Goal: Task Accomplishment & Management: Manage account settings

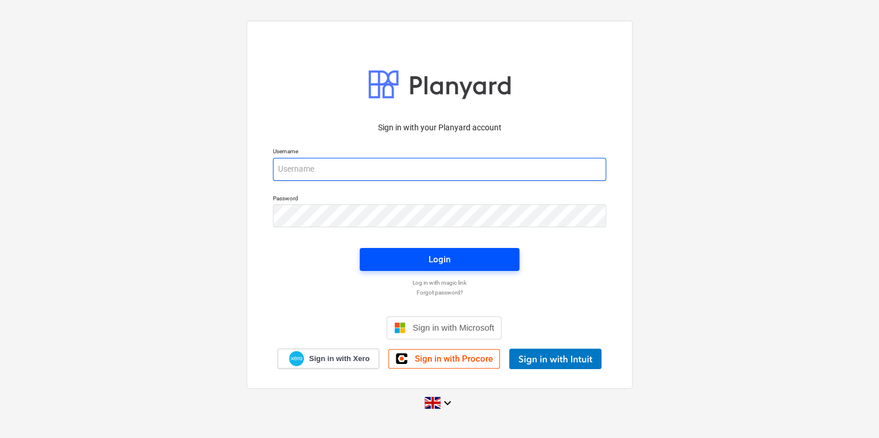
type input "[PERSON_NAME][EMAIL_ADDRESS][PERSON_NAME][DOMAIN_NAME]"
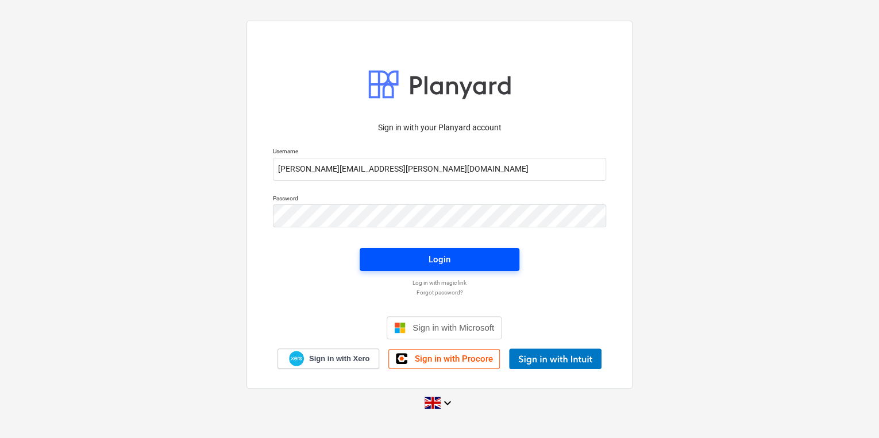
click at [417, 253] on span "Login" at bounding box center [440, 259] width 132 height 15
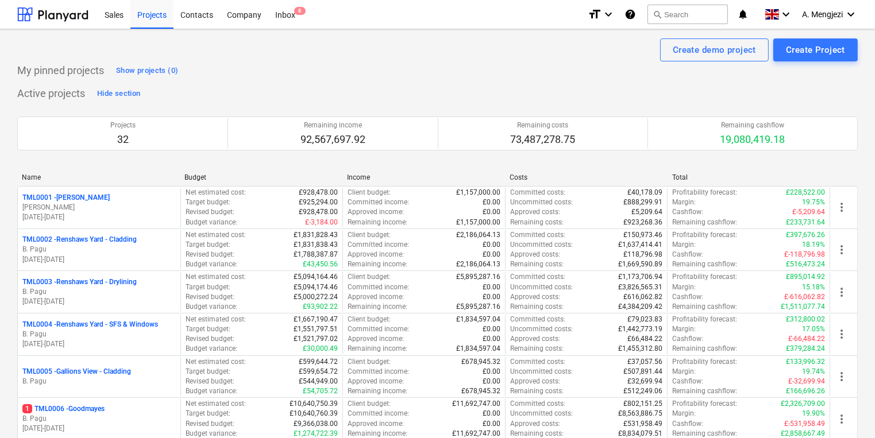
scroll to position [230, 0]
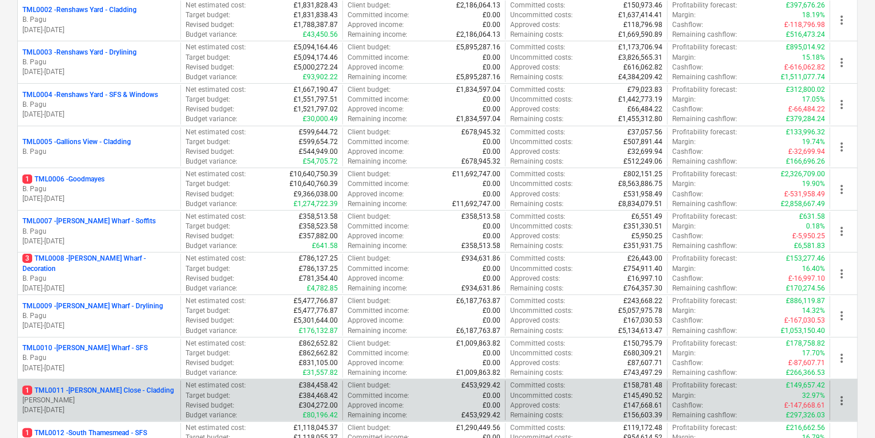
click at [113, 390] on p "1 TML0011 - Newton Close - Cladding" at bounding box center [98, 391] width 152 height 10
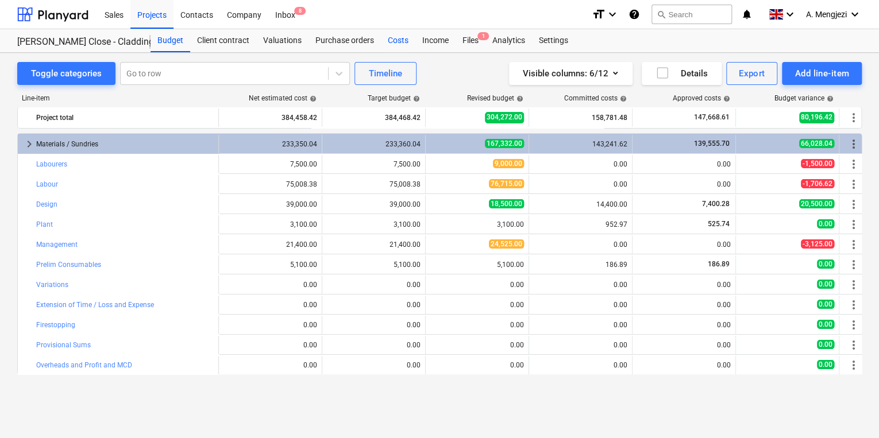
click at [395, 37] on div "Costs" at bounding box center [398, 40] width 34 height 23
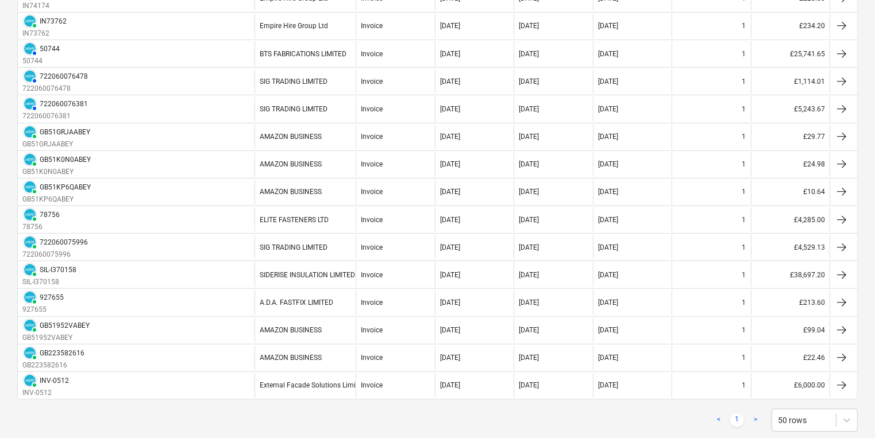
scroll to position [559, 0]
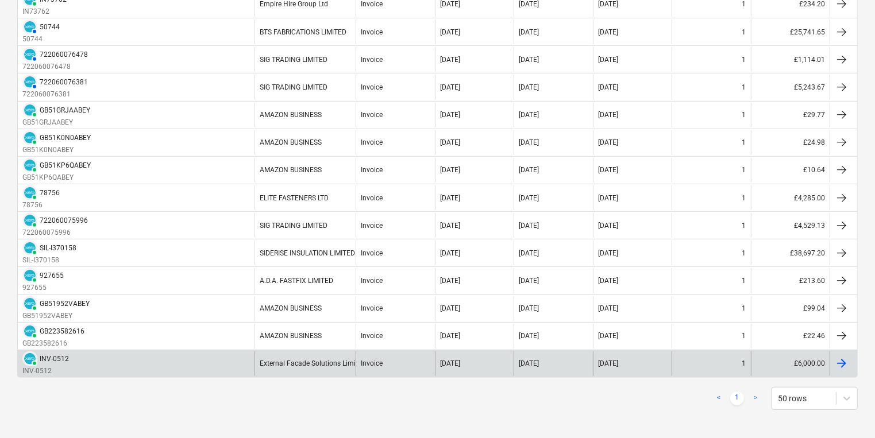
click at [850, 359] on div at bounding box center [844, 364] width 28 height 25
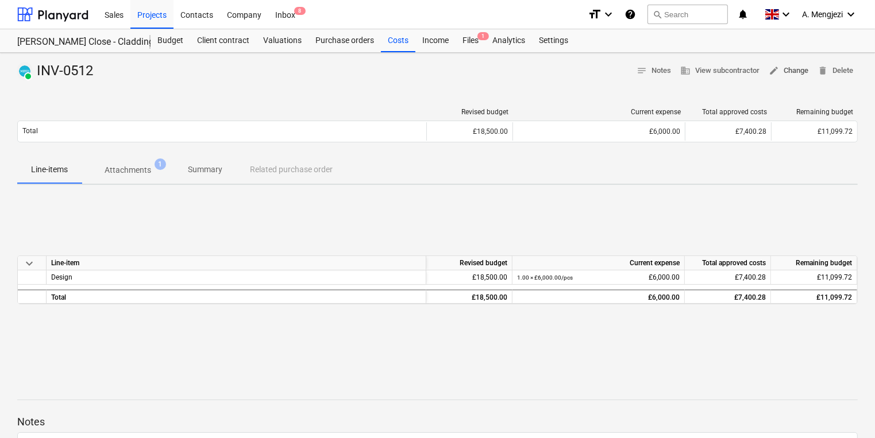
click at [795, 66] on span "edit Change" at bounding box center [789, 70] width 40 height 13
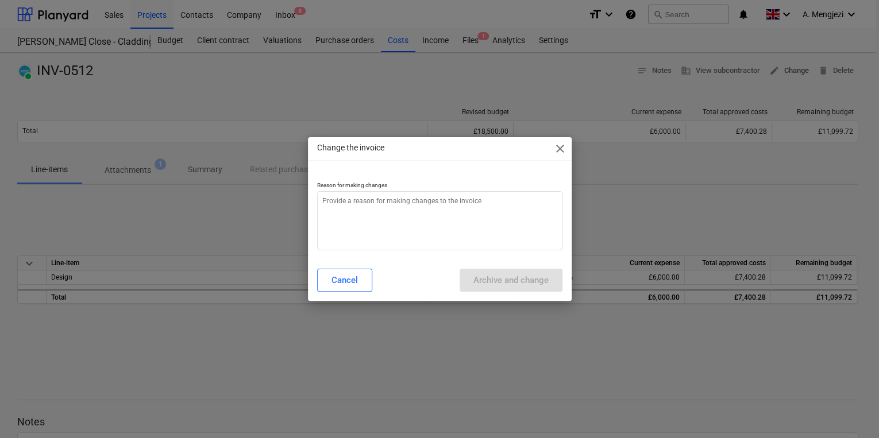
type textarea "x"
click at [331, 207] on textarea at bounding box center [439, 220] width 245 height 59
type textarea "P"
type textarea "x"
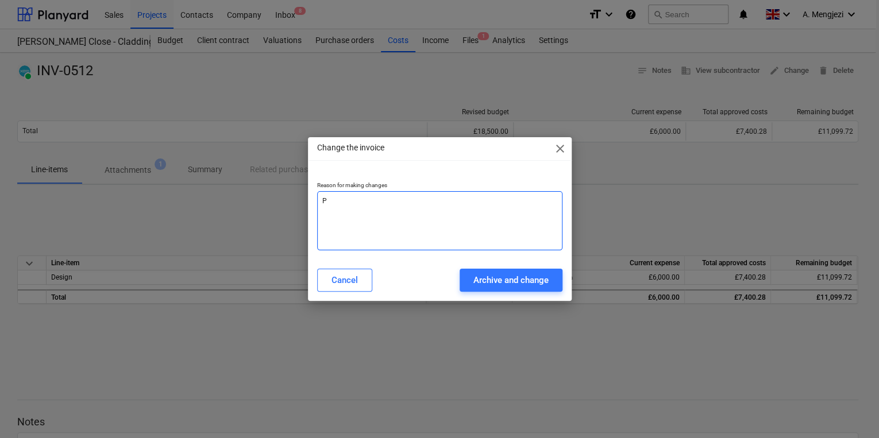
type textarea "Pr"
type textarea "x"
type textarea "Pro"
type textarea "x"
type textarea "Proc"
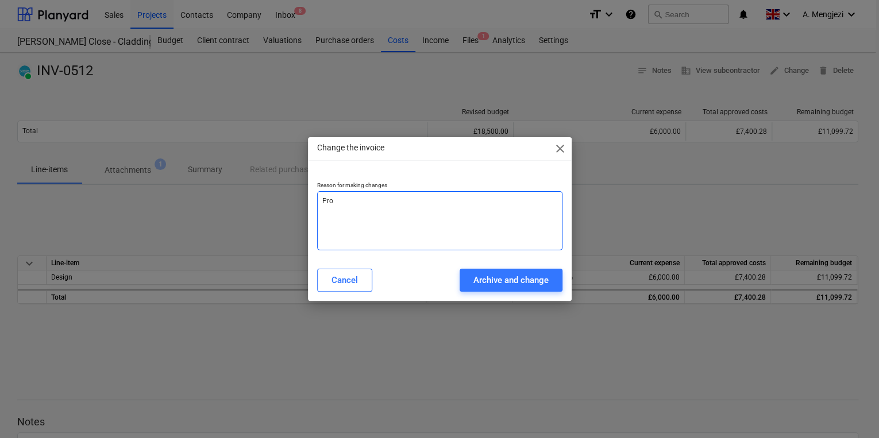
type textarea "x"
type textarea "Proce"
type textarea "x"
type textarea "Proces"
type textarea "x"
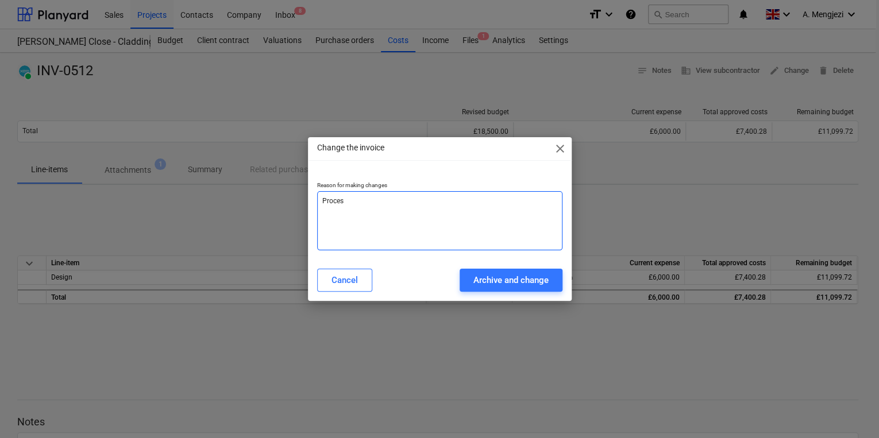
type textarea "Process"
type textarea "x"
type textarea "Processe"
type textarea "x"
type textarea "Processed"
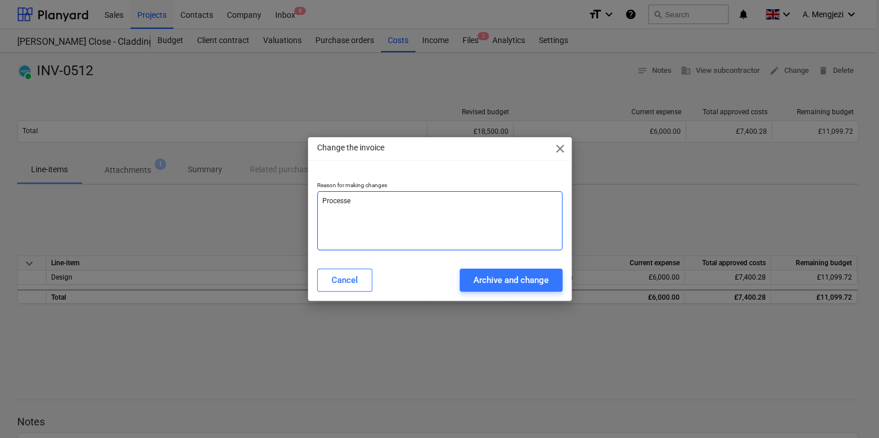
type textarea "x"
type textarea "Processed"
type textarea "x"
type textarea "Processed a"
type textarea "x"
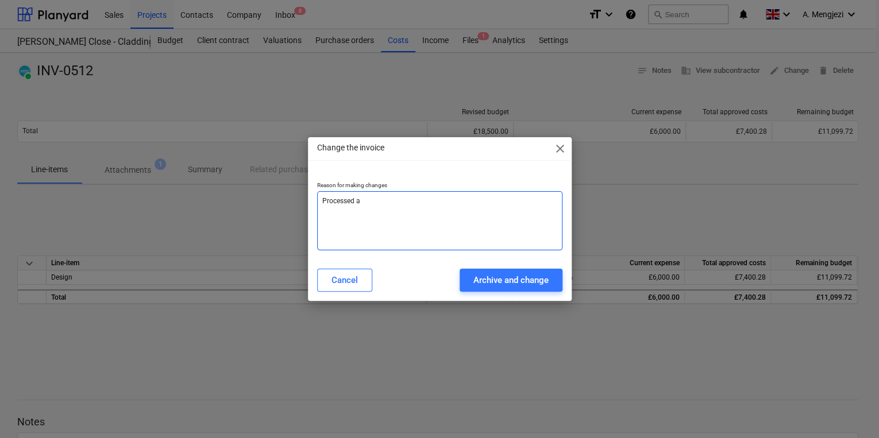
type textarea "Processed as"
type textarea "x"
type textarea "Processed as"
type textarea "x"
type textarea "Processed as s"
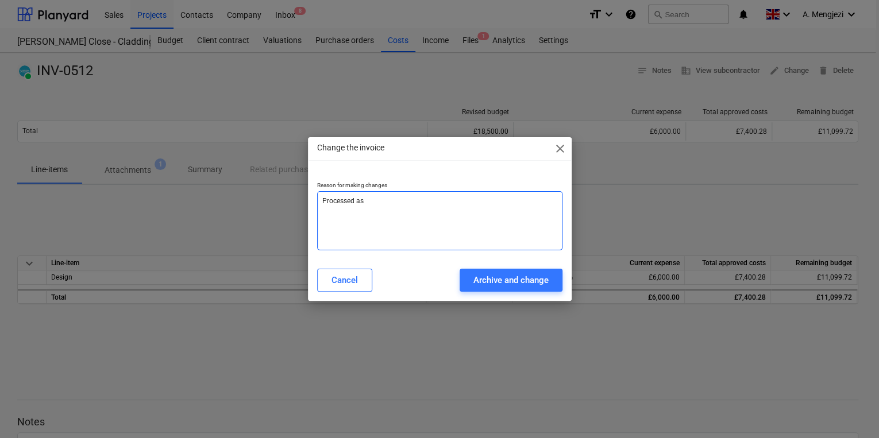
type textarea "x"
type textarea "Processed as st"
type textarea "x"
type textarea "Processed as sta"
type textarea "x"
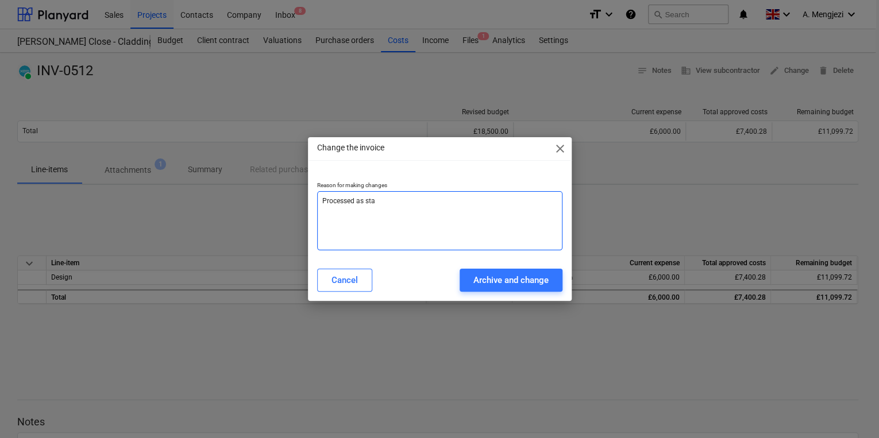
type textarea "Processed as stan"
type textarea "x"
type textarea "Processed as stand"
type textarea "x"
type textarea "Processed as stand"
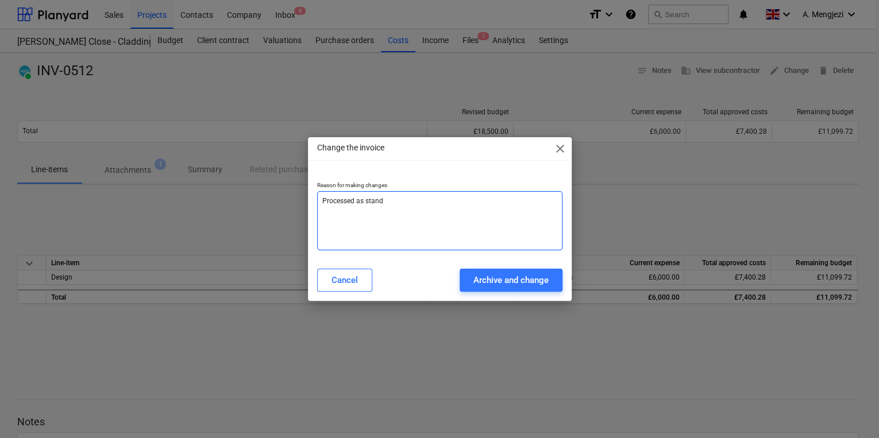
type textarea "x"
type textarea "Processed as stand a"
type textarea "x"
type textarea "Processed as stand al"
type textarea "x"
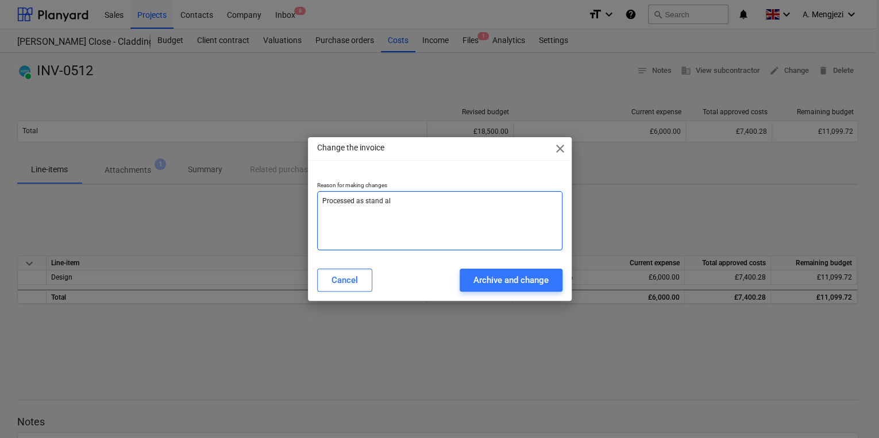
type textarea "Processed as stand alo"
type textarea "x"
type textarea "Processed as stand aloe"
type textarea "x"
type textarea "Processed as stand alo"
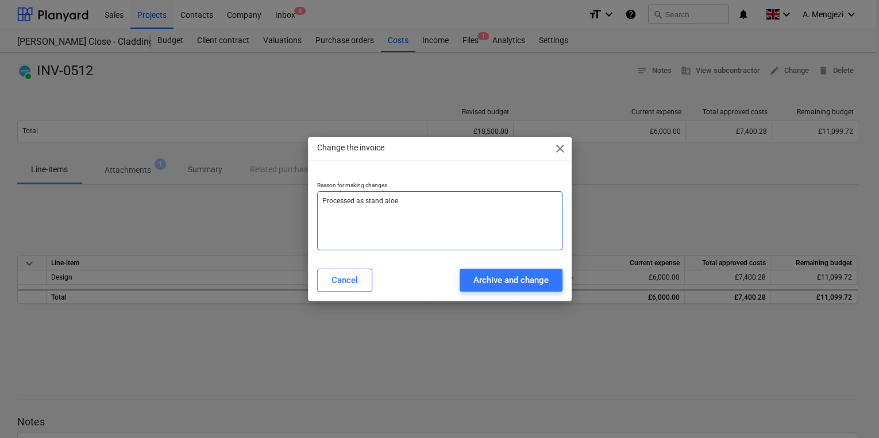
type textarea "x"
type textarea "Processed as stand alon"
type textarea "x"
type textarea "Processed as stand alone"
type textarea "x"
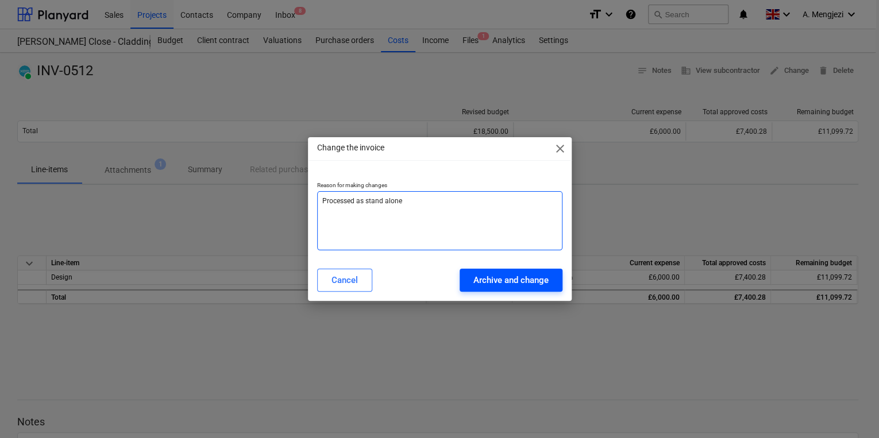
type textarea "Processed as stand alone"
click at [508, 283] on div "Archive and change" at bounding box center [511, 280] width 75 height 15
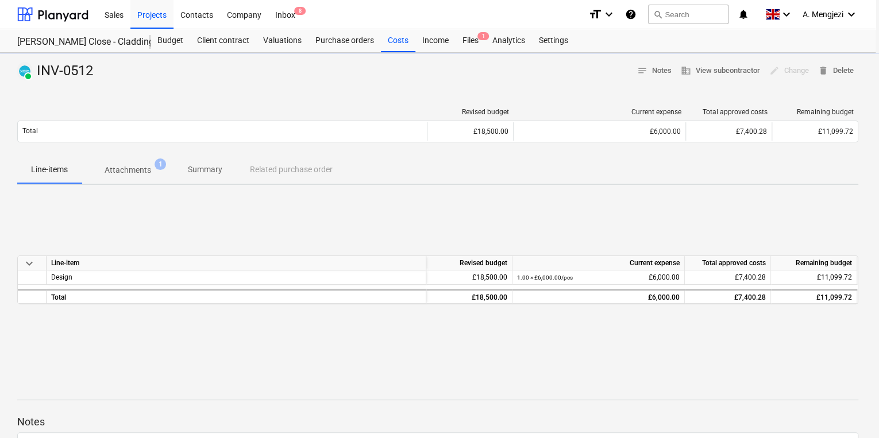
type textarea "x"
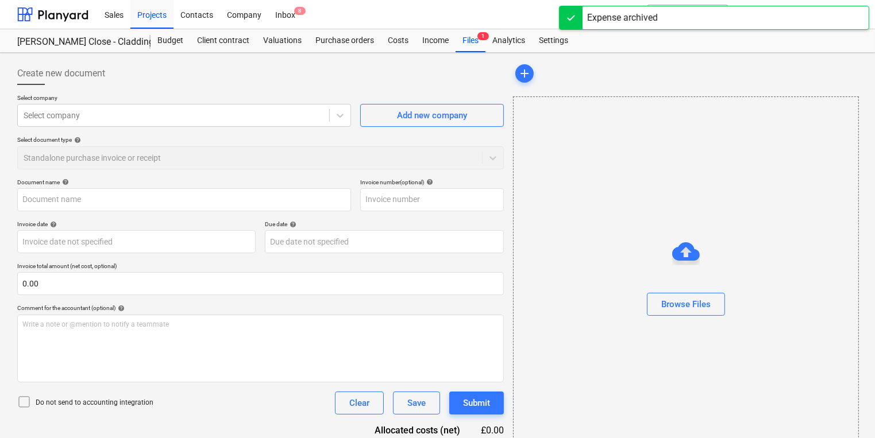
type input "INV-0512"
type input "[DATE]"
type input "31 Jul 2025"
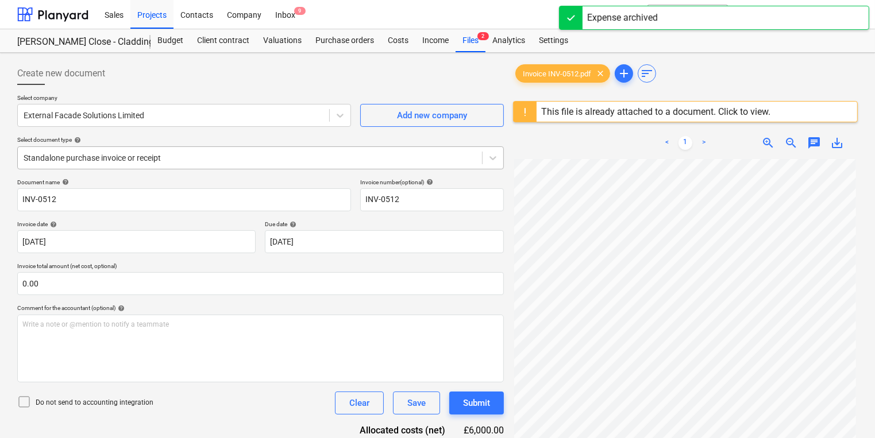
click at [205, 159] on div at bounding box center [250, 157] width 453 height 11
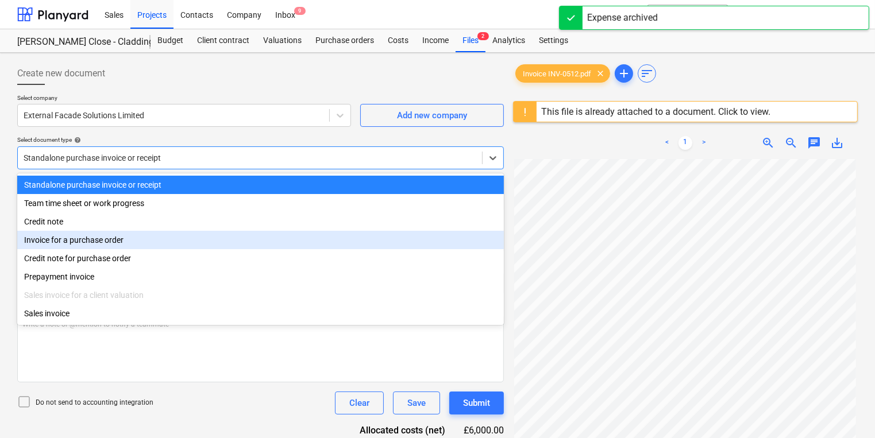
click at [167, 245] on div "Invoice for a purchase order" at bounding box center [260, 240] width 487 height 18
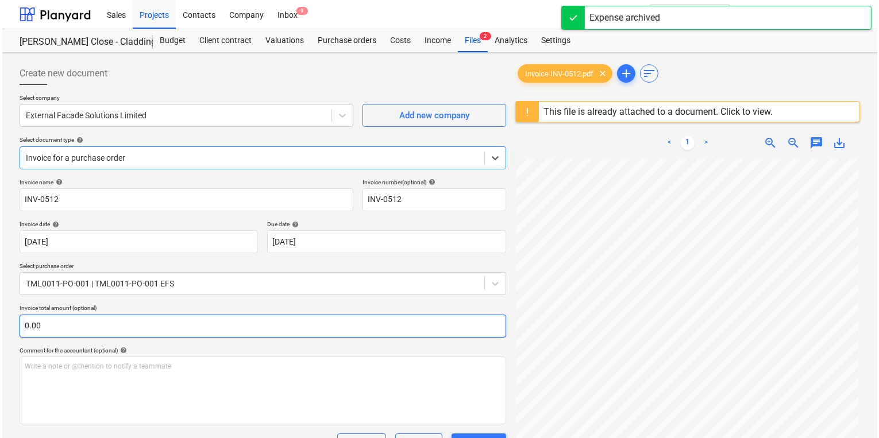
scroll to position [189, 0]
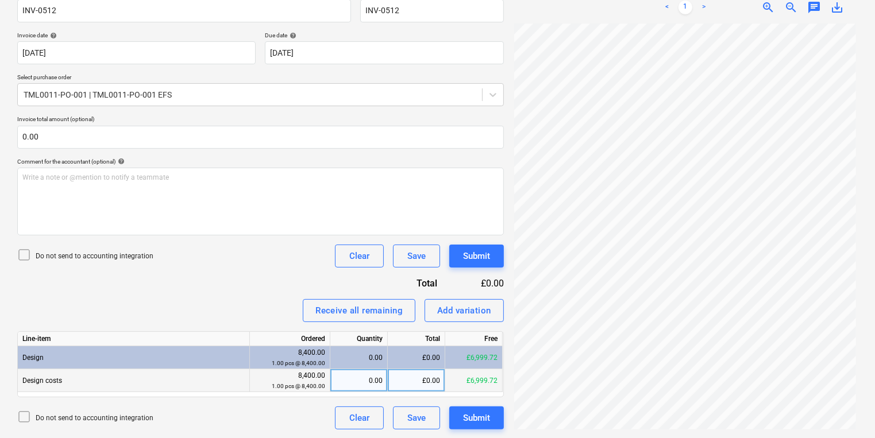
click at [425, 380] on div "£0.00" at bounding box center [416, 381] width 57 height 23
type input "6000"
click at [24, 255] on icon at bounding box center [24, 255] width 14 height 14
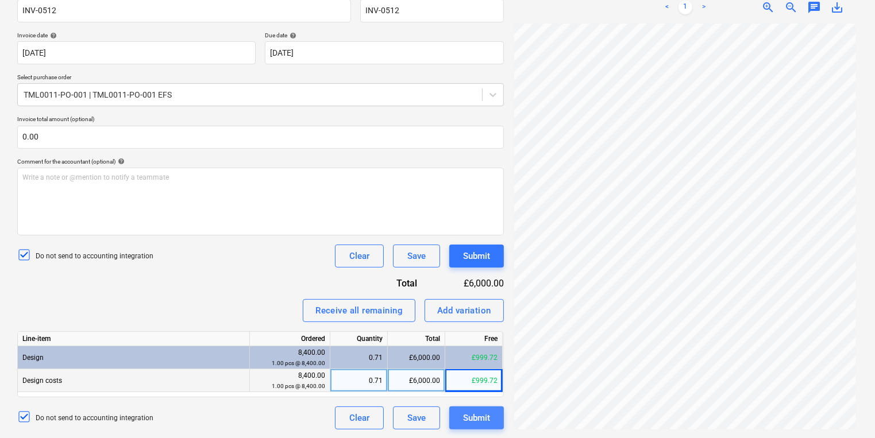
click at [483, 419] on div "Submit" at bounding box center [476, 418] width 27 height 15
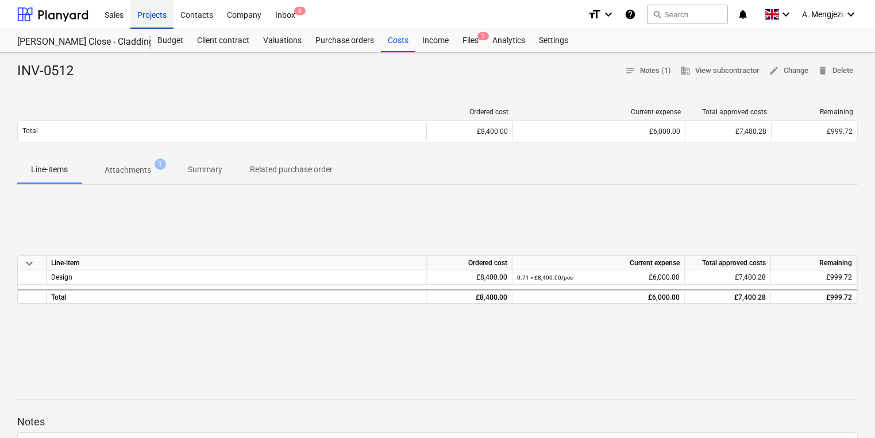
click at [156, 14] on div "Projects" at bounding box center [151, 13] width 43 height 29
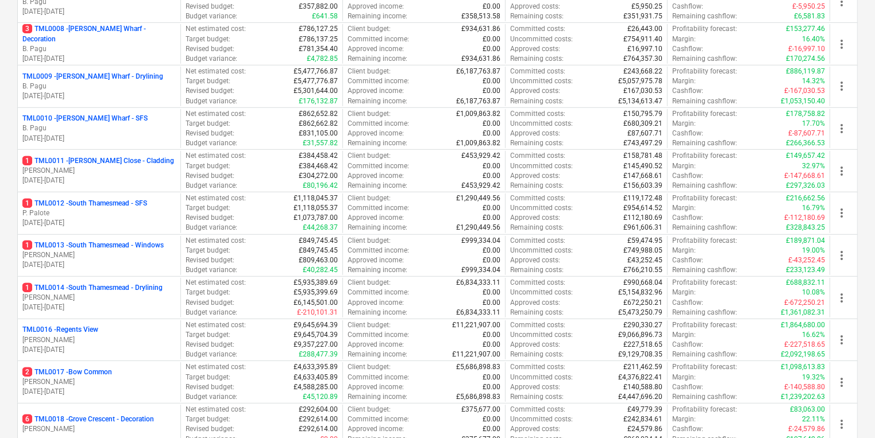
scroll to position [690, 0]
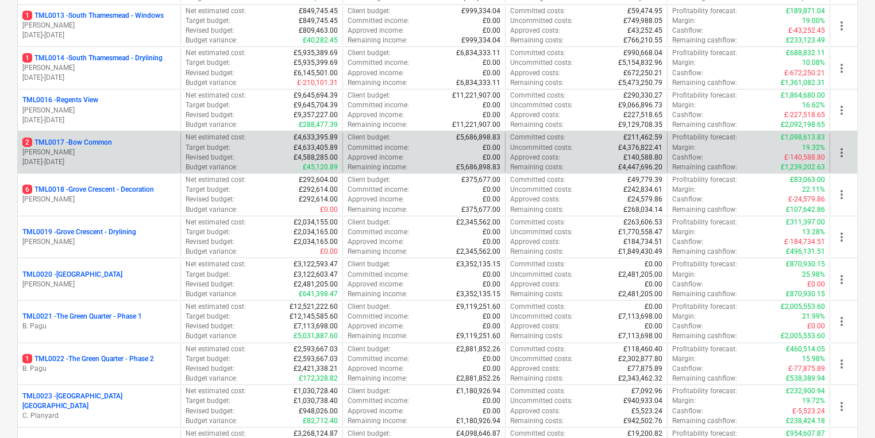
click at [103, 144] on p "2 TML0017 - Bow Common" at bounding box center [67, 143] width 90 height 10
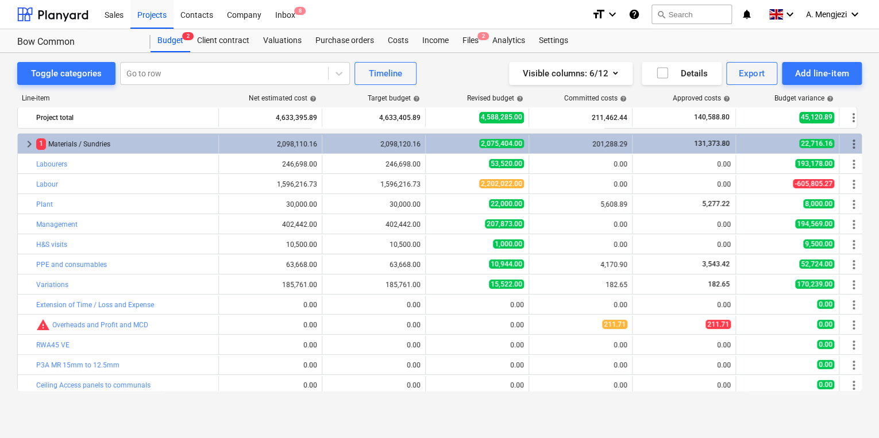
click at [16, 108] on div "Toggle categories Go to row Timeline Visible columns : 6/12 Details Export Add …" at bounding box center [439, 233] width 879 height 361
click at [395, 41] on div "Costs" at bounding box center [398, 40] width 34 height 23
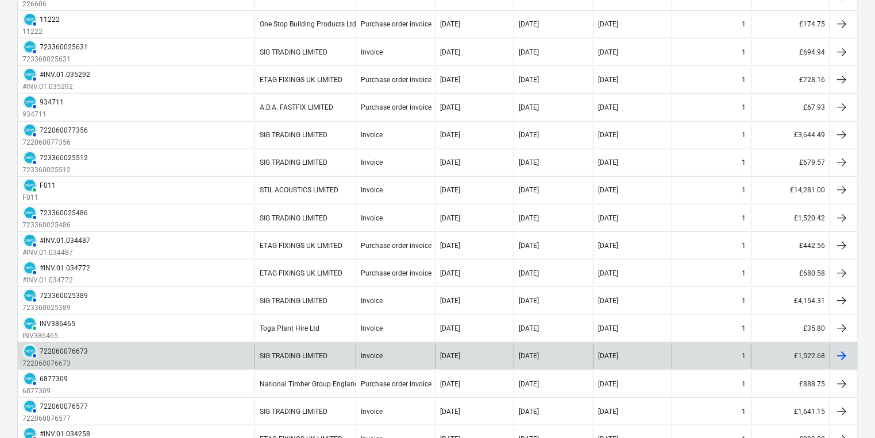
scroll to position [1214, 0]
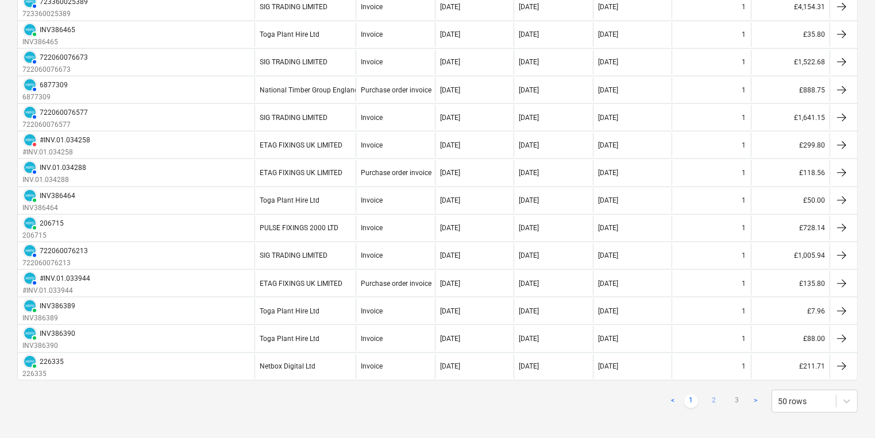
click at [714, 395] on link "2" at bounding box center [714, 402] width 14 height 14
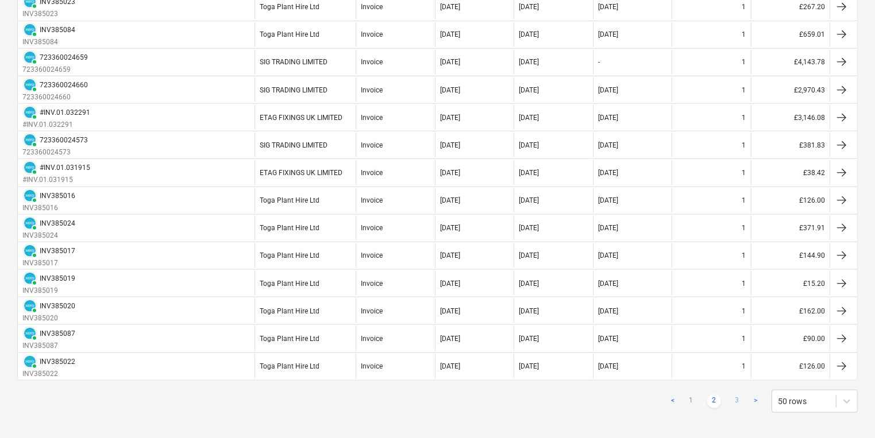
click at [736, 395] on link "3" at bounding box center [737, 402] width 14 height 14
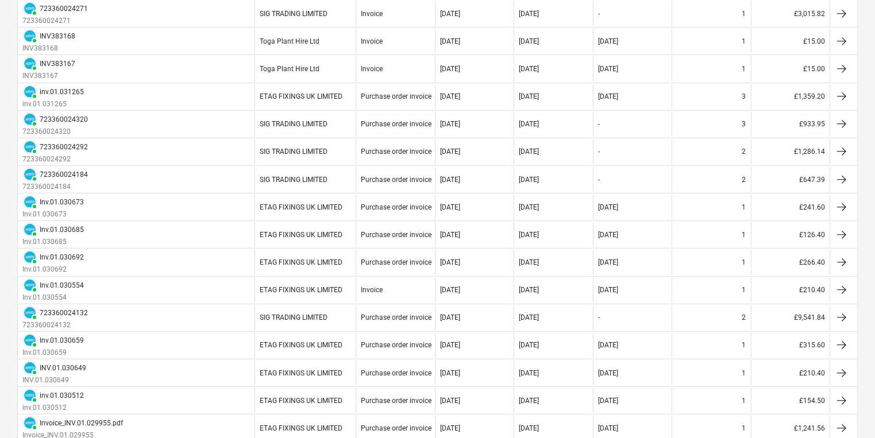
scroll to position [347, 0]
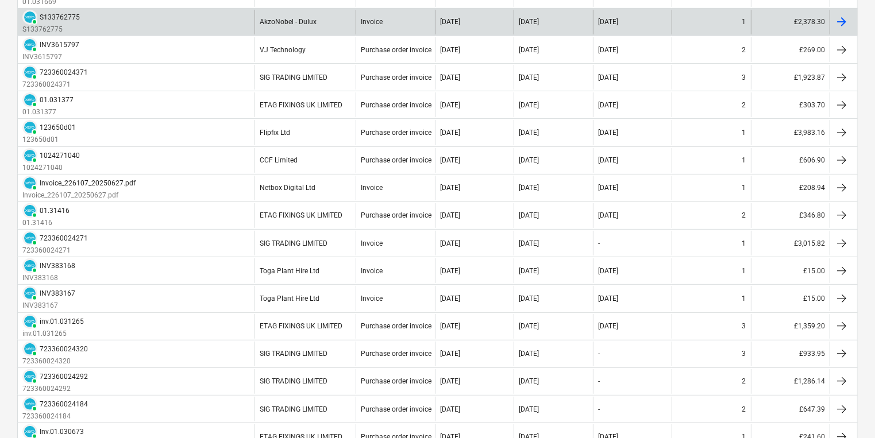
click at [840, 21] on div at bounding box center [842, 22] width 14 height 14
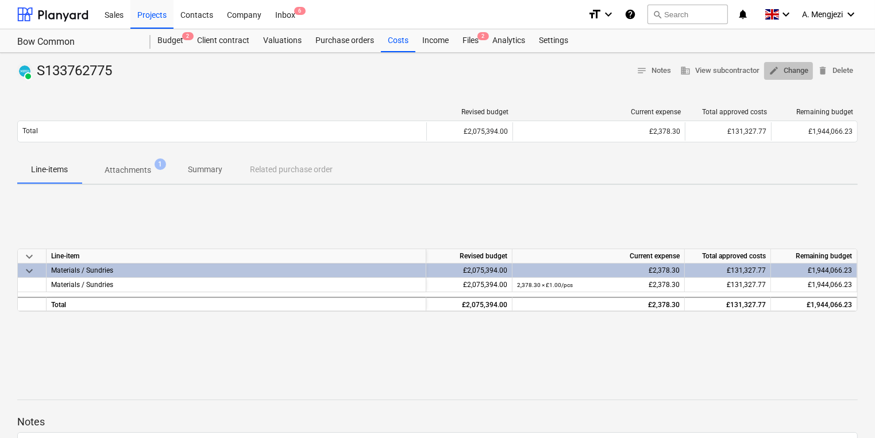
click at [797, 67] on span "edit Change" at bounding box center [789, 70] width 40 height 13
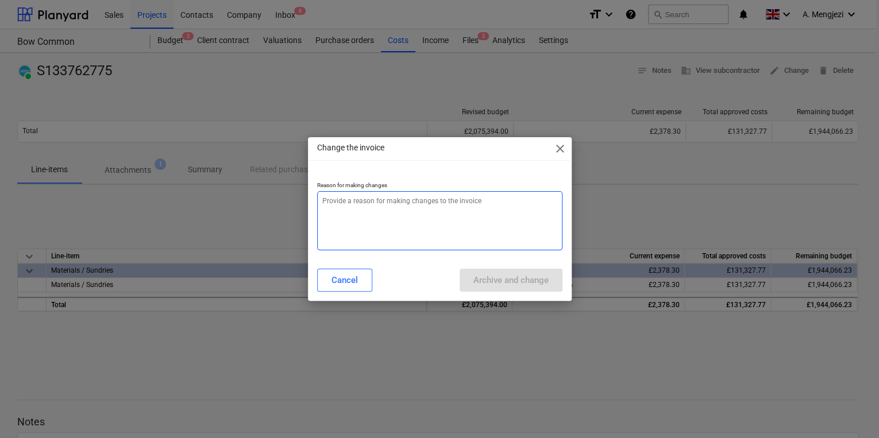
click at [375, 204] on textarea at bounding box center [439, 220] width 245 height 59
type textarea "x"
type textarea "P"
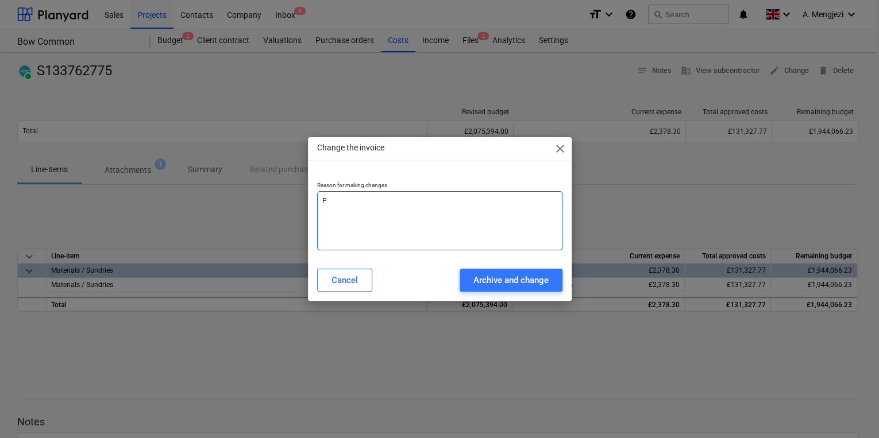
type textarea "x"
type textarea "Pr"
type textarea "x"
type textarea "Pro"
type textarea "x"
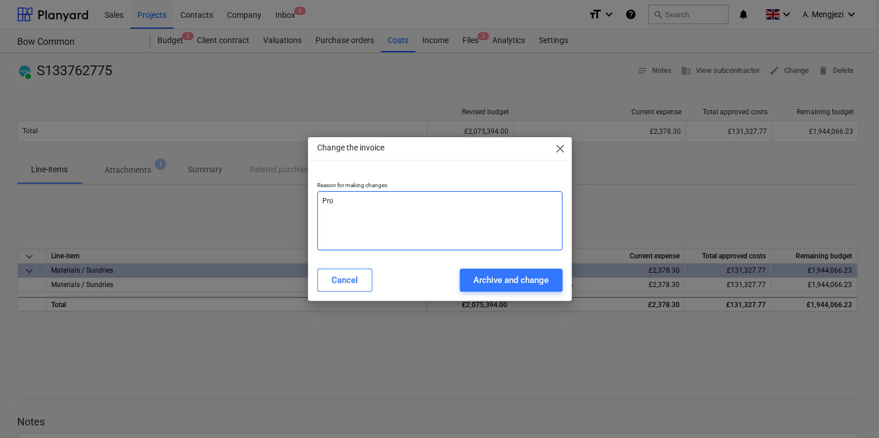
type textarea "Proc"
type textarea "x"
type textarea "Proce"
type textarea "x"
type textarea "Proces"
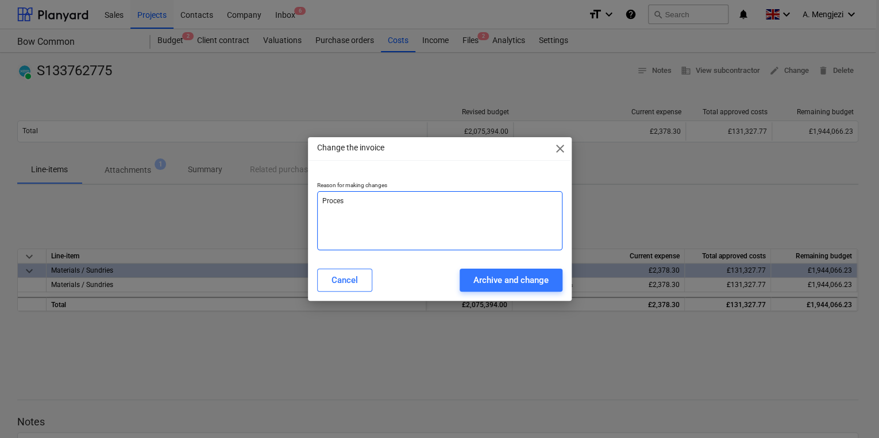
type textarea "x"
type textarea "Process"
type textarea "x"
type textarea "Processe"
type textarea "x"
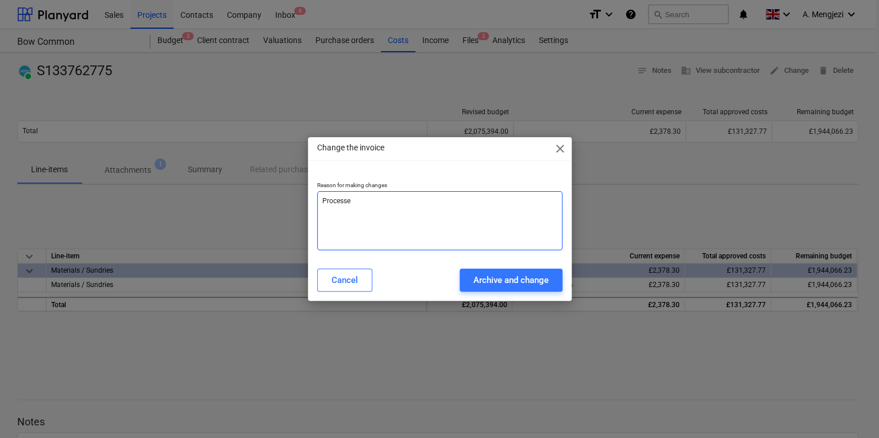
type textarea "Processed"
type textarea "x"
type textarea "Processed"
type textarea "x"
type textarea "Processed a"
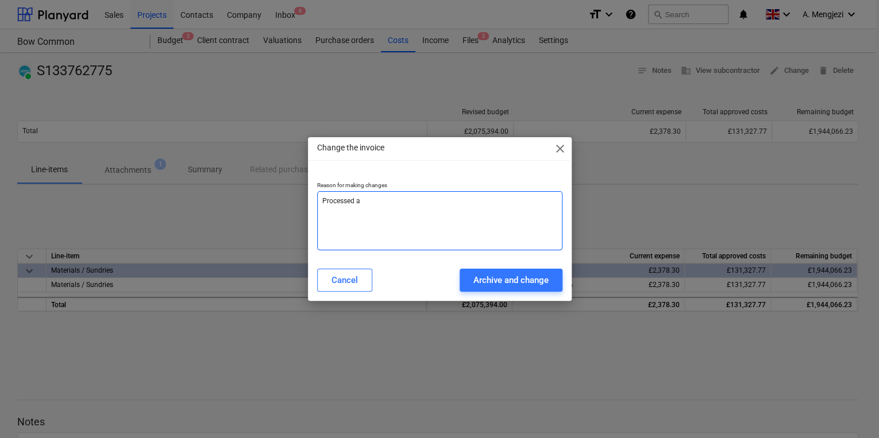
type textarea "x"
type textarea "Processed as"
type textarea "x"
type textarea "Processed as"
type textarea "x"
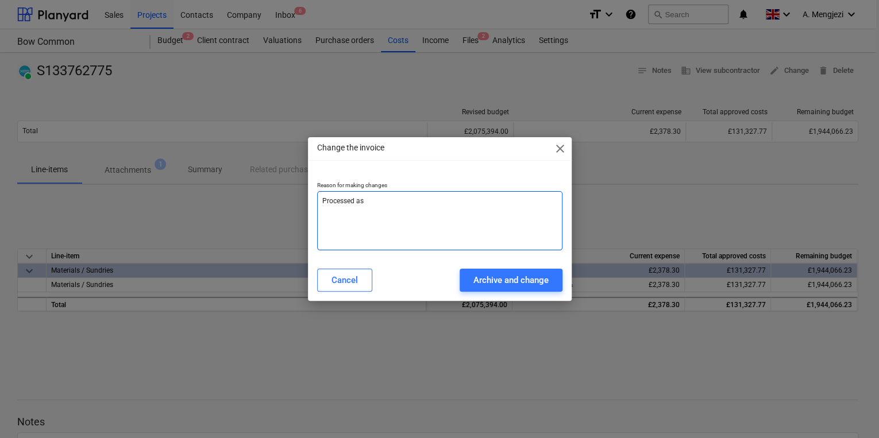
type textarea "Processed as s"
type textarea "x"
type textarea "Processed as st"
type textarea "x"
type textarea "Processed as sta"
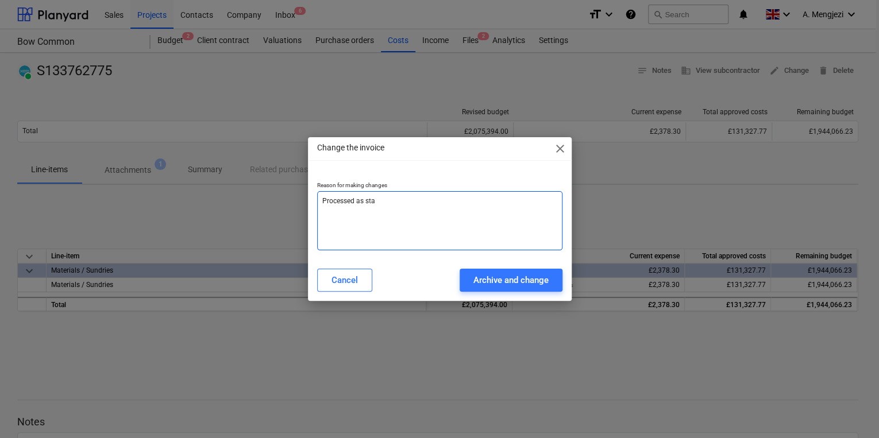
type textarea "x"
type textarea "Processed as stan"
type textarea "x"
type textarea "Processed as stand"
type textarea "x"
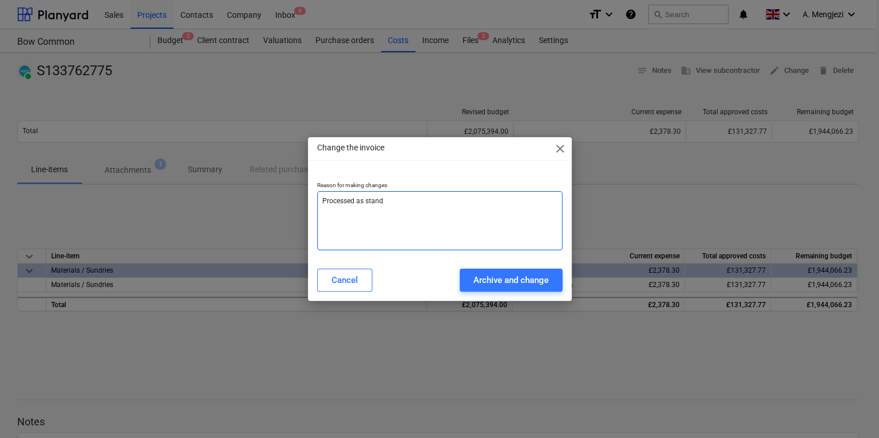
type textarea "Processed as standa"
type textarea "x"
type textarea "Processed as standal"
type textarea "x"
type textarea "Processed as standalo"
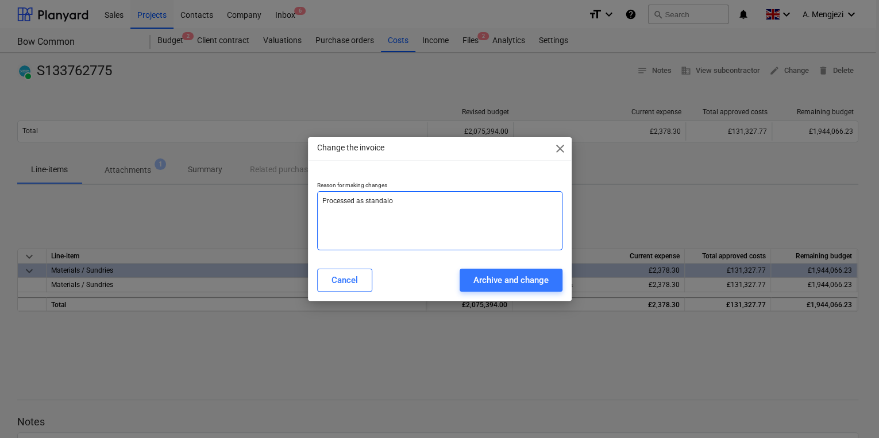
type textarea "x"
type textarea "Processed as standalon"
type textarea "x"
type textarea "Processed as standalone"
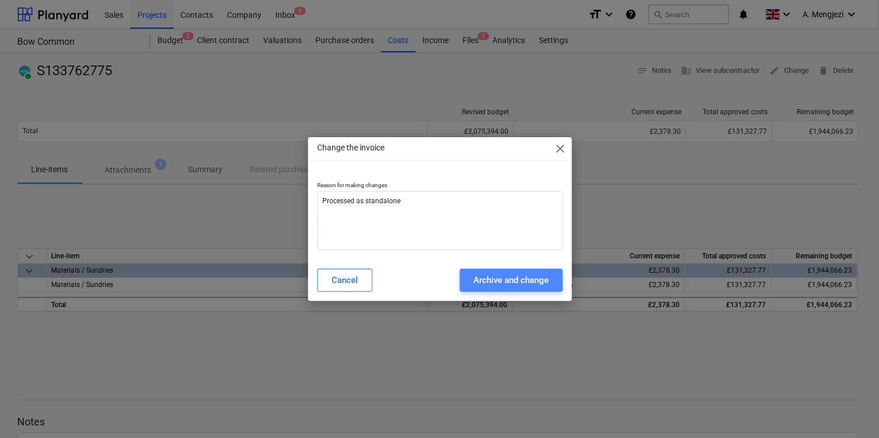
click at [484, 283] on div "Archive and change" at bounding box center [511, 280] width 75 height 15
type textarea "x"
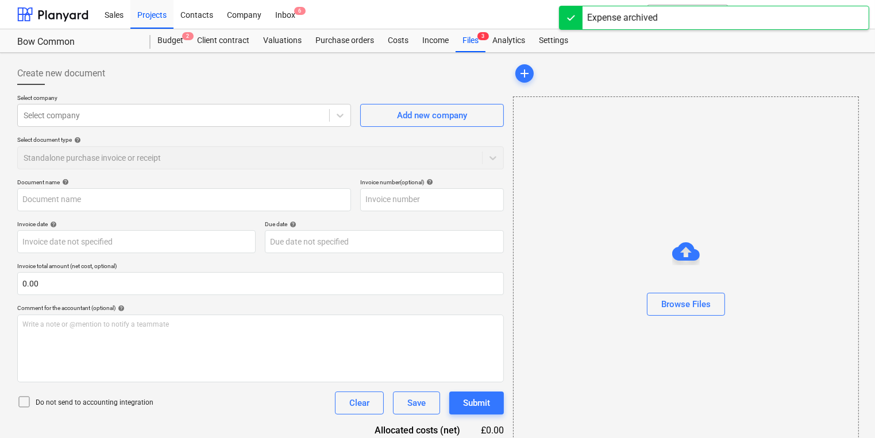
type input "S133762775"
type input "[DATE]"
type input "31 Jul 2025"
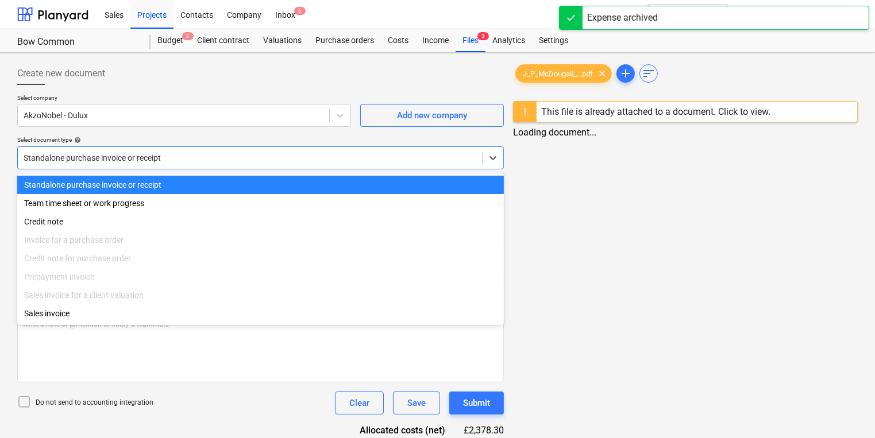
click at [220, 157] on div at bounding box center [250, 157] width 453 height 11
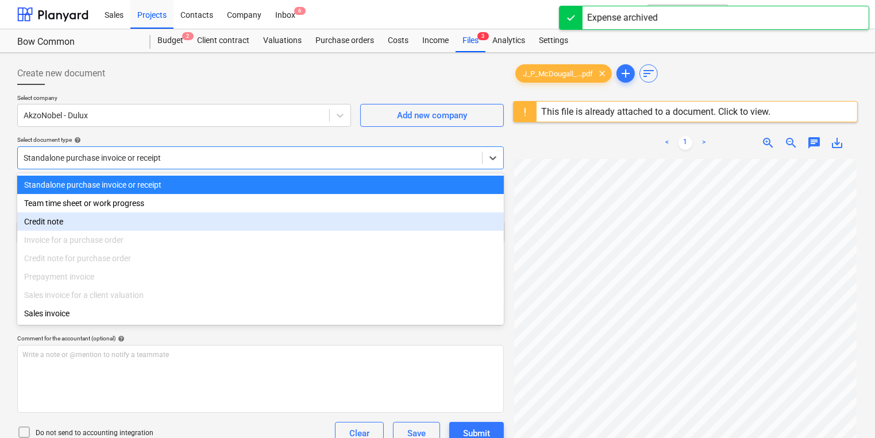
click at [189, 244] on div "Invoice for a purchase order" at bounding box center [260, 240] width 487 height 18
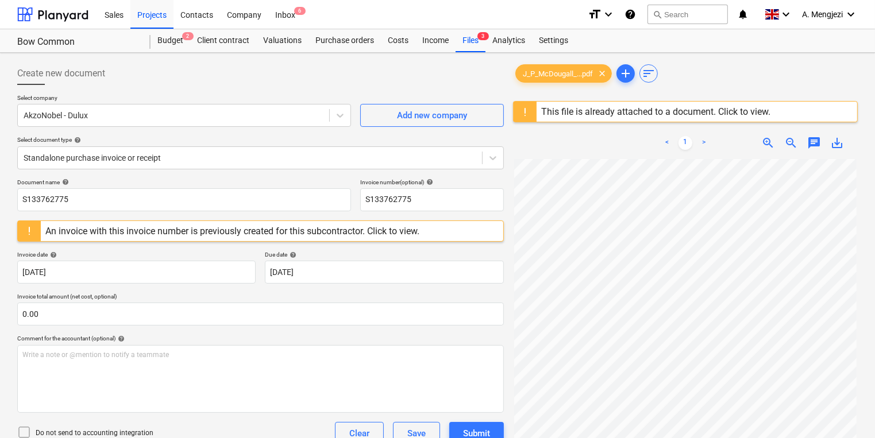
click at [327, 70] on div "Create new document" at bounding box center [260, 73] width 487 height 23
click at [176, 230] on div "An invoice with this invoice number is previously created for this subcontracto…" at bounding box center [232, 231] width 374 height 11
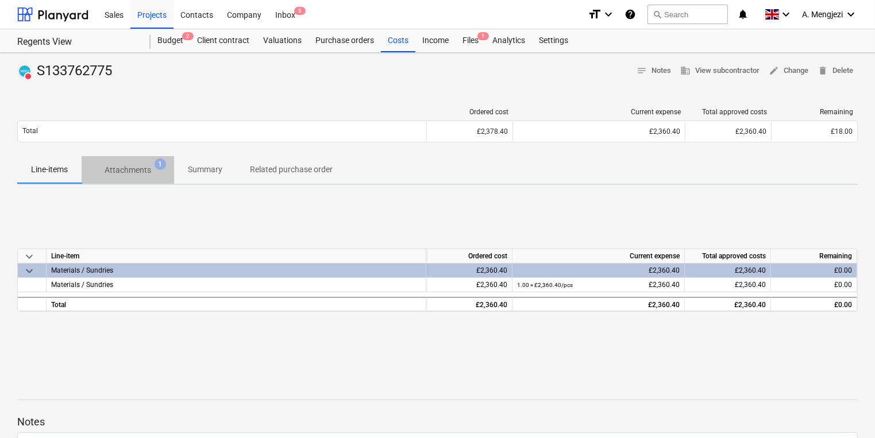
click at [121, 169] on p "Attachments" at bounding box center [128, 170] width 47 height 12
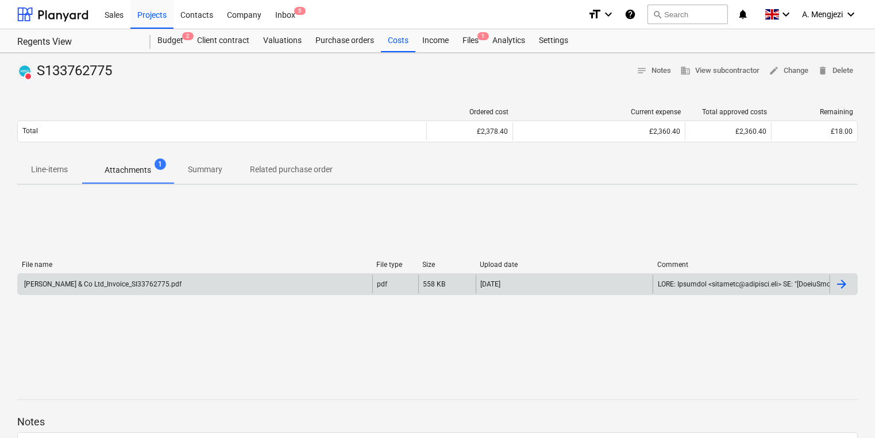
click at [845, 279] on div at bounding box center [842, 285] width 14 height 14
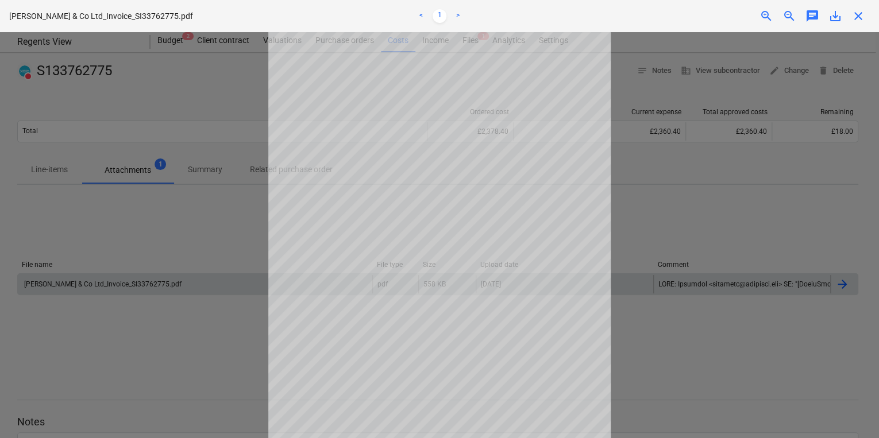
click at [860, 16] on span "close" at bounding box center [859, 16] width 14 height 14
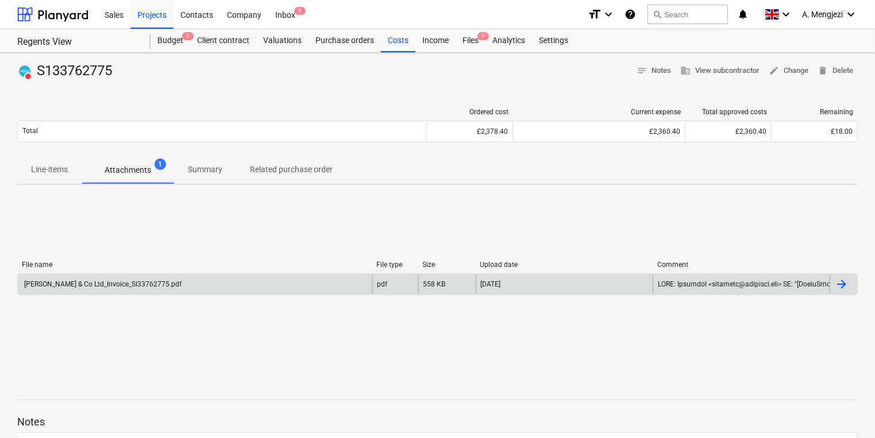
click at [229, 283] on div "J P McDougall & Co Ltd_Invoice_SI33762775.pdf" at bounding box center [195, 284] width 355 height 18
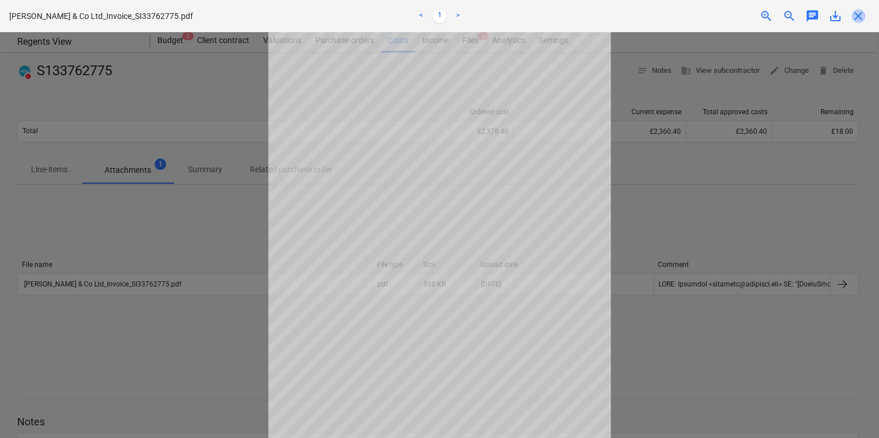
click at [862, 13] on span "close" at bounding box center [859, 16] width 14 height 14
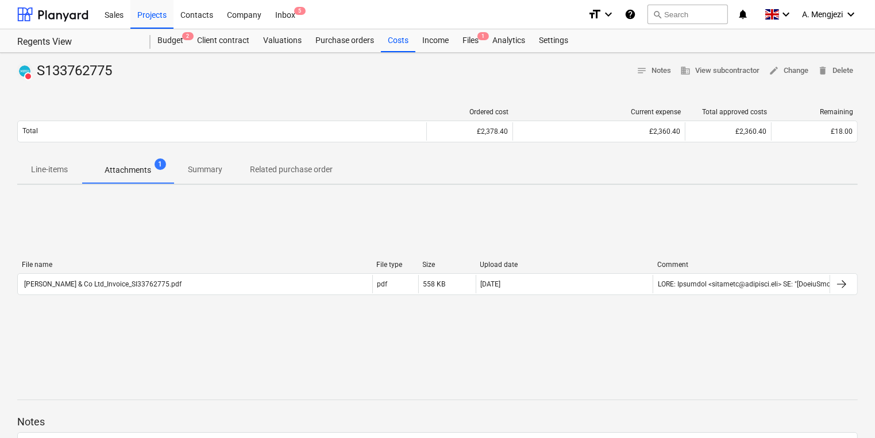
click at [40, 172] on p "Line-items" at bounding box center [49, 170] width 37 height 12
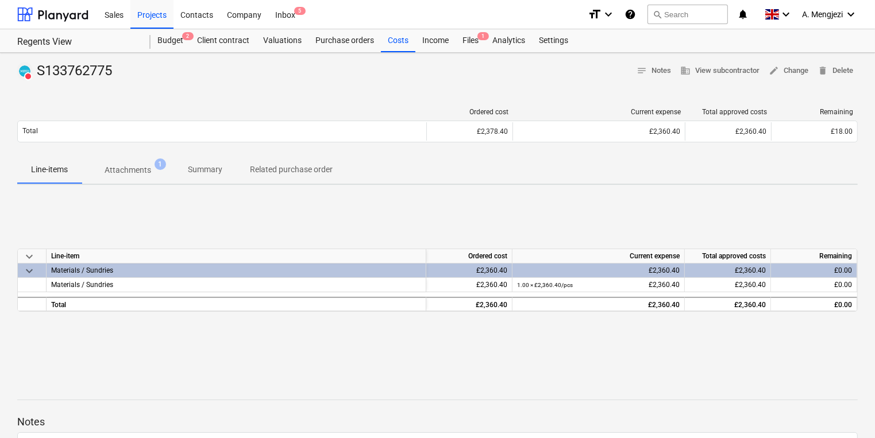
click at [30, 268] on span "keyboard_arrow_down" at bounding box center [29, 271] width 14 height 14
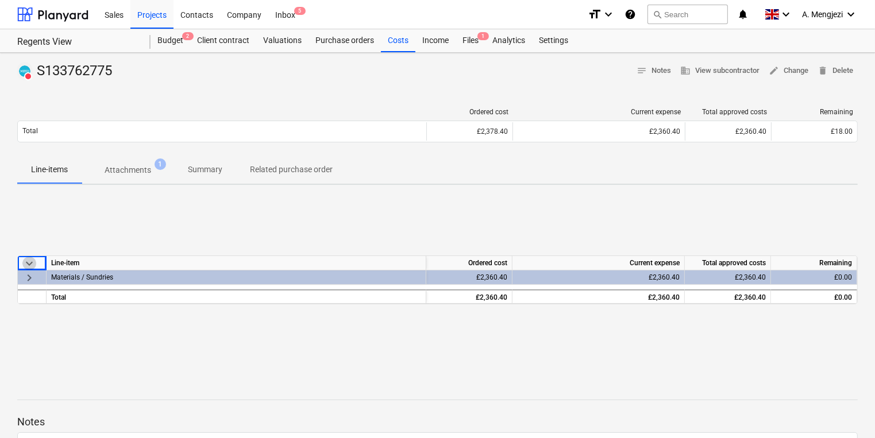
click at [30, 268] on span "keyboard_arrow_down" at bounding box center [29, 264] width 14 height 14
click at [30, 278] on span "keyboard_arrow_right" at bounding box center [29, 278] width 14 height 14
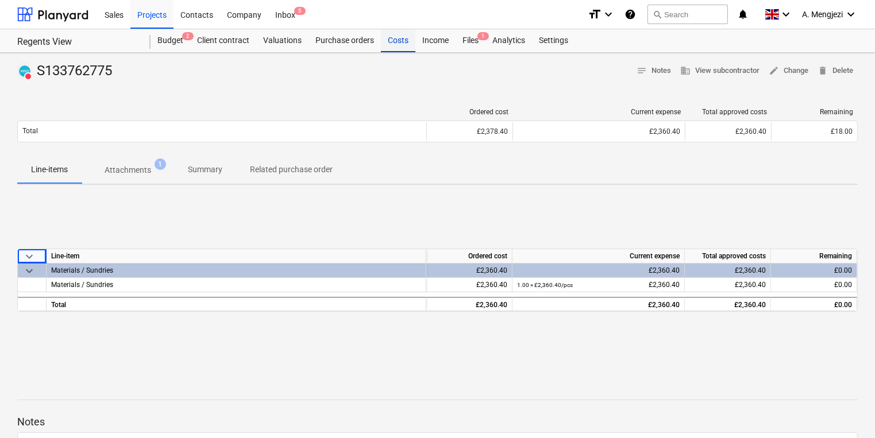
click at [400, 39] on div "Costs" at bounding box center [398, 40] width 34 height 23
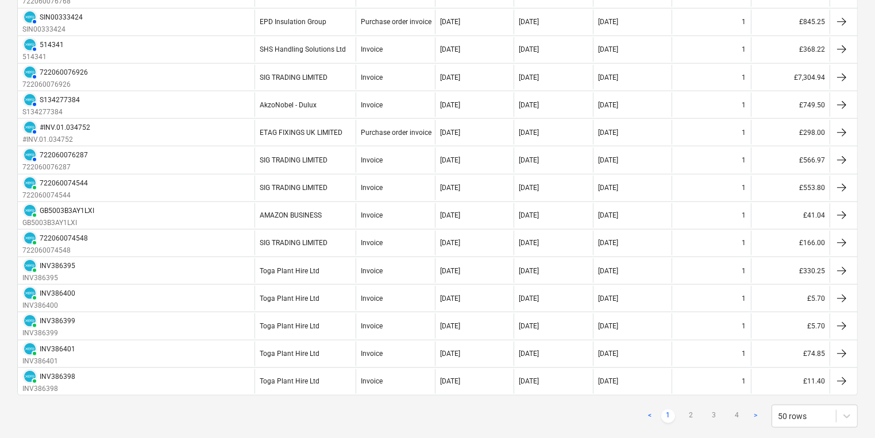
scroll to position [1190, 0]
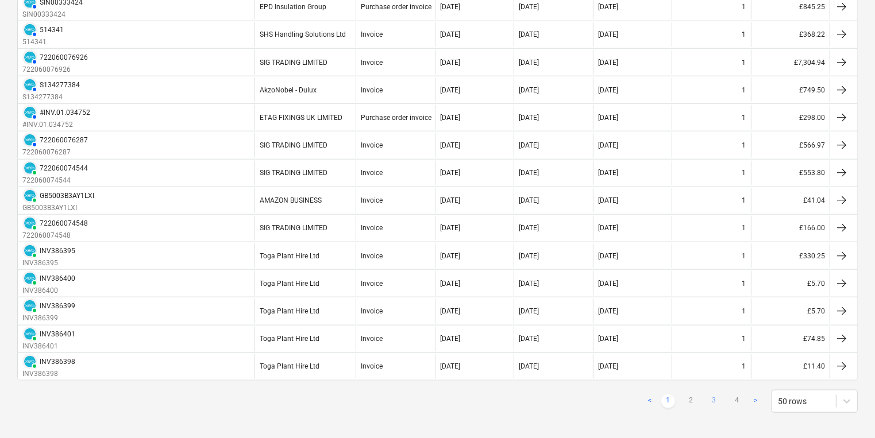
click at [714, 395] on link "3" at bounding box center [714, 402] width 14 height 14
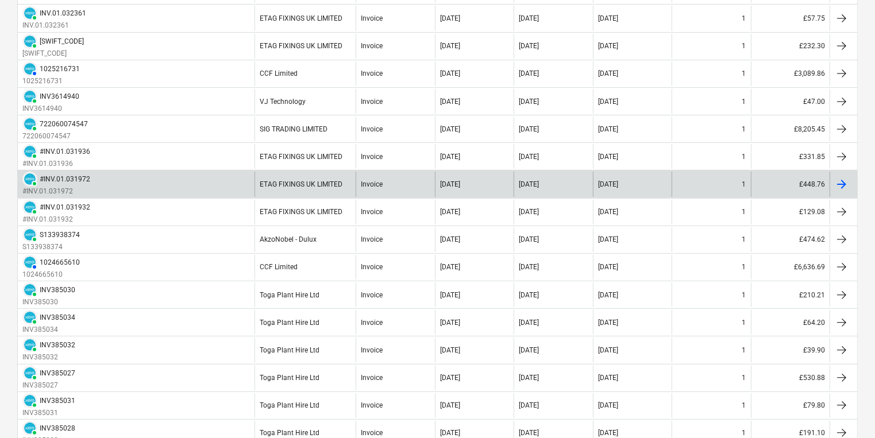
scroll to position [0, 0]
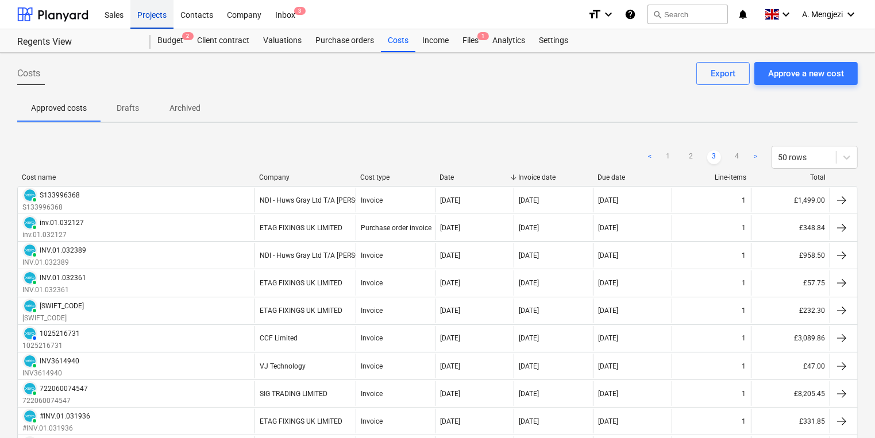
click at [156, 14] on div "Projects" at bounding box center [151, 13] width 43 height 29
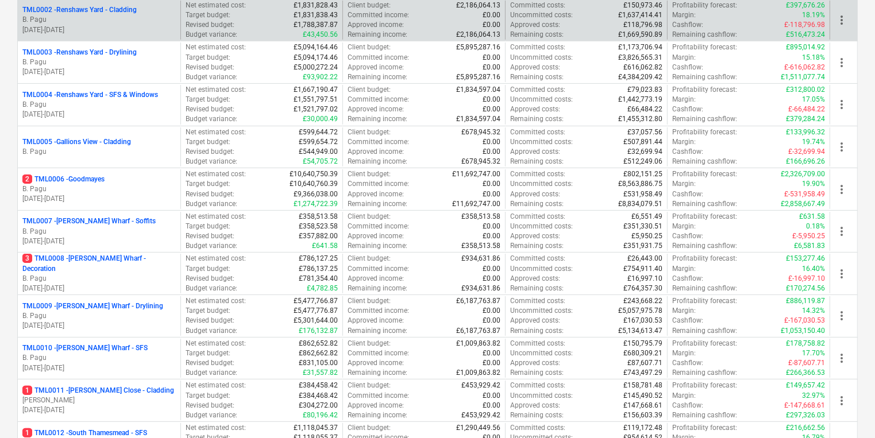
scroll to position [460, 0]
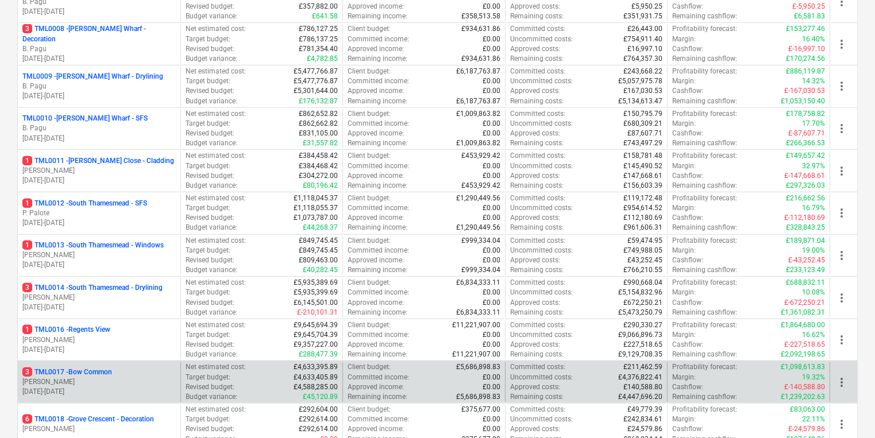
click at [122, 389] on p "04.03.2024 - 20.10.2025" at bounding box center [98, 392] width 153 height 10
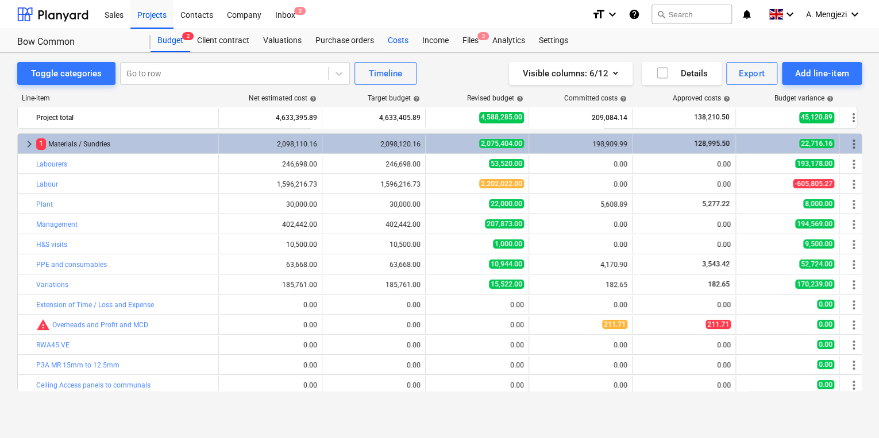
click at [395, 43] on div "Costs" at bounding box center [398, 40] width 34 height 23
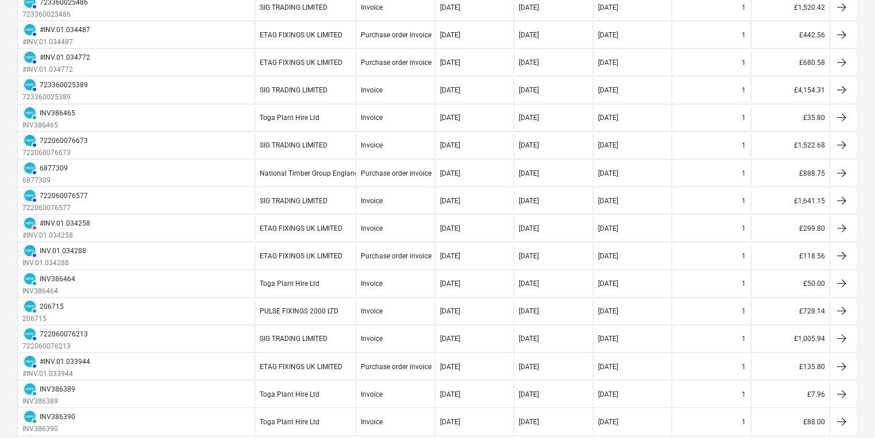
scroll to position [1214, 0]
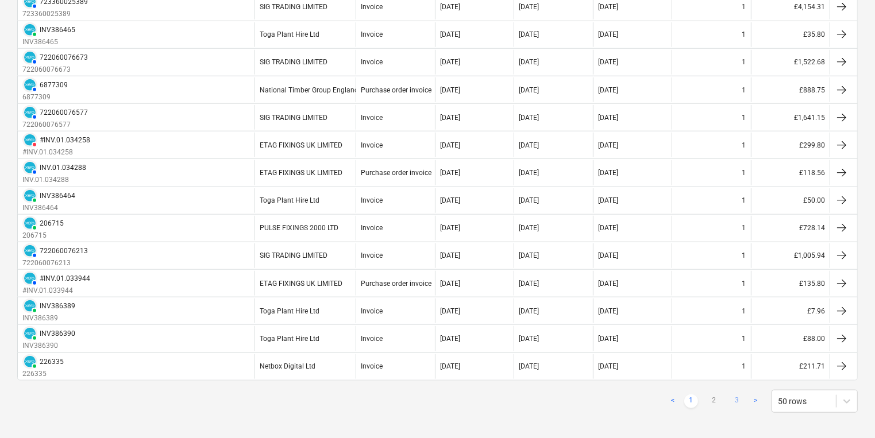
click at [733, 395] on link "3" at bounding box center [737, 402] width 14 height 14
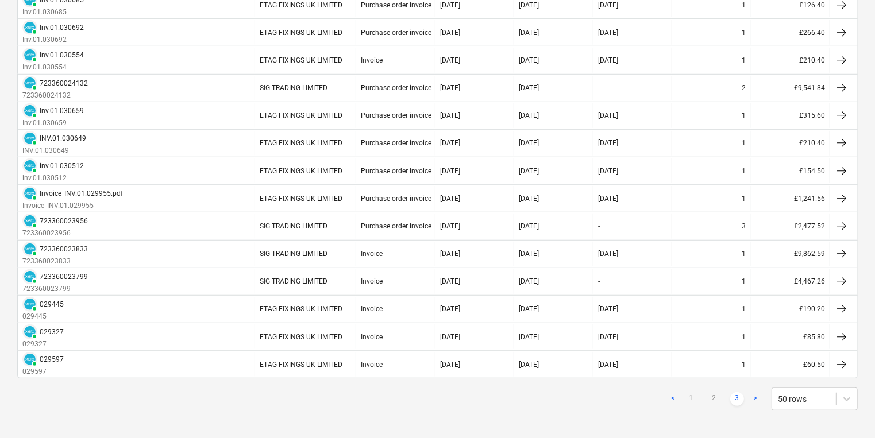
click at [741, 394] on link "3" at bounding box center [737, 400] width 14 height 14
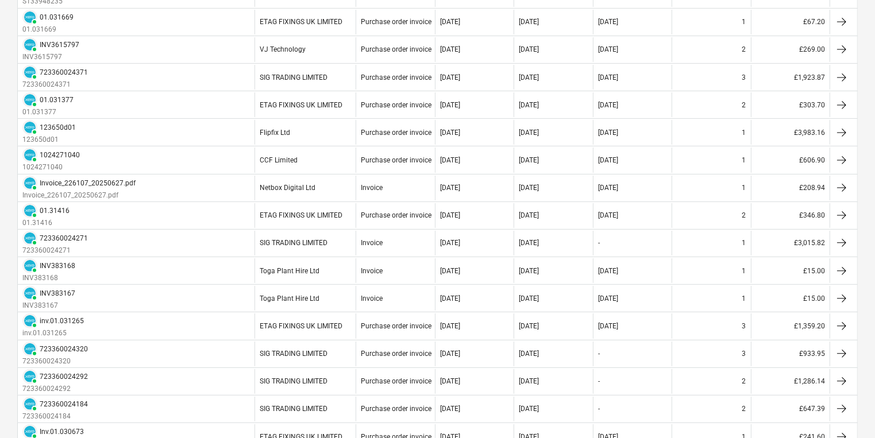
scroll to position [90, 0]
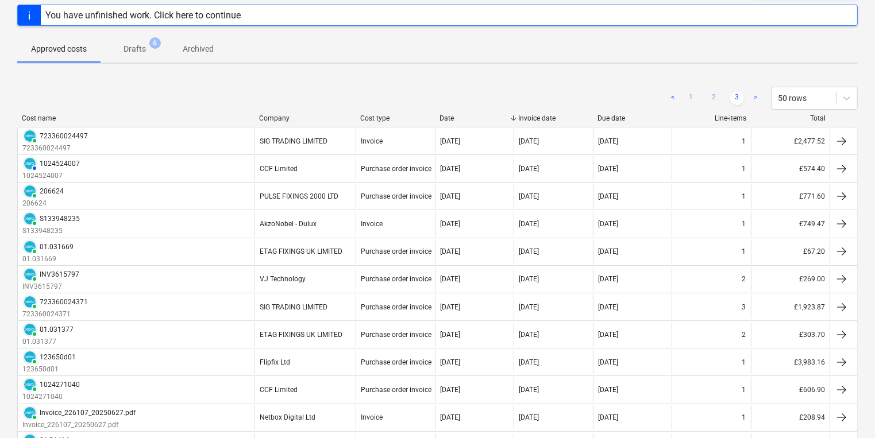
click at [720, 93] on link "2" at bounding box center [714, 98] width 14 height 14
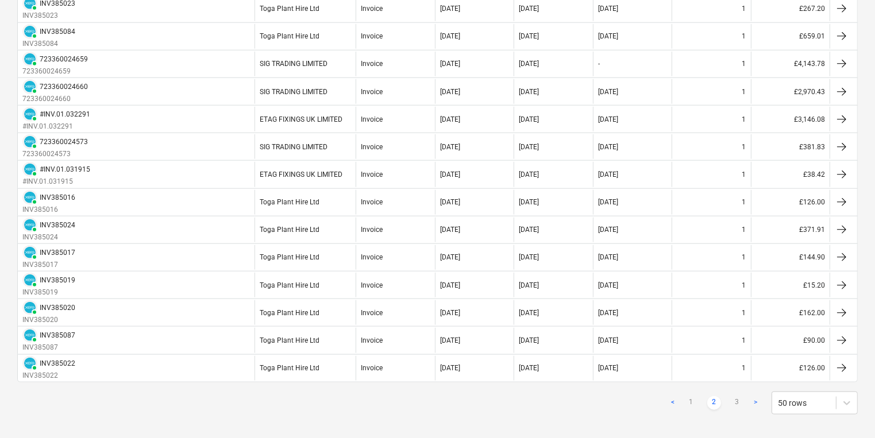
scroll to position [1214, 0]
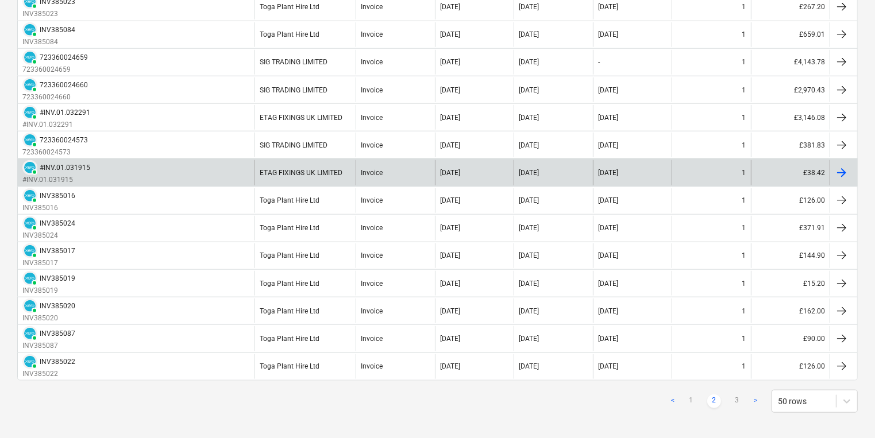
click at [847, 166] on div at bounding box center [842, 173] width 14 height 14
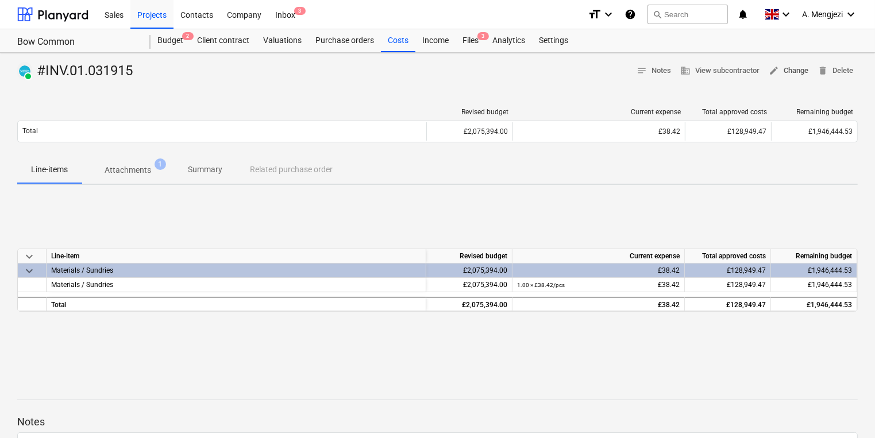
click at [793, 67] on span "edit Change" at bounding box center [789, 70] width 40 height 13
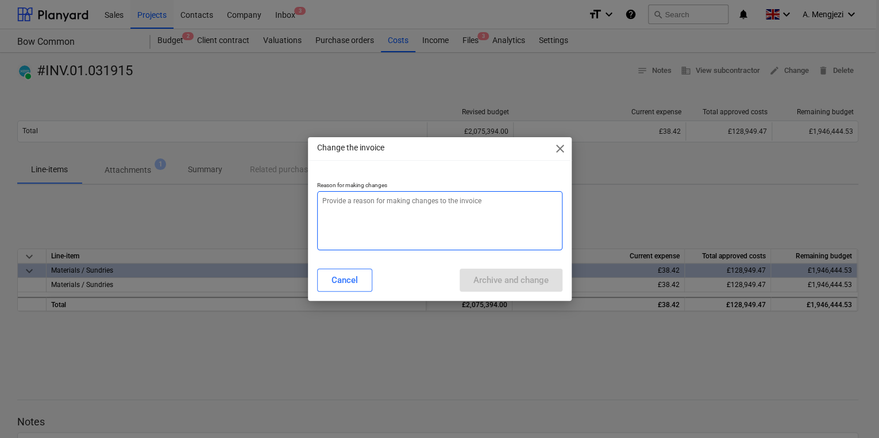
click at [368, 204] on textarea at bounding box center [439, 220] width 245 height 59
type textarea "x"
type textarea "P"
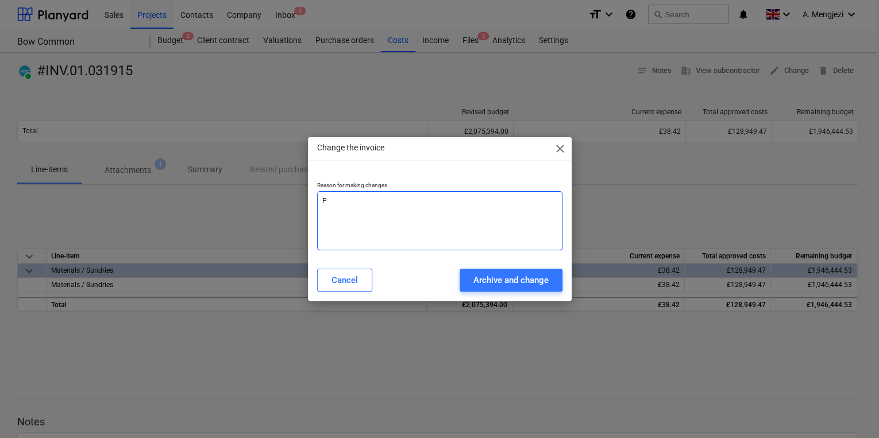
type textarea "x"
type textarea "Pro"
type textarea "x"
type textarea "Proc"
type textarea "x"
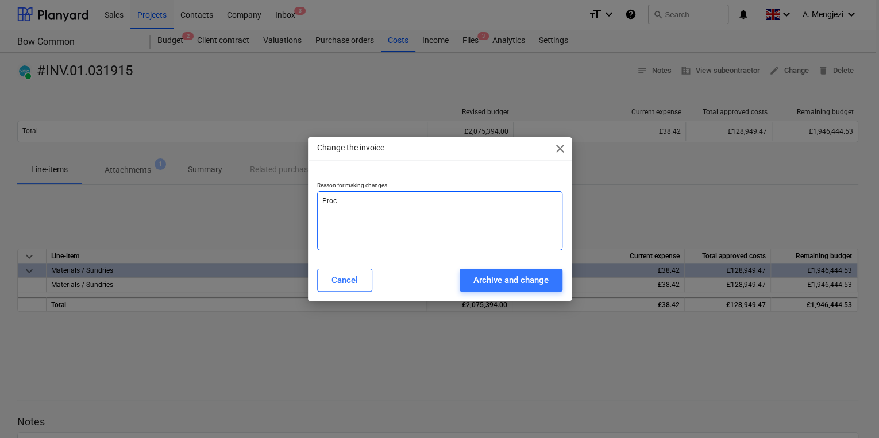
type textarea "Proce"
type textarea "x"
type textarea "Proces"
type textarea "x"
type textarea "Process"
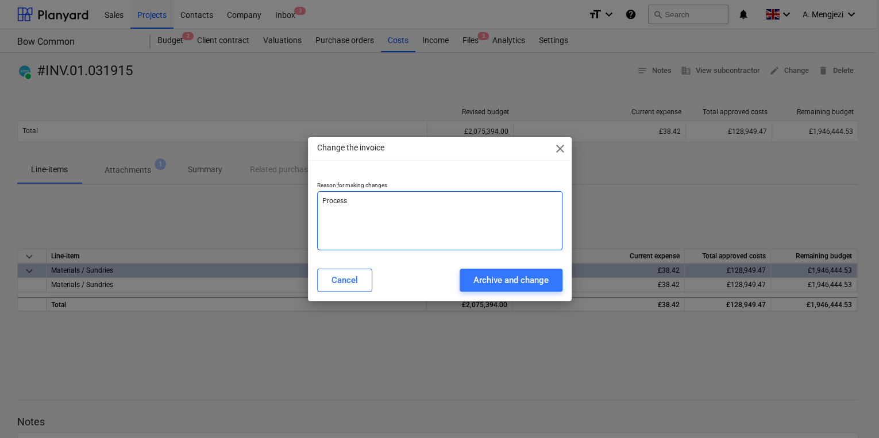
type textarea "x"
type textarea "Processe"
type textarea "x"
type textarea "Processed"
type textarea "x"
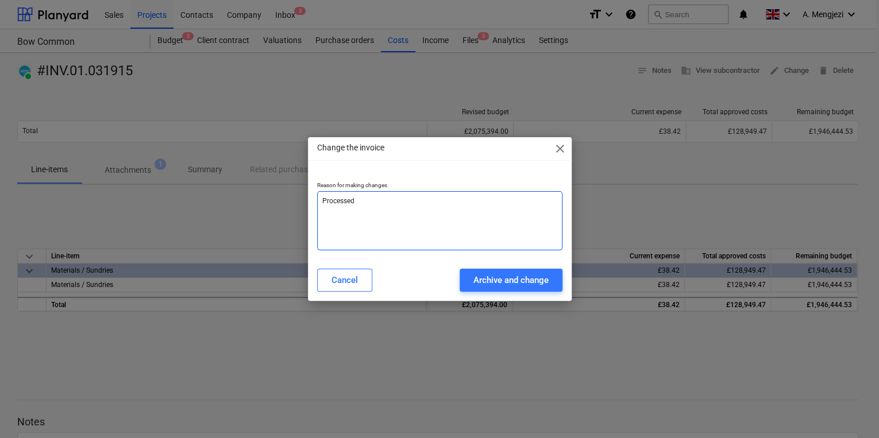
type textarea "Processed"
type textarea "x"
type textarea "Processed a"
type textarea "x"
type textarea "Processed as"
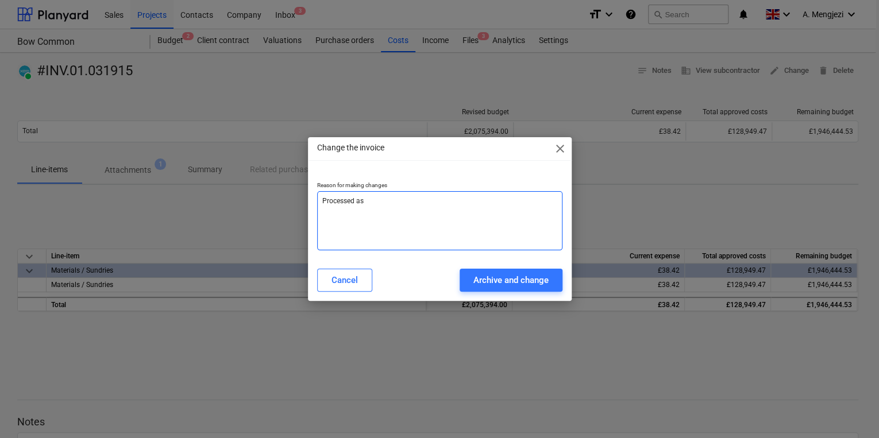
type textarea "x"
type textarea "Processed as"
type textarea "x"
type textarea "Processed as s"
type textarea "x"
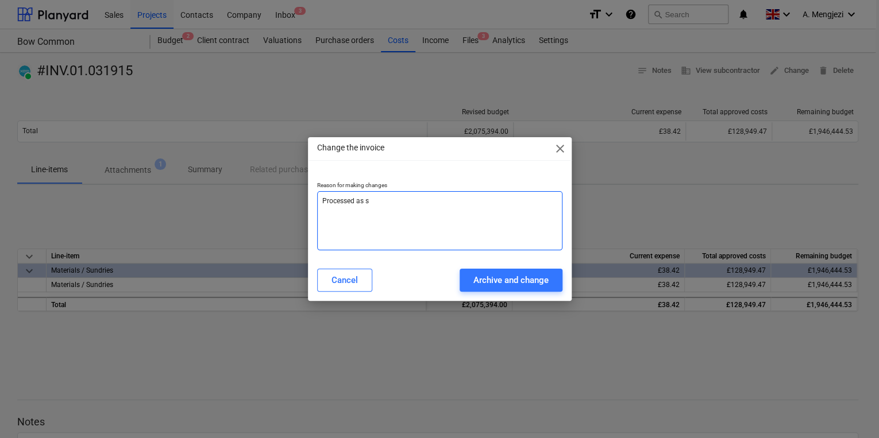
type textarea "Processed as st"
type textarea "x"
type textarea "Processed as sta"
type textarea "x"
type textarea "Processed as stan"
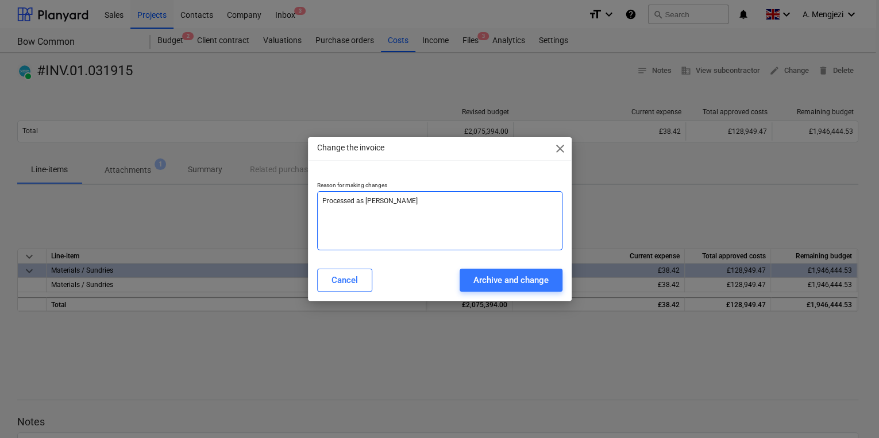
type textarea "x"
type textarea "Processed as stand"
type textarea "x"
type textarea "Processed as standa"
type textarea "x"
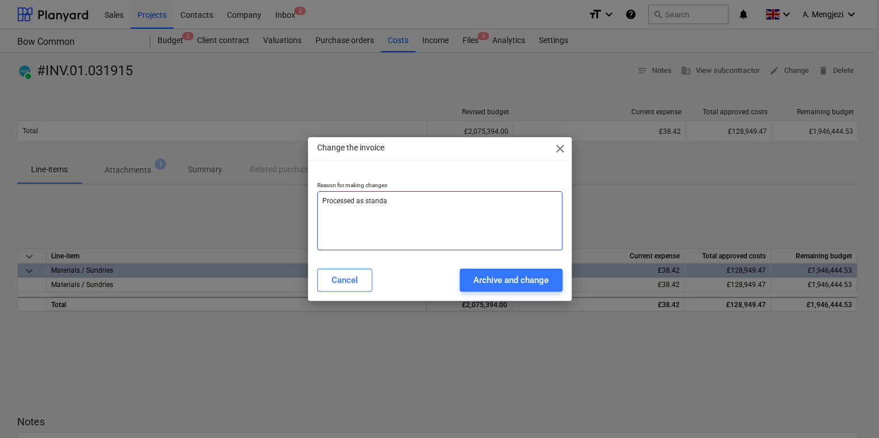
type textarea "Processed as standal"
type textarea "x"
type textarea "Processed as standalo"
type textarea "x"
type textarea "Processed as standalon"
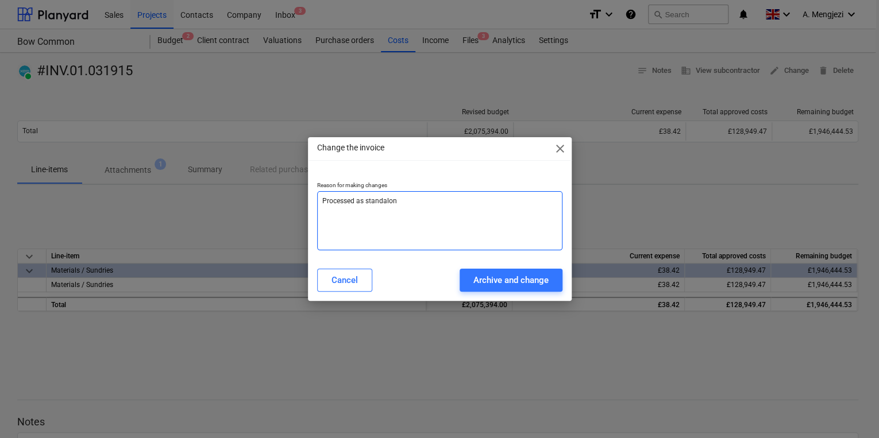
type textarea "x"
drag, startPoint x: 418, startPoint y: 200, endPoint x: 322, endPoint y: 198, distance: 96.0
click at [322, 198] on textarea "Processed as standalone" at bounding box center [439, 220] width 245 height 59
type textarea "Processed as standalone"
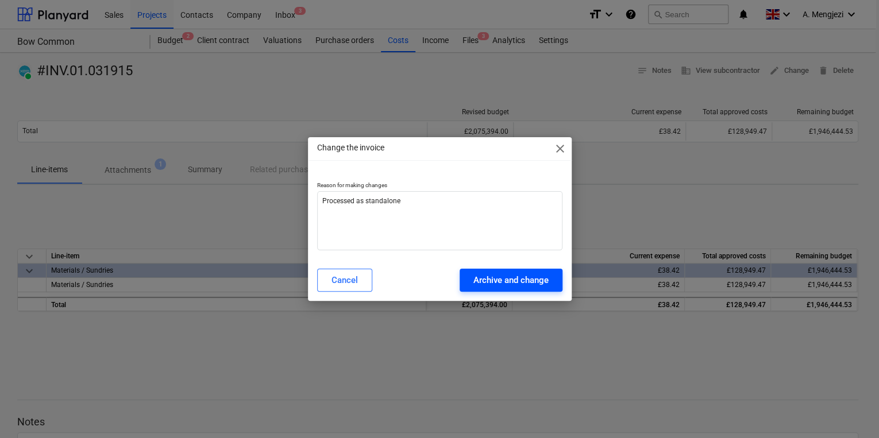
click at [475, 277] on div "Archive and change" at bounding box center [511, 280] width 75 height 15
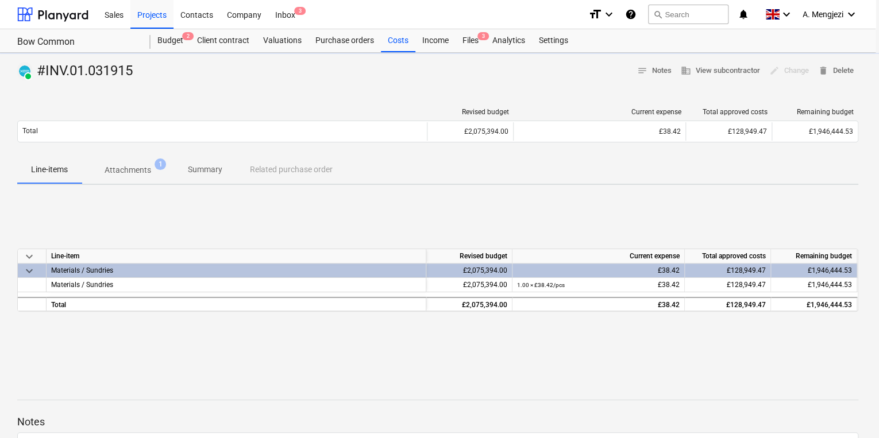
type textarea "x"
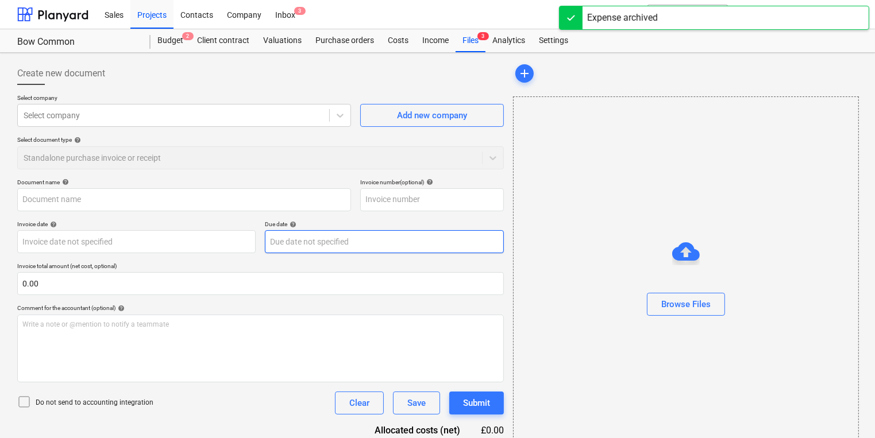
type input "#INV.01.031915"
type input "[DATE]"
type input "31 Aug 2025"
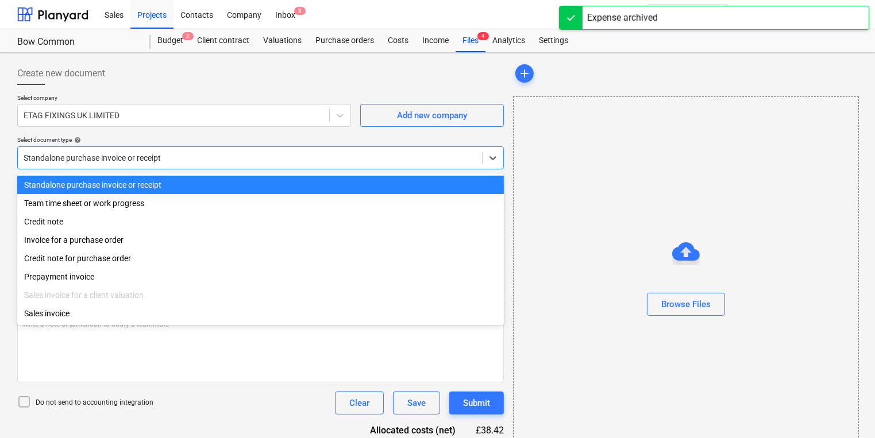
click at [271, 158] on div at bounding box center [250, 157] width 453 height 11
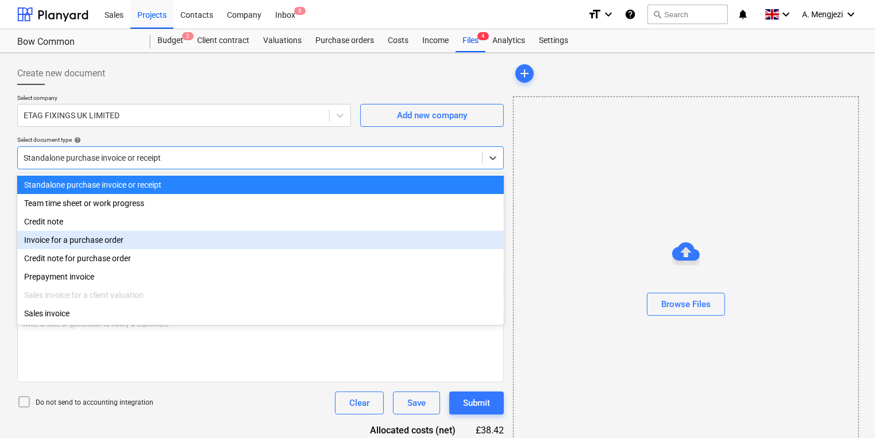
click at [147, 239] on div "Invoice for a purchase order" at bounding box center [260, 240] width 487 height 18
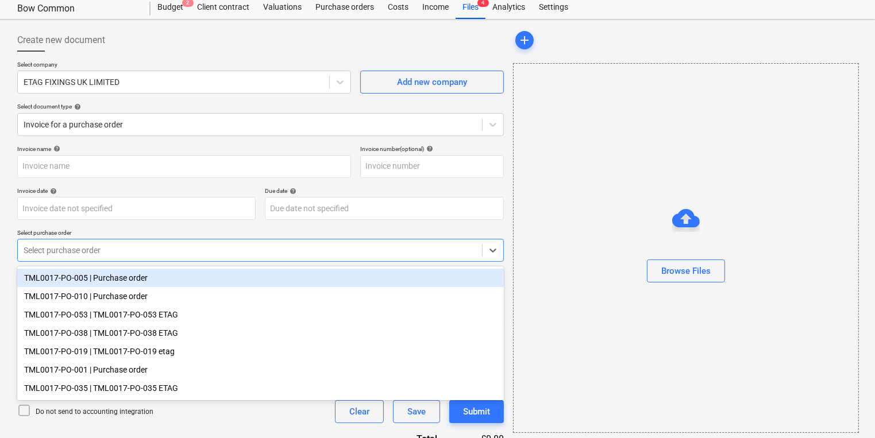
scroll to position [39, 0]
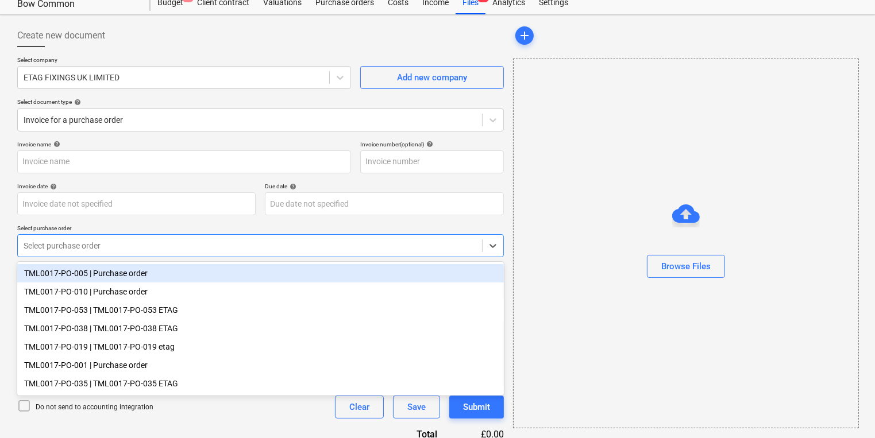
click at [185, 283] on body "Sales Projects Contacts Company Inbox 3 format_size keyboard_arrow_down help se…" at bounding box center [437, 181] width 875 height 438
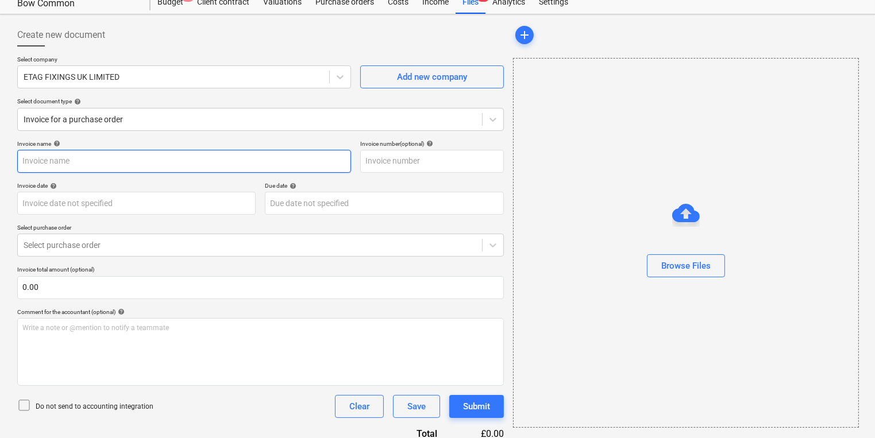
type input "#INV.01.031915"
type input "[DATE]"
type input "31 Aug 2025"
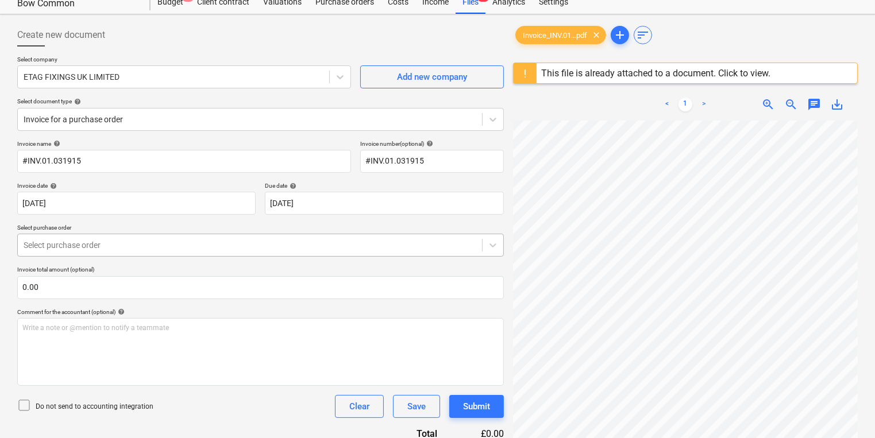
click at [126, 241] on div at bounding box center [250, 245] width 453 height 11
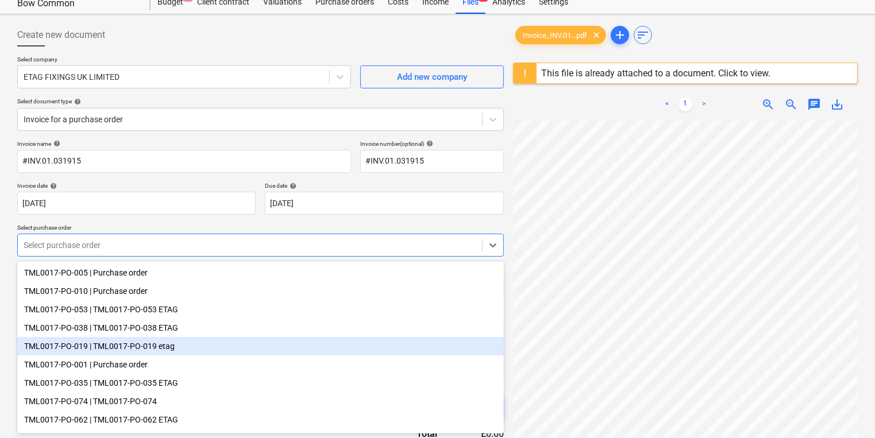
click at [140, 349] on div "TML0017-PO-019 | TML0017-PO-019 etag" at bounding box center [260, 346] width 487 height 18
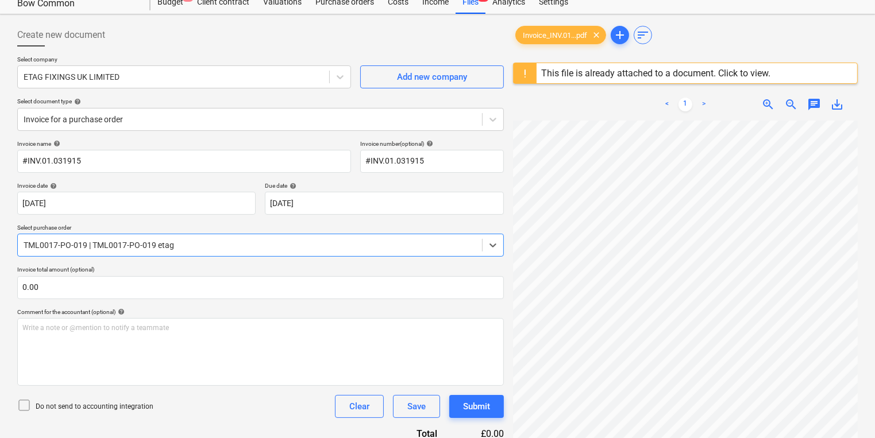
scroll to position [258, 0]
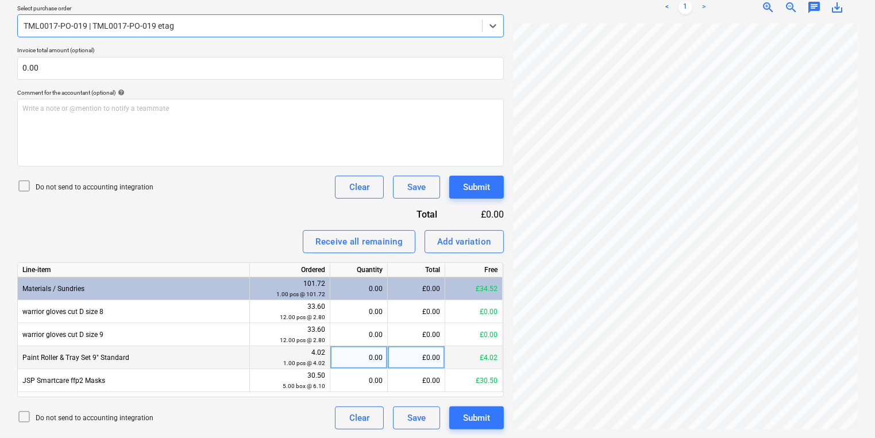
click at [411, 355] on div "£0.00" at bounding box center [416, 358] width 57 height 23
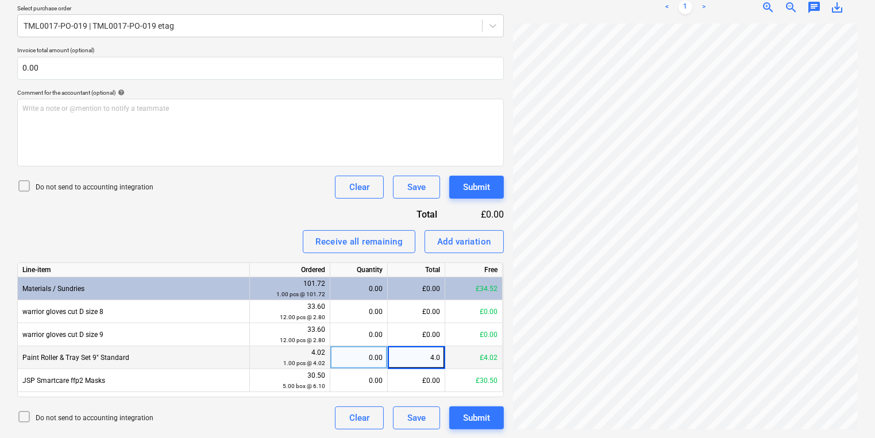
type input "4.02"
type input "30.5"
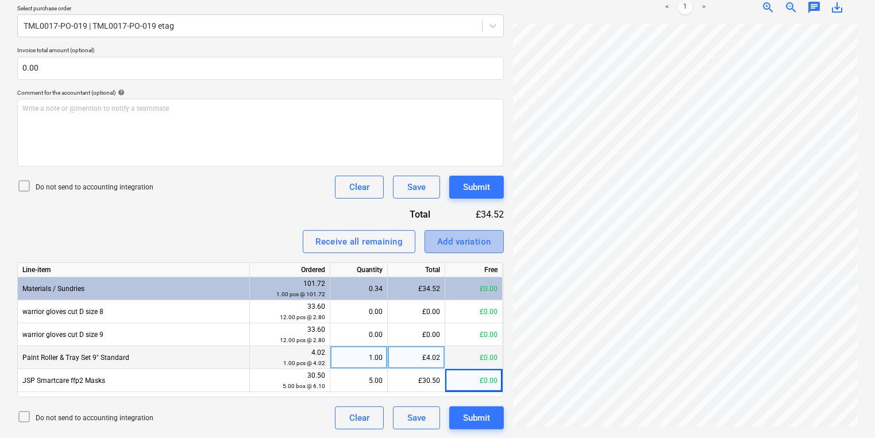
click at [453, 241] on div "Add variation" at bounding box center [464, 241] width 54 height 15
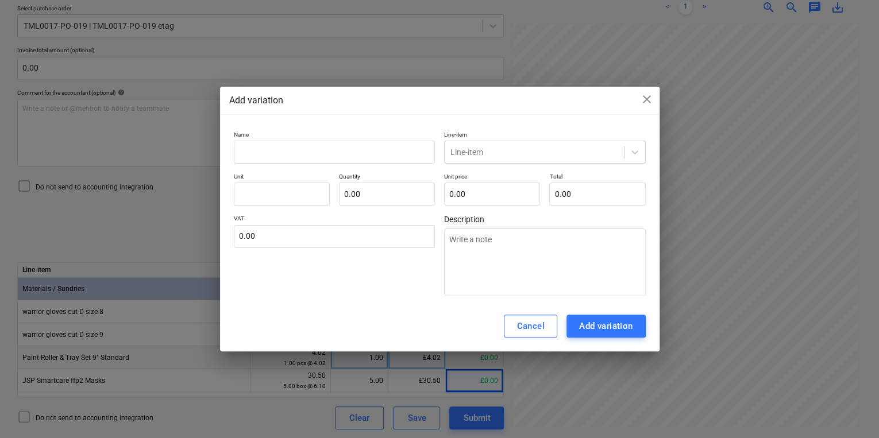
click at [303, 173] on p "Unit" at bounding box center [282, 178] width 96 height 10
click at [297, 149] on input "text" at bounding box center [335, 152] width 202 height 23
type textarea "x"
type input "J"
type textarea "x"
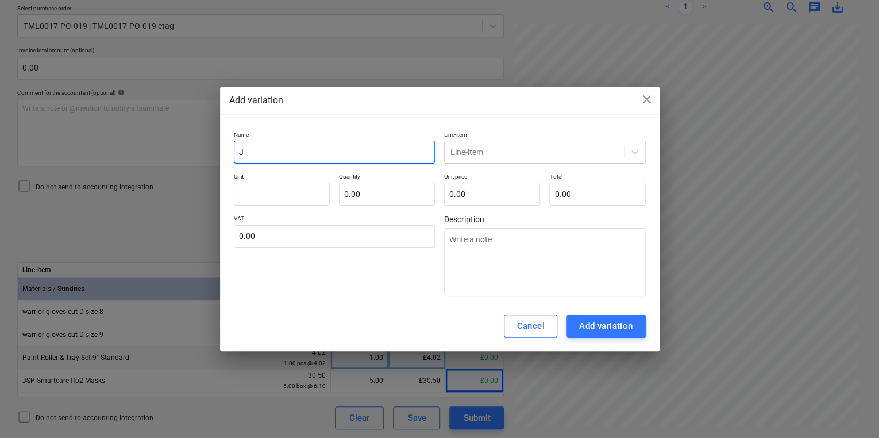
type input "JS"
type textarea "x"
type input "JSP"
type textarea "x"
type input "JSP"
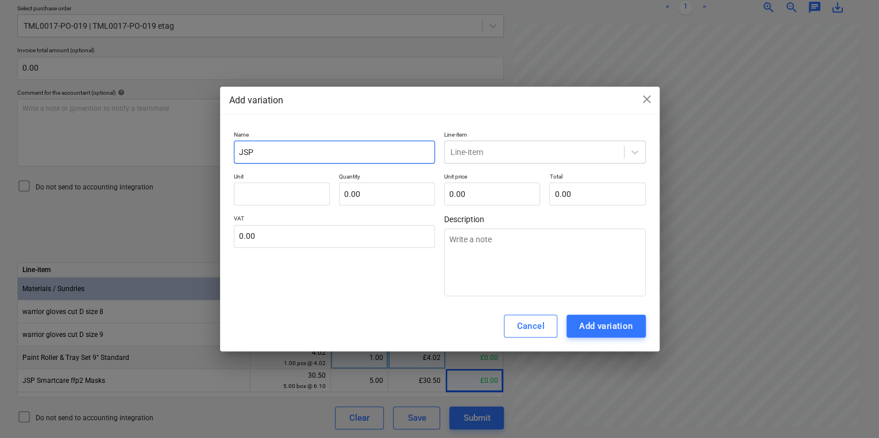
type textarea "x"
type input "JSP S"
type textarea "x"
type input "JSP Sm"
type textarea "x"
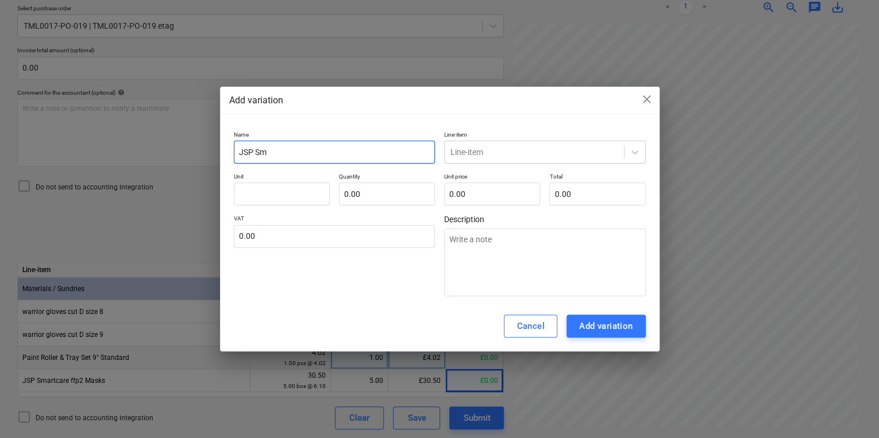
type input "JSP Sma"
type textarea "x"
type input "JSP Smar"
type textarea "x"
type input "JSP Smart"
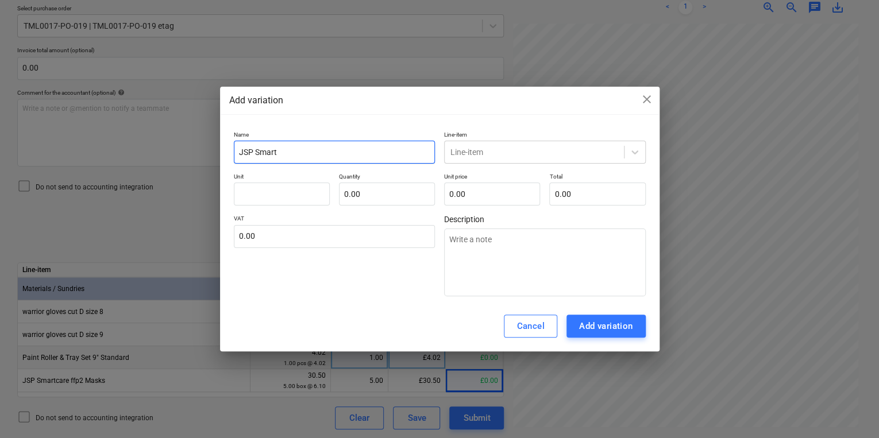
type textarea "x"
type input "JSP Smartc"
type textarea "x"
type input "JSP Smartca"
type textarea "x"
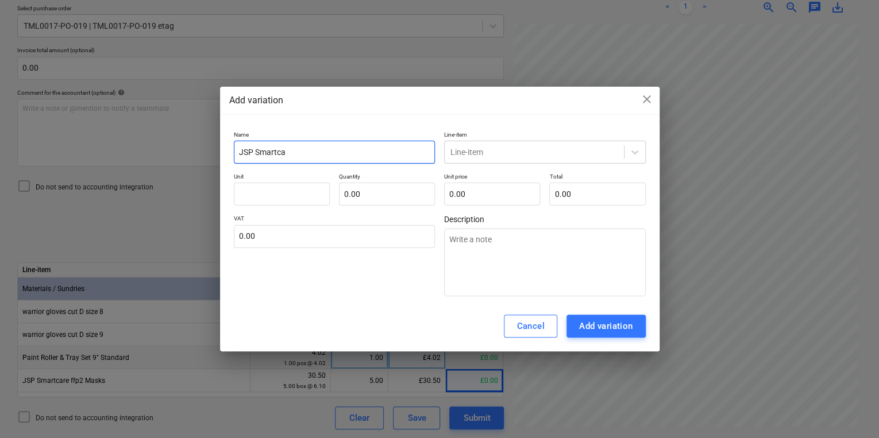
type input "JSP Smartcar"
type textarea "x"
type input "JSP Smartcare"
type textarea "x"
type input "JSP Smartcare"
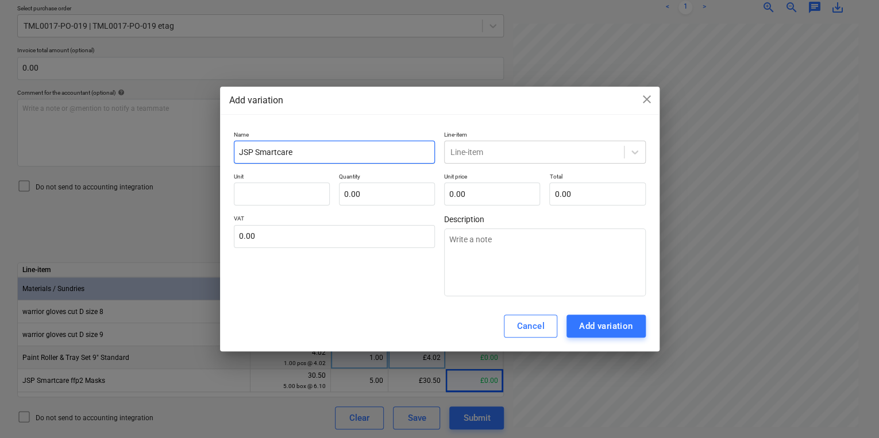
type textarea "x"
type input "JSP Smartcare f"
type textarea "x"
type input "JSP Smartcare ff"
type textarea "x"
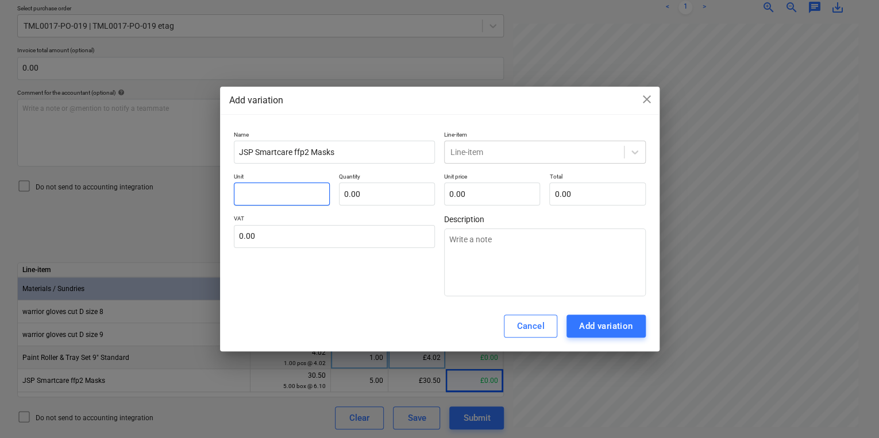
click at [257, 193] on input "text" at bounding box center [282, 194] width 96 height 23
drag, startPoint x: 474, startPoint y: 151, endPoint x: 474, endPoint y: 168, distance: 17.2
click at [474, 151] on div at bounding box center [535, 152] width 168 height 11
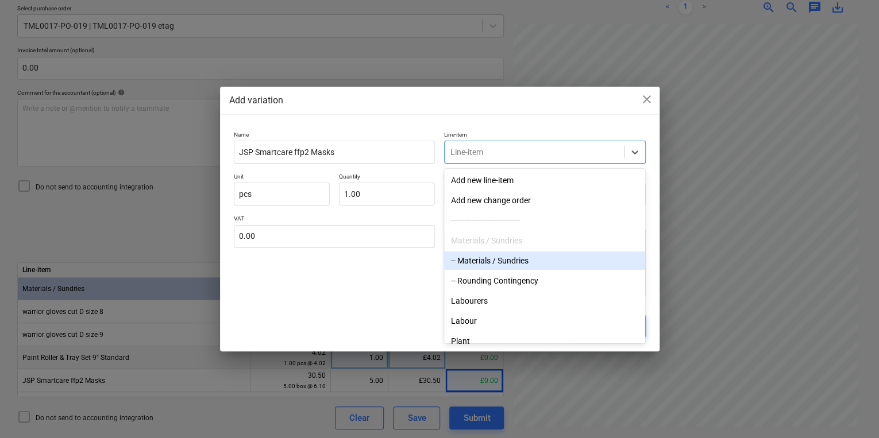
drag, startPoint x: 476, startPoint y: 257, endPoint x: 513, endPoint y: 289, distance: 48.9
click at [476, 257] on div "-- Materials / Sundries" at bounding box center [544, 261] width 201 height 18
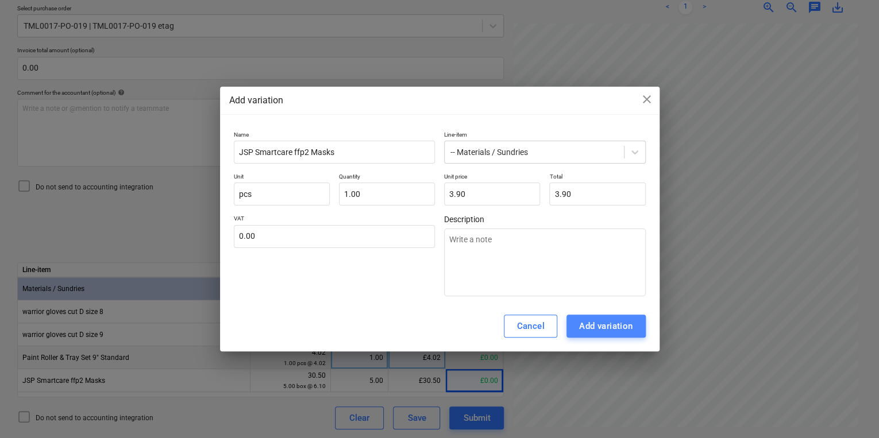
click at [586, 324] on div "Add variation" at bounding box center [606, 326] width 54 height 15
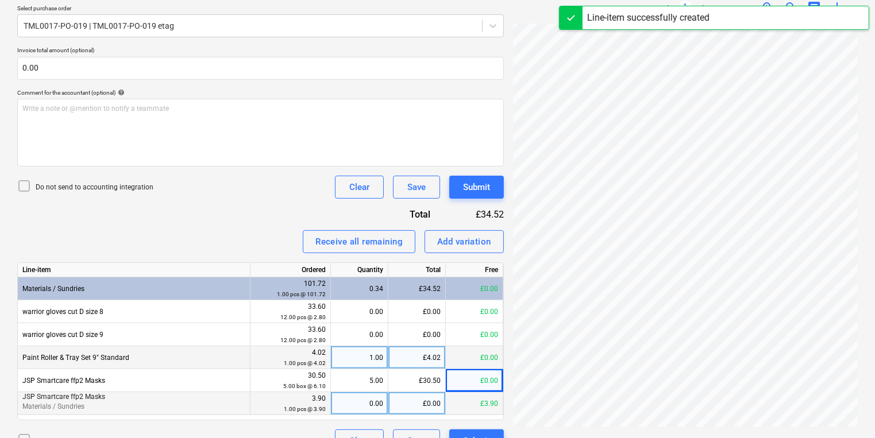
click at [429, 402] on div "£0.00" at bounding box center [416, 404] width 57 height 23
click at [23, 186] on icon at bounding box center [24, 186] width 14 height 14
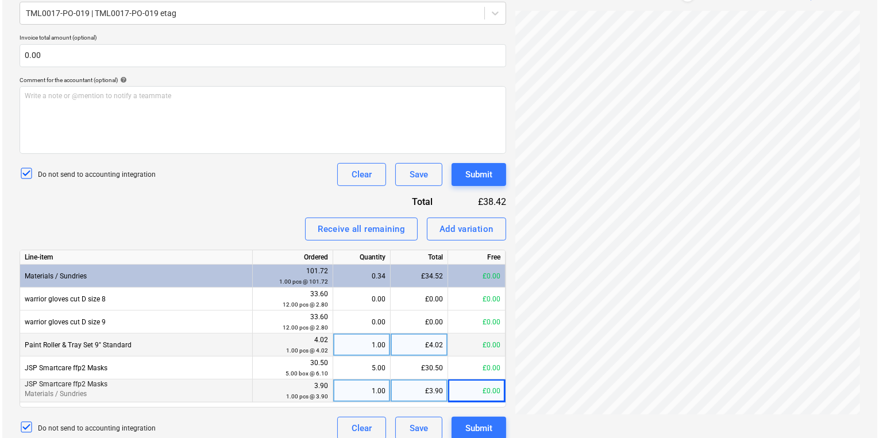
scroll to position [281, 0]
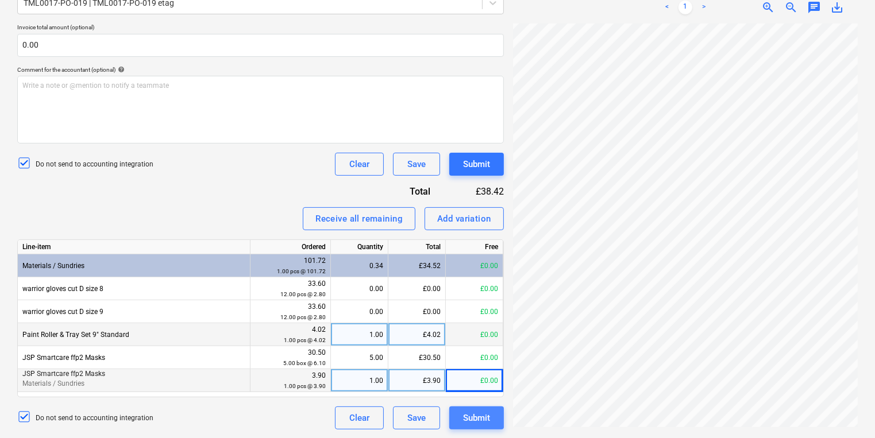
click at [483, 418] on div "Submit" at bounding box center [476, 418] width 27 height 15
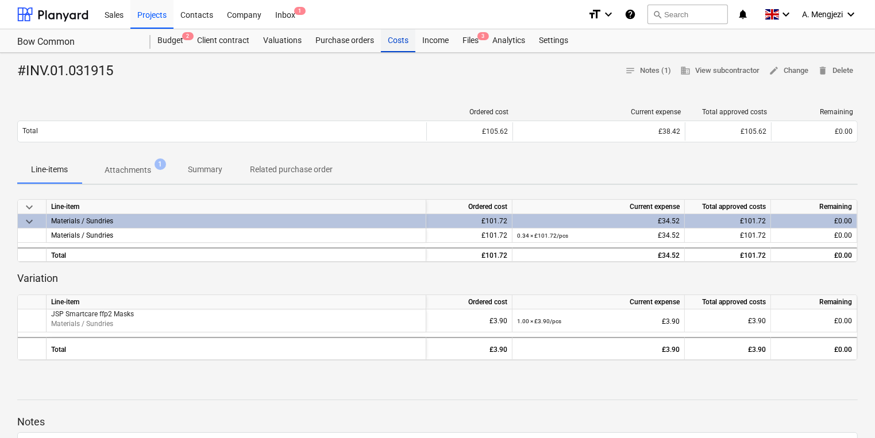
click at [395, 41] on div "Costs" at bounding box center [398, 40] width 34 height 23
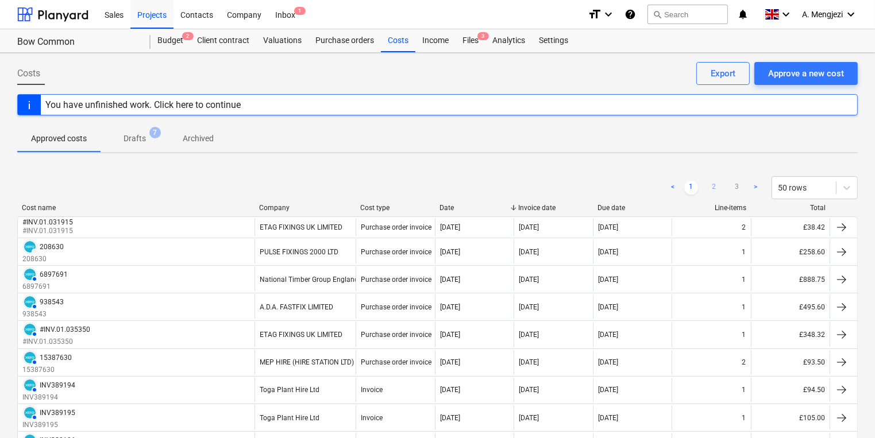
click at [714, 184] on link "2" at bounding box center [714, 188] width 14 height 14
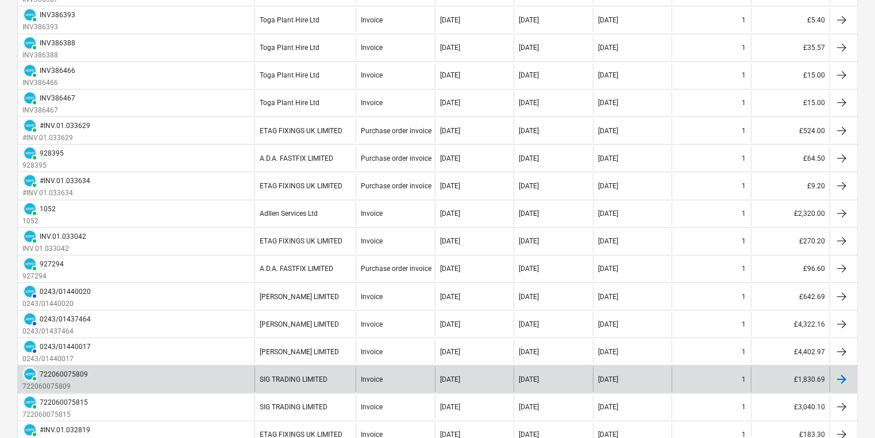
scroll to position [690, 0]
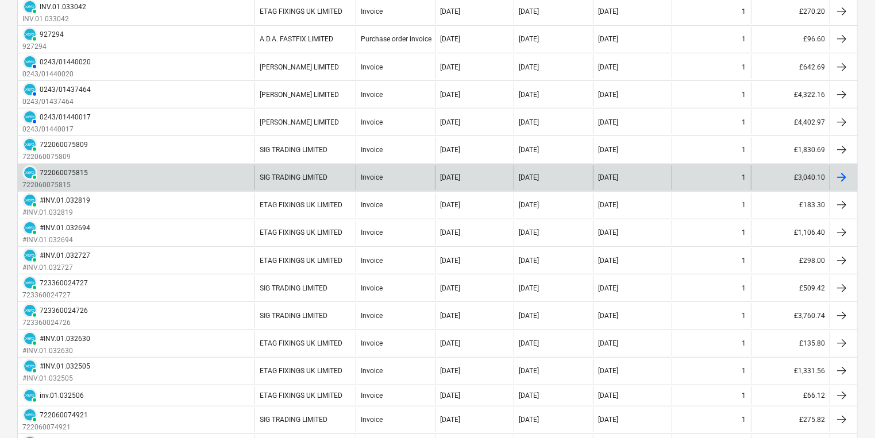
click at [844, 171] on div at bounding box center [842, 178] width 14 height 14
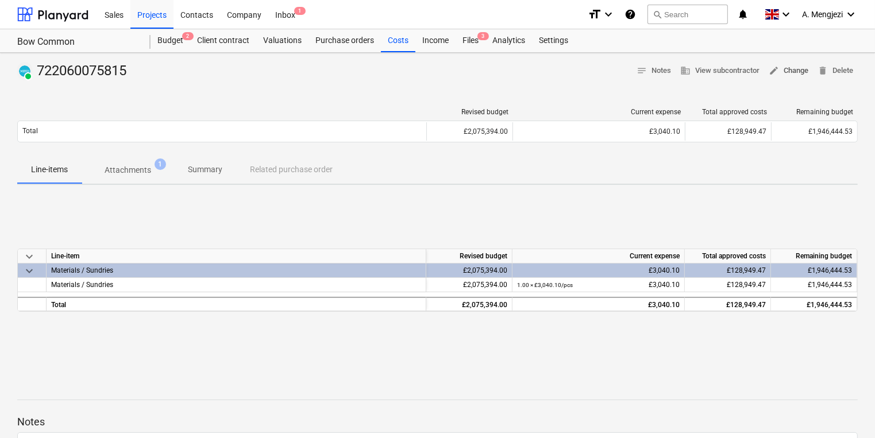
click at [803, 69] on span "edit Change" at bounding box center [789, 70] width 40 height 13
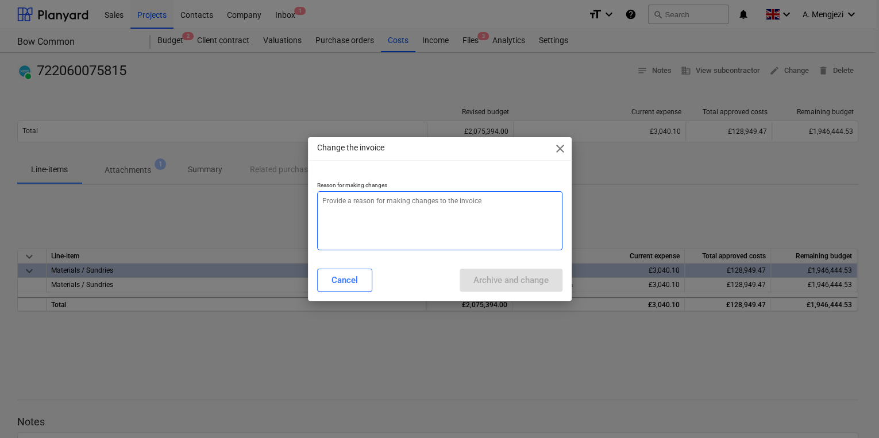
click at [360, 206] on textarea at bounding box center [439, 220] width 245 height 59
paste textarea "#INV.01.031915"
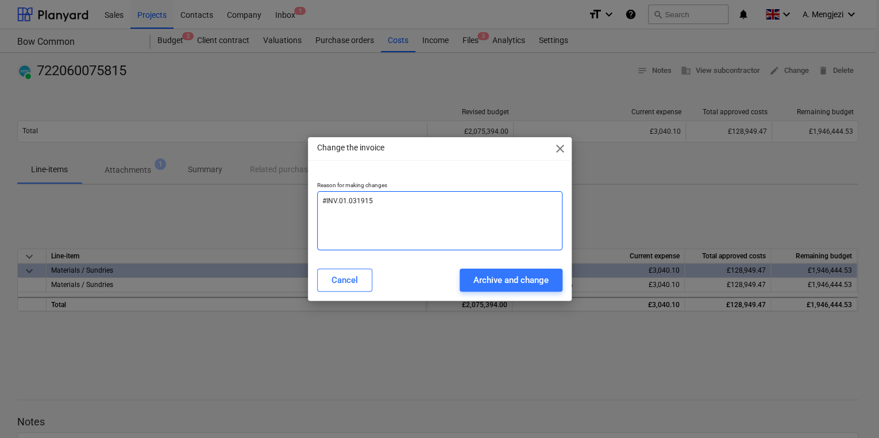
drag, startPoint x: 376, startPoint y: 199, endPoint x: 305, endPoint y: 199, distance: 71.8
click at [305, 199] on div "Change the invoice close Reason for making changes #INV.01.031915 Cancel Archiv…" at bounding box center [439, 219] width 879 height 438
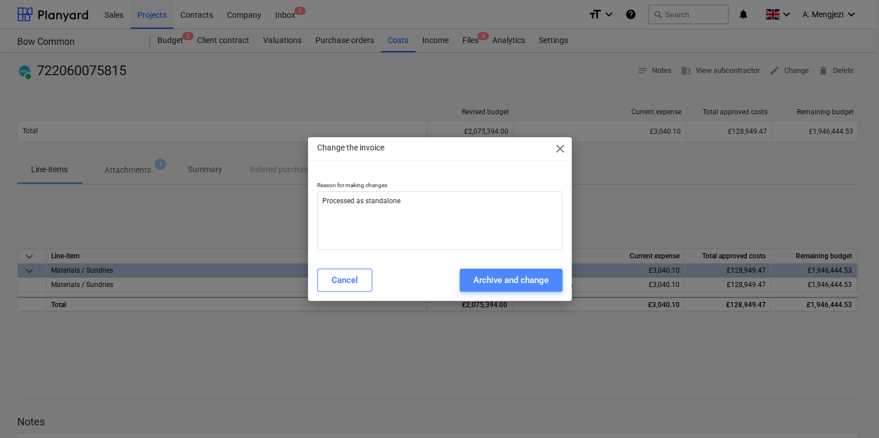
click at [509, 279] on div "Archive and change" at bounding box center [511, 280] width 75 height 15
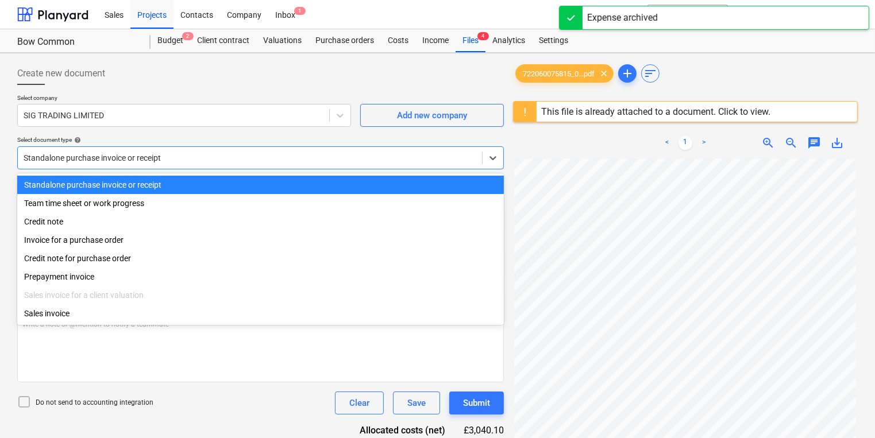
click at [191, 159] on div at bounding box center [250, 157] width 453 height 11
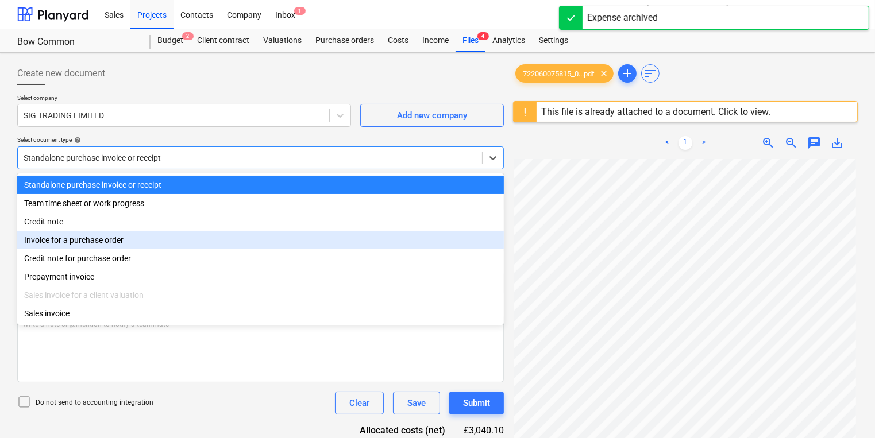
click at [143, 239] on div "Invoice for a purchase order" at bounding box center [260, 240] width 487 height 18
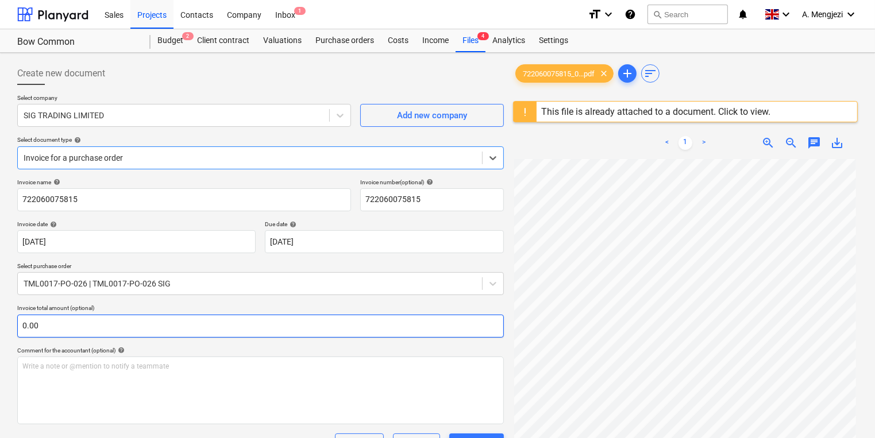
scroll to position [235, 0]
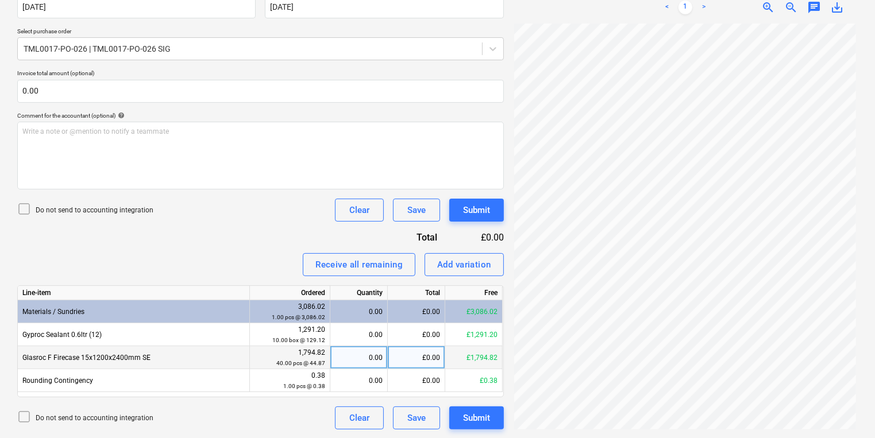
click at [363, 356] on div "0.00" at bounding box center [359, 358] width 48 height 23
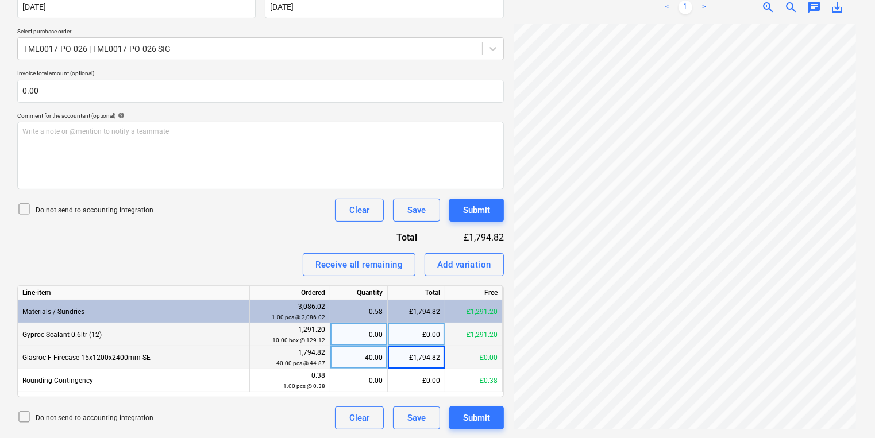
click at [345, 329] on div "0.00" at bounding box center [359, 335] width 48 height 23
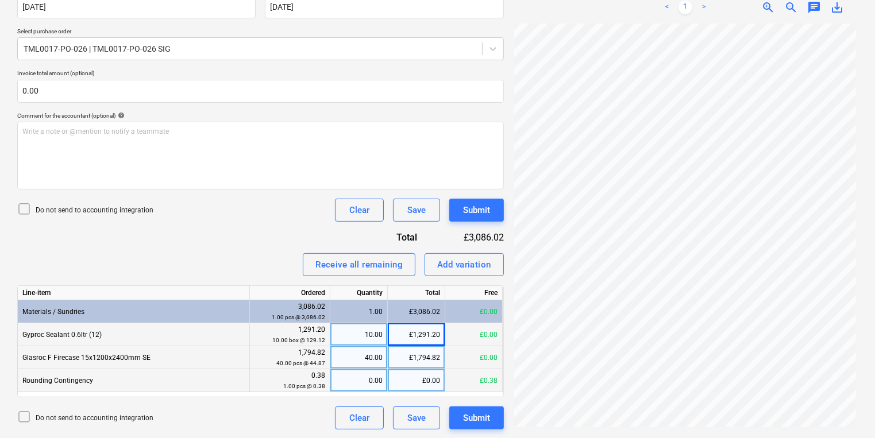
click at [376, 370] on div "0.00" at bounding box center [359, 381] width 48 height 23
click at [24, 205] on icon at bounding box center [24, 209] width 14 height 14
click at [494, 416] on button "Submit" at bounding box center [476, 418] width 55 height 23
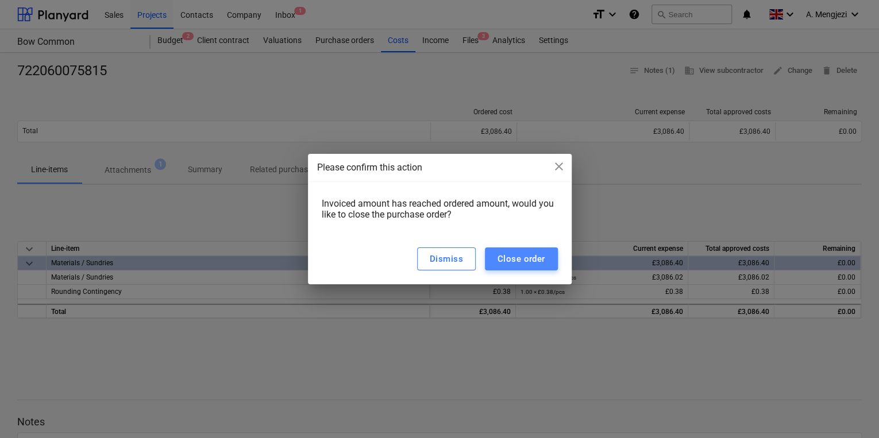
click at [531, 261] on div "Close order" at bounding box center [522, 259] width 48 height 15
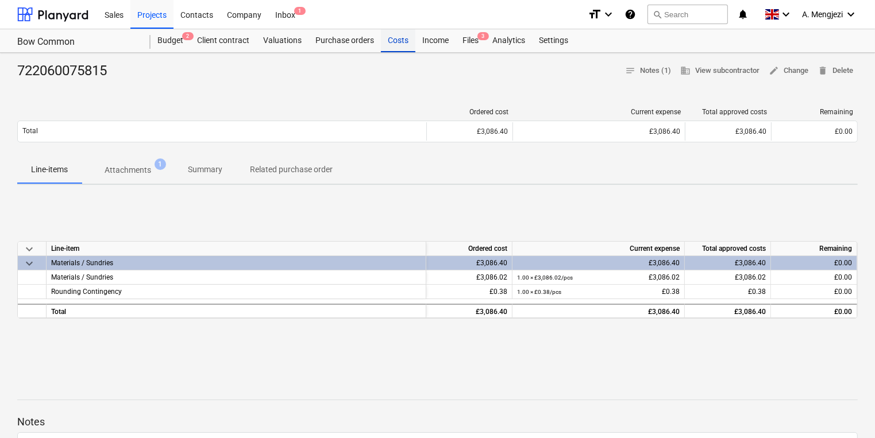
click at [391, 43] on div "Costs" at bounding box center [398, 40] width 34 height 23
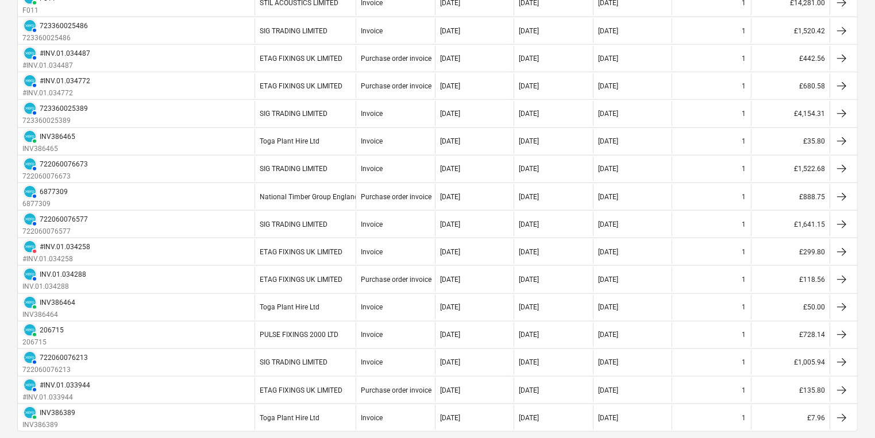
scroll to position [1201, 0]
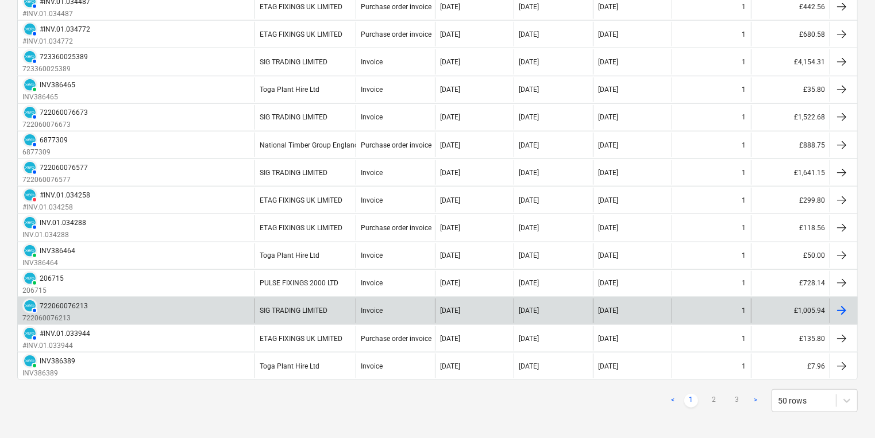
click at [844, 304] on div at bounding box center [842, 311] width 14 height 14
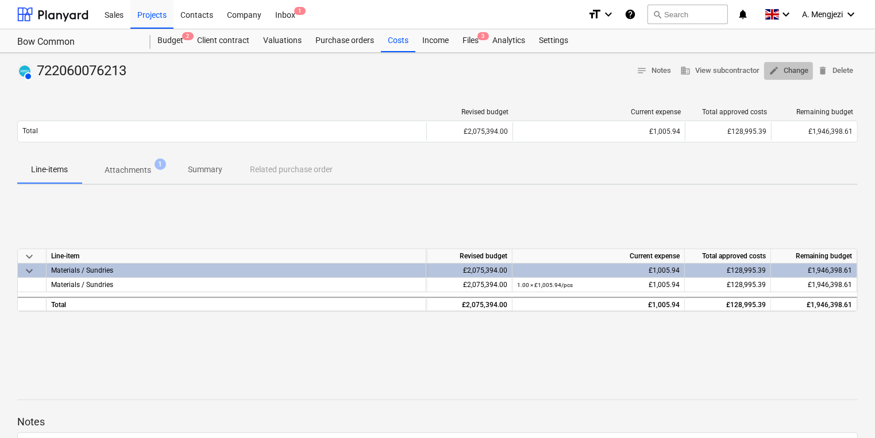
click at [795, 69] on span "edit Change" at bounding box center [789, 70] width 40 height 13
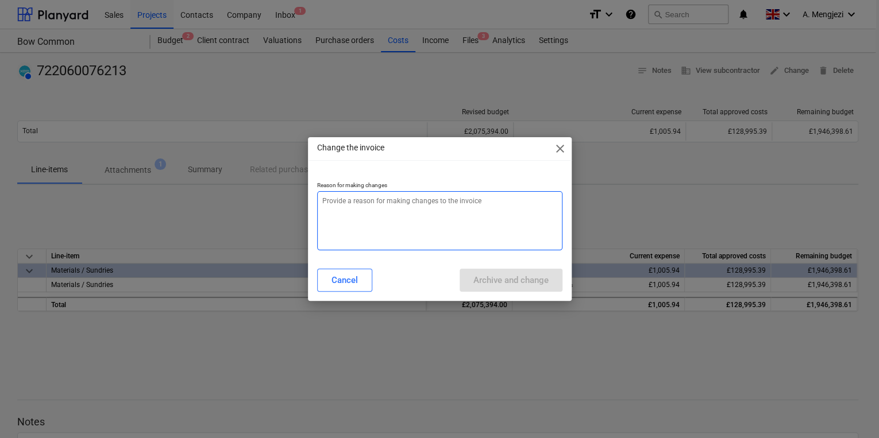
drag, startPoint x: 393, startPoint y: 207, endPoint x: 406, endPoint y: 193, distance: 19.1
click at [391, 200] on textarea at bounding box center [439, 220] width 245 height 59
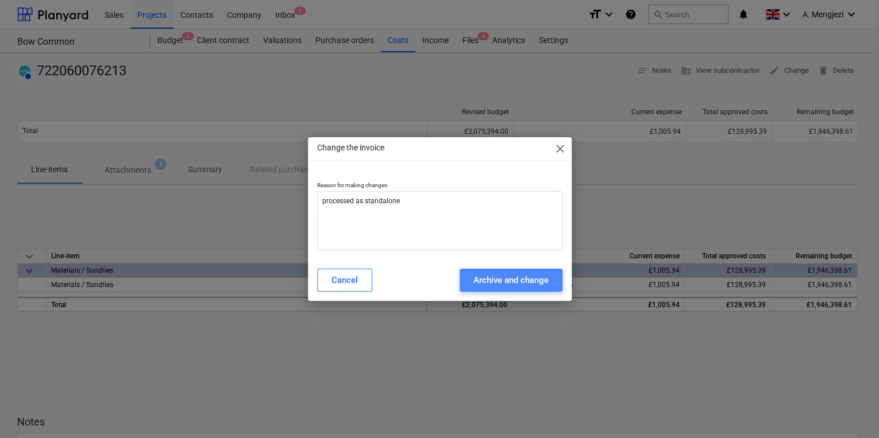
click at [539, 276] on div "Archive and change" at bounding box center [511, 280] width 75 height 15
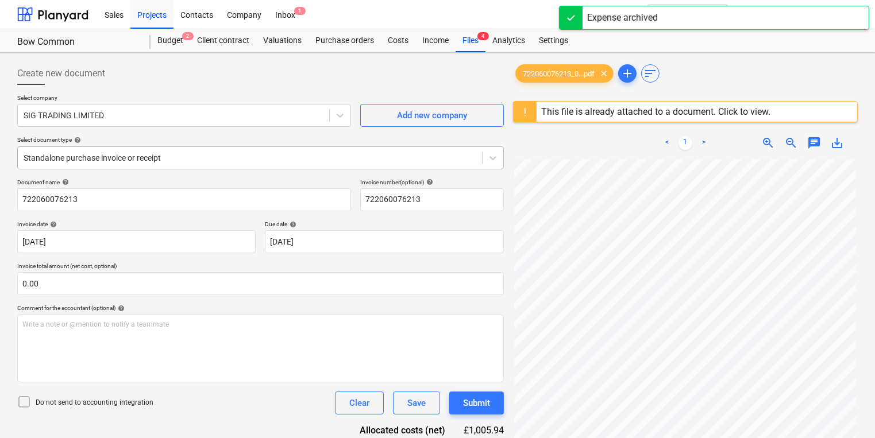
click at [205, 158] on div at bounding box center [250, 157] width 453 height 11
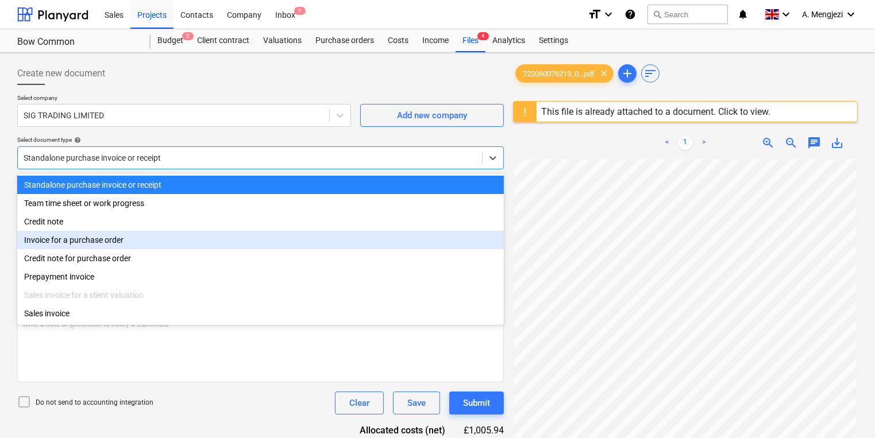
click at [186, 239] on div "Invoice for a purchase order" at bounding box center [260, 240] width 487 height 18
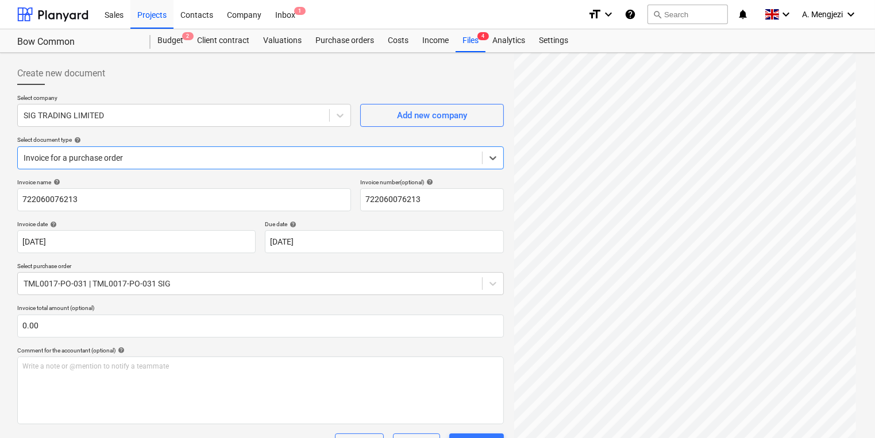
scroll to position [189, 0]
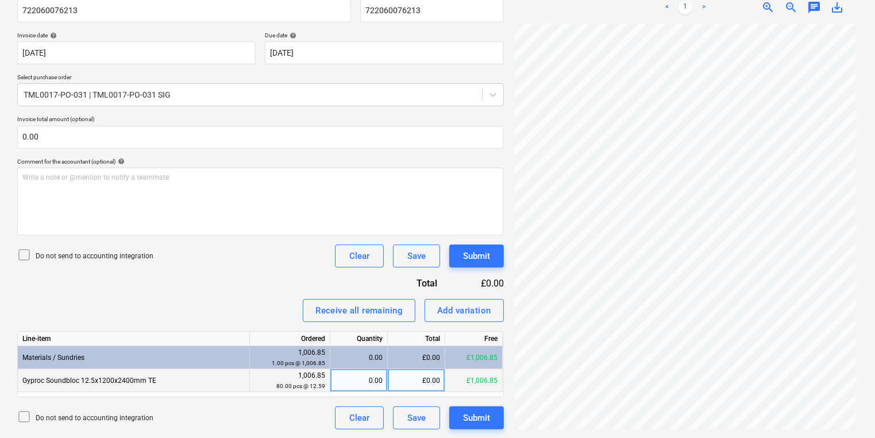
click at [347, 382] on div "0.00" at bounding box center [359, 381] width 48 height 23
click at [407, 382] on div "£0.00" at bounding box center [416, 381] width 57 height 23
click at [22, 252] on icon at bounding box center [24, 255] width 14 height 14
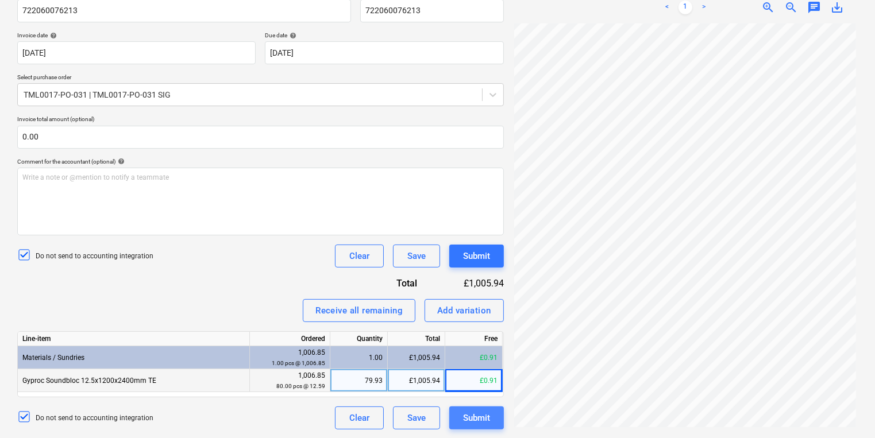
click at [491, 421] on button "Submit" at bounding box center [476, 418] width 55 height 23
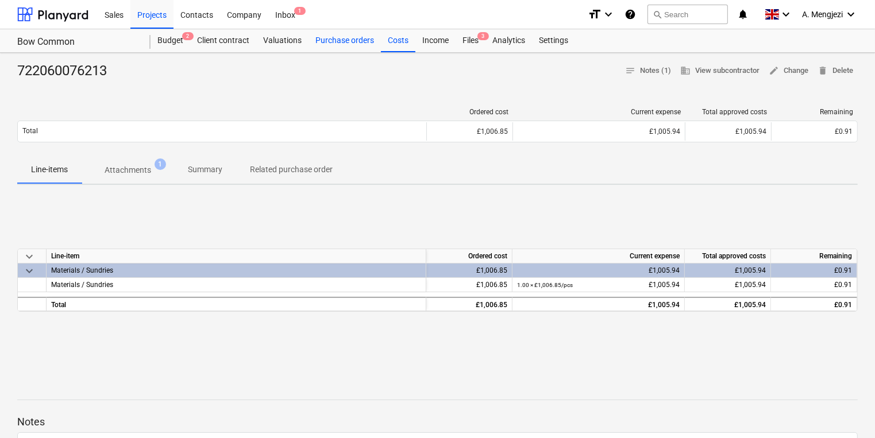
click at [348, 39] on div "Purchase orders" at bounding box center [345, 40] width 72 height 23
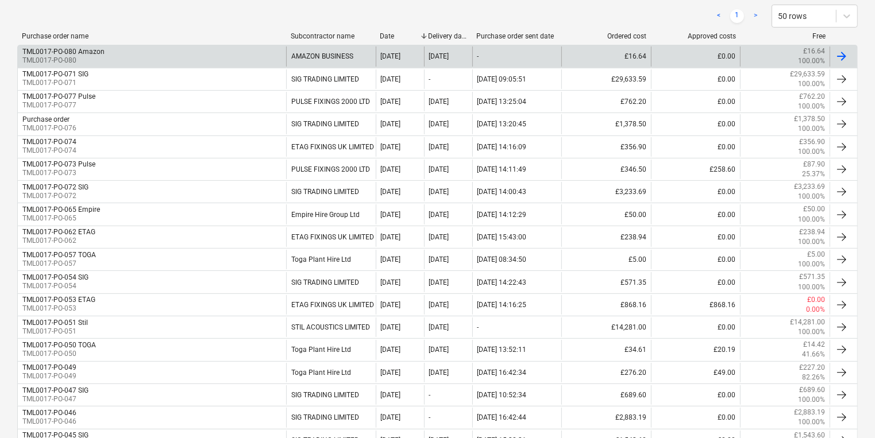
scroll to position [460, 0]
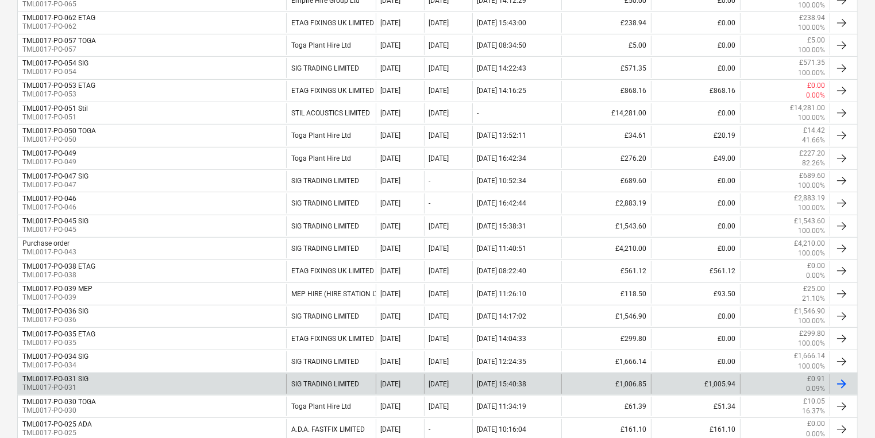
click at [845, 378] on div at bounding box center [842, 385] width 14 height 14
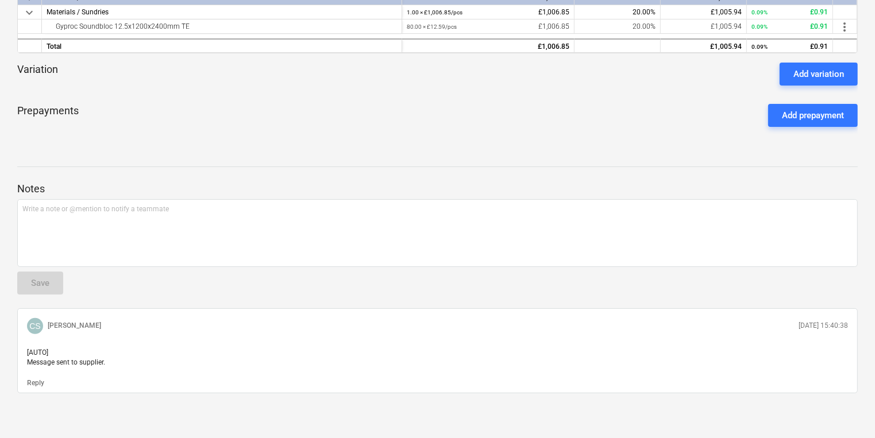
scroll to position [8, 0]
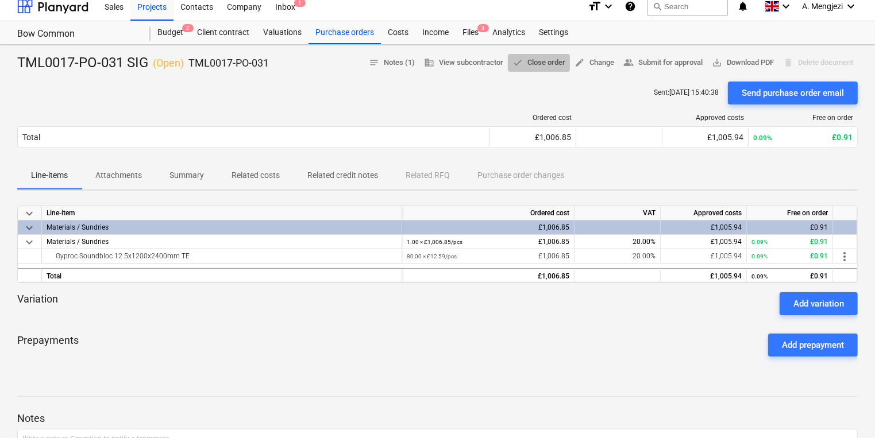
click at [540, 59] on span "done Close order" at bounding box center [539, 62] width 53 height 13
drag, startPoint x: 395, startPoint y: 30, endPoint x: 387, endPoint y: 31, distance: 8.1
click at [395, 30] on div "Costs" at bounding box center [398, 32] width 34 height 23
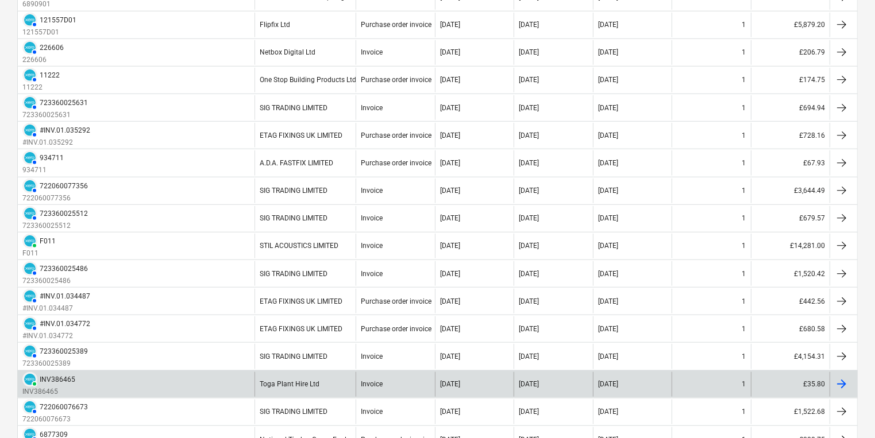
scroll to position [1157, 0]
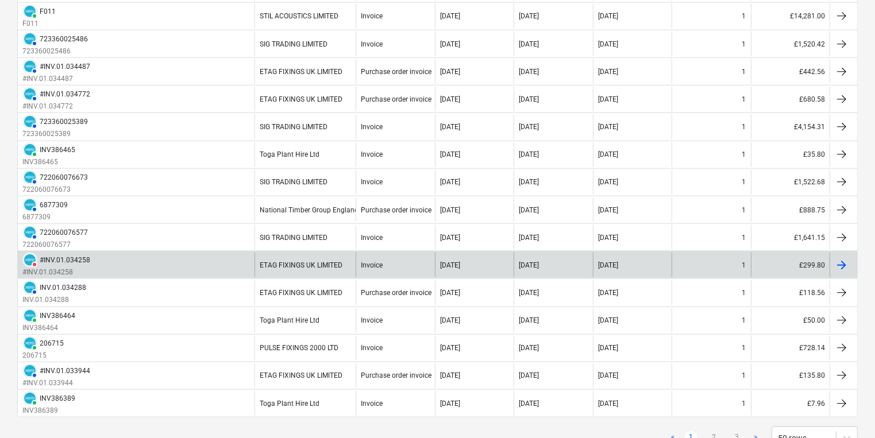
click at [845, 259] on div at bounding box center [842, 266] width 14 height 14
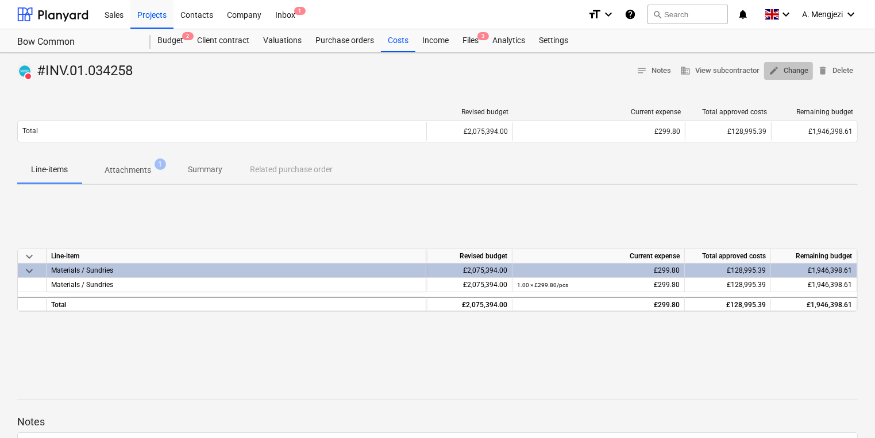
click at [801, 66] on span "edit Change" at bounding box center [789, 70] width 40 height 13
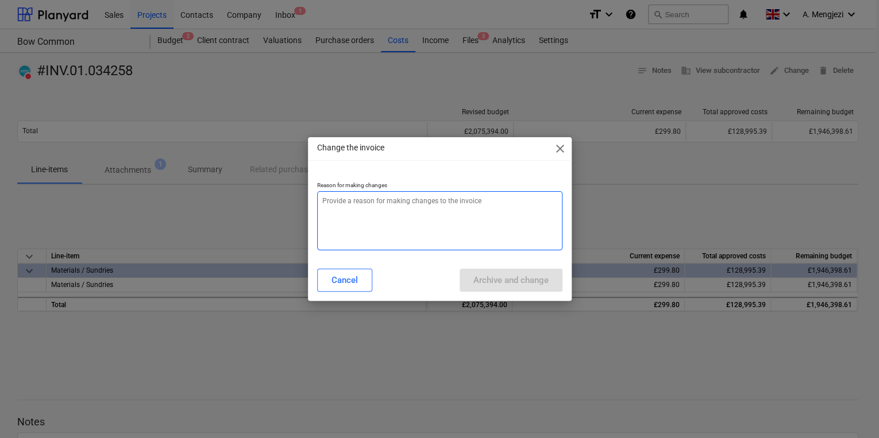
click at [385, 202] on textarea at bounding box center [439, 220] width 245 height 59
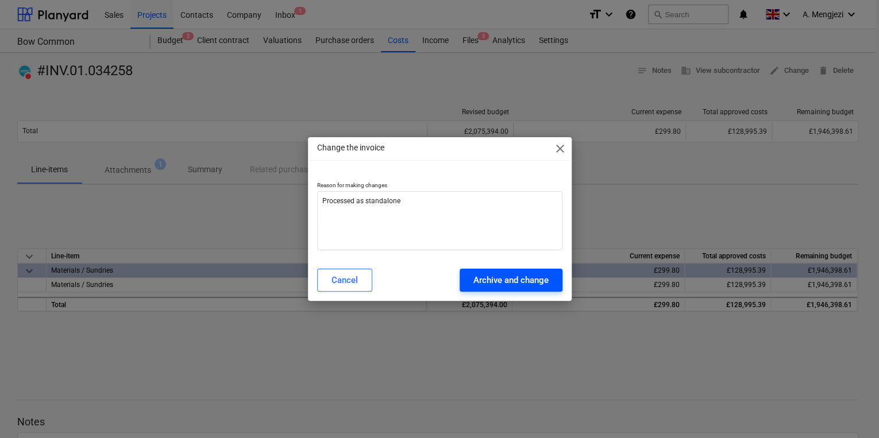
click at [517, 280] on div "Archive and change" at bounding box center [511, 280] width 75 height 15
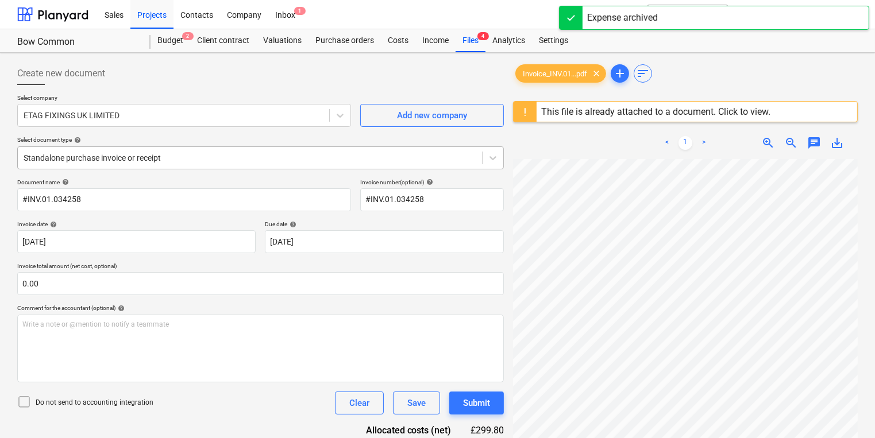
click at [180, 156] on div at bounding box center [250, 157] width 453 height 11
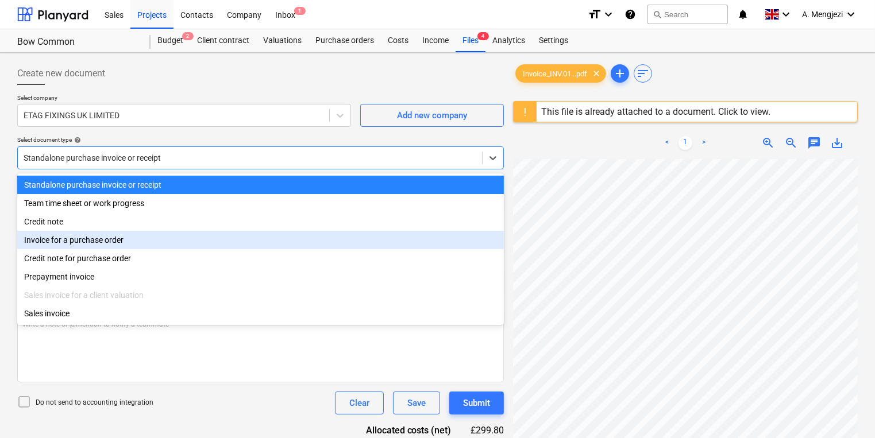
click at [168, 241] on div "Invoice for a purchase order" at bounding box center [260, 240] width 487 height 18
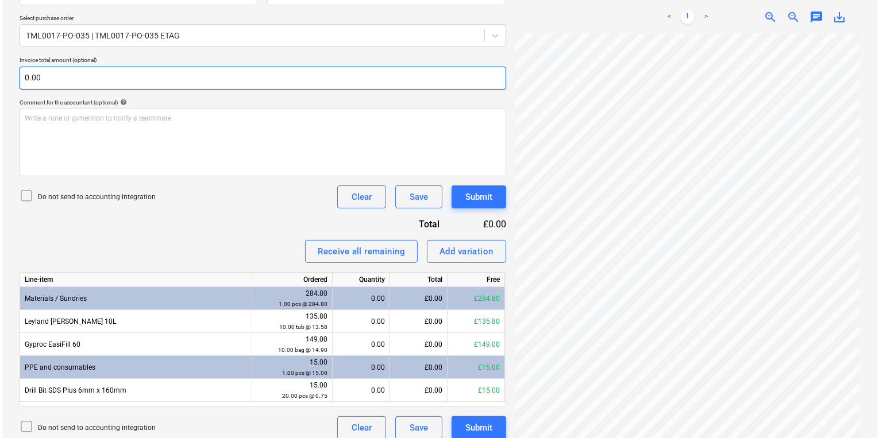
scroll to position [258, 0]
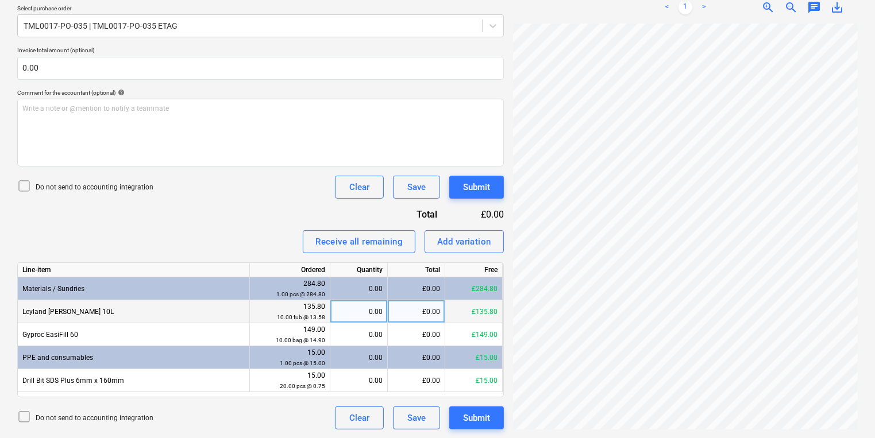
click at [377, 307] on div "0.00" at bounding box center [359, 312] width 48 height 23
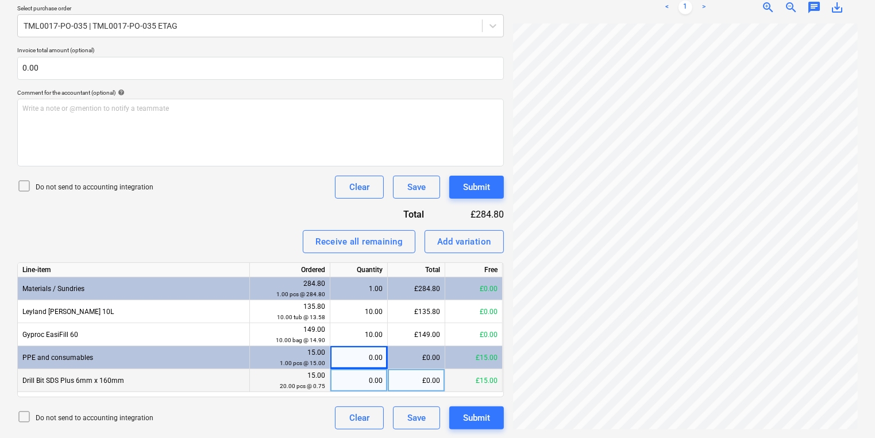
click at [365, 380] on div "0.00" at bounding box center [359, 381] width 48 height 23
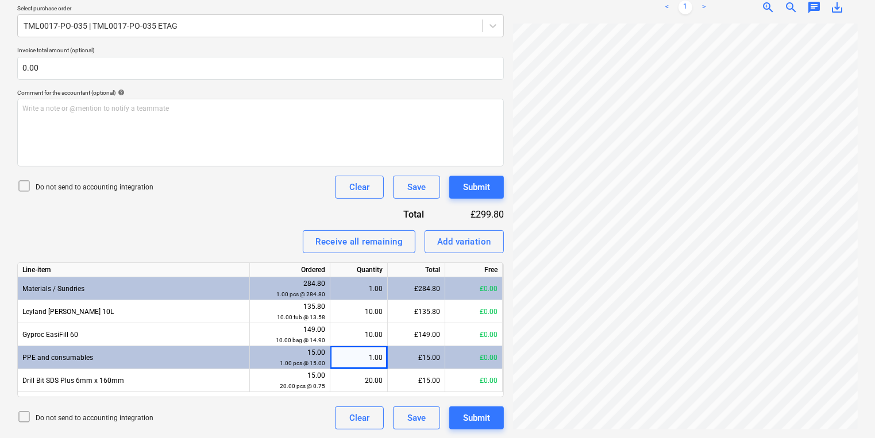
click at [24, 179] on icon at bounding box center [24, 186] width 14 height 14
click at [475, 415] on div "Submit" at bounding box center [476, 418] width 27 height 15
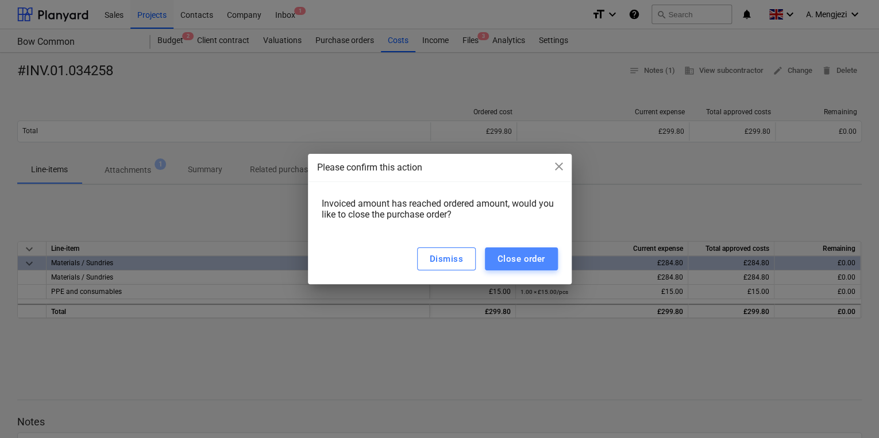
click at [529, 264] on div "Close order" at bounding box center [522, 259] width 48 height 15
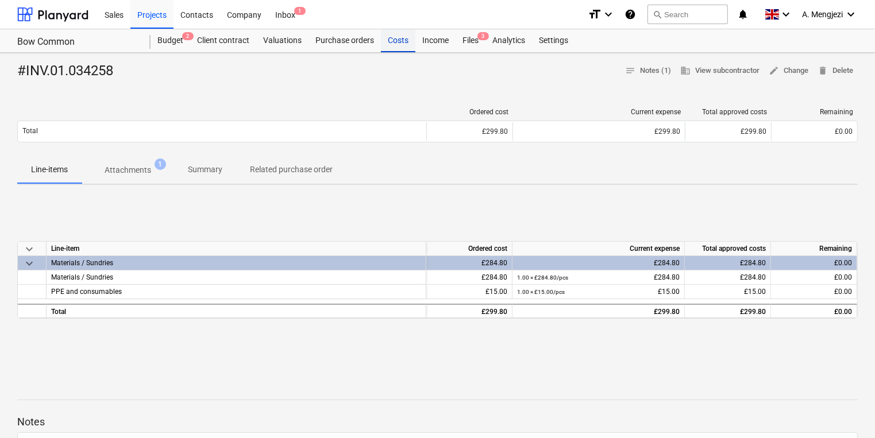
click at [396, 43] on div "Costs" at bounding box center [398, 40] width 34 height 23
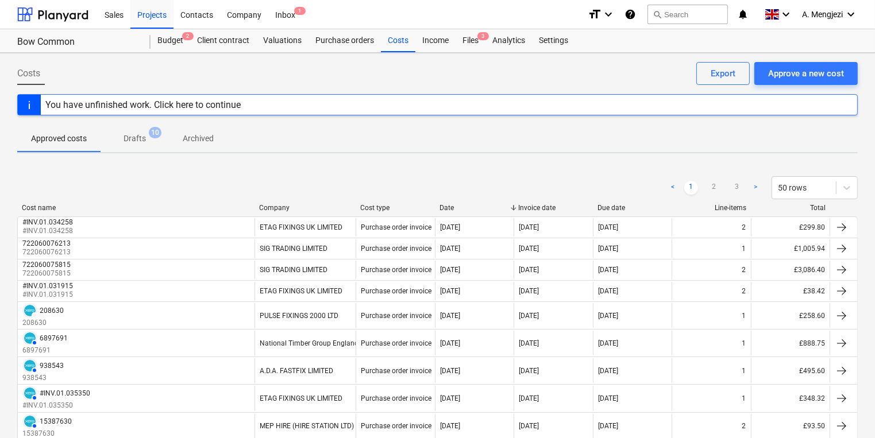
click at [552, 206] on div "Invoice date" at bounding box center [553, 208] width 70 height 8
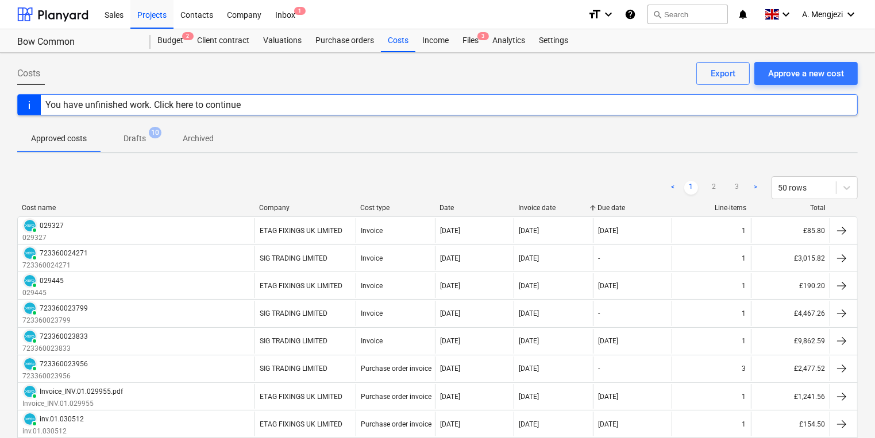
click at [552, 206] on div "Invoice date" at bounding box center [553, 208] width 70 height 8
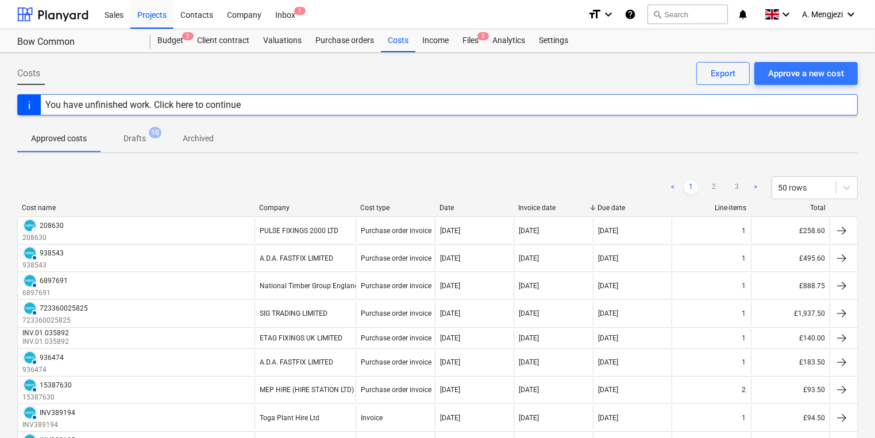
click at [76, 205] on div "Cost name" at bounding box center [136, 208] width 228 height 8
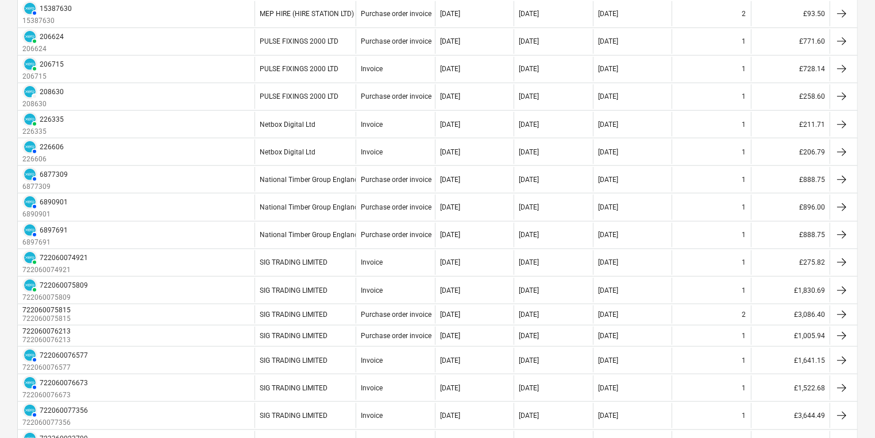
scroll to position [1149, 0]
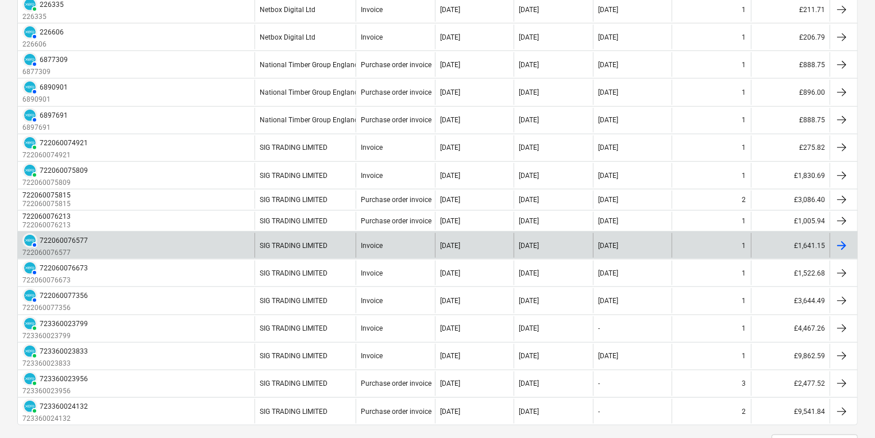
click at [848, 239] on div at bounding box center [842, 246] width 14 height 14
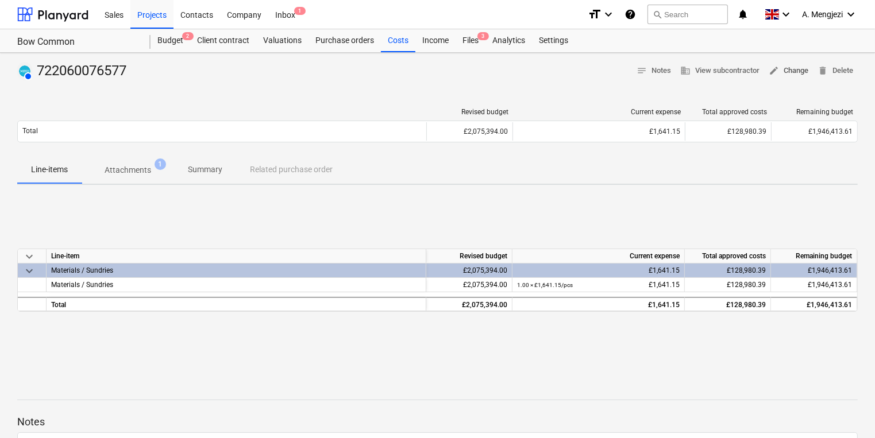
click at [794, 70] on span "edit Change" at bounding box center [789, 70] width 40 height 13
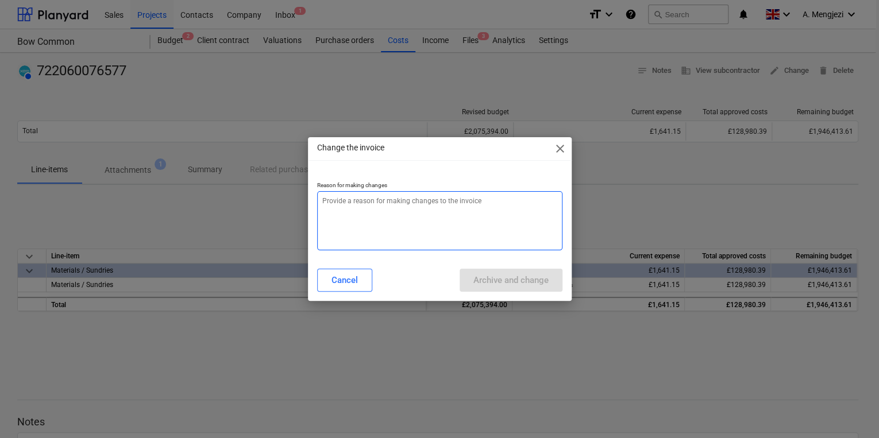
click at [414, 198] on textarea at bounding box center [439, 220] width 245 height 59
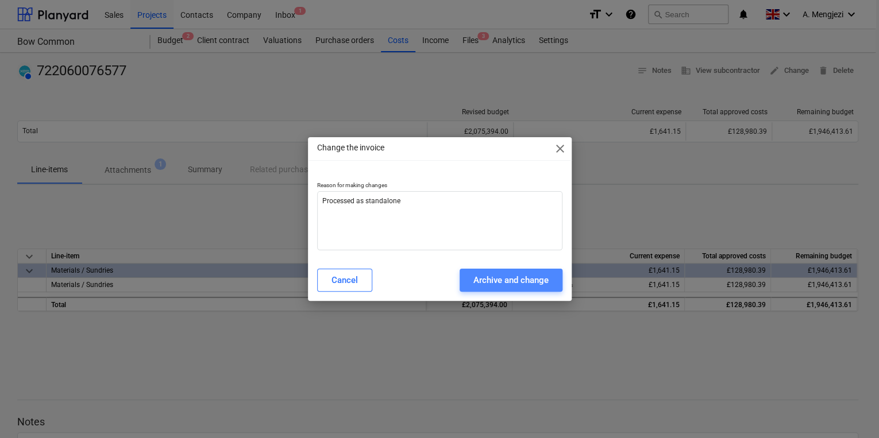
click at [525, 280] on div "Archive and change" at bounding box center [511, 280] width 75 height 15
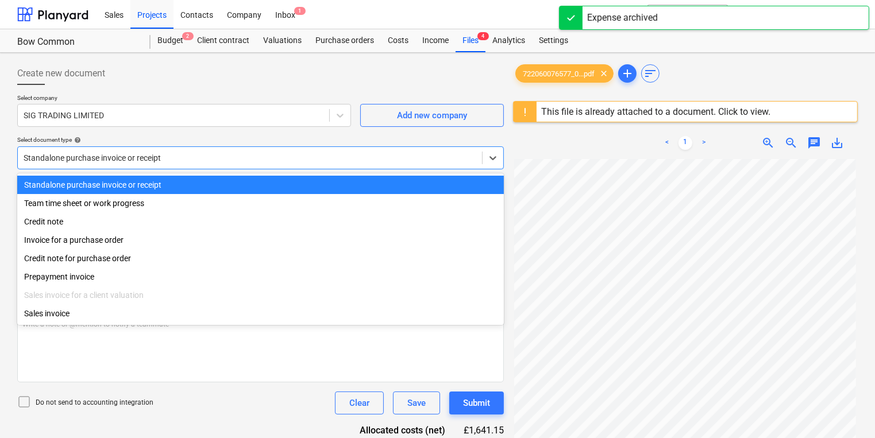
click at [288, 155] on div at bounding box center [250, 157] width 453 height 11
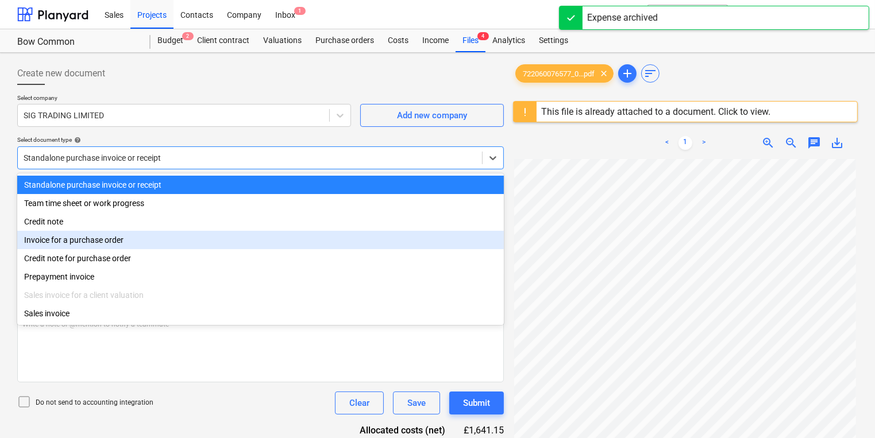
click at [184, 240] on div "Invoice for a purchase order" at bounding box center [260, 240] width 487 height 18
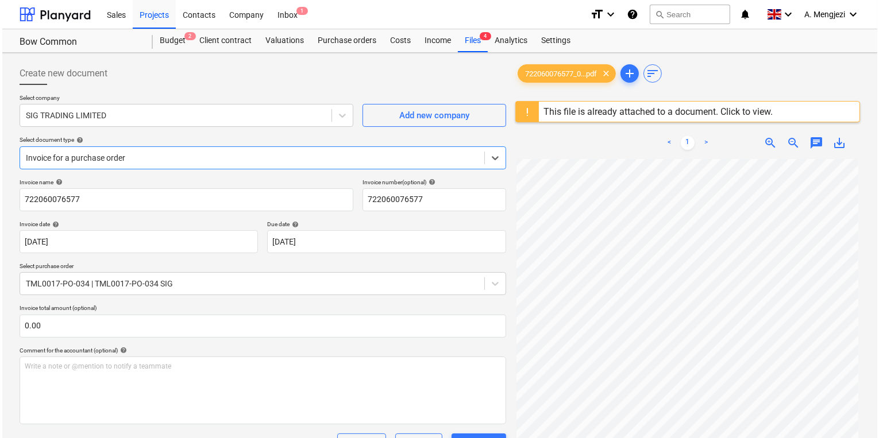
scroll to position [189, 0]
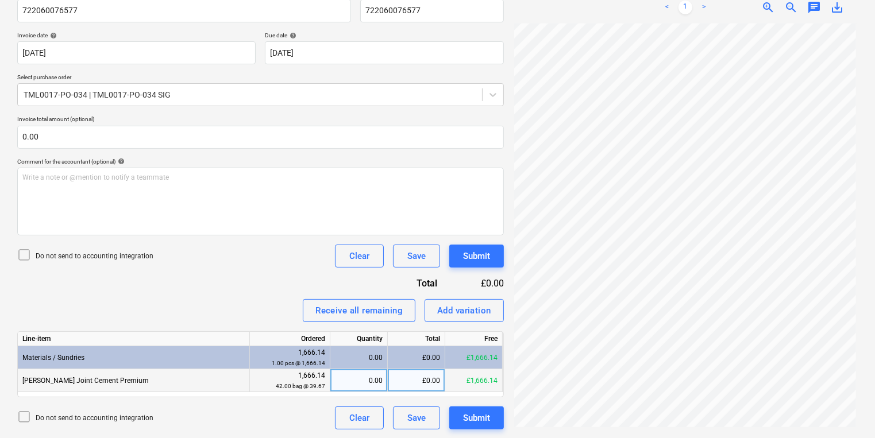
click at [361, 378] on div "0.00" at bounding box center [359, 381] width 48 height 23
click at [24, 252] on icon at bounding box center [24, 255] width 14 height 14
click at [486, 419] on div "Submit" at bounding box center [476, 418] width 27 height 15
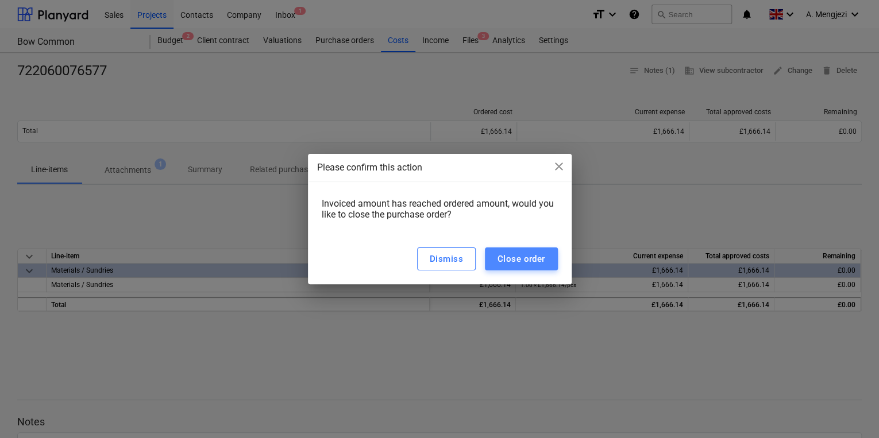
click at [514, 257] on div "Close order" at bounding box center [522, 259] width 48 height 15
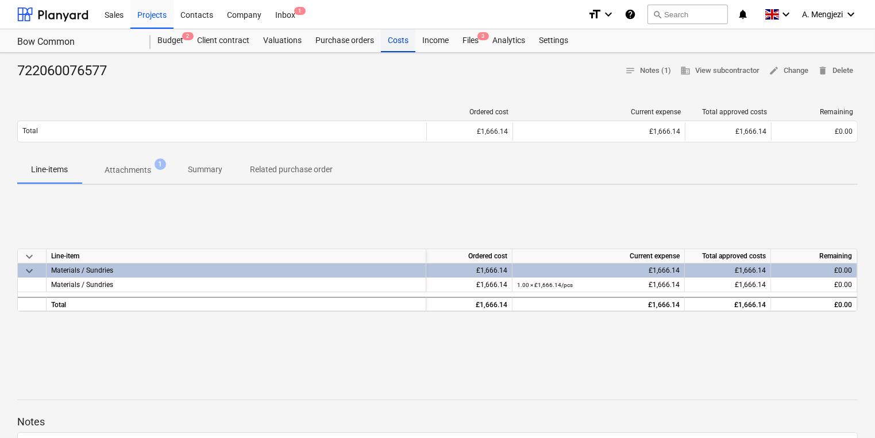
click at [395, 41] on div "Costs" at bounding box center [398, 40] width 34 height 23
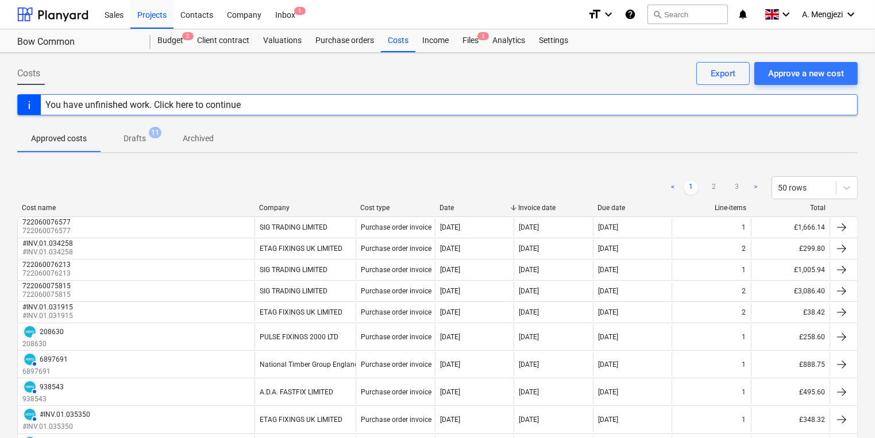
click at [531, 207] on div "Invoice date" at bounding box center [553, 208] width 70 height 8
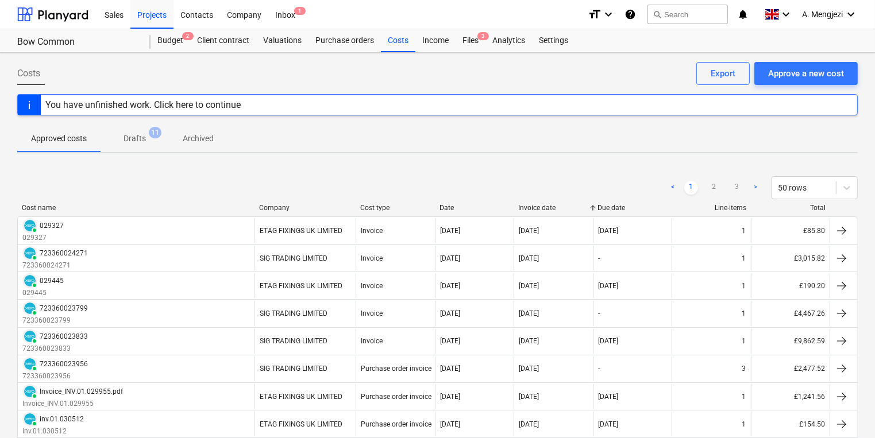
click at [531, 207] on div "Invoice date" at bounding box center [553, 208] width 70 height 8
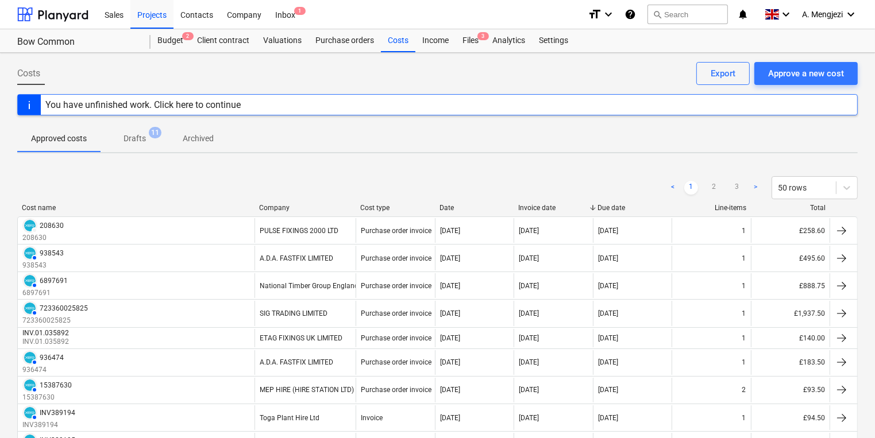
click at [93, 202] on div "< 1 2 3 > 50 rows" at bounding box center [437, 188] width 841 height 32
click at [93, 207] on div "Cost name" at bounding box center [136, 208] width 228 height 8
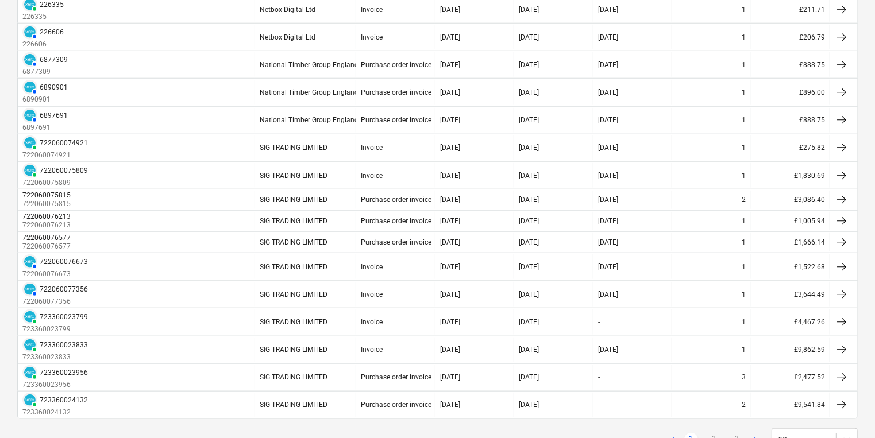
scroll to position [1188, 0]
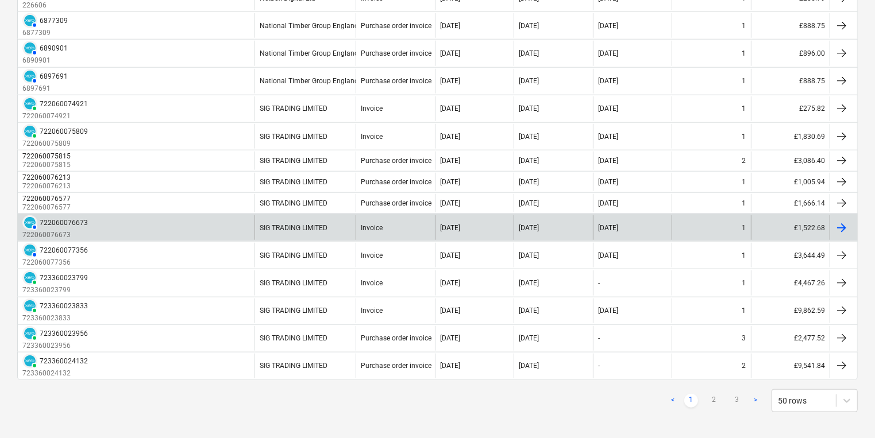
click at [846, 216] on div at bounding box center [844, 228] width 28 height 25
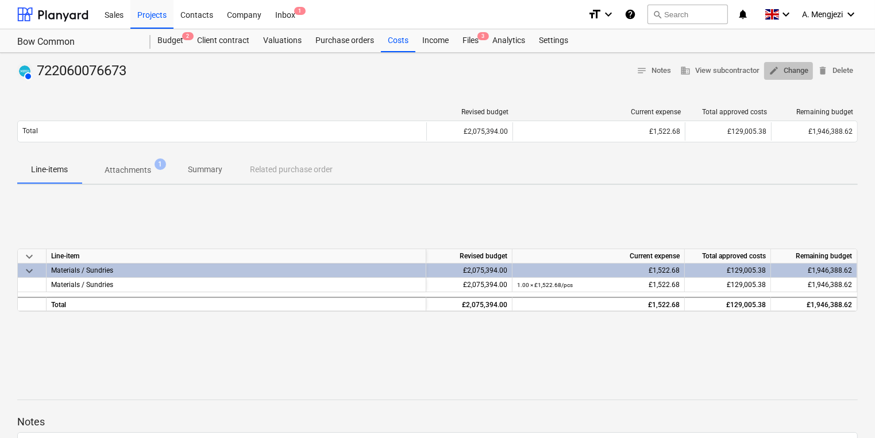
click at [794, 72] on span "edit Change" at bounding box center [789, 70] width 40 height 13
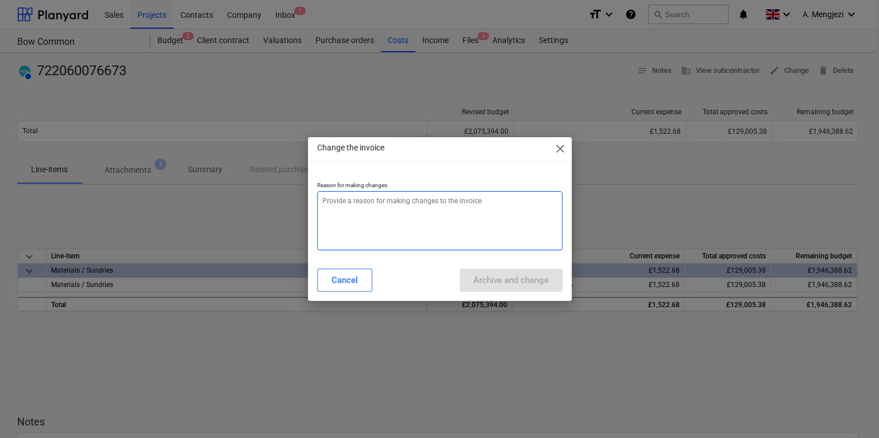
click at [444, 199] on textarea at bounding box center [439, 220] width 245 height 59
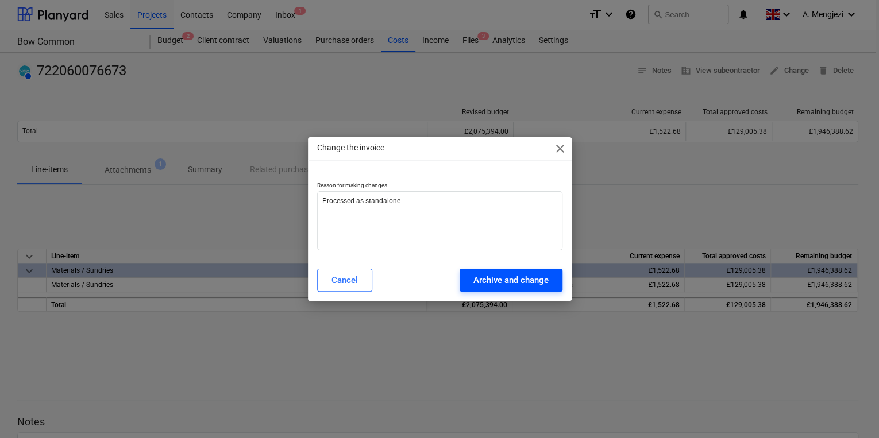
click at [495, 284] on div "Archive and change" at bounding box center [511, 280] width 75 height 15
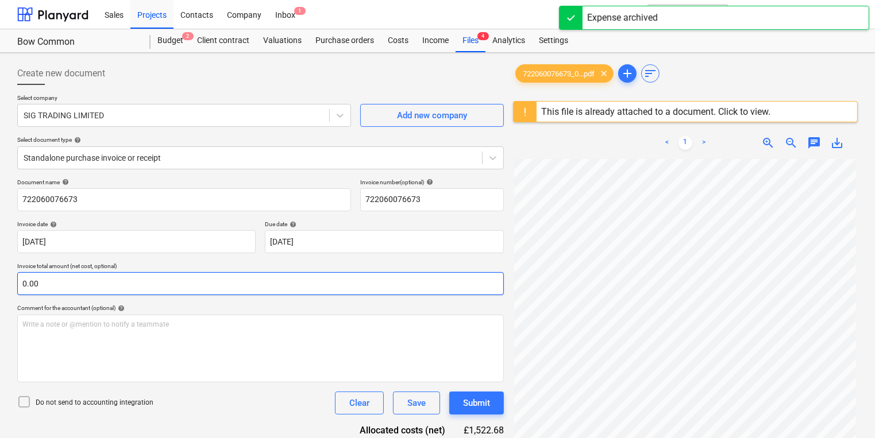
scroll to position [136, 0]
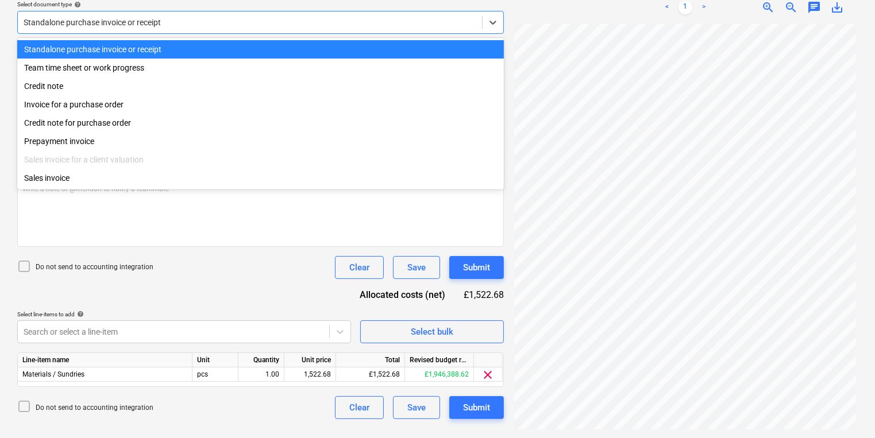
click at [175, 22] on div at bounding box center [250, 22] width 453 height 11
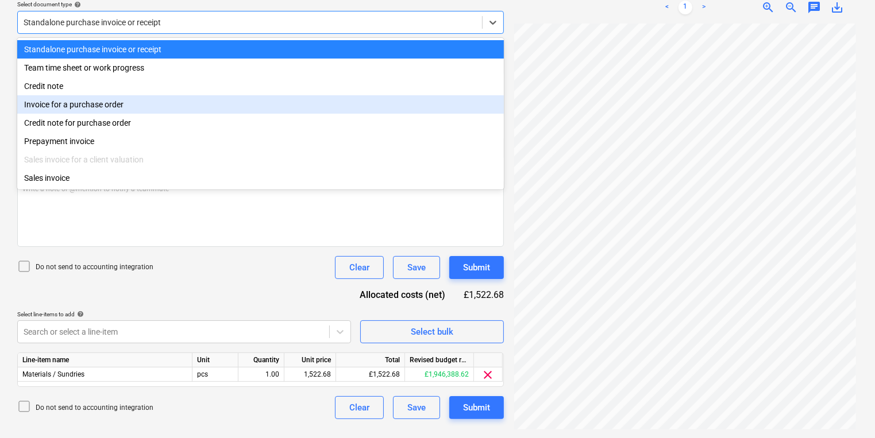
click at [144, 103] on div "Invoice for a purchase order" at bounding box center [260, 104] width 487 height 18
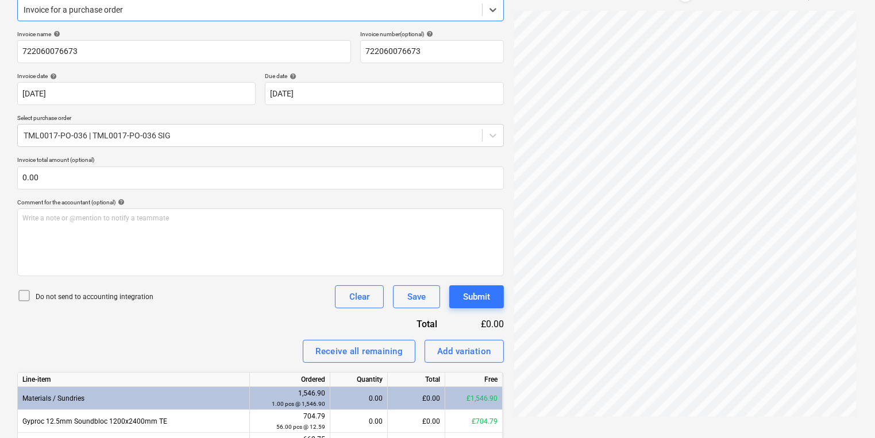
scroll to position [258, 0]
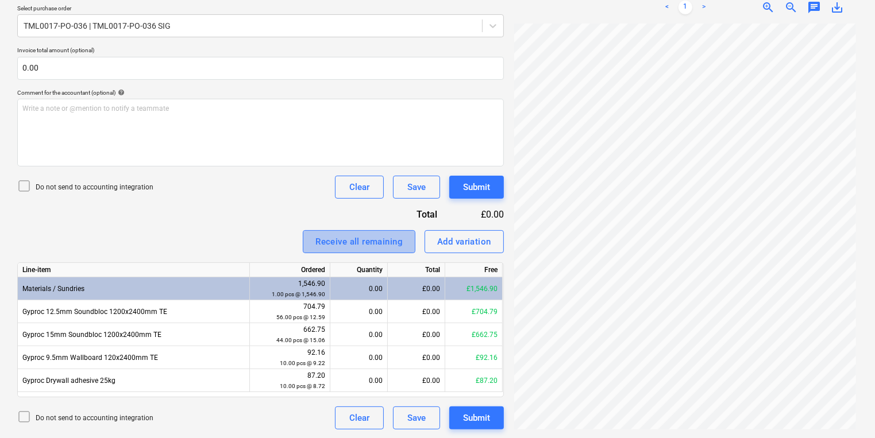
click at [368, 240] on div "Receive all remaining" at bounding box center [359, 241] width 87 height 15
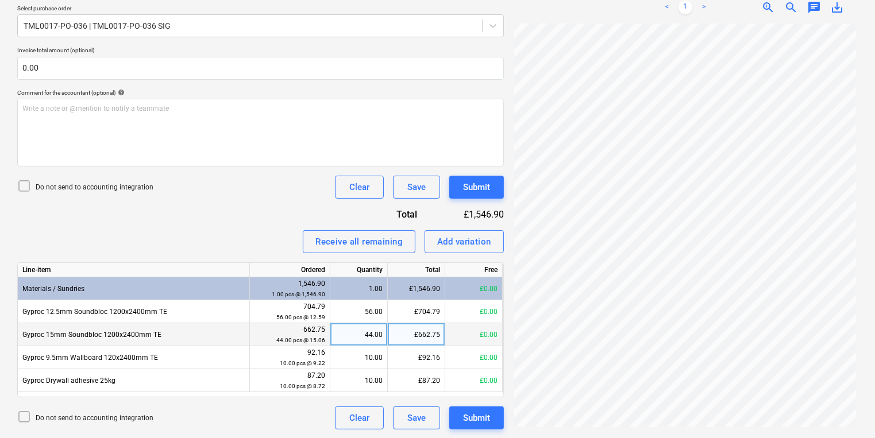
click at [425, 333] on div "£662.75" at bounding box center [416, 335] width 57 height 23
click at [436, 334] on input "662.7456" at bounding box center [416, 335] width 57 height 22
drag, startPoint x: 428, startPoint y: 332, endPoint x: 440, endPoint y: 333, distance: 12.8
click at [440, 333] on input "662.7456" at bounding box center [416, 335] width 57 height 22
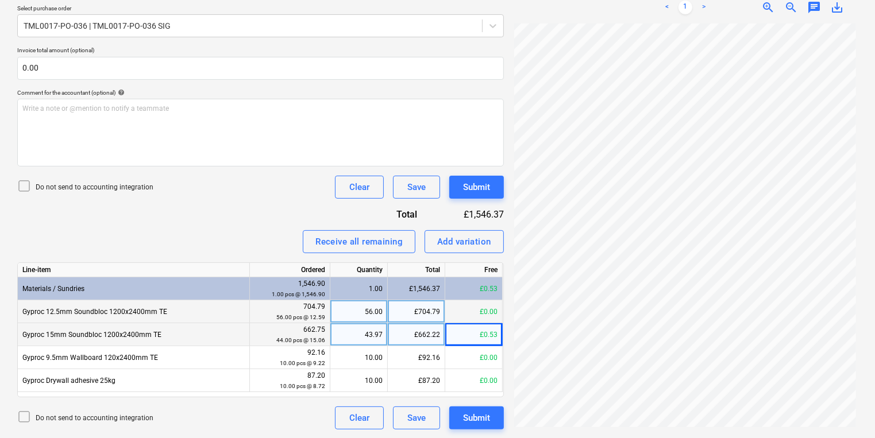
click at [428, 314] on div "£704.79" at bounding box center [416, 312] width 57 height 23
click at [435, 311] on input "704.7936" at bounding box center [416, 312] width 57 height 22
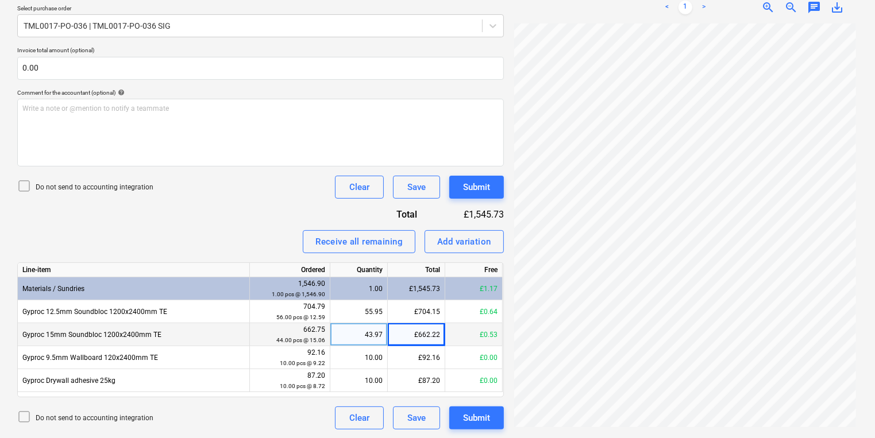
click at [437, 334] on div "£662.22" at bounding box center [416, 335] width 57 height 23
click at [439, 335] on input "662.22" at bounding box center [416, 335] width 57 height 22
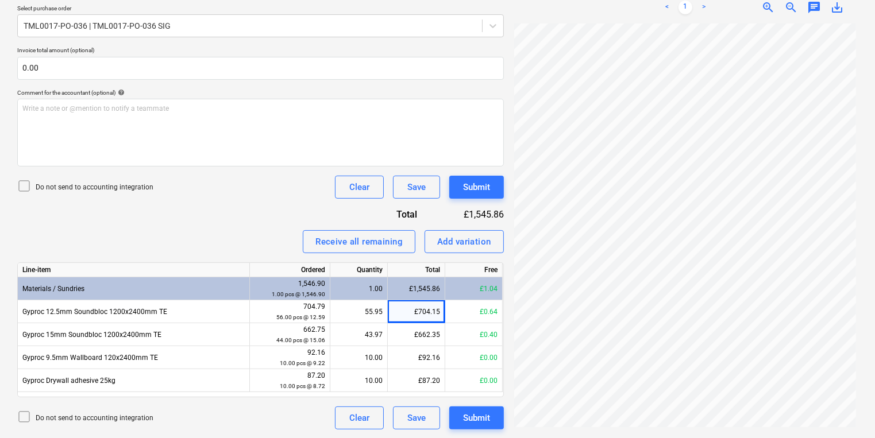
click at [25, 186] on icon at bounding box center [24, 186] width 14 height 14
click at [483, 411] on div "Submit" at bounding box center [476, 418] width 27 height 15
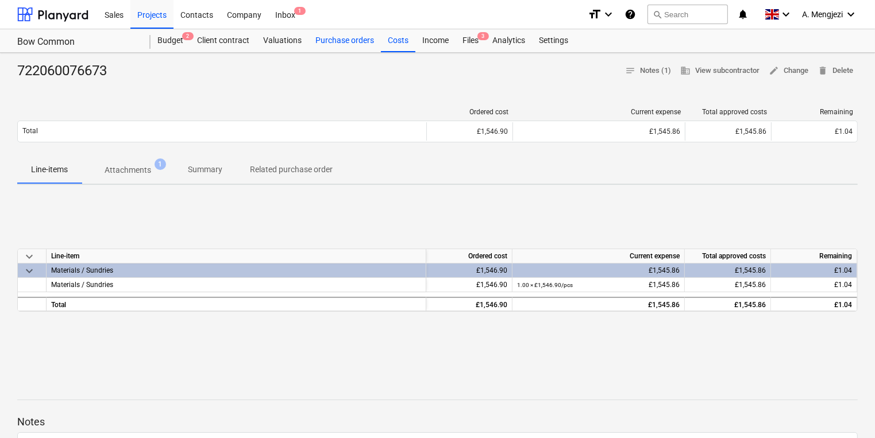
click at [353, 37] on div "Purchase orders" at bounding box center [345, 40] width 72 height 23
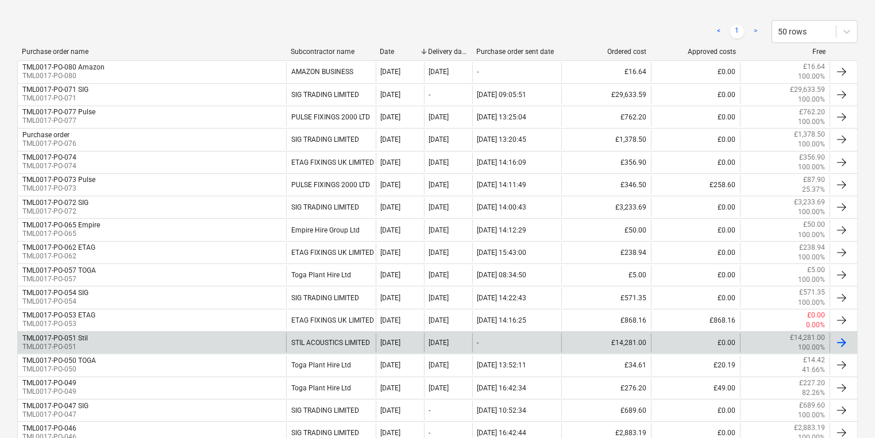
scroll to position [460, 0]
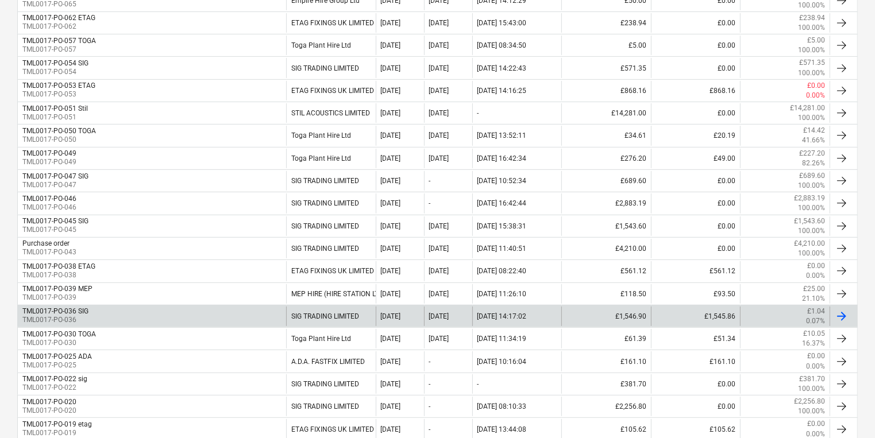
click at [845, 310] on div at bounding box center [842, 317] width 14 height 14
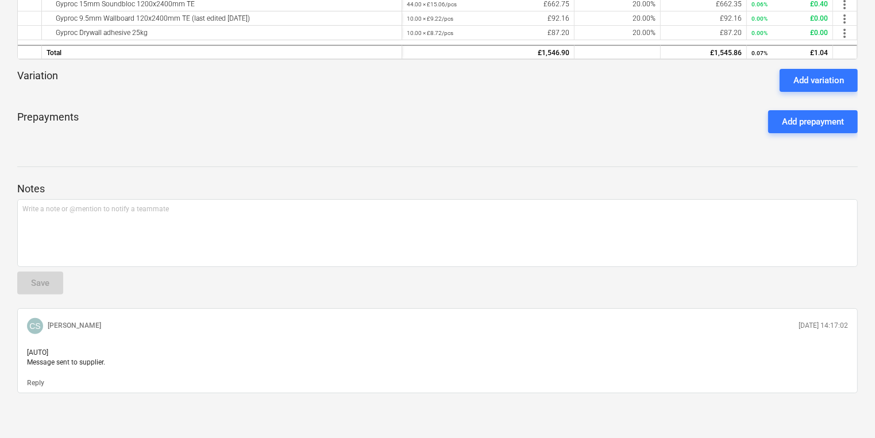
scroll to position [39, 0]
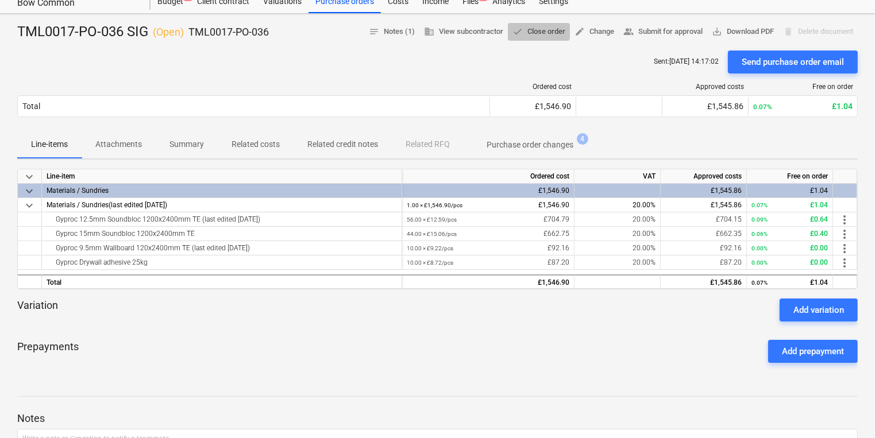
click at [548, 29] on span "done Close order" at bounding box center [539, 31] width 53 height 13
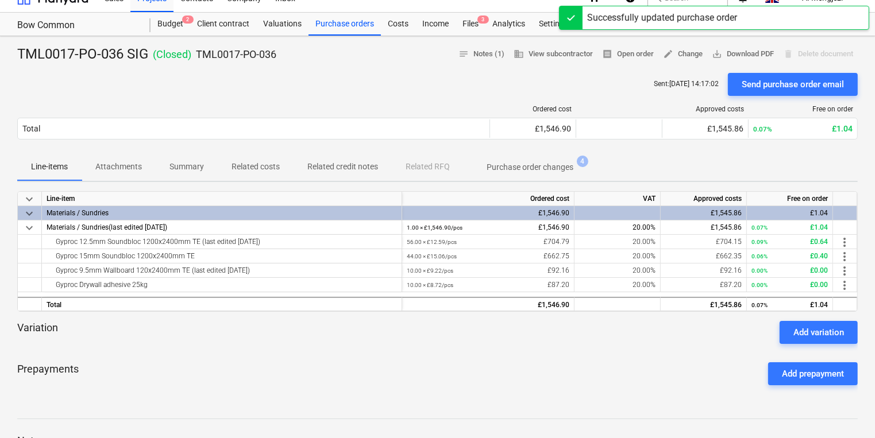
scroll to position [0, 0]
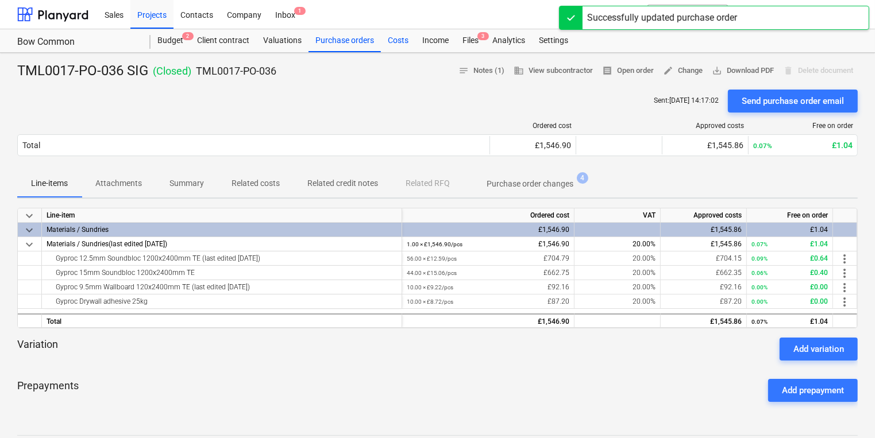
click at [398, 40] on div "Costs" at bounding box center [398, 40] width 34 height 23
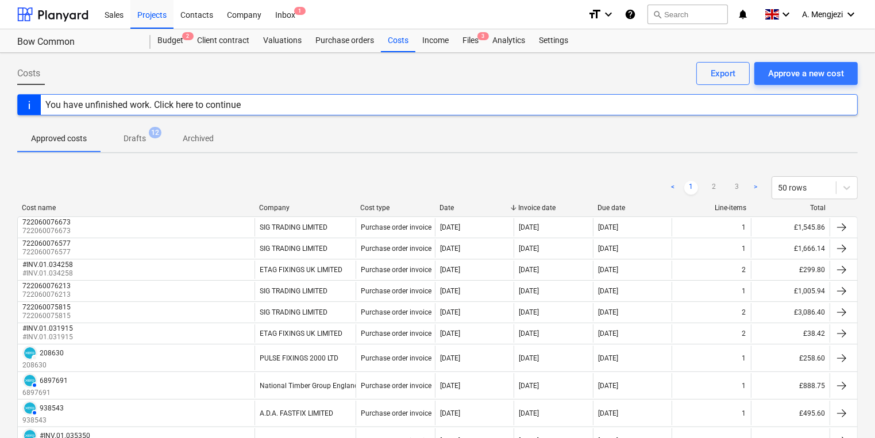
click at [136, 206] on div "Cost name" at bounding box center [136, 208] width 228 height 8
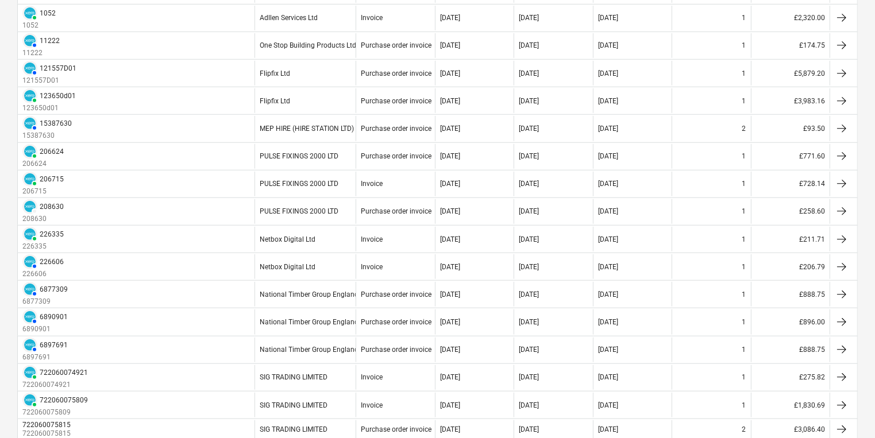
scroll to position [1149, 0]
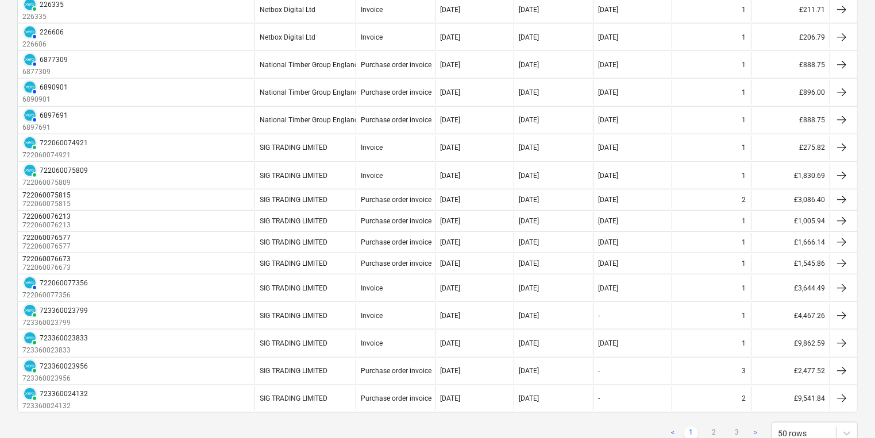
click at [756, 427] on link ">" at bounding box center [756, 434] width 14 height 14
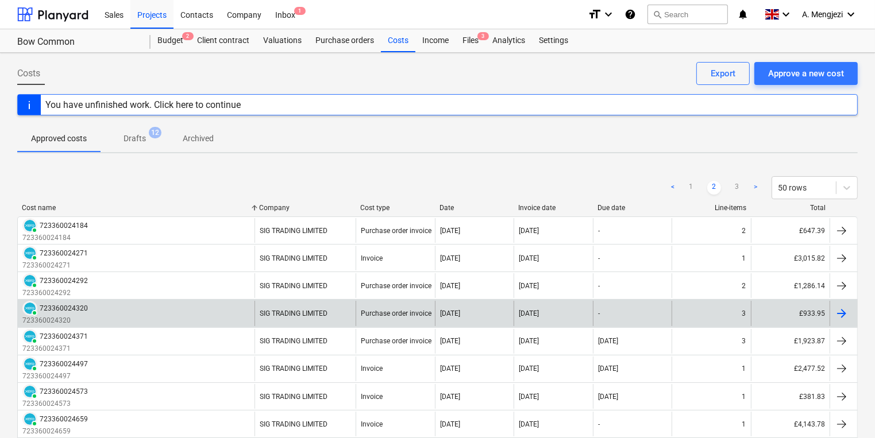
scroll to position [230, 0]
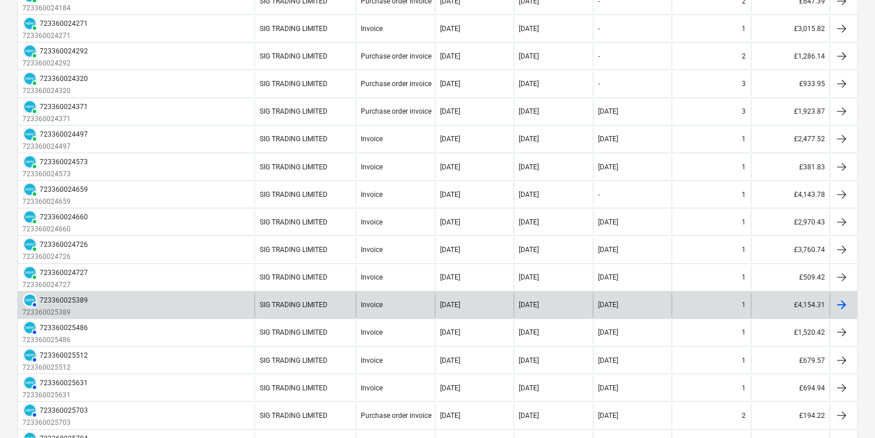
click at [850, 300] on div at bounding box center [844, 305] width 28 height 25
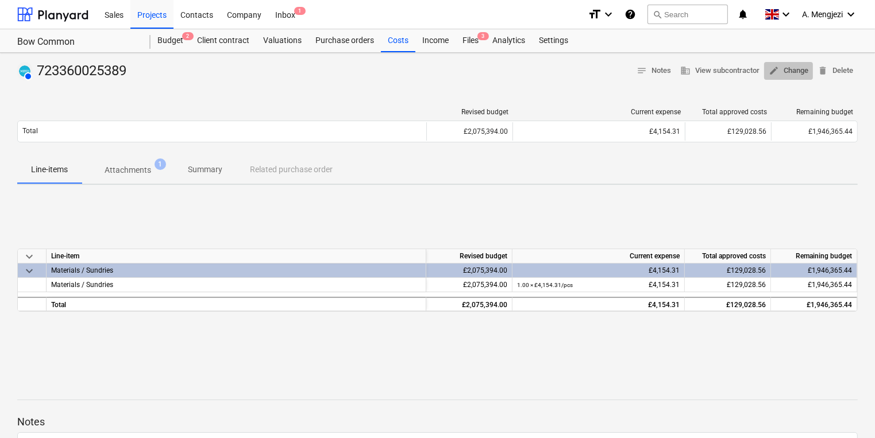
click at [788, 67] on span "edit Change" at bounding box center [789, 70] width 40 height 13
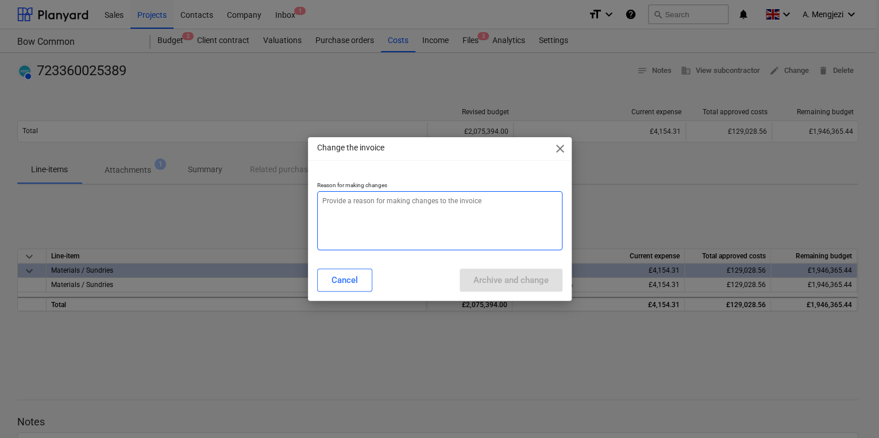
drag, startPoint x: 452, startPoint y: 197, endPoint x: 471, endPoint y: 196, distance: 19.0
click at [454, 197] on textarea at bounding box center [439, 220] width 245 height 59
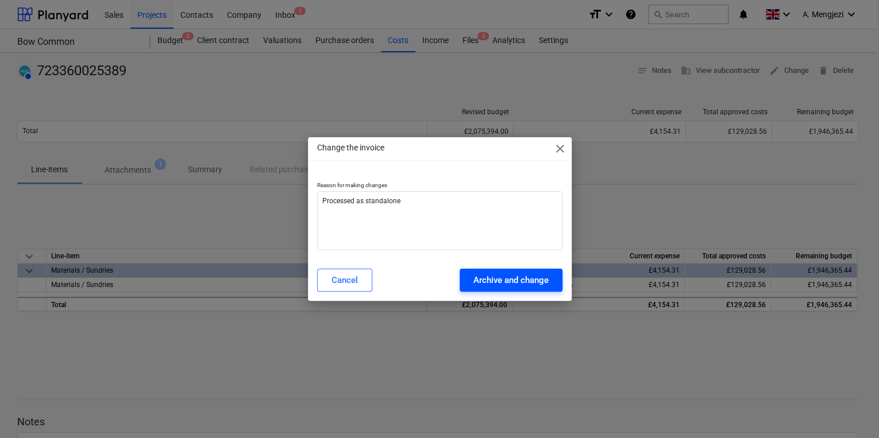
click at [528, 283] on div "Archive and change" at bounding box center [511, 280] width 75 height 15
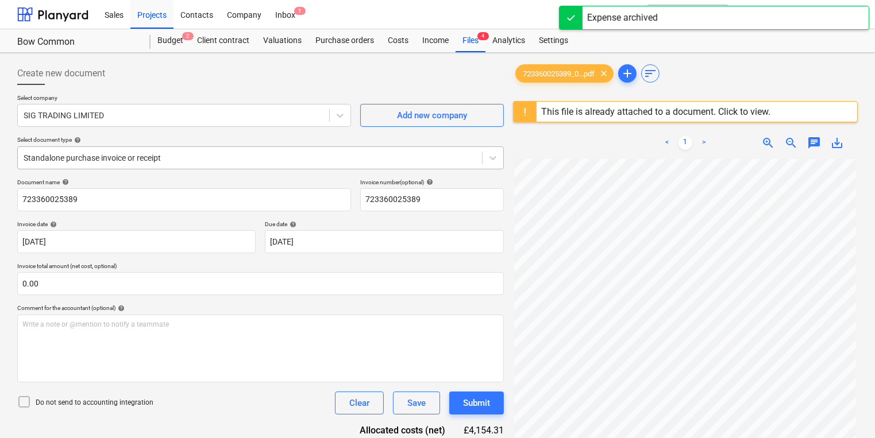
click at [187, 156] on div at bounding box center [250, 157] width 453 height 11
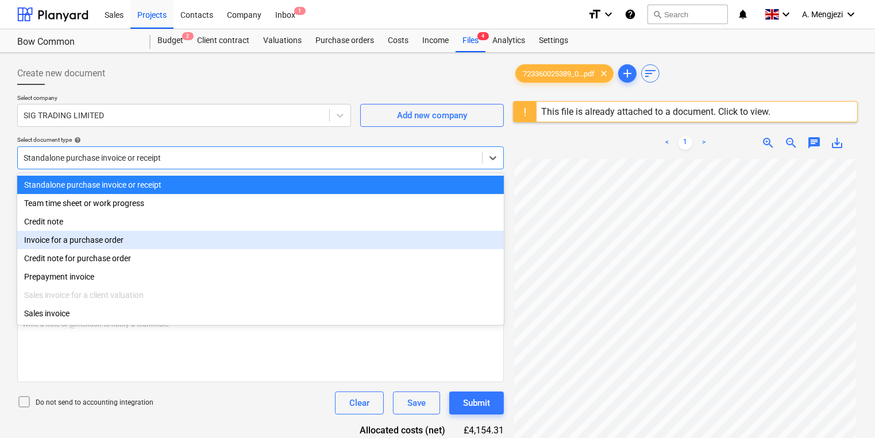
click at [140, 240] on div "Invoice for a purchase order" at bounding box center [260, 240] width 487 height 18
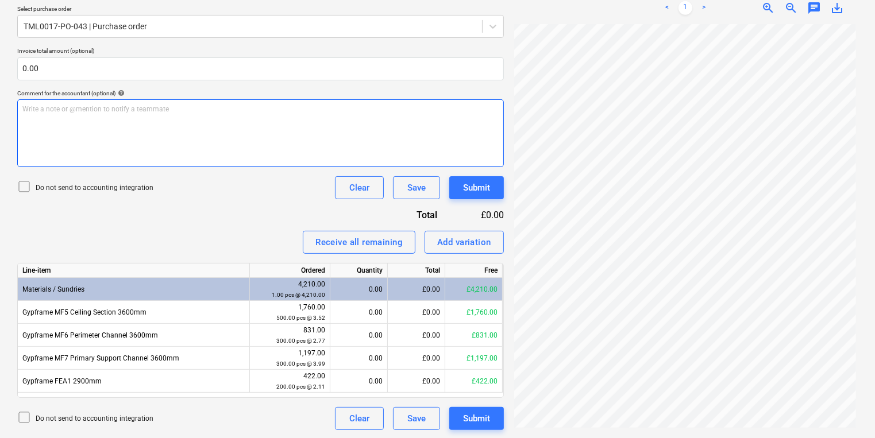
scroll to position [258, 0]
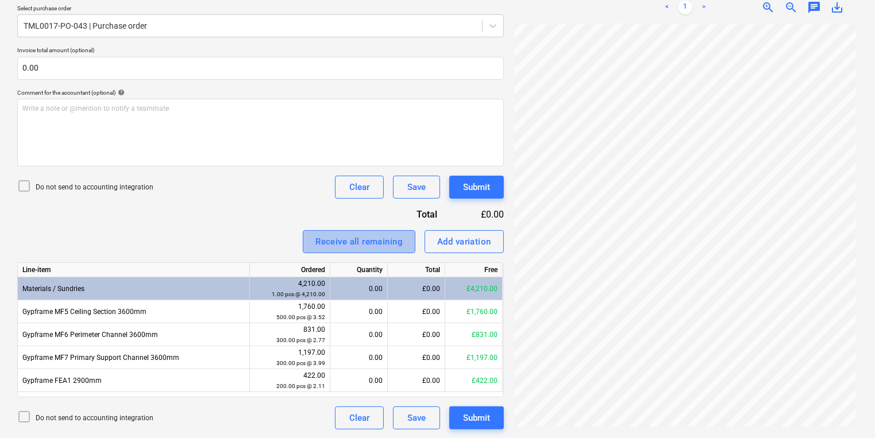
click at [383, 241] on div "Receive all remaining" at bounding box center [359, 241] width 87 height 15
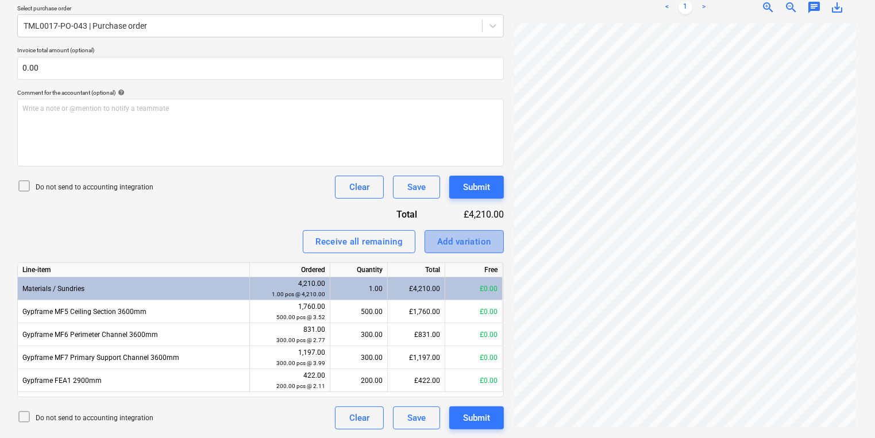
click at [459, 241] on div "Add variation" at bounding box center [464, 241] width 54 height 15
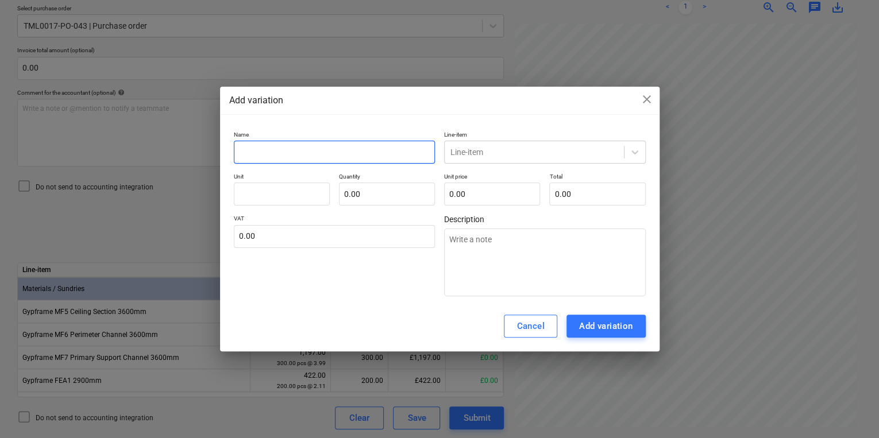
click at [324, 149] on input "text" at bounding box center [335, 152] width 202 height 23
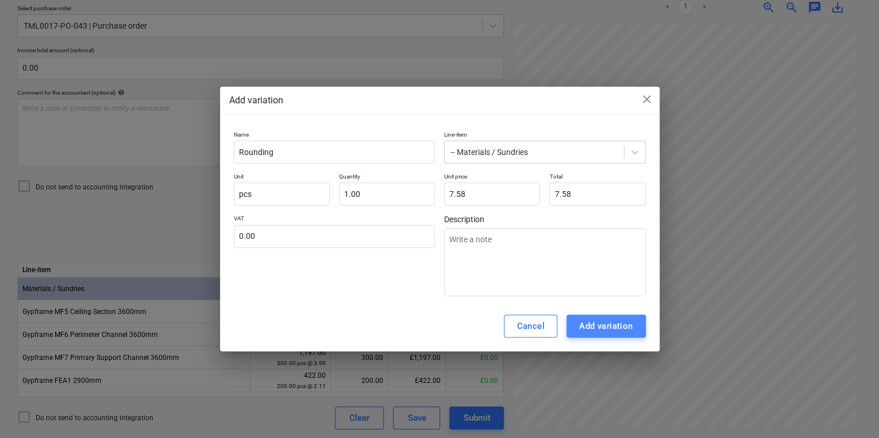
click at [582, 326] on div "Add variation" at bounding box center [606, 326] width 54 height 15
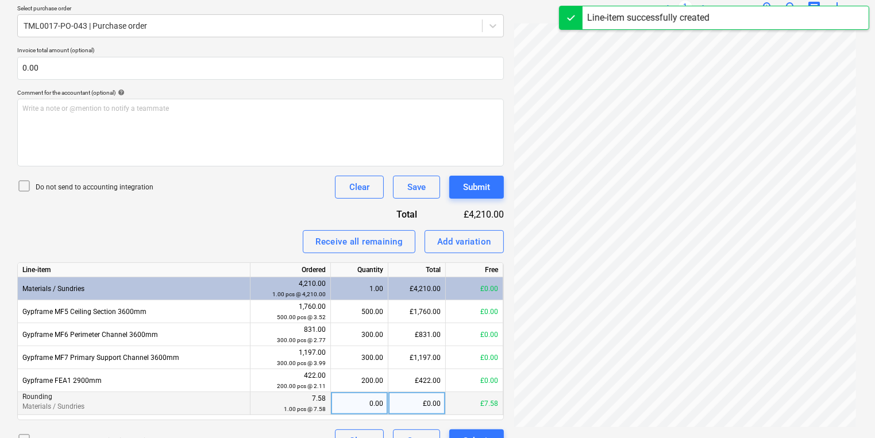
click at [372, 403] on div "0.00" at bounding box center [360, 404] width 48 height 23
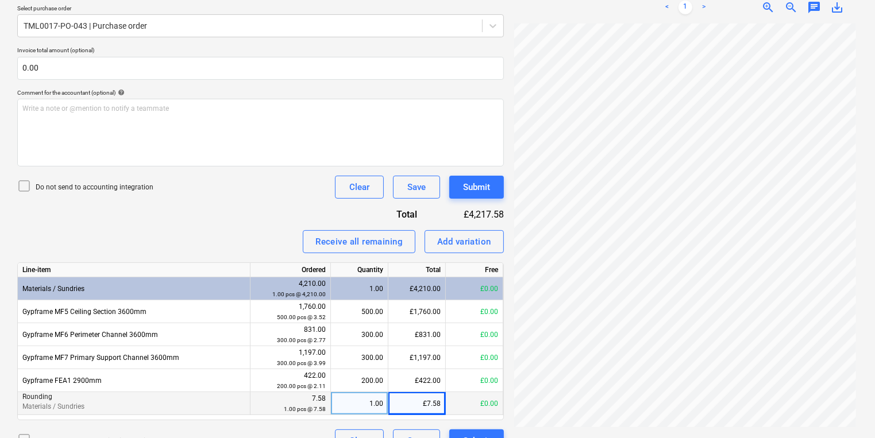
click at [28, 182] on icon at bounding box center [24, 186] width 14 height 14
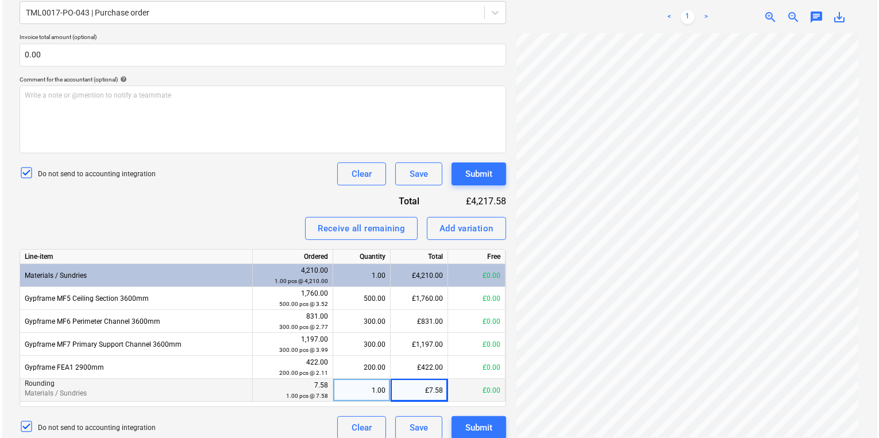
scroll to position [281, 0]
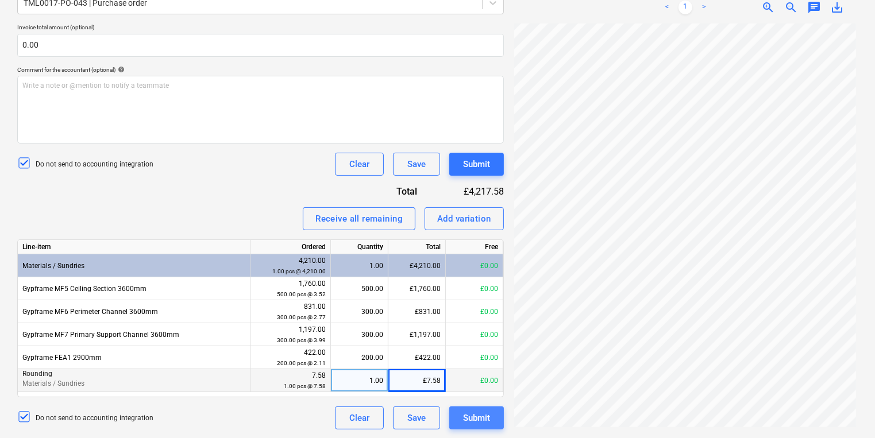
click at [474, 416] on div "Submit" at bounding box center [476, 418] width 27 height 15
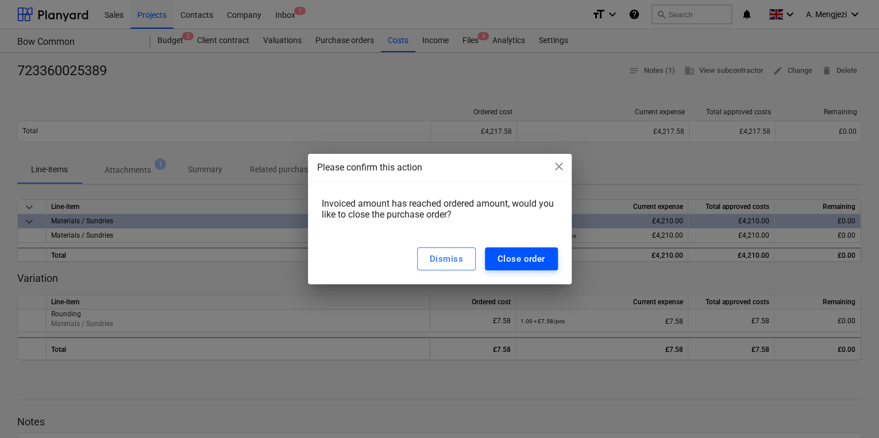
click at [524, 261] on div "Close order" at bounding box center [522, 259] width 48 height 15
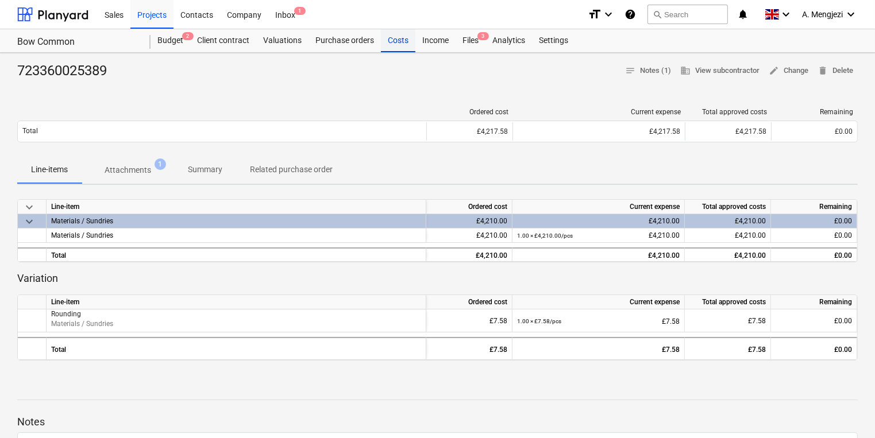
click at [393, 39] on div "Costs" at bounding box center [398, 40] width 34 height 23
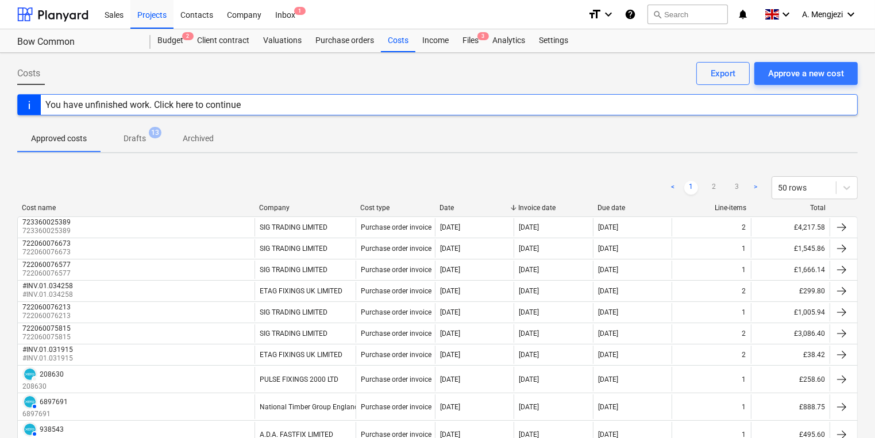
click at [110, 205] on div "Cost name" at bounding box center [136, 208] width 228 height 8
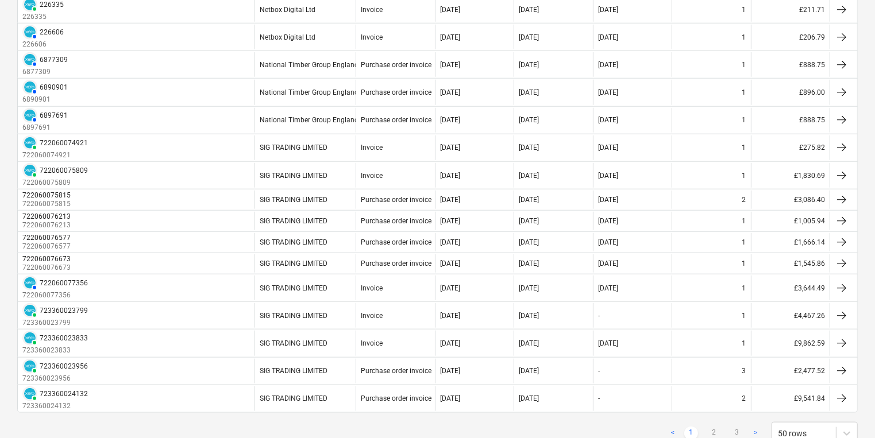
scroll to position [1182, 0]
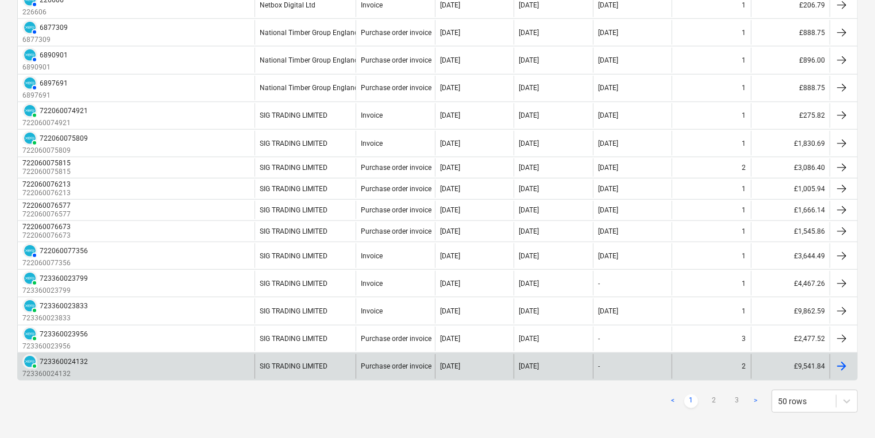
click at [717, 395] on link "2" at bounding box center [714, 402] width 14 height 14
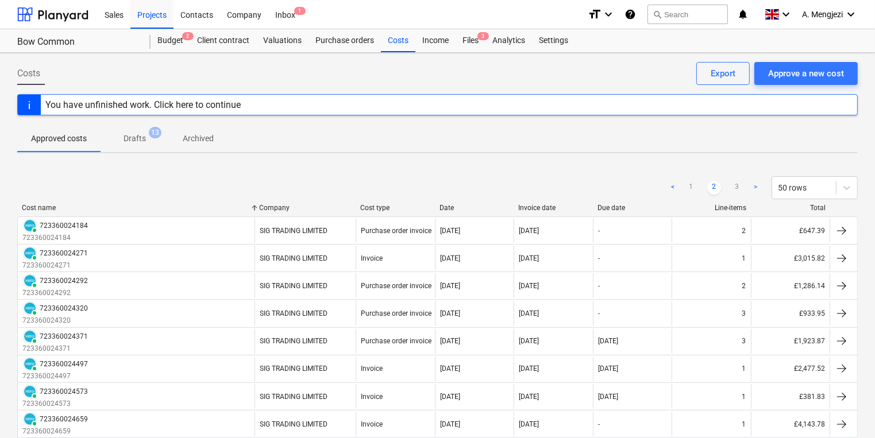
scroll to position [0, 0]
click at [511, 103] on div "You have unfinished work. Click here to continue" at bounding box center [437, 104] width 841 height 21
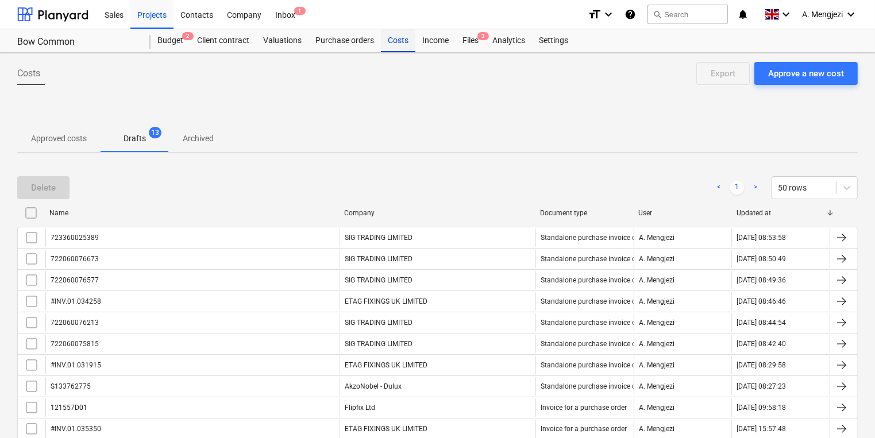
click at [388, 38] on div "Costs" at bounding box center [398, 40] width 34 height 23
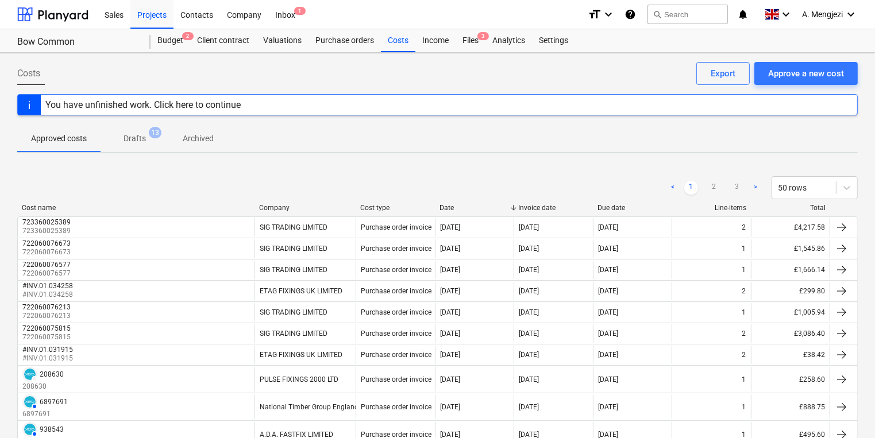
click at [48, 204] on div "Cost name" at bounding box center [136, 208] width 228 height 8
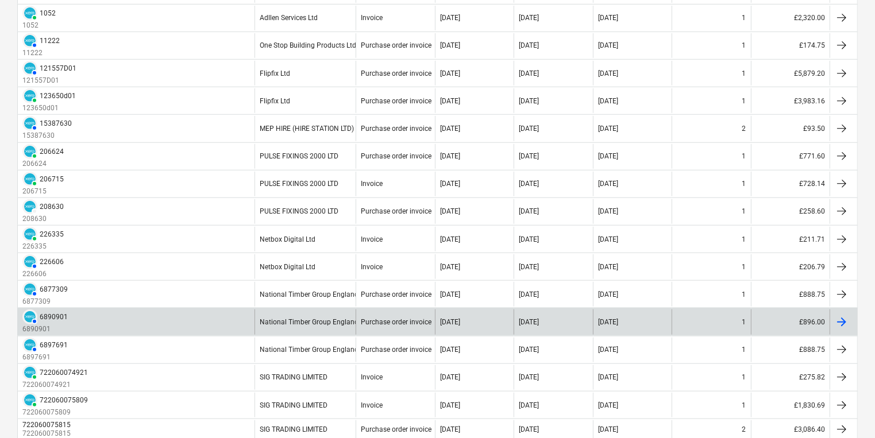
scroll to position [1149, 0]
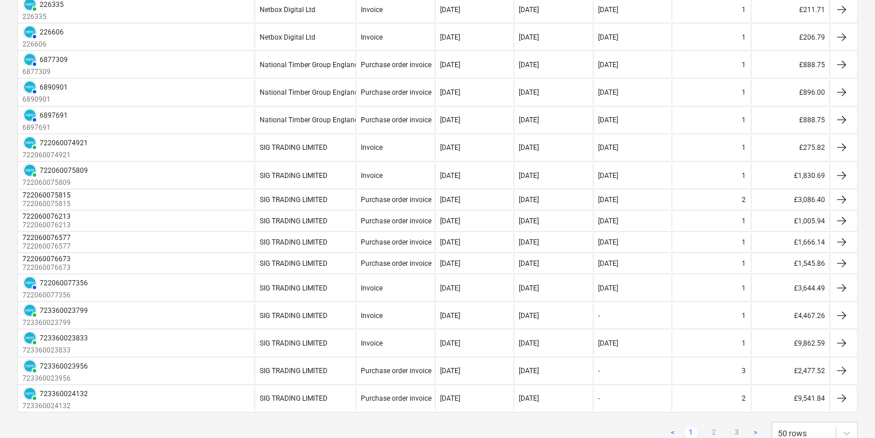
click at [719, 427] on link "2" at bounding box center [714, 434] width 14 height 14
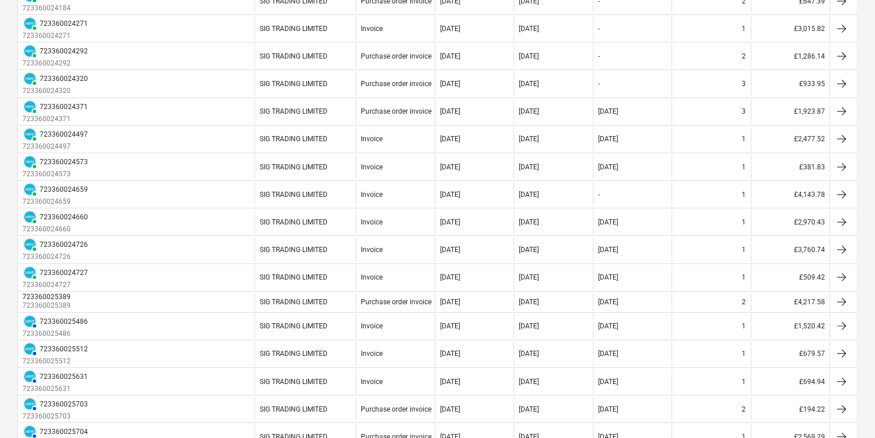
scroll to position [460, 0]
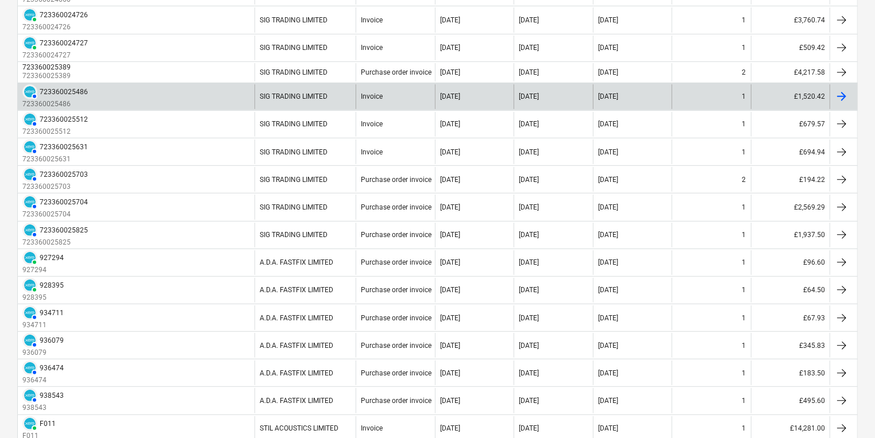
click at [847, 91] on div at bounding box center [842, 97] width 14 height 14
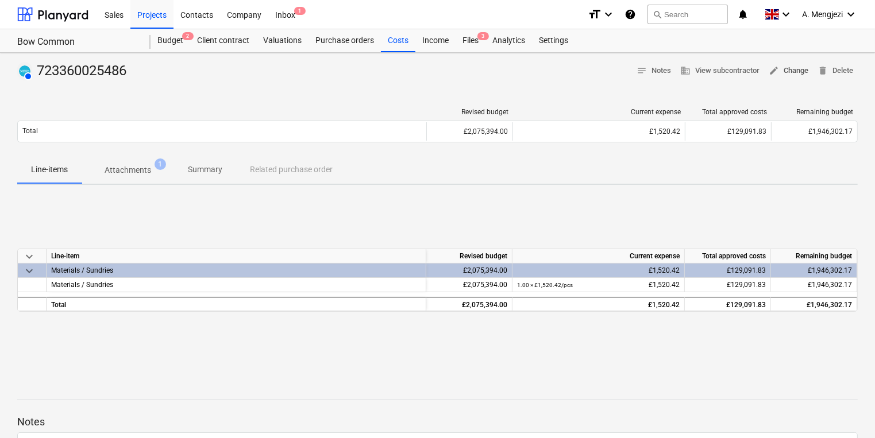
click at [784, 69] on span "edit Change" at bounding box center [789, 70] width 40 height 13
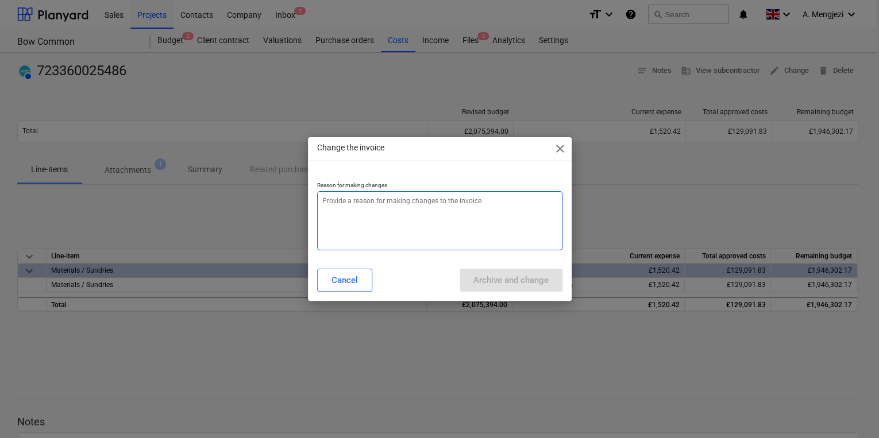
drag, startPoint x: 463, startPoint y: 205, endPoint x: 455, endPoint y: 196, distance: 11.4
click at [462, 205] on textarea at bounding box center [439, 220] width 245 height 59
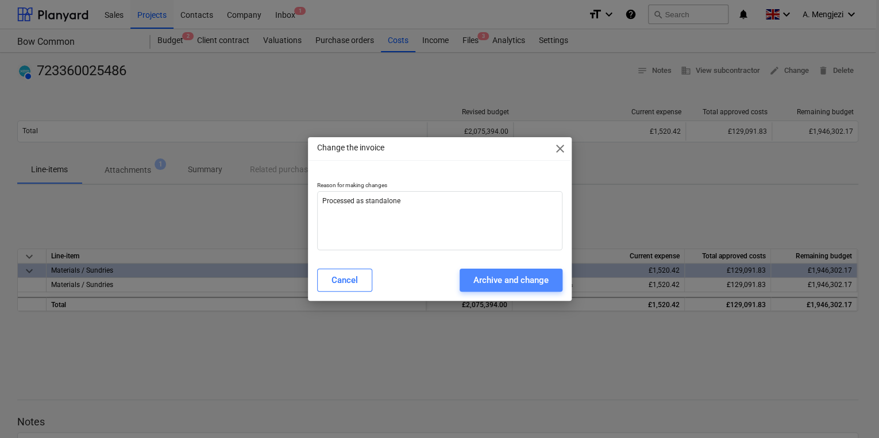
click at [490, 271] on button "Archive and change" at bounding box center [511, 280] width 103 height 23
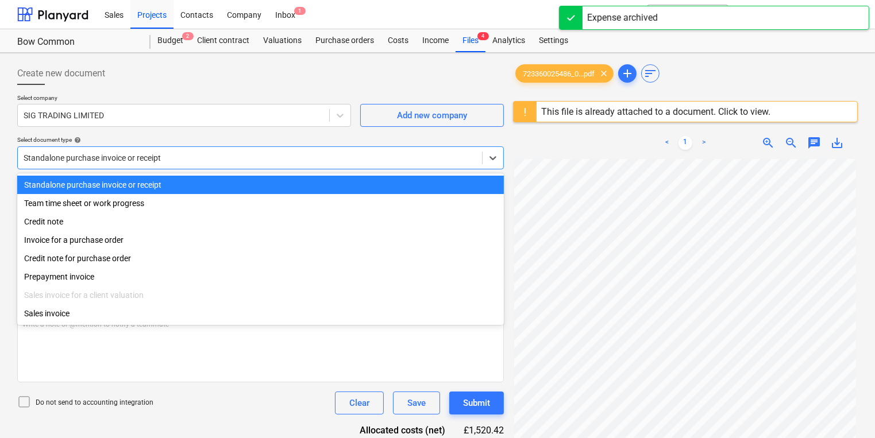
click at [178, 156] on div at bounding box center [250, 157] width 453 height 11
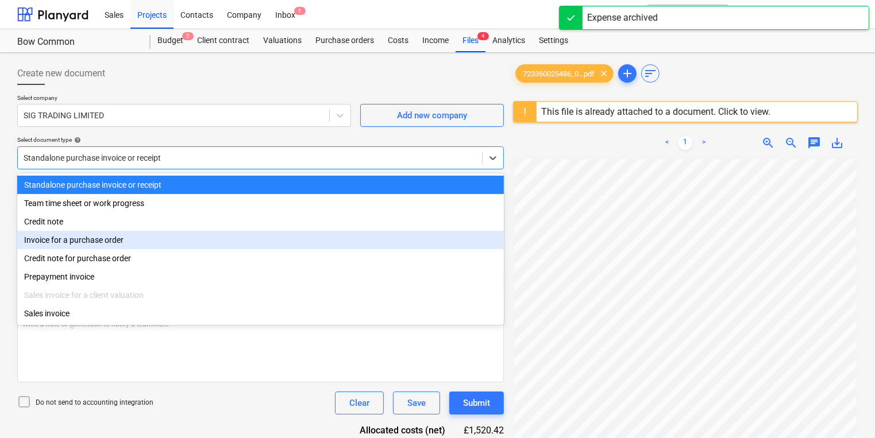
click at [140, 244] on div "Invoice for a purchase order" at bounding box center [260, 240] width 487 height 18
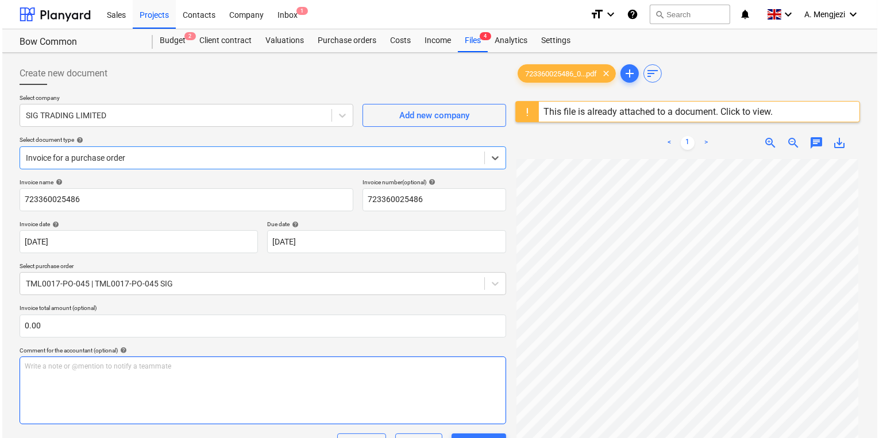
scroll to position [189, 0]
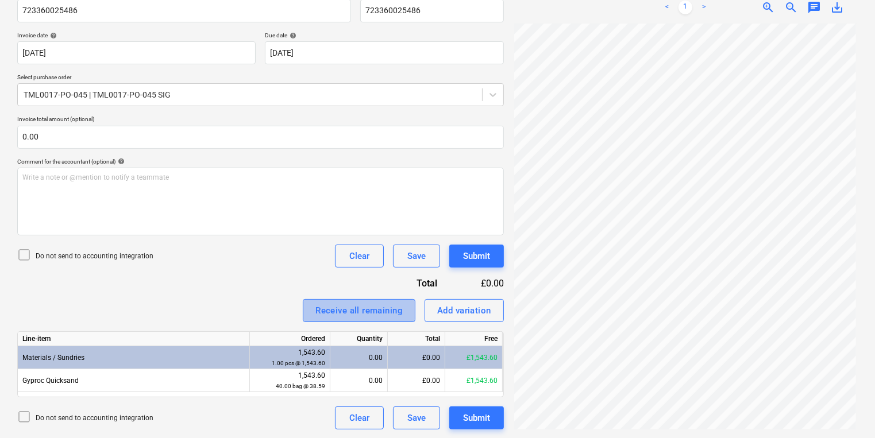
click at [359, 305] on div "Receive all remaining" at bounding box center [359, 310] width 87 height 15
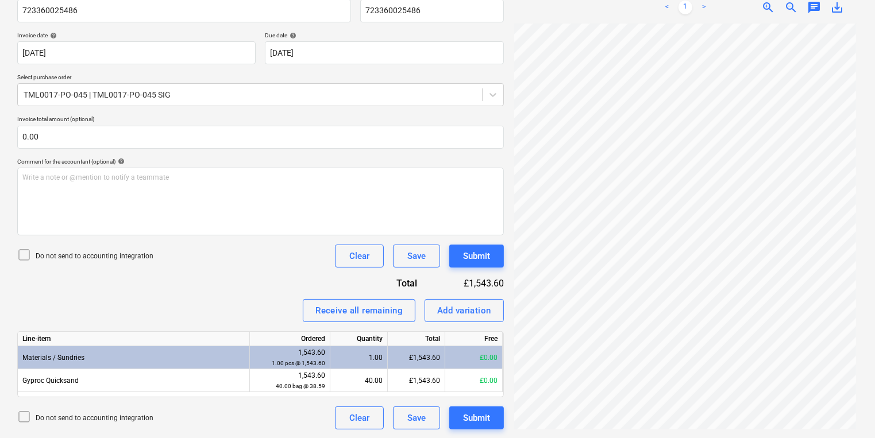
click at [28, 254] on icon at bounding box center [24, 255] width 14 height 14
click at [485, 418] on div "Submit" at bounding box center [476, 418] width 27 height 15
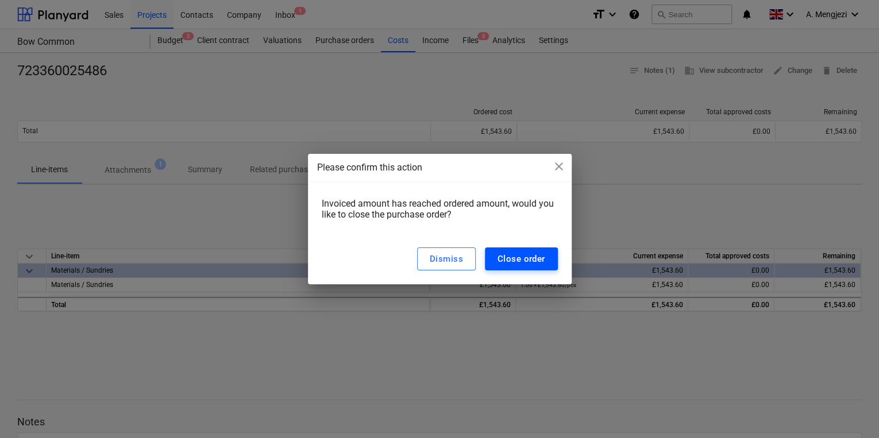
click at [538, 258] on div "Close order" at bounding box center [522, 259] width 48 height 15
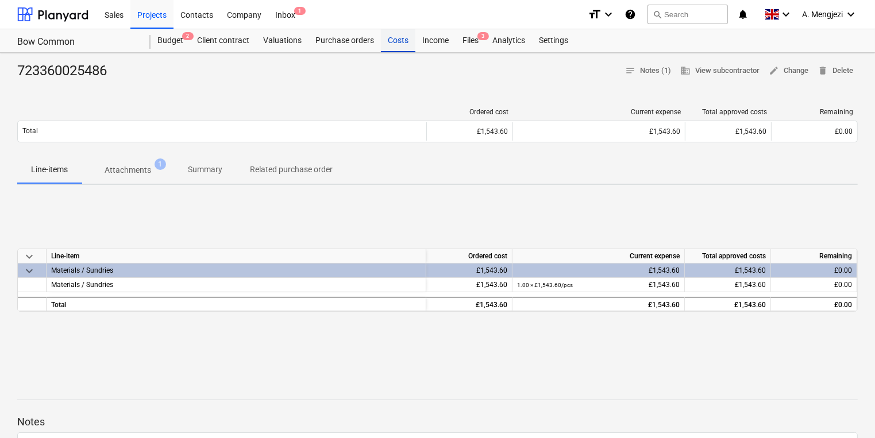
click at [396, 40] on div "Costs" at bounding box center [398, 40] width 34 height 23
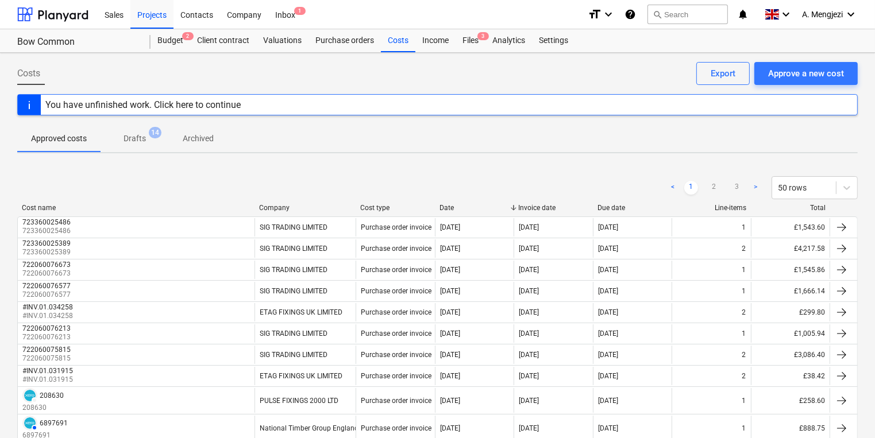
click at [102, 206] on div "Cost name" at bounding box center [136, 208] width 228 height 8
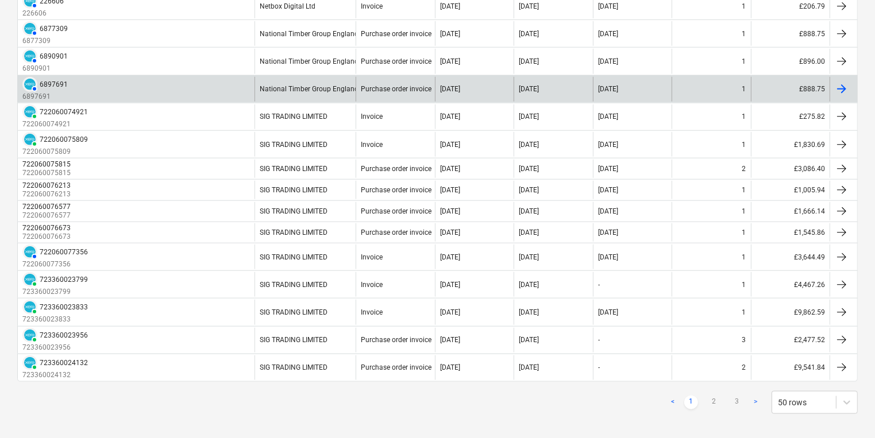
scroll to position [1182, 0]
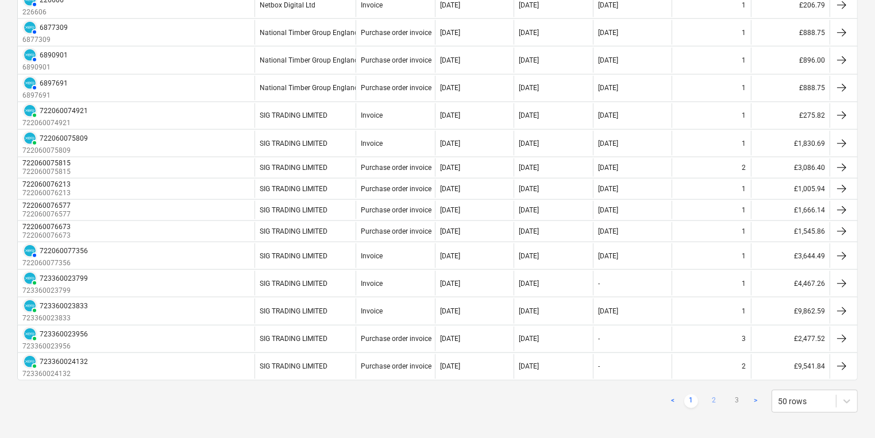
click at [716, 395] on link "2" at bounding box center [714, 402] width 14 height 14
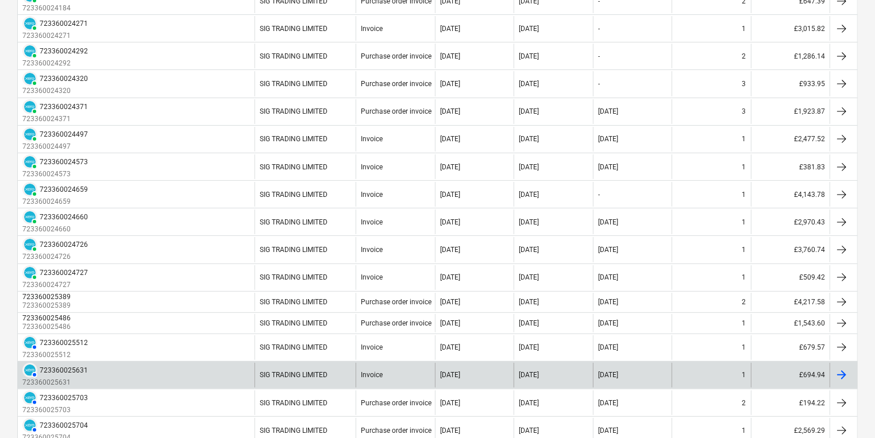
scroll to position [460, 0]
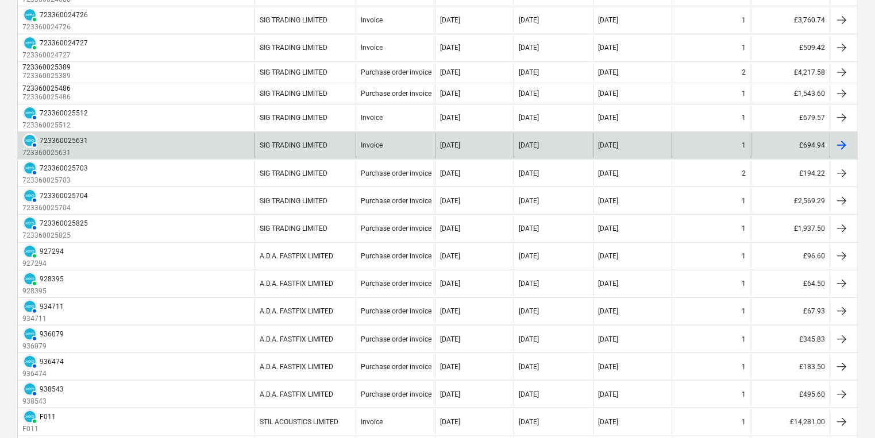
click at [847, 139] on div at bounding box center [842, 146] width 14 height 14
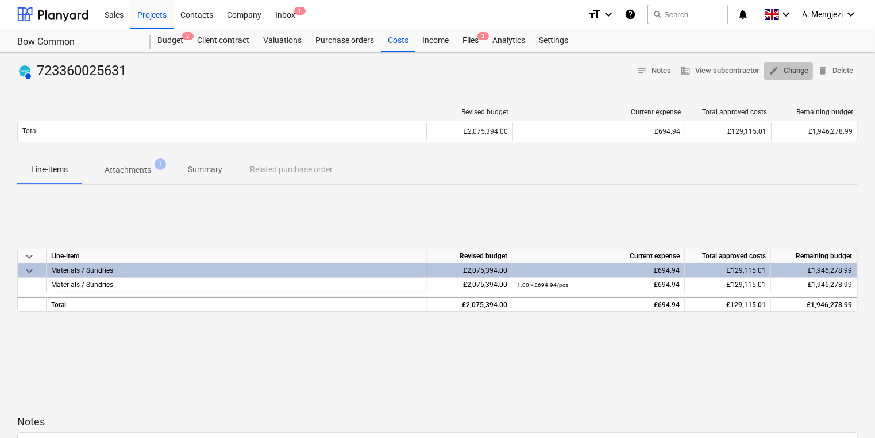
click at [797, 71] on span "edit Change" at bounding box center [789, 70] width 40 height 13
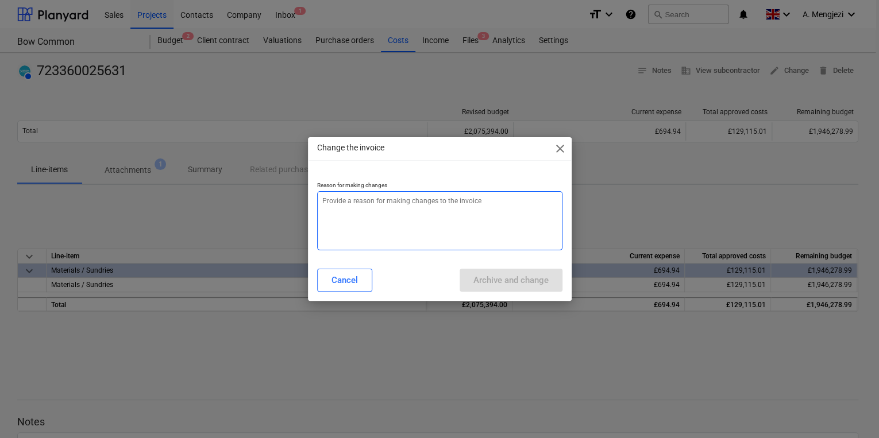
click at [384, 207] on textarea at bounding box center [439, 220] width 245 height 59
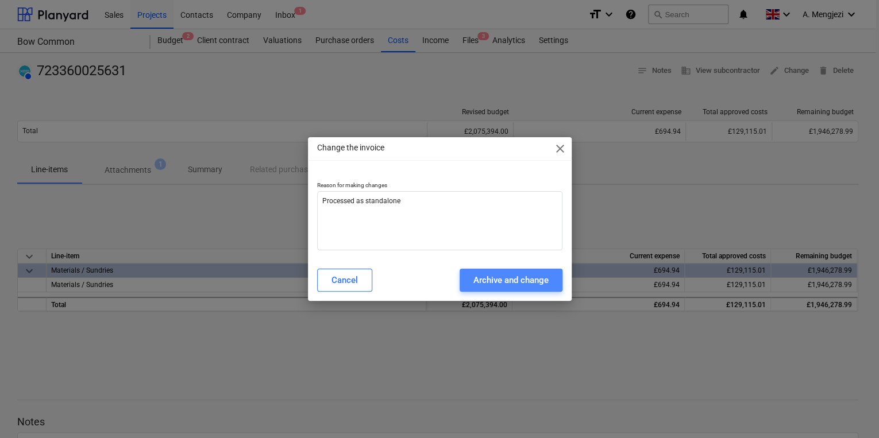
click at [491, 283] on div "Archive and change" at bounding box center [511, 280] width 75 height 15
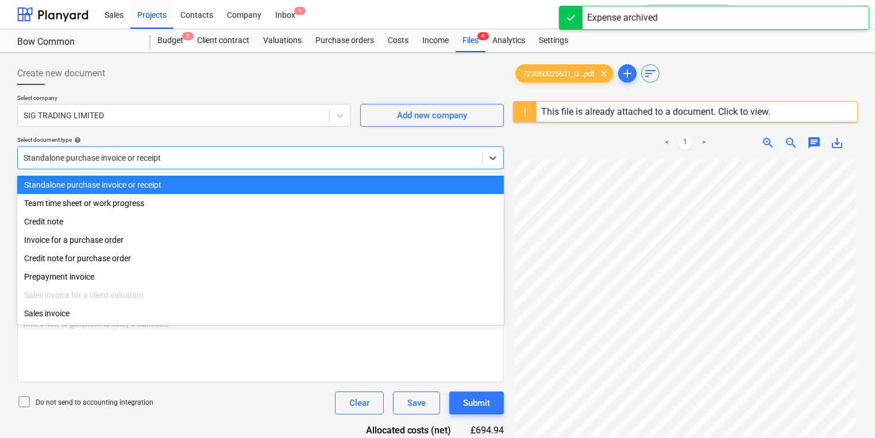
click at [162, 151] on div "Standalone purchase invoice or receipt" at bounding box center [250, 158] width 464 height 16
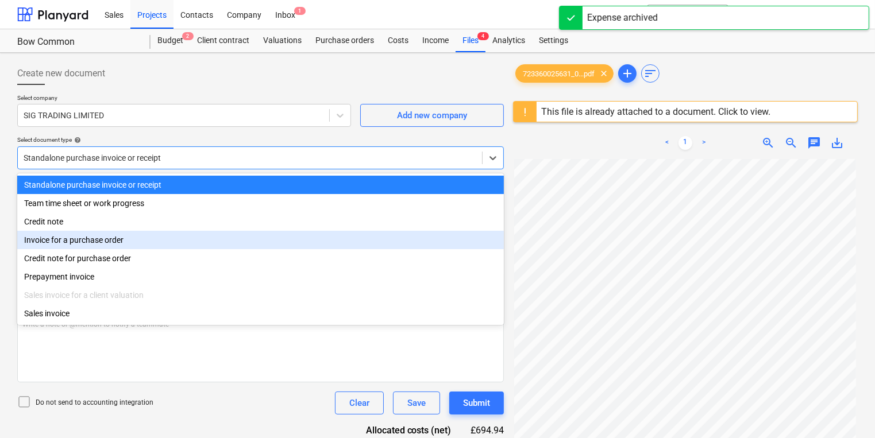
click at [130, 241] on div "Invoice for a purchase order" at bounding box center [260, 240] width 487 height 18
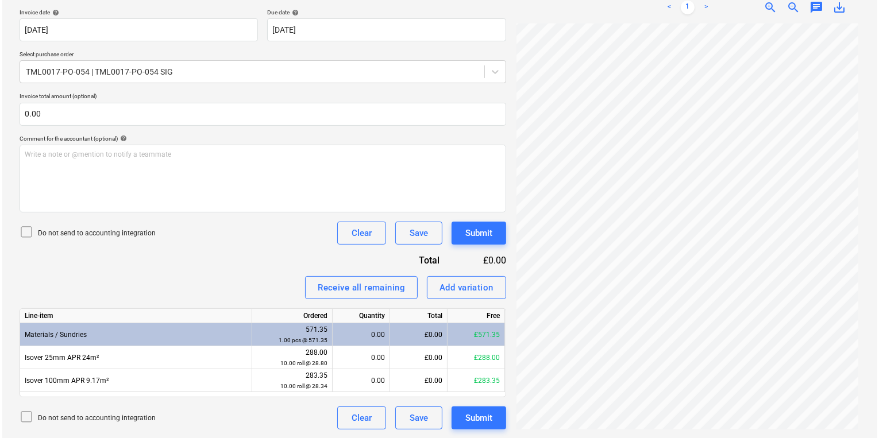
scroll to position [85, 0]
click at [386, 287] on div "Receive all remaining" at bounding box center [359, 287] width 87 height 15
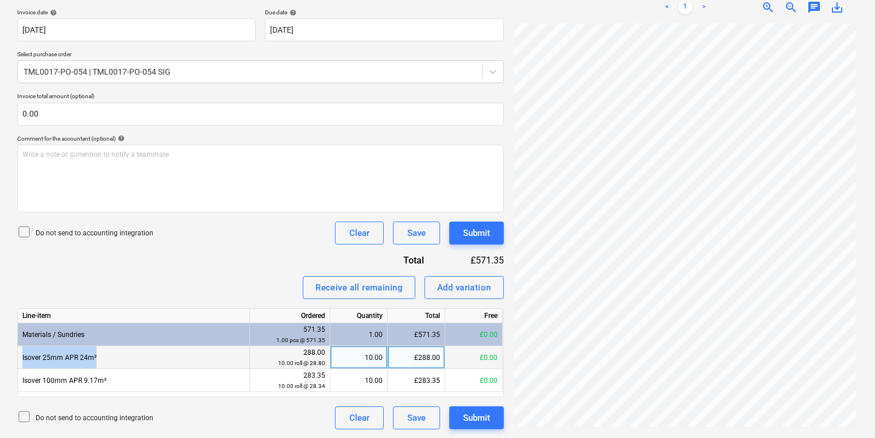
drag, startPoint x: 99, startPoint y: 358, endPoint x: 21, endPoint y: 355, distance: 78.2
click at [21, 355] on div "Isover 25mm APR 24m²" at bounding box center [134, 358] width 232 height 23
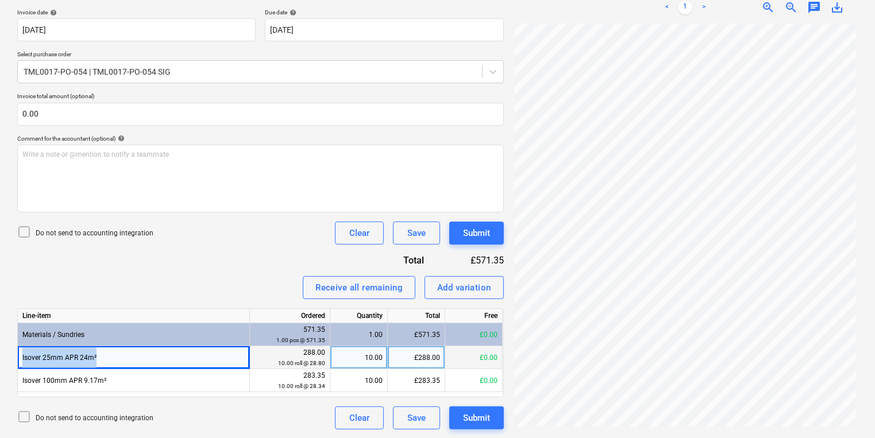
copy div "Isover 25mm APR 24m²"
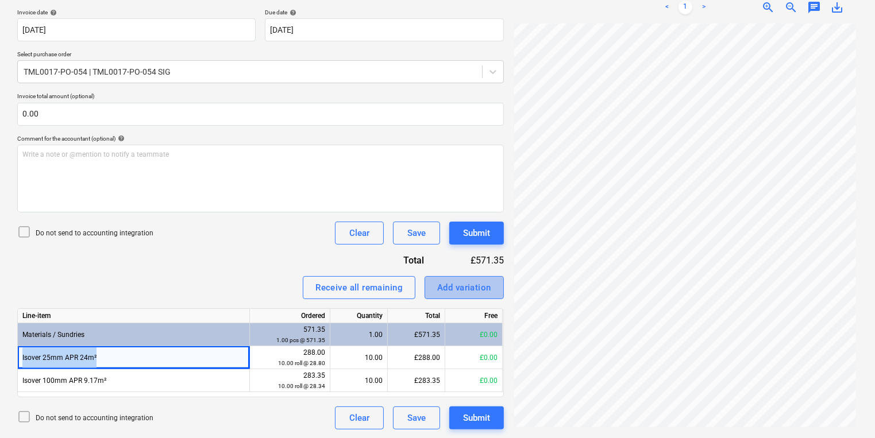
click at [460, 290] on div "Add variation" at bounding box center [464, 287] width 54 height 15
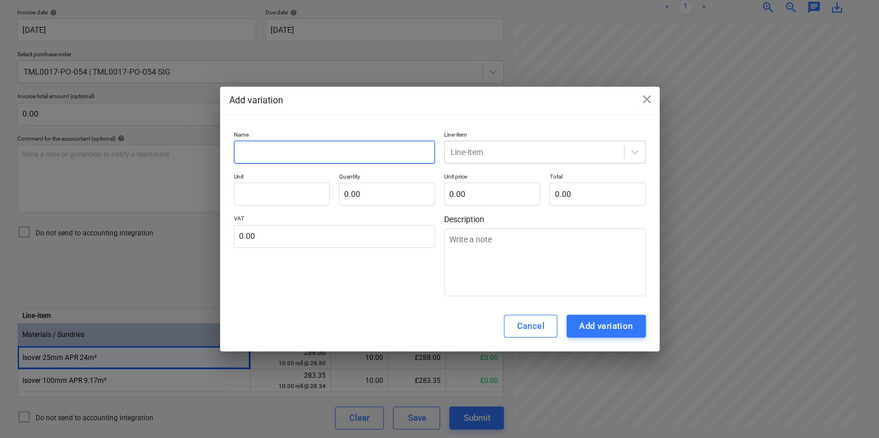
click at [301, 151] on input "text" at bounding box center [335, 152] width 202 height 23
paste input "Isover 25mm APR 24m²"
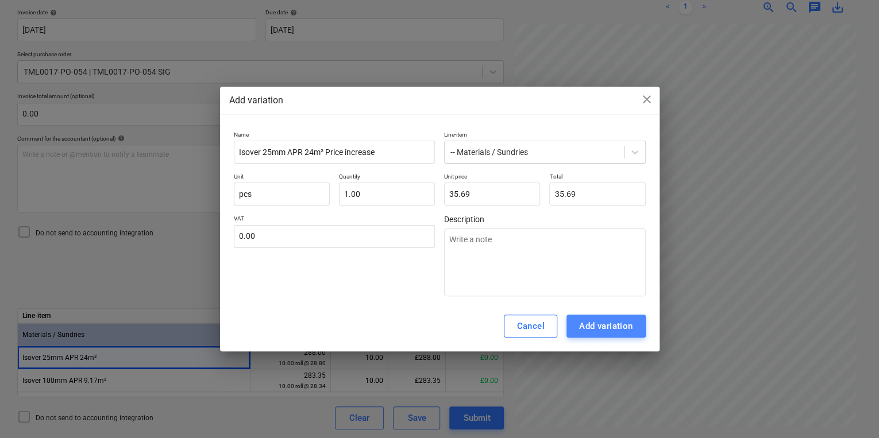
click at [595, 327] on div "Add variation" at bounding box center [606, 326] width 54 height 15
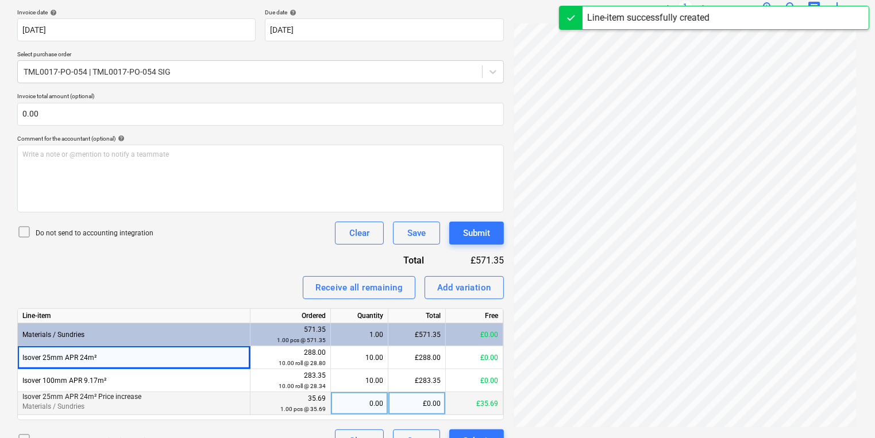
click at [352, 405] on div "0.00" at bounding box center [360, 404] width 48 height 23
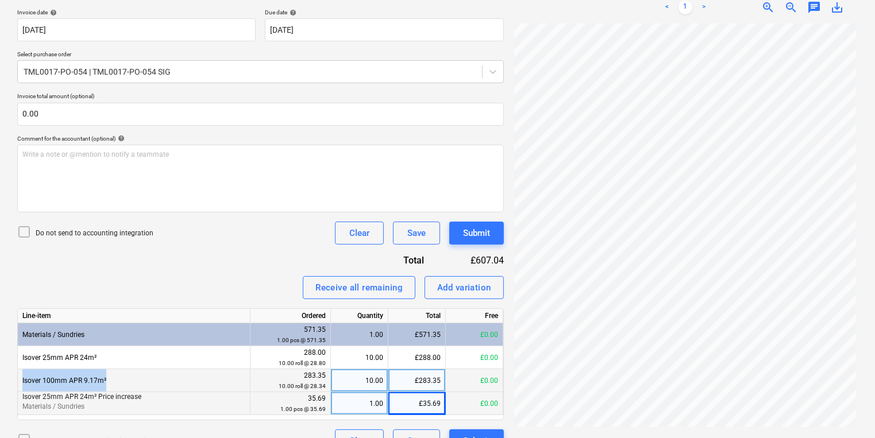
drag, startPoint x: 113, startPoint y: 379, endPoint x: 20, endPoint y: 378, distance: 92.5
click at [20, 378] on div "Isover 100mm APR 9.17m²" at bounding box center [134, 381] width 233 height 23
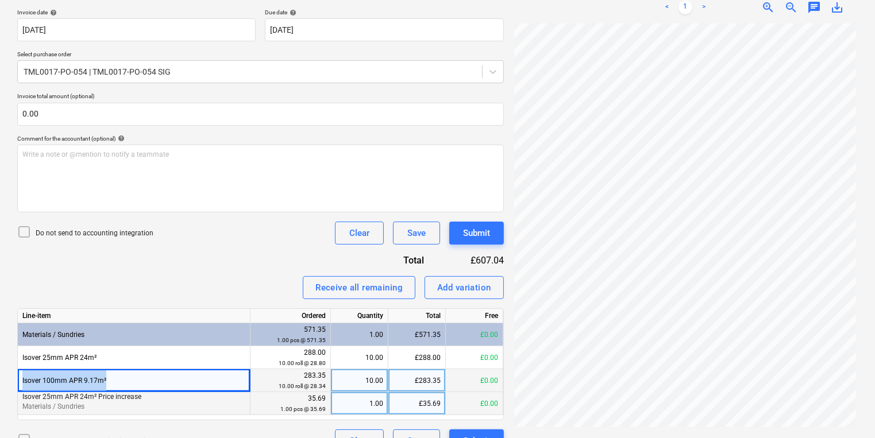
copy div "Isover 100mm APR 9.17m²"
click at [455, 286] on div "Add variation" at bounding box center [464, 287] width 54 height 15
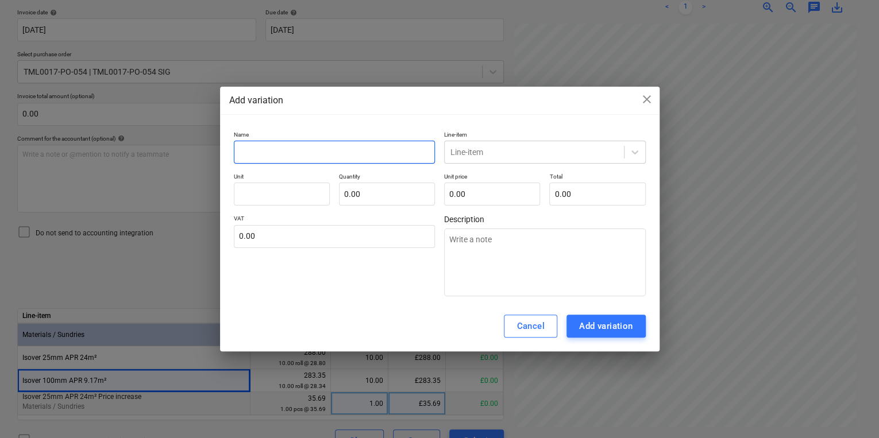
click at [311, 153] on input "text" at bounding box center [335, 152] width 202 height 23
paste input "Isover 100mm APR 9.17m²"
click at [630, 151] on icon at bounding box center [634, 152] width 11 height 11
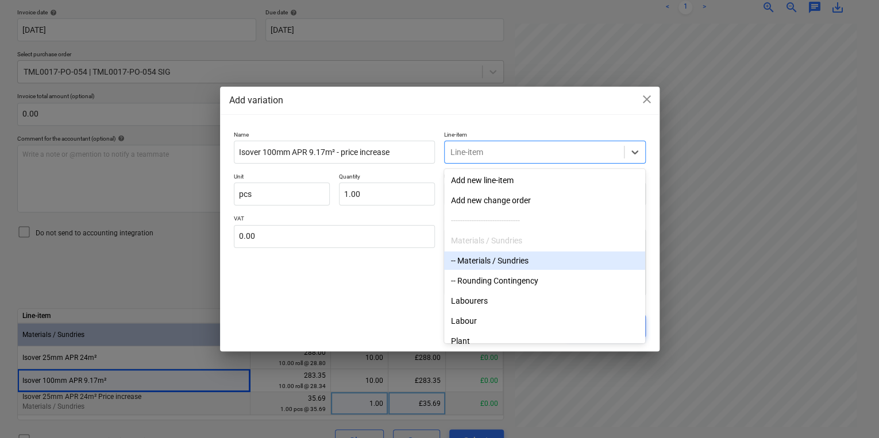
click at [471, 260] on div "-- Materials / Sundries" at bounding box center [544, 261] width 201 height 18
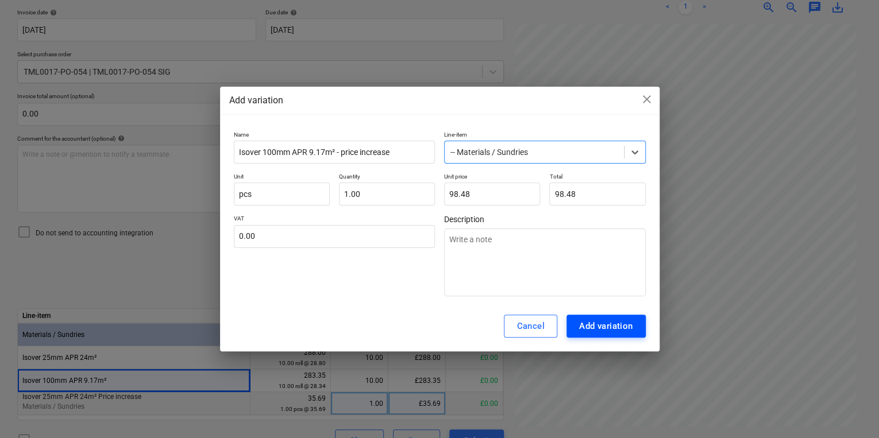
click at [580, 328] on div "Add variation" at bounding box center [606, 326] width 54 height 15
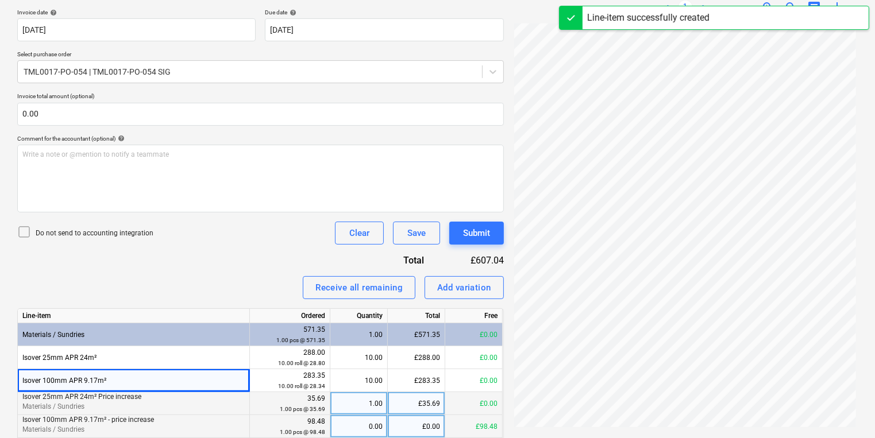
click at [366, 426] on div "0.00" at bounding box center [359, 427] width 48 height 23
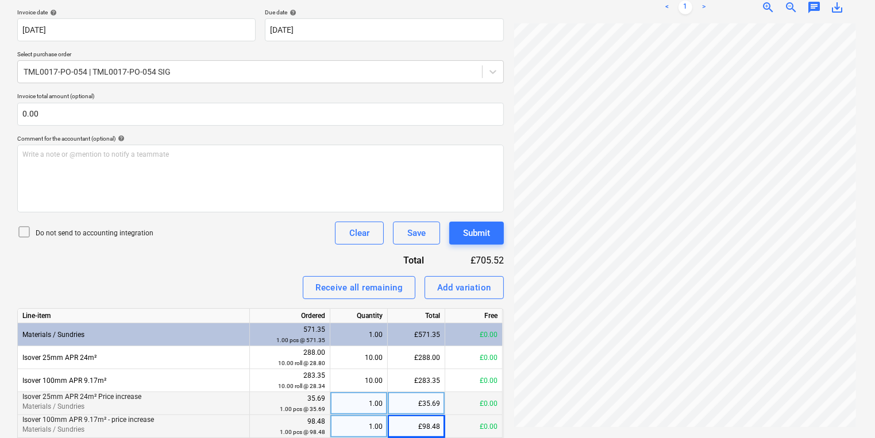
click at [22, 228] on icon at bounding box center [24, 232] width 14 height 14
click at [480, 231] on div "Submit" at bounding box center [476, 233] width 27 height 15
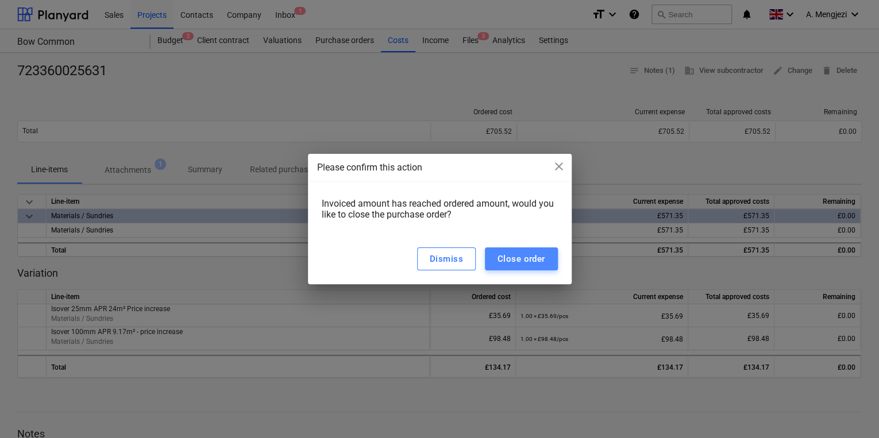
click at [534, 252] on div "Close order" at bounding box center [522, 259] width 48 height 15
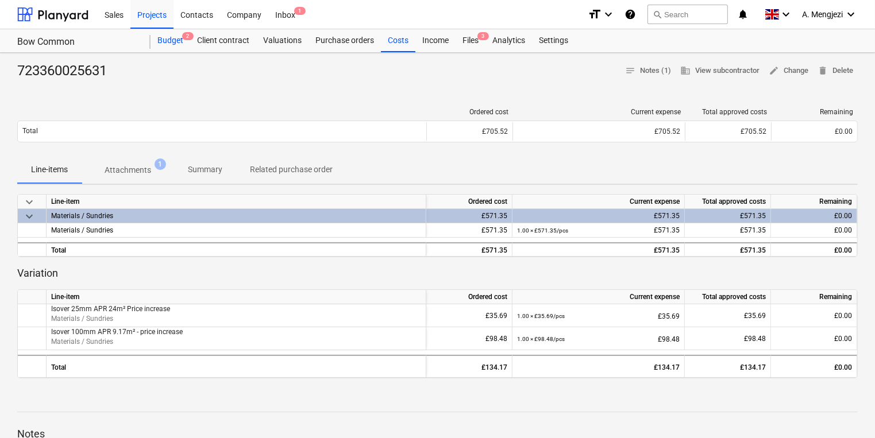
click at [172, 39] on div "Budget 2" at bounding box center [171, 40] width 40 height 23
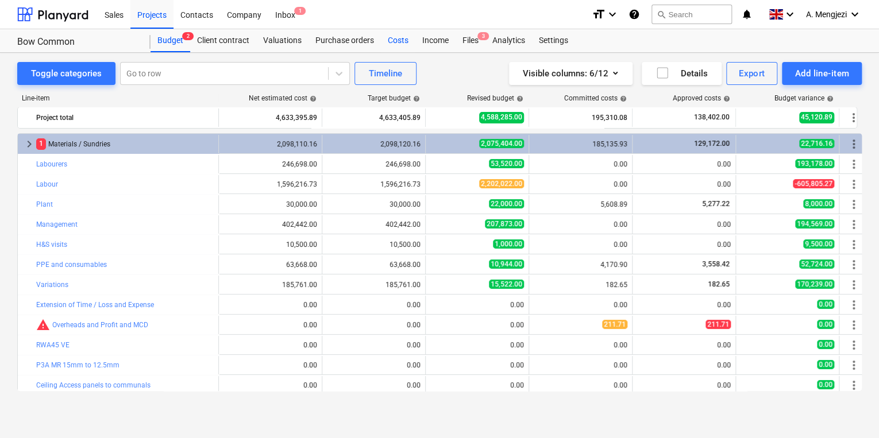
click at [397, 40] on div "Costs" at bounding box center [398, 40] width 34 height 23
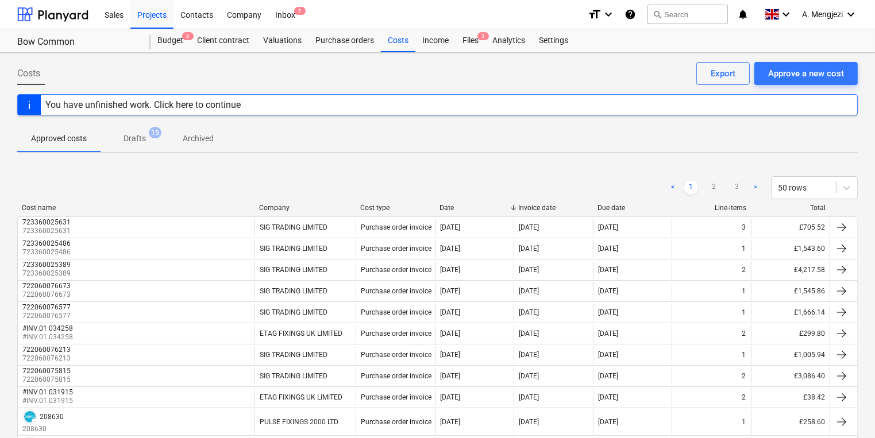
click at [101, 206] on div "Cost name" at bounding box center [136, 208] width 228 height 8
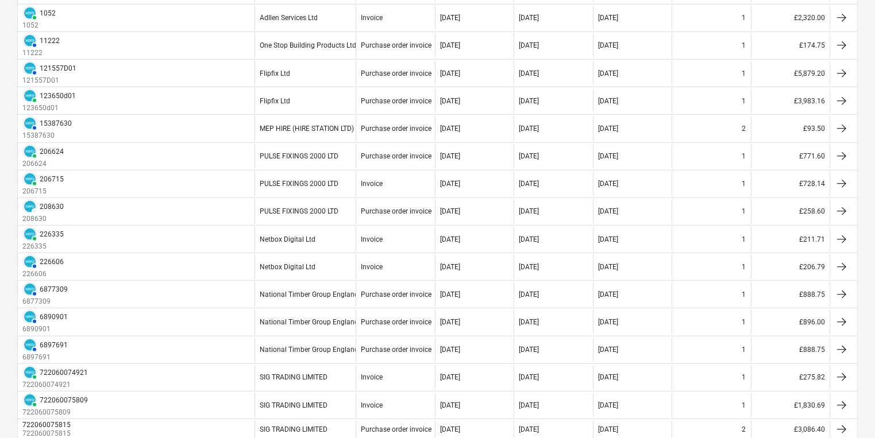
scroll to position [1149, 0]
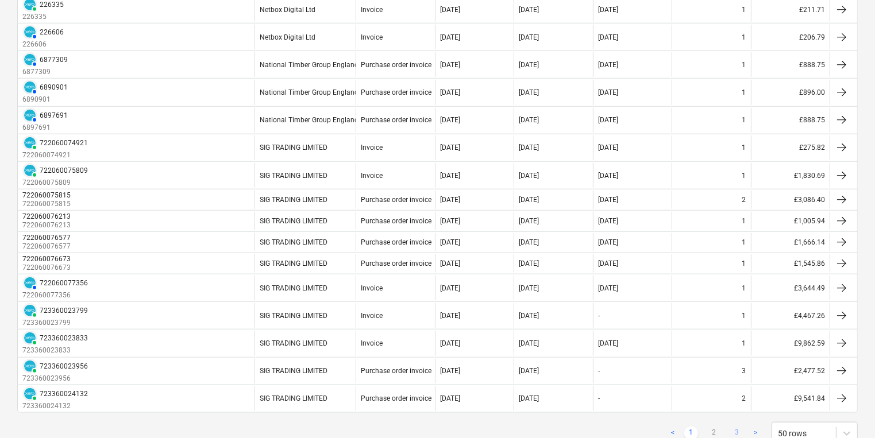
click at [740, 427] on link "3" at bounding box center [737, 434] width 14 height 14
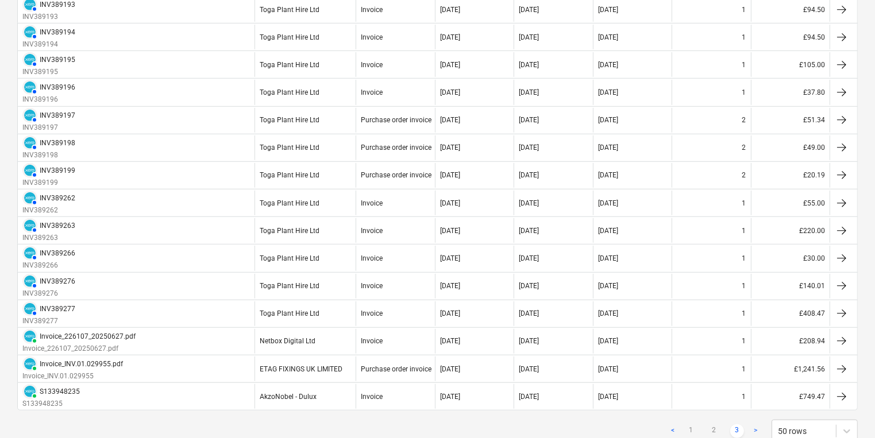
scroll to position [779, 0]
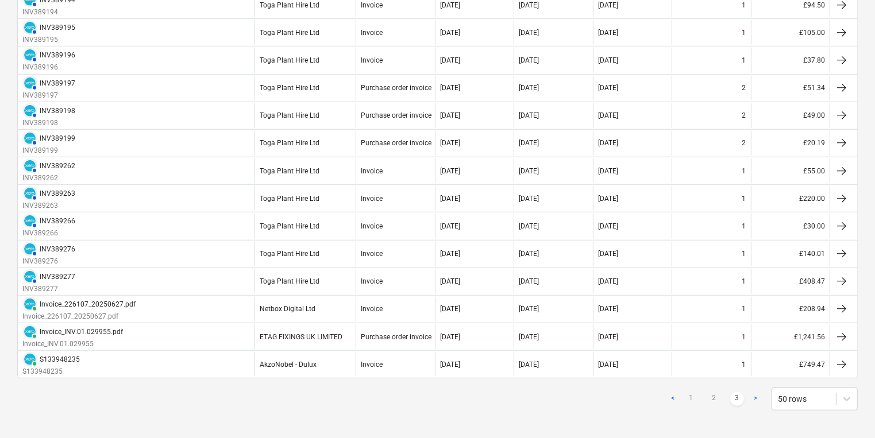
click at [756, 393] on link ">" at bounding box center [756, 400] width 14 height 14
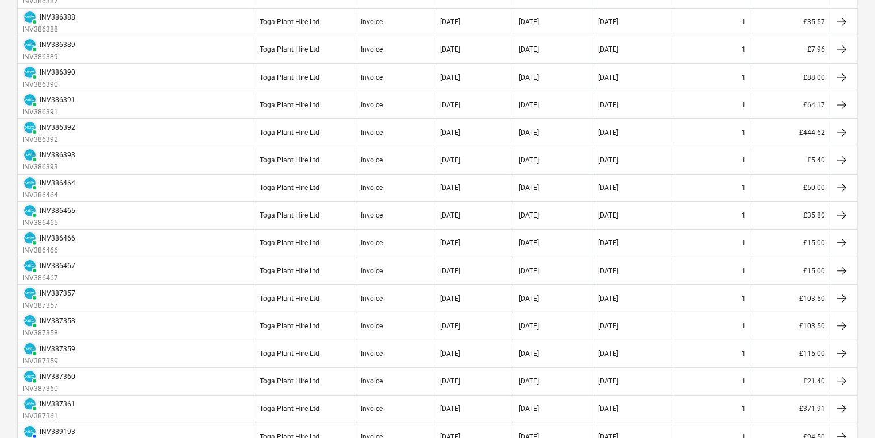
scroll to position [90, 0]
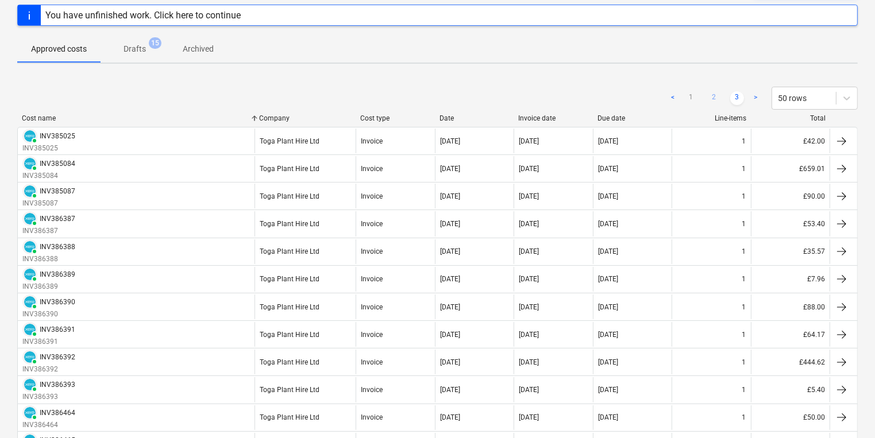
click at [711, 94] on link "2" at bounding box center [714, 98] width 14 height 14
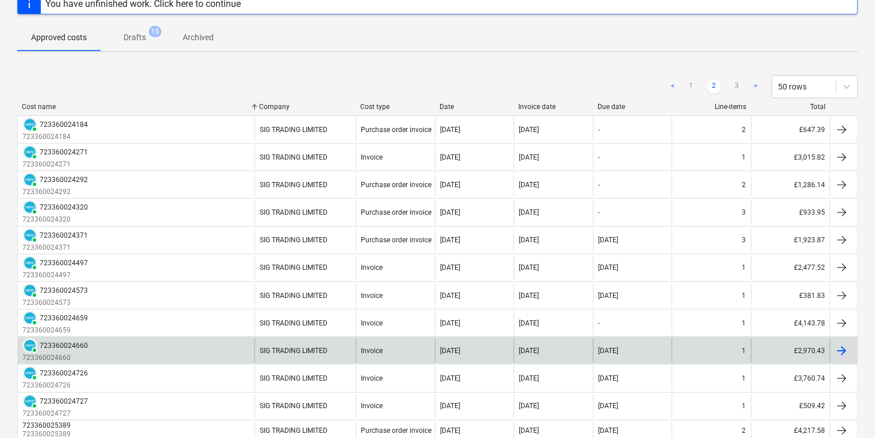
scroll to position [0, 0]
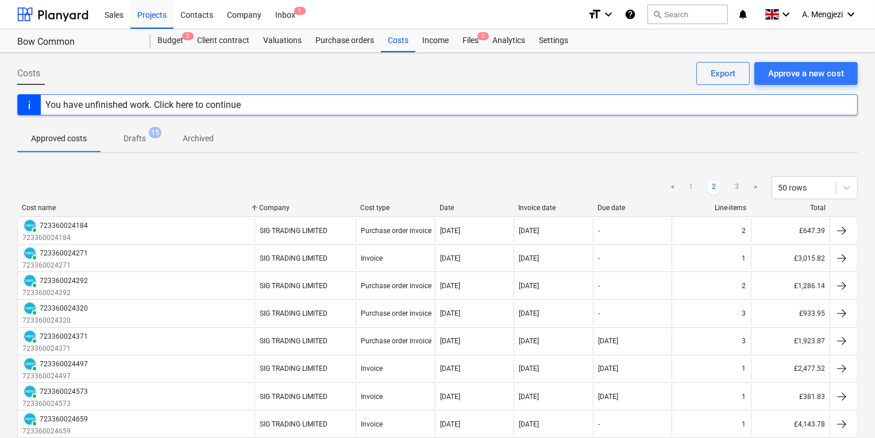
click at [692, 183] on link "1" at bounding box center [691, 188] width 14 height 14
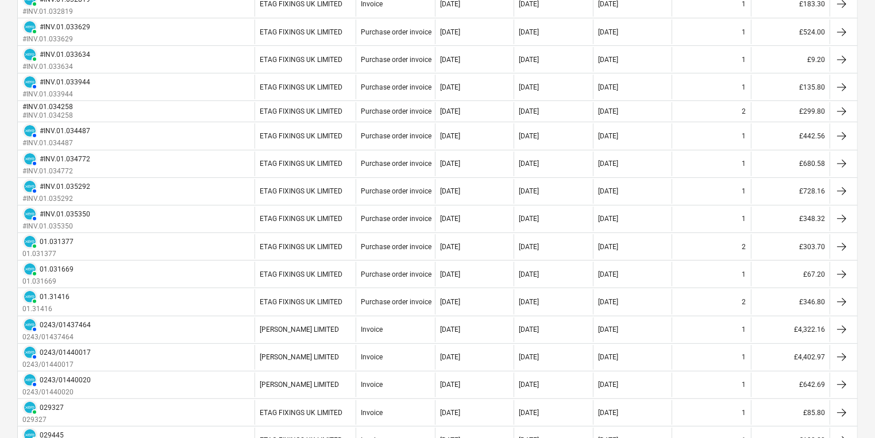
scroll to position [32, 0]
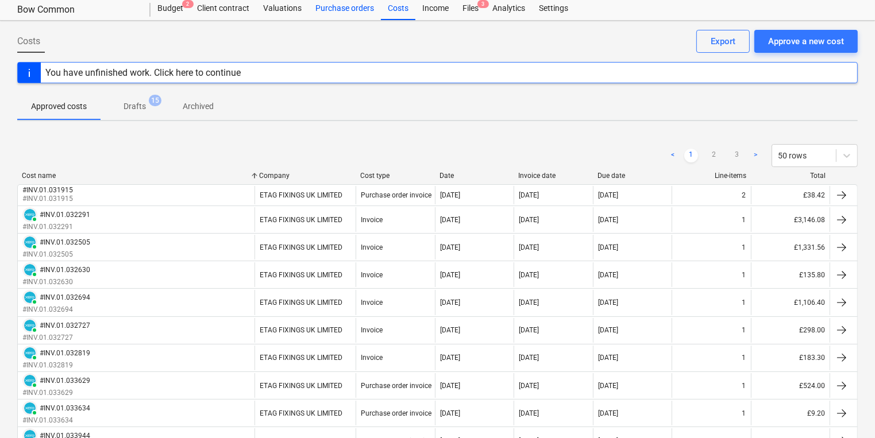
click at [363, 5] on div "Purchase orders" at bounding box center [345, 8] width 72 height 23
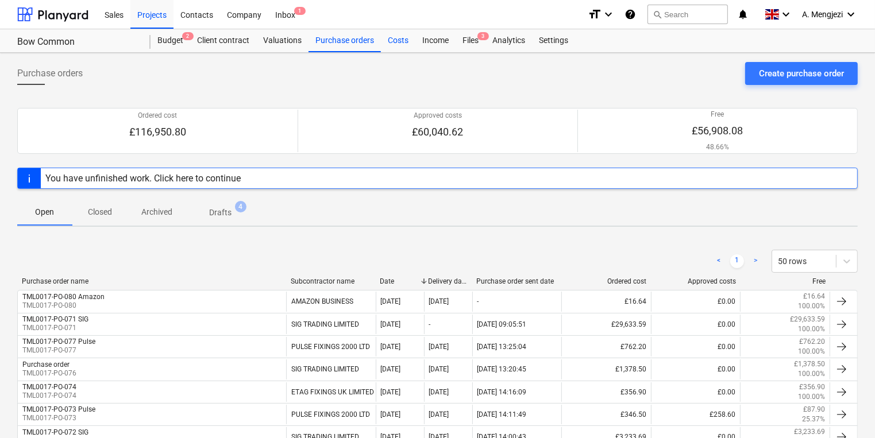
click at [405, 39] on div "Costs" at bounding box center [398, 40] width 34 height 23
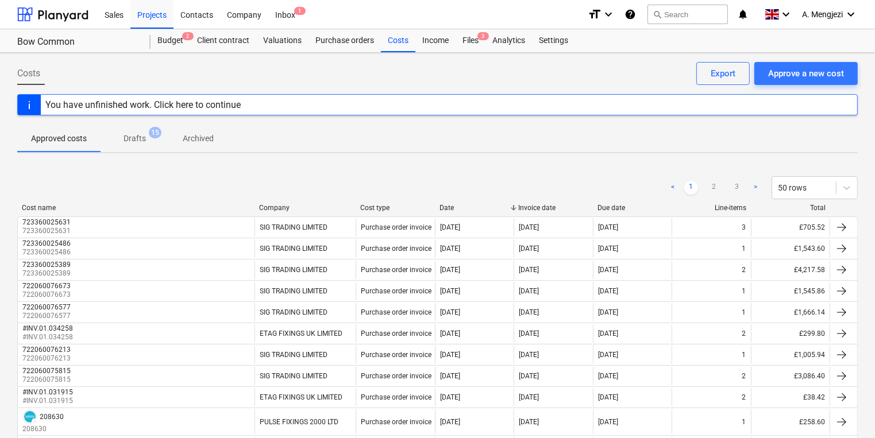
click at [120, 209] on div "Cost name" at bounding box center [136, 208] width 228 height 8
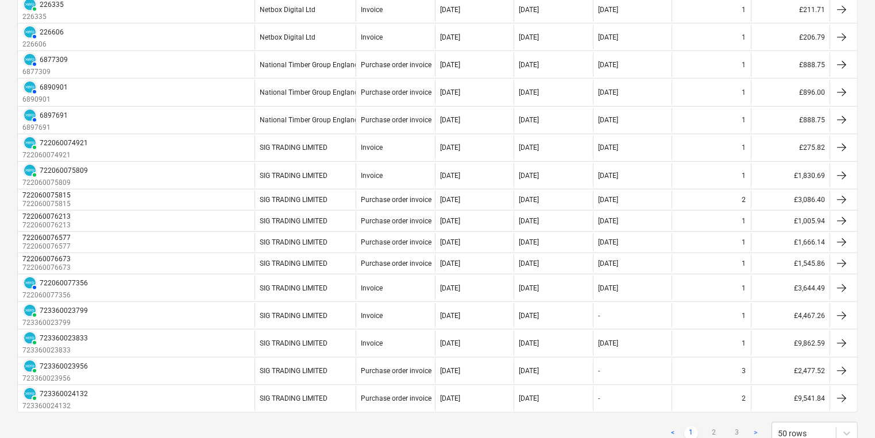
scroll to position [1182, 0]
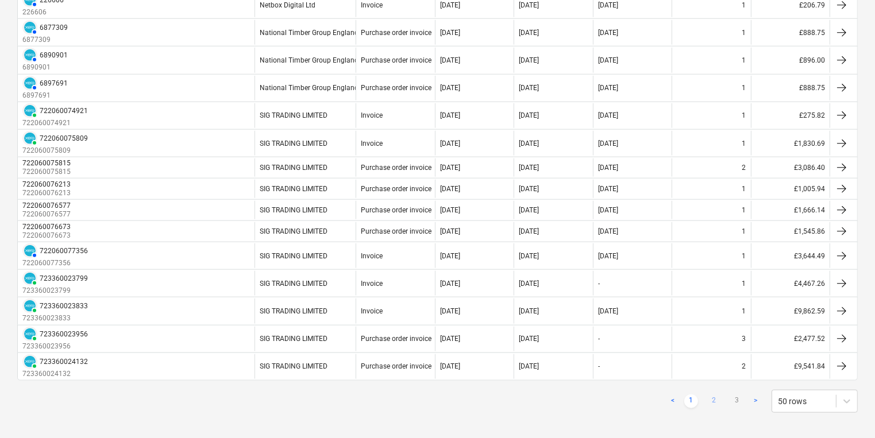
click at [717, 395] on link "2" at bounding box center [714, 402] width 14 height 14
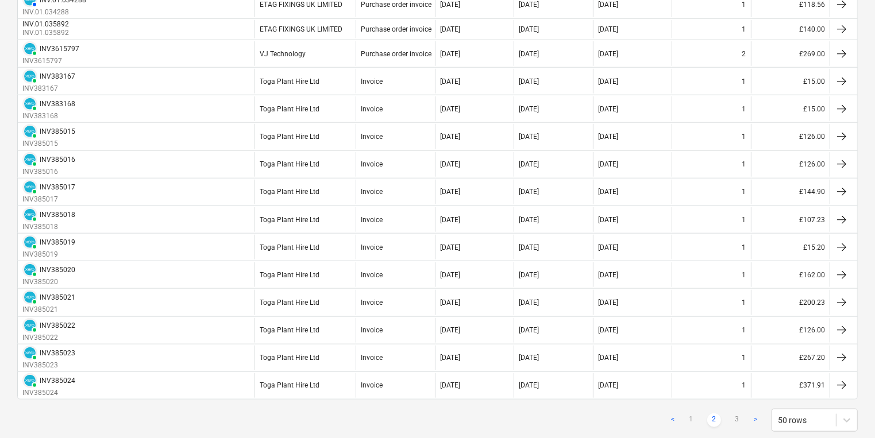
click at [759, 414] on link ">" at bounding box center [756, 421] width 14 height 14
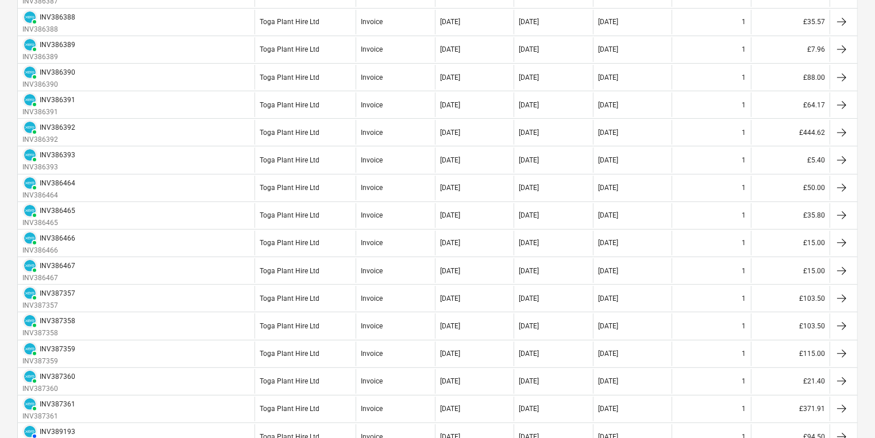
scroll to position [90, 0]
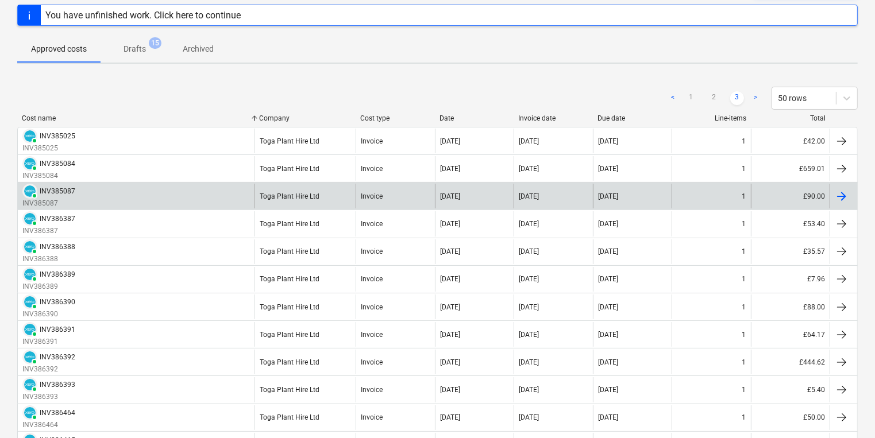
click at [840, 194] on div at bounding box center [842, 197] width 14 height 14
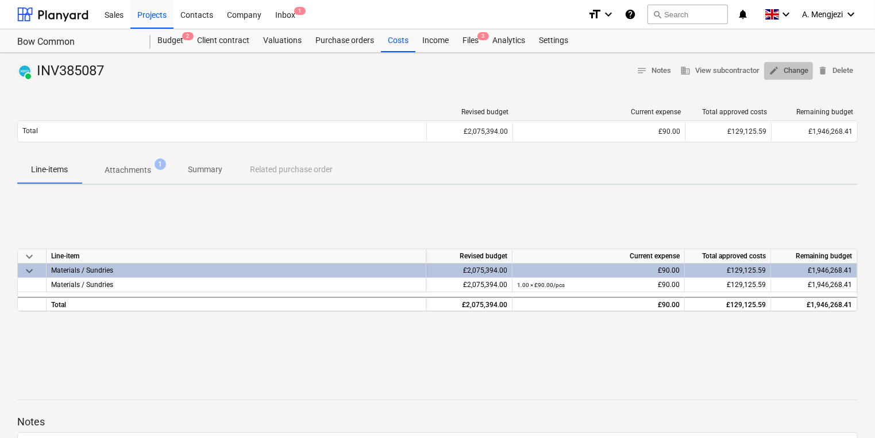
click at [791, 70] on span "edit Change" at bounding box center [789, 70] width 40 height 13
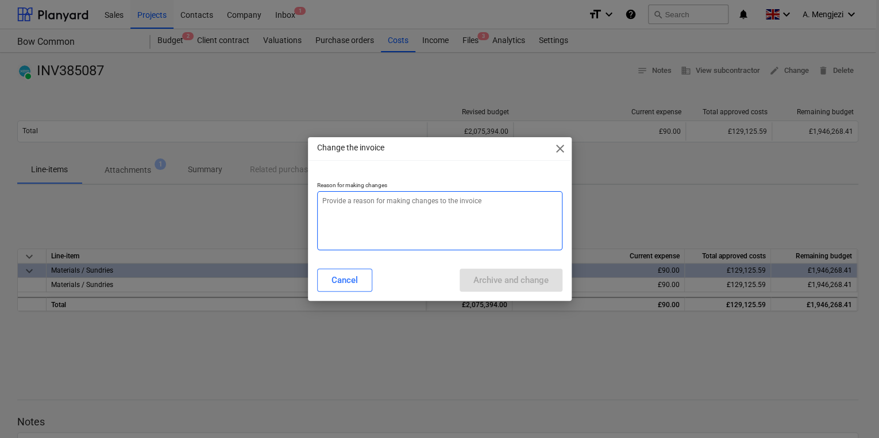
click at [378, 202] on textarea at bounding box center [439, 220] width 245 height 59
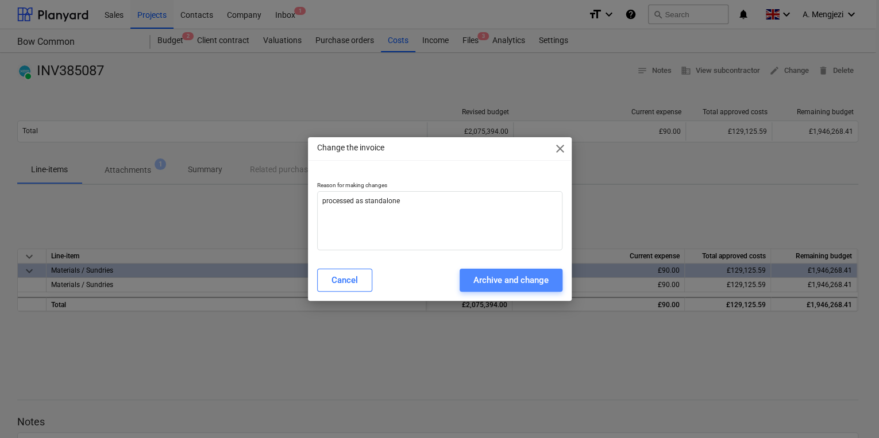
click at [505, 279] on div "Archive and change" at bounding box center [511, 280] width 75 height 15
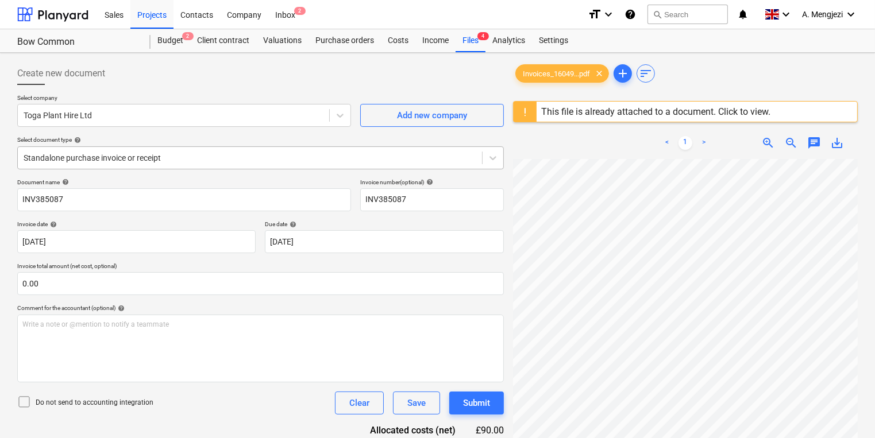
click at [193, 160] on div at bounding box center [250, 157] width 453 height 11
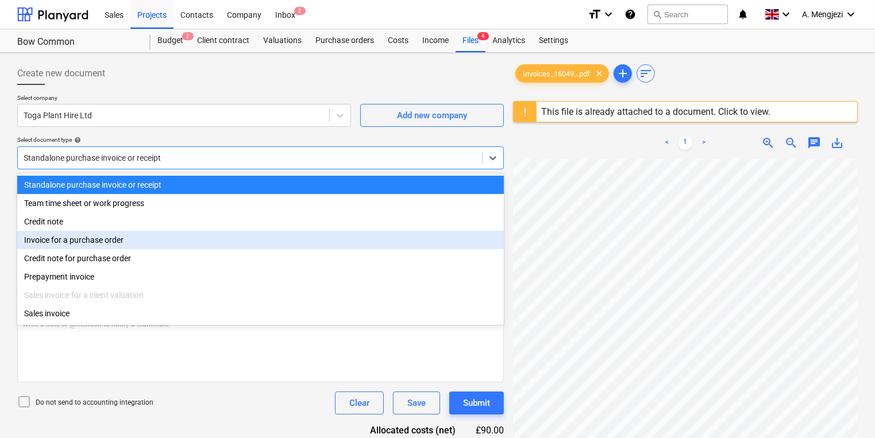
click at [163, 238] on div "Invoice for a purchase order" at bounding box center [260, 240] width 487 height 18
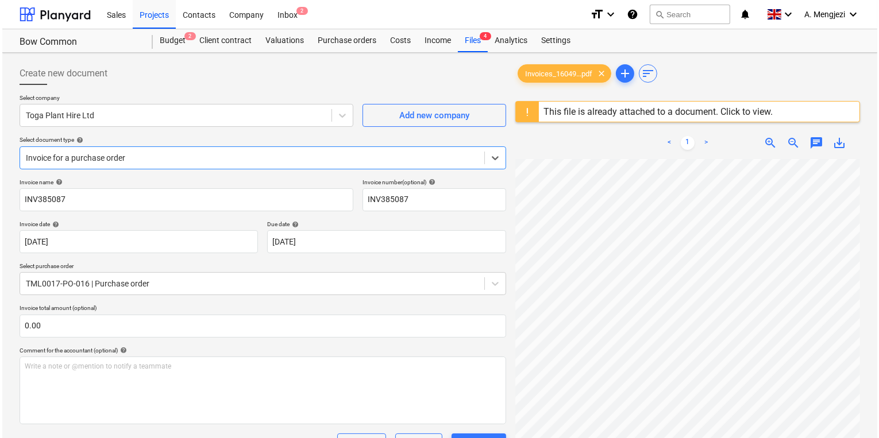
scroll to position [212, 0]
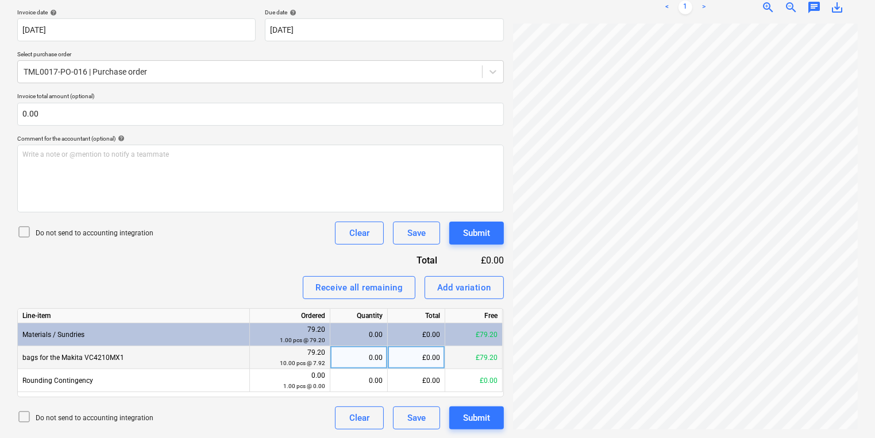
click at [420, 355] on div "£0.00" at bounding box center [416, 358] width 57 height 23
click at [28, 228] on icon at bounding box center [24, 232] width 14 height 14
click at [479, 417] on div "Submit" at bounding box center [476, 418] width 27 height 15
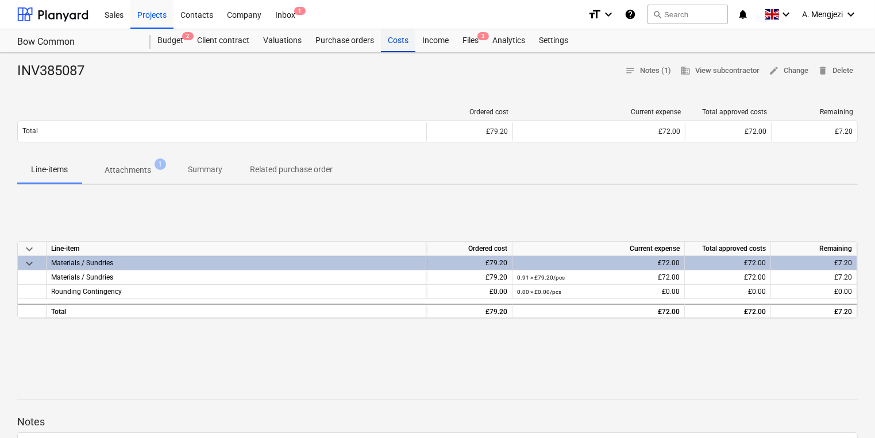
click at [403, 40] on div "Costs" at bounding box center [398, 40] width 34 height 23
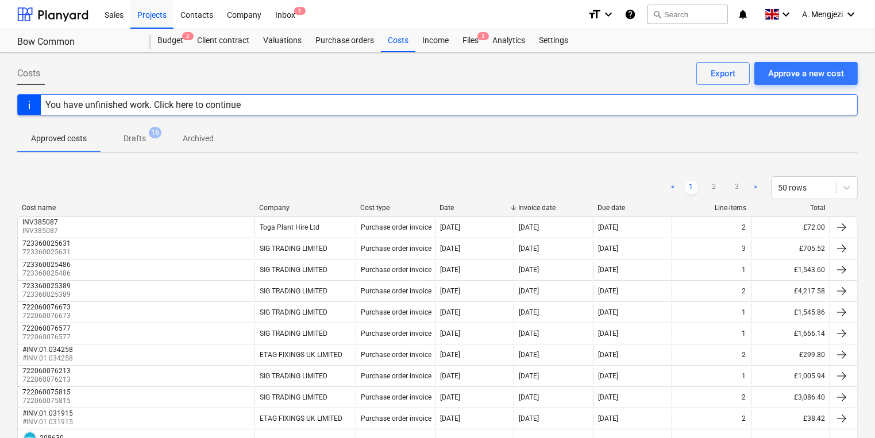
click at [133, 139] on p "Drafts" at bounding box center [135, 139] width 22 height 12
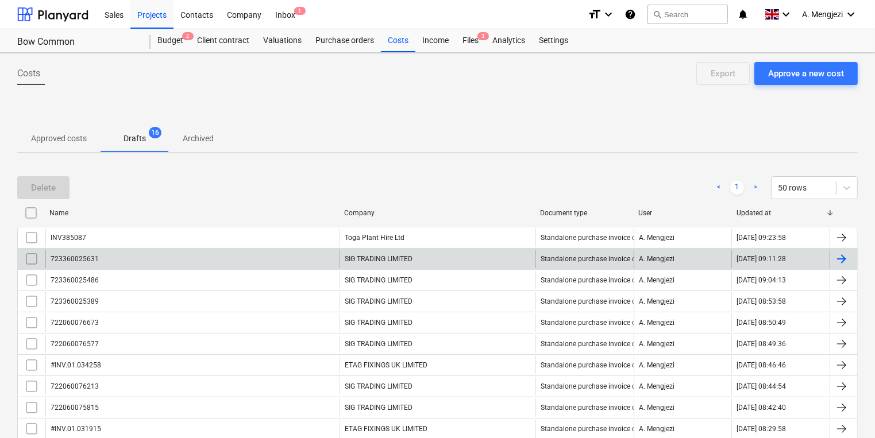
scroll to position [191, 0]
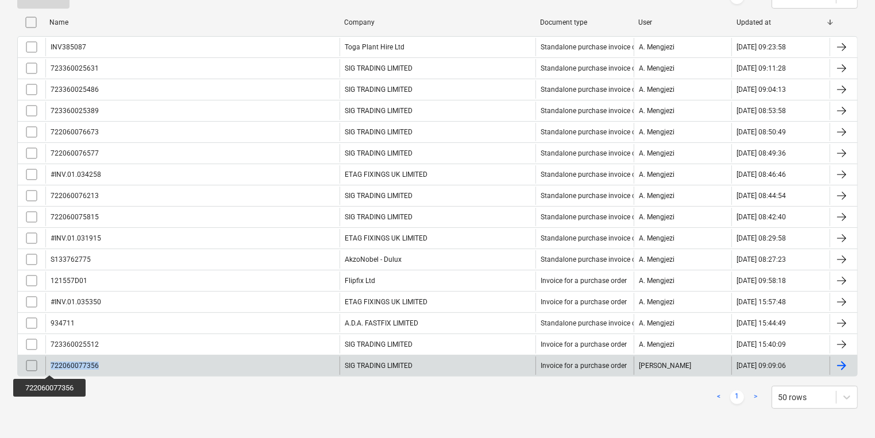
drag, startPoint x: 100, startPoint y: 366, endPoint x: 51, endPoint y: 365, distance: 49.4
click at [51, 365] on div "722060077356" at bounding box center [192, 366] width 294 height 18
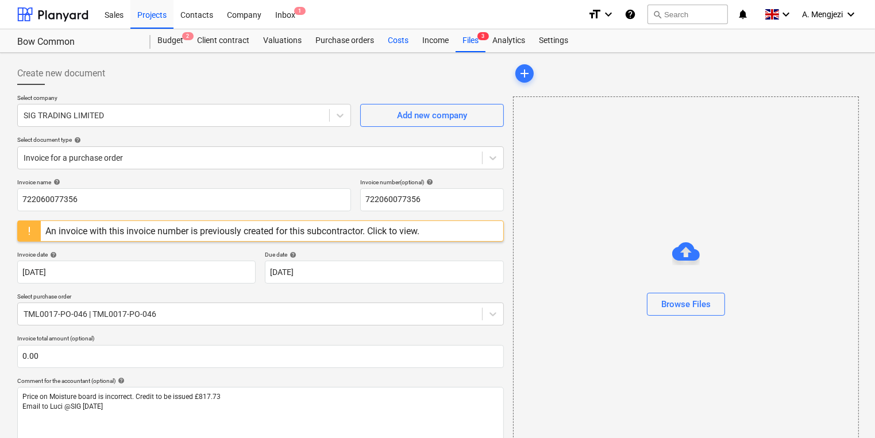
click at [400, 37] on div "Costs" at bounding box center [398, 40] width 34 height 23
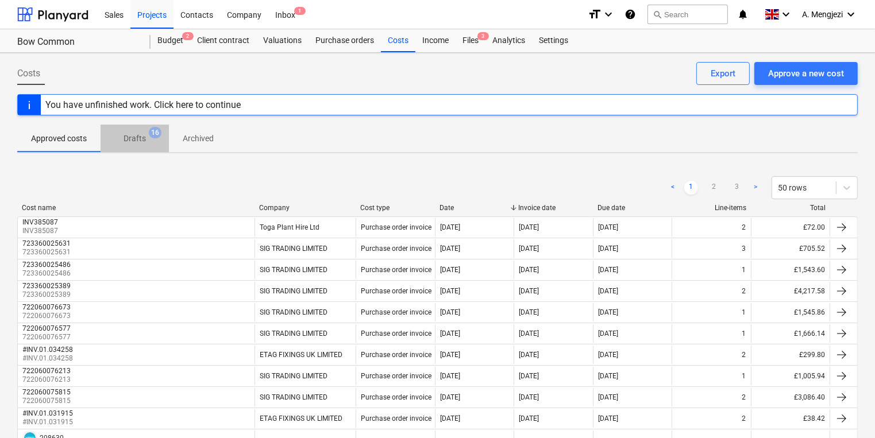
click at [134, 139] on p "Drafts" at bounding box center [135, 139] width 22 height 12
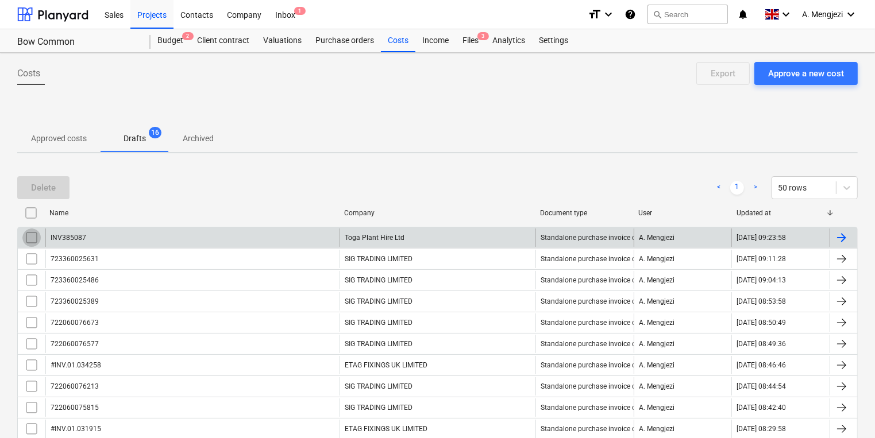
click at [29, 237] on input "checkbox" at bounding box center [31, 238] width 18 height 18
click at [47, 182] on div "Delete" at bounding box center [43, 187] width 25 height 15
click at [30, 233] on input "checkbox" at bounding box center [31, 238] width 18 height 18
click at [839, 236] on div at bounding box center [842, 238] width 14 height 14
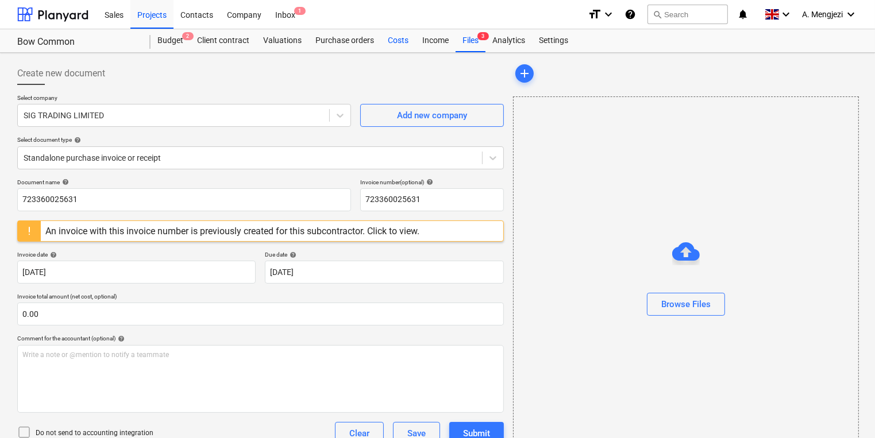
click at [398, 37] on div "Costs" at bounding box center [398, 40] width 34 height 23
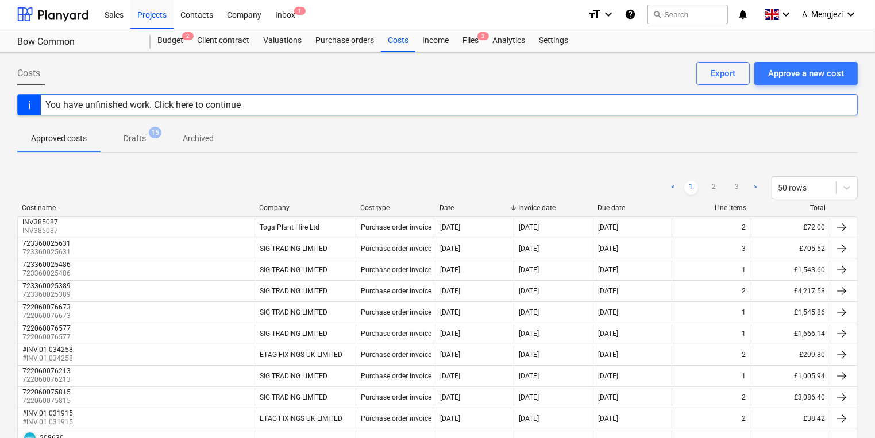
click at [141, 139] on p "Drafts" at bounding box center [135, 139] width 22 height 12
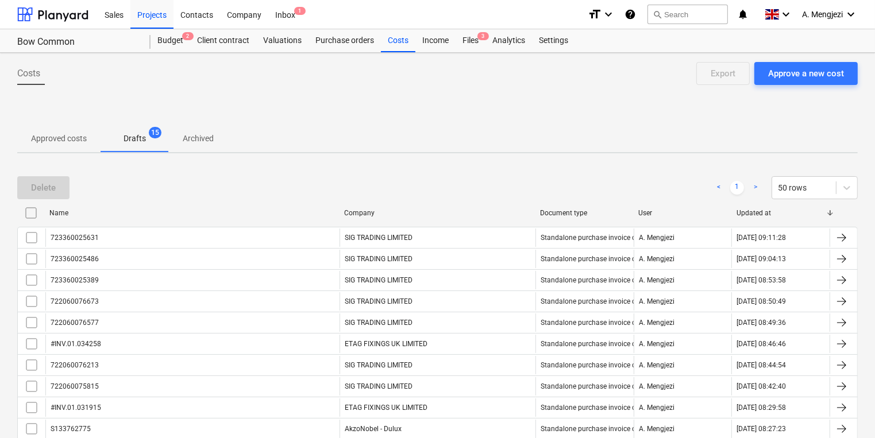
drag, startPoint x: 30, startPoint y: 234, endPoint x: 32, endPoint y: 224, distance: 10.6
click at [30, 232] on input "checkbox" at bounding box center [31, 238] width 18 height 18
click at [54, 182] on div "Delete" at bounding box center [43, 187] width 25 height 15
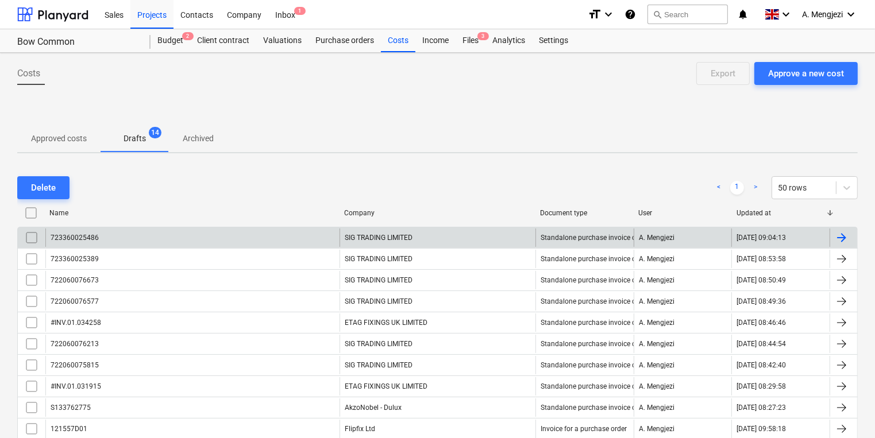
click at [32, 234] on input "checkbox" at bounding box center [31, 238] width 18 height 18
click at [60, 186] on button "Delete" at bounding box center [43, 187] width 52 height 23
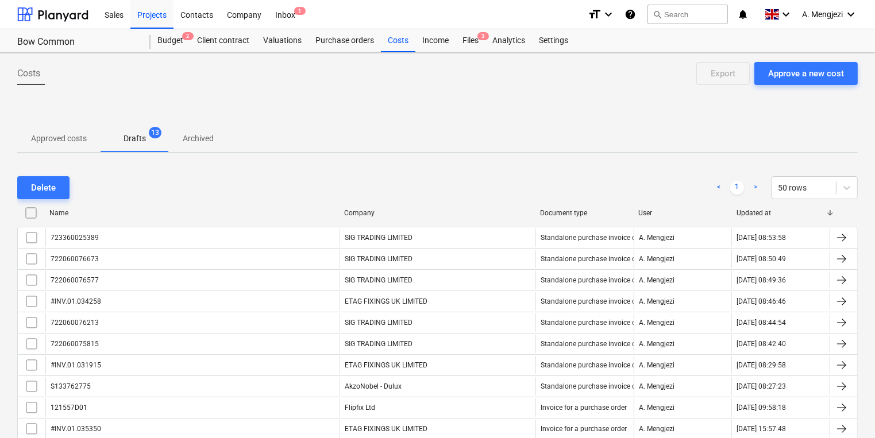
drag, startPoint x: 33, startPoint y: 232, endPoint x: 47, endPoint y: 211, distance: 24.9
click at [33, 232] on input "checkbox" at bounding box center [31, 238] width 18 height 18
click at [53, 185] on div "Delete" at bounding box center [43, 187] width 25 height 15
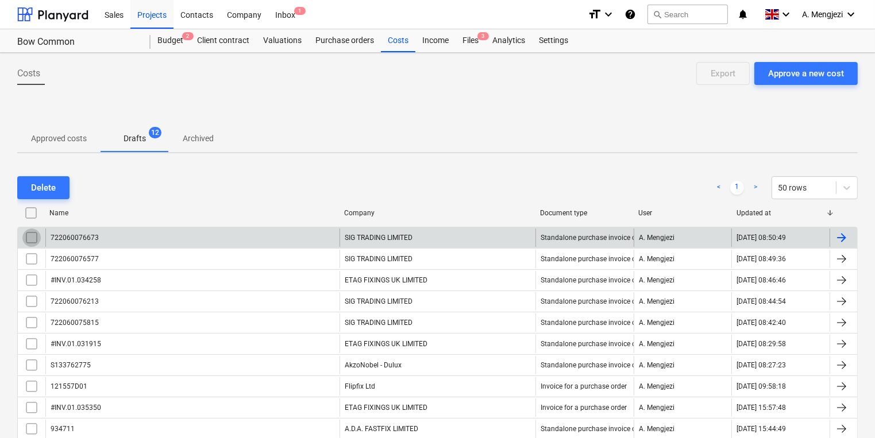
click at [32, 233] on input "checkbox" at bounding box center [31, 238] width 18 height 18
click at [48, 183] on div "Delete" at bounding box center [43, 187] width 25 height 15
click at [31, 236] on input "checkbox" at bounding box center [31, 238] width 18 height 18
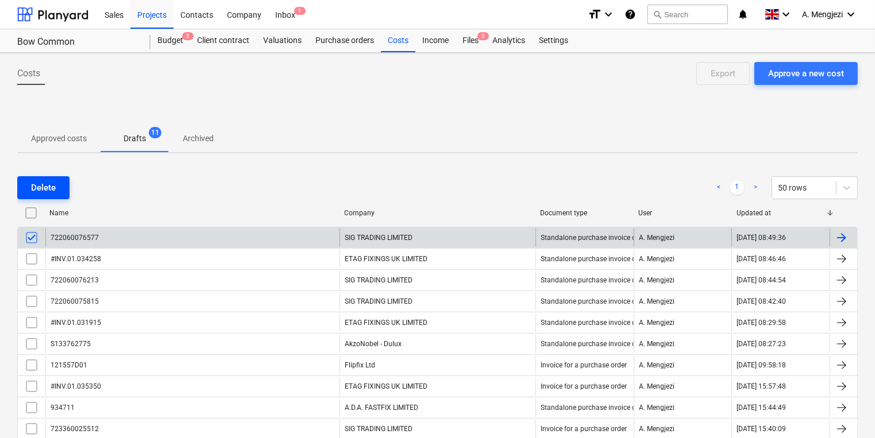
click at [47, 187] on div "Delete" at bounding box center [43, 187] width 25 height 15
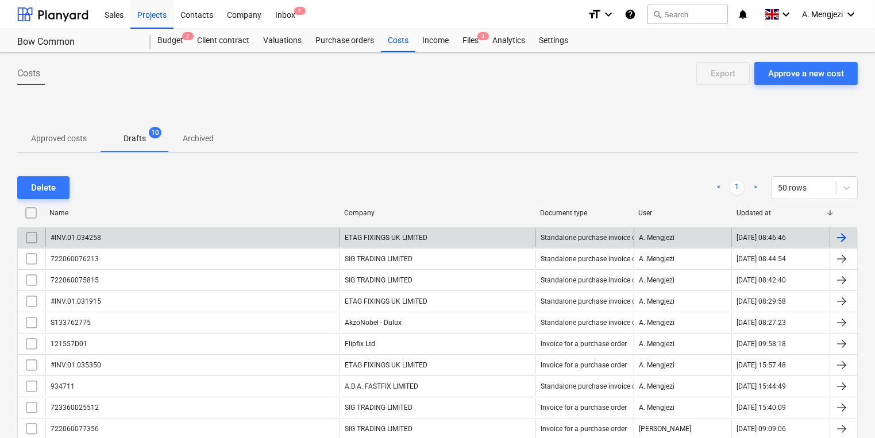
click at [32, 232] on input "checkbox" at bounding box center [31, 238] width 18 height 18
click at [49, 184] on div "Delete" at bounding box center [43, 187] width 25 height 15
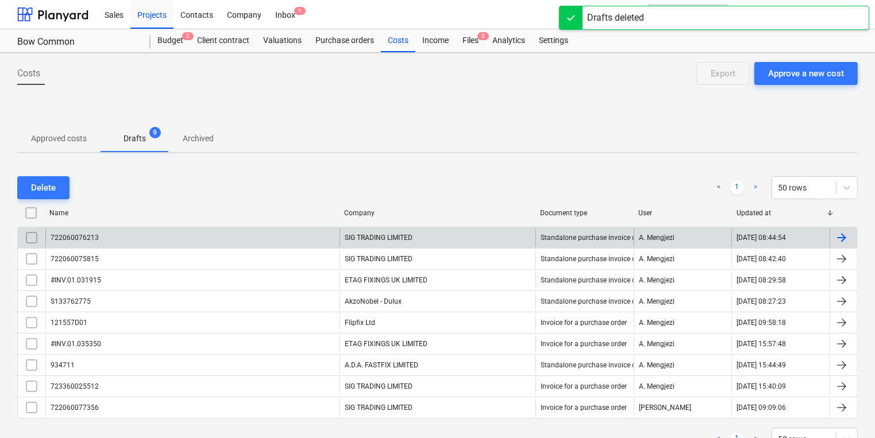
click at [852, 233] on div at bounding box center [844, 238] width 28 height 18
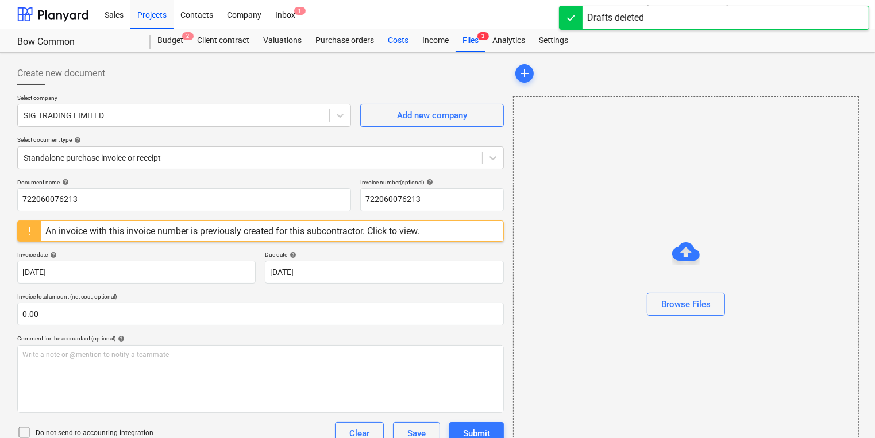
click at [394, 43] on div "Costs" at bounding box center [398, 40] width 34 height 23
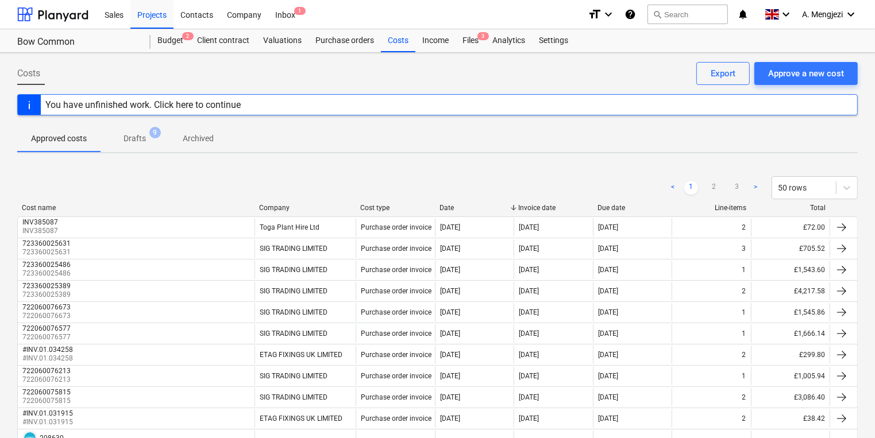
click at [134, 140] on p "Drafts" at bounding box center [135, 139] width 22 height 12
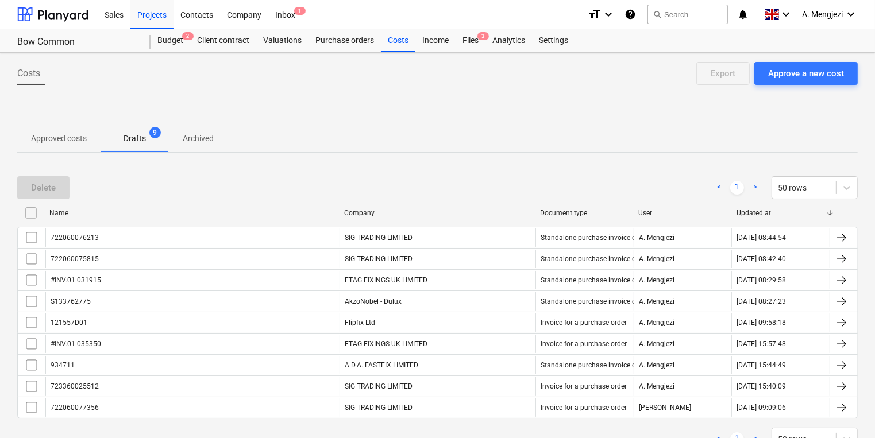
drag, startPoint x: 32, startPoint y: 236, endPoint x: 41, endPoint y: 220, distance: 18.3
click at [32, 235] on input "checkbox" at bounding box center [31, 238] width 18 height 18
click at [51, 182] on div "Delete" at bounding box center [43, 187] width 25 height 15
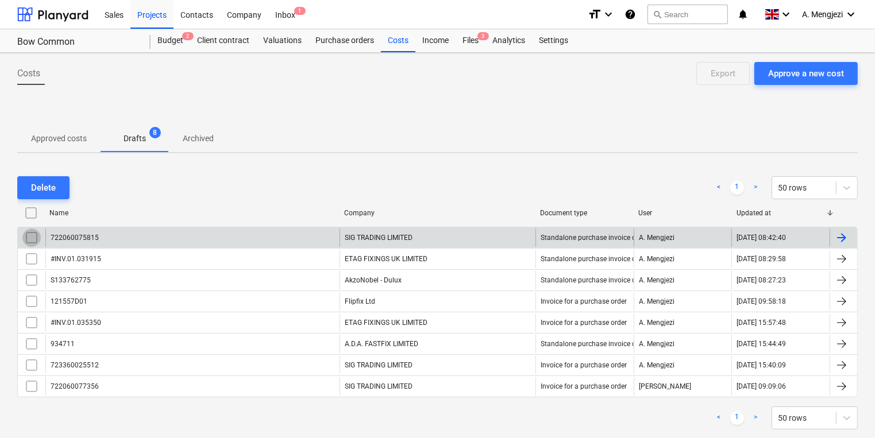
click at [28, 235] on input "checkbox" at bounding box center [31, 238] width 18 height 18
click at [48, 179] on button "Delete" at bounding box center [43, 187] width 52 height 23
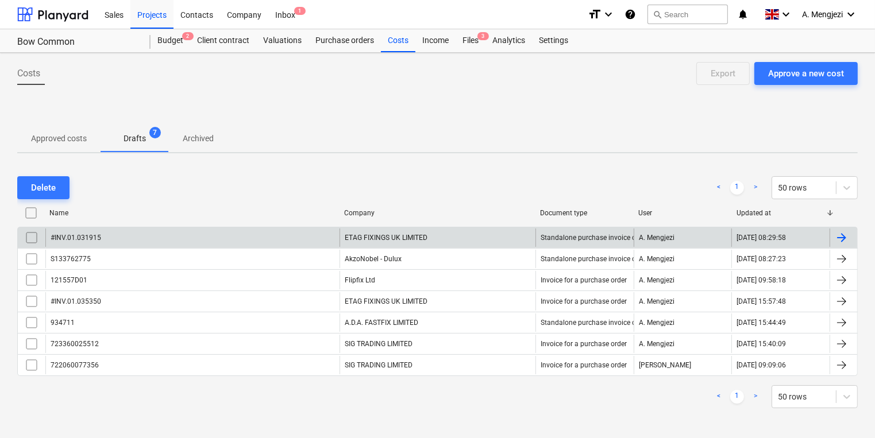
click at [28, 237] on input "checkbox" at bounding box center [31, 238] width 18 height 18
click at [36, 186] on div "Delete" at bounding box center [43, 187] width 25 height 15
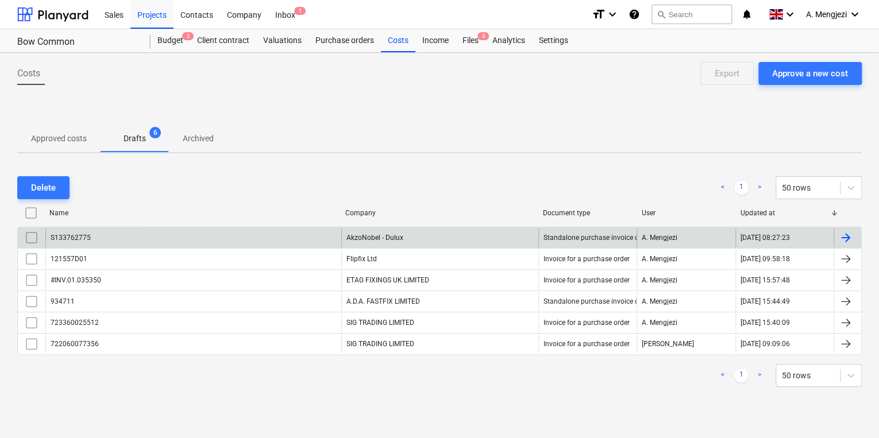
click at [410, 235] on div "AkzoNobel - Dulux" at bounding box center [439, 238] width 197 height 18
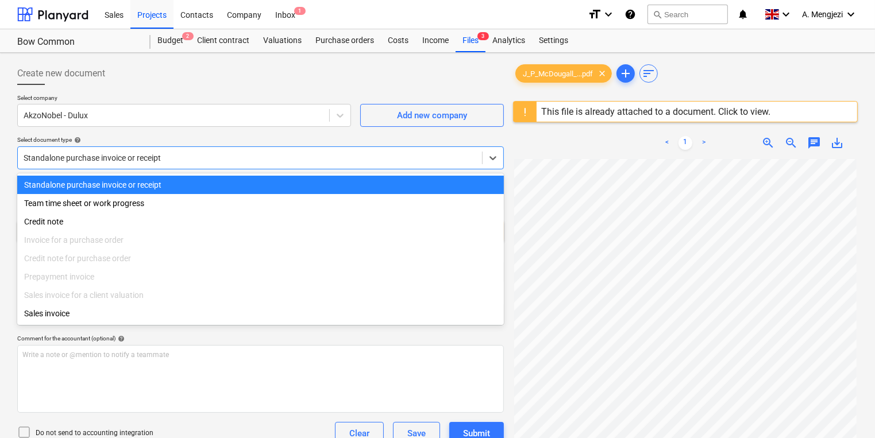
click at [249, 156] on div at bounding box center [250, 157] width 453 height 11
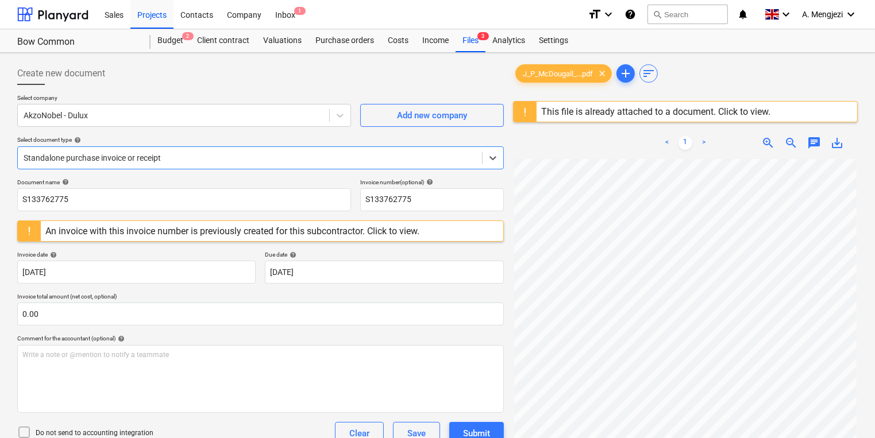
click at [249, 156] on div at bounding box center [250, 157] width 453 height 11
click at [348, 36] on div "Purchase orders" at bounding box center [345, 40] width 72 height 23
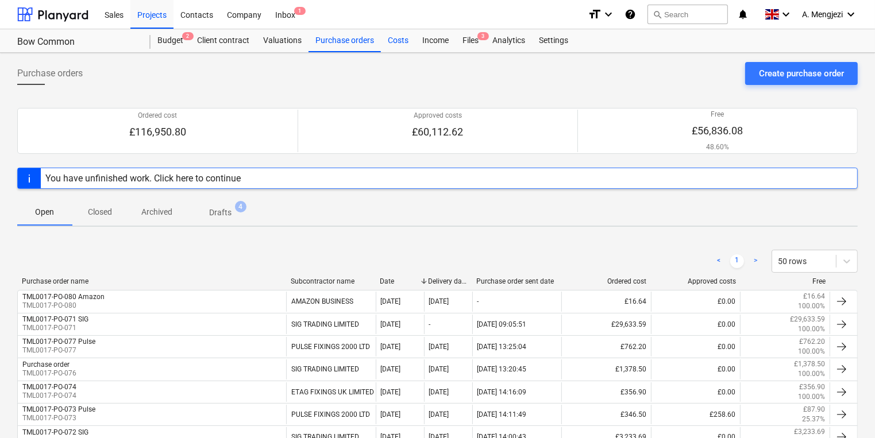
click at [400, 37] on div "Costs" at bounding box center [398, 40] width 34 height 23
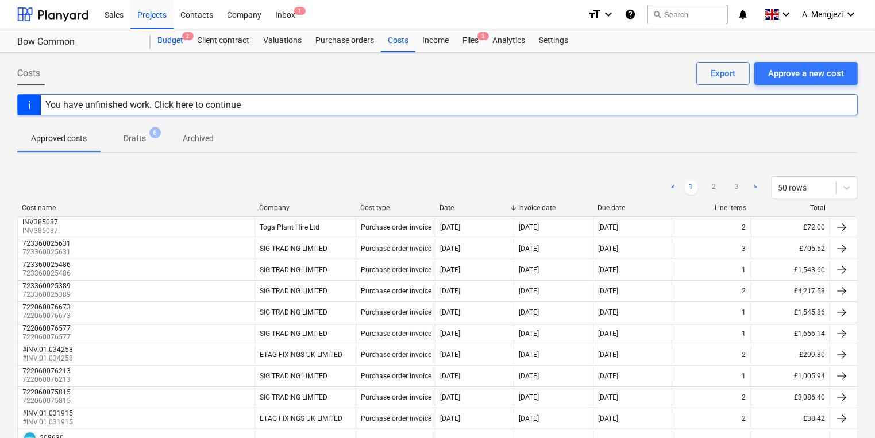
click at [161, 36] on div "Budget 2" at bounding box center [171, 40] width 40 height 23
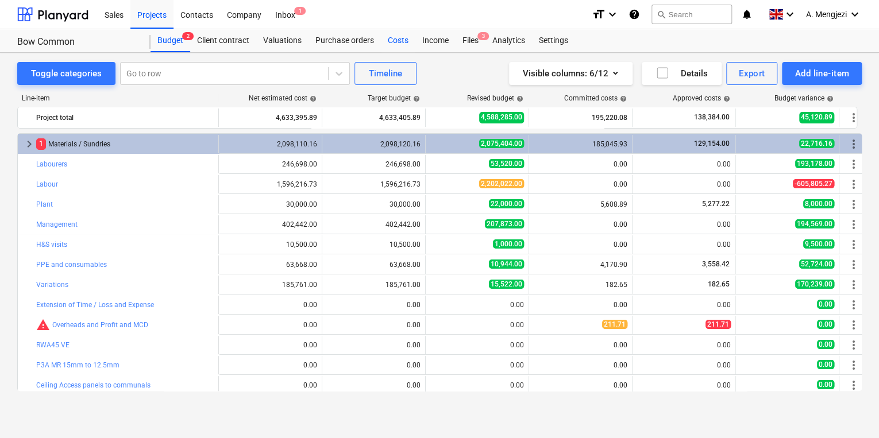
click at [390, 40] on div "Costs" at bounding box center [398, 40] width 34 height 23
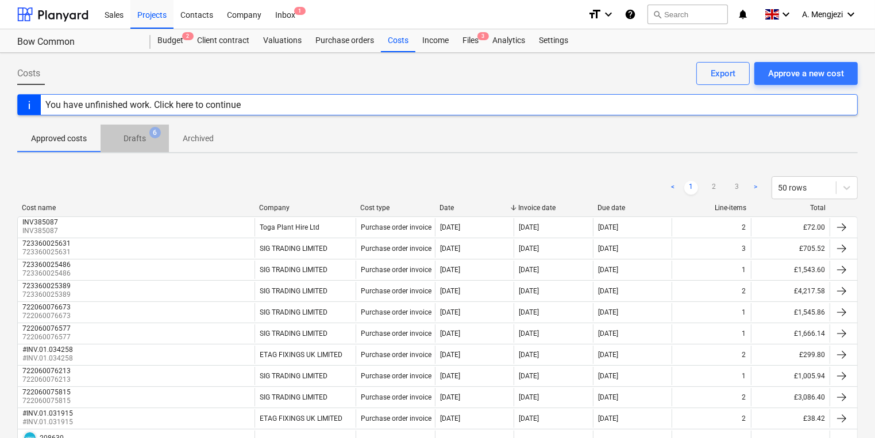
click at [140, 138] on p "Drafts" at bounding box center [135, 139] width 22 height 12
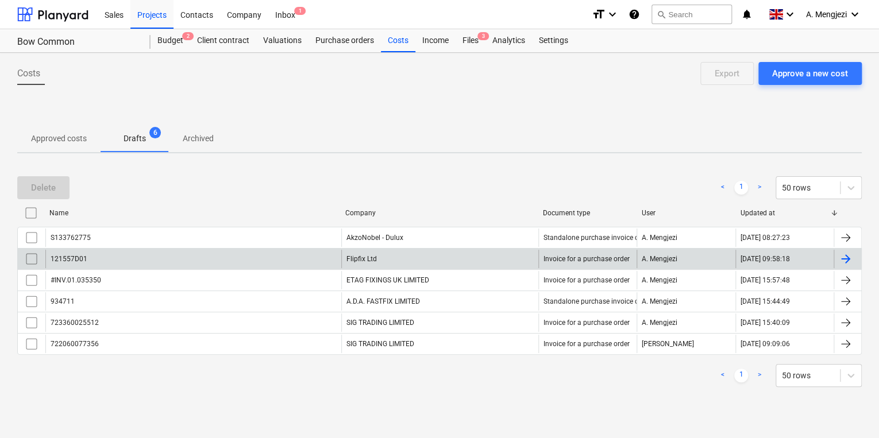
click at [34, 256] on input "checkbox" at bounding box center [31, 259] width 18 height 18
click at [58, 187] on button "Delete" at bounding box center [43, 187] width 52 height 23
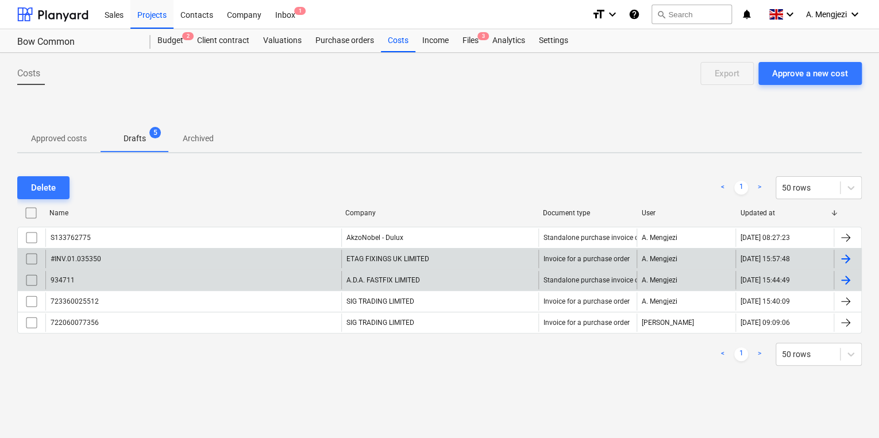
click at [30, 280] on input "checkbox" at bounding box center [31, 280] width 18 height 18
click at [48, 186] on div "Delete" at bounding box center [43, 187] width 25 height 15
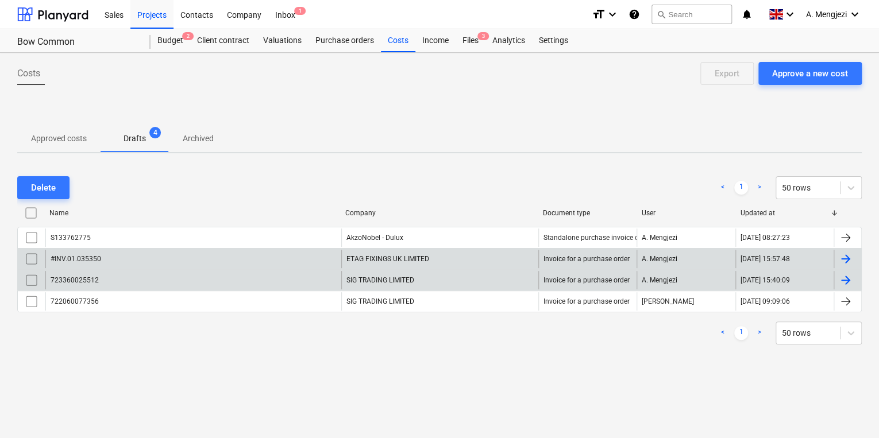
click at [34, 256] on input "checkbox" at bounding box center [31, 259] width 18 height 18
click at [56, 186] on button "Delete" at bounding box center [43, 187] width 52 height 23
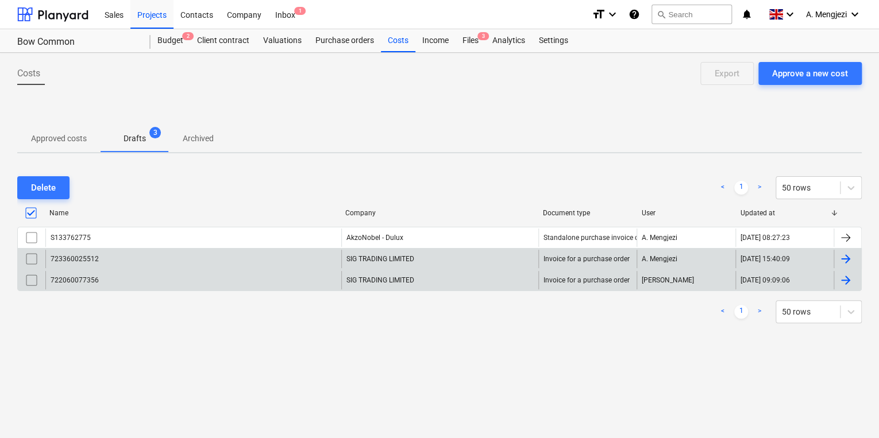
click at [30, 257] on input "checkbox" at bounding box center [31, 259] width 18 height 18
click at [59, 186] on button "Delete" at bounding box center [43, 187] width 52 height 23
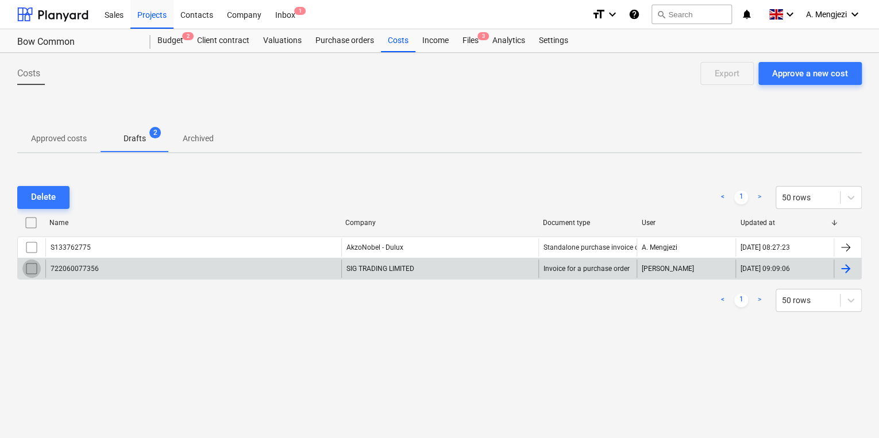
click at [32, 266] on input "checkbox" at bounding box center [31, 269] width 18 height 18
click at [52, 193] on div "Delete" at bounding box center [43, 197] width 25 height 15
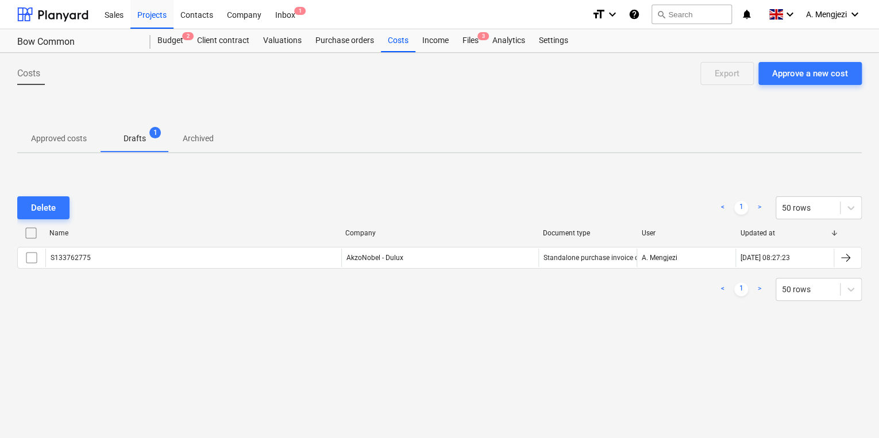
click at [190, 197] on div "Delete < 1 > 50 rows" at bounding box center [439, 208] width 845 height 23
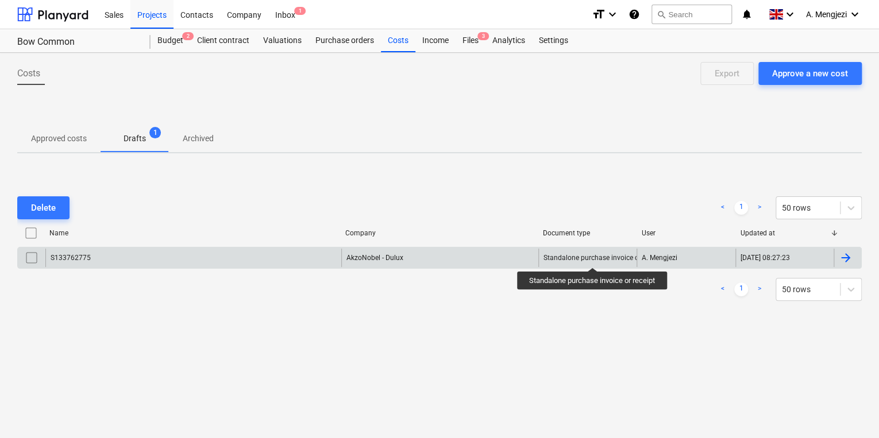
click at [594, 257] on div "Standalone purchase invoice or receipt" at bounding box center [604, 258] width 120 height 8
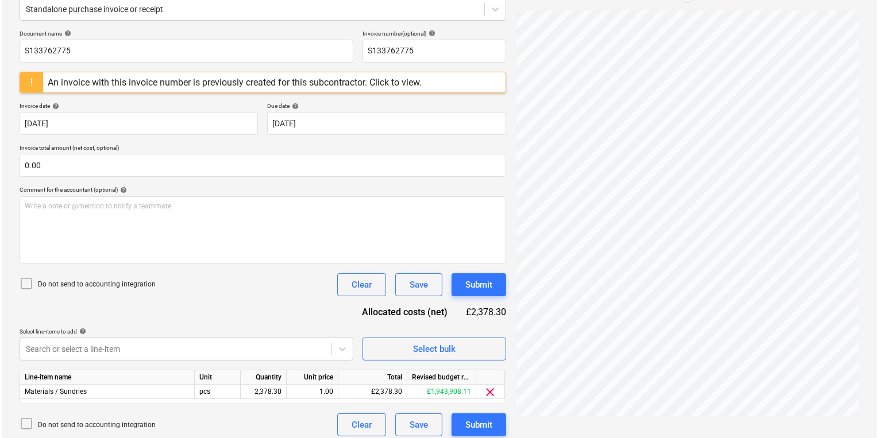
scroll to position [156, 0]
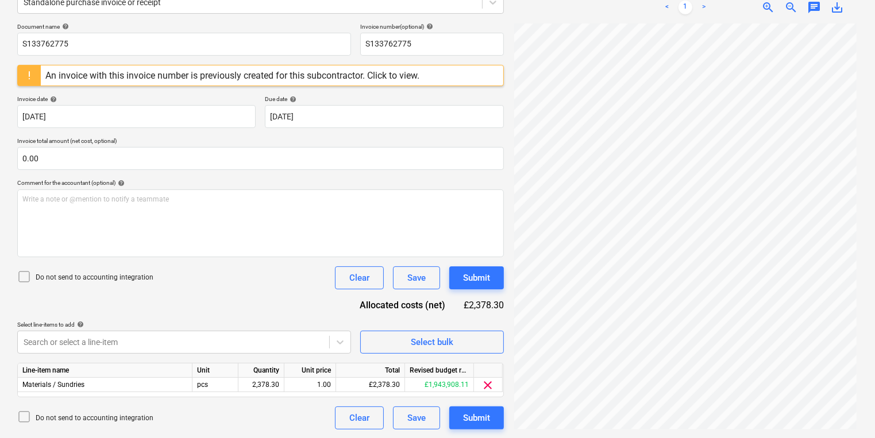
click at [28, 276] on icon at bounding box center [24, 277] width 14 height 14
click at [472, 417] on div "Submit" at bounding box center [476, 418] width 27 height 15
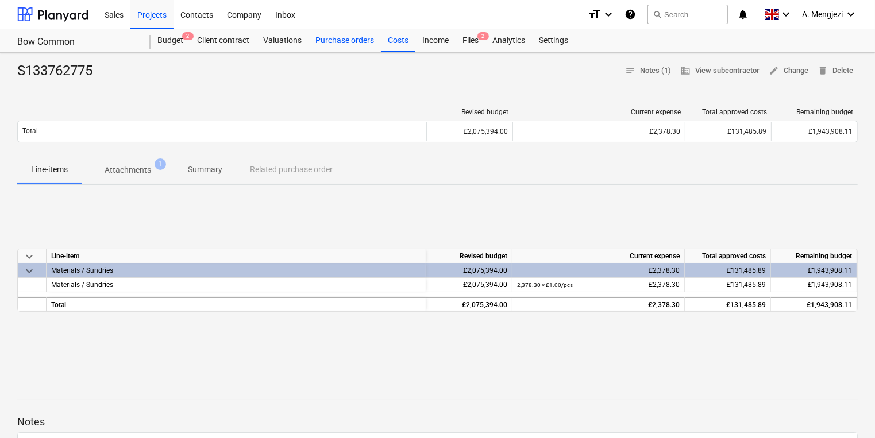
click at [351, 40] on div "Purchase orders" at bounding box center [345, 40] width 72 height 23
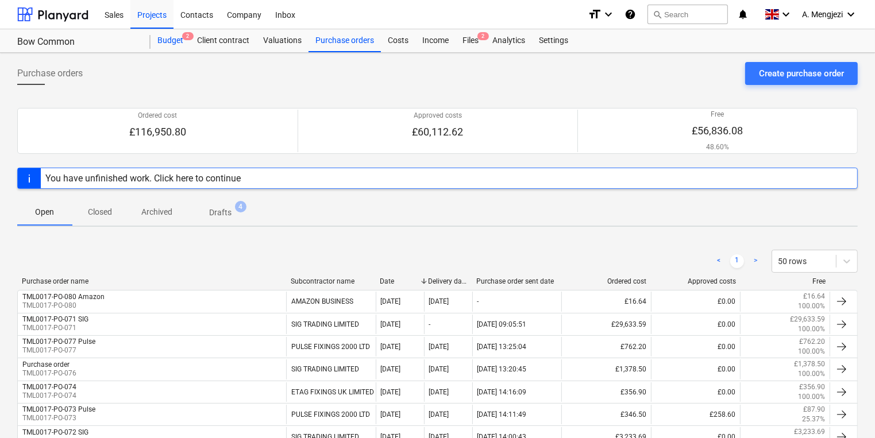
click at [174, 34] on div "Budget 2" at bounding box center [171, 40] width 40 height 23
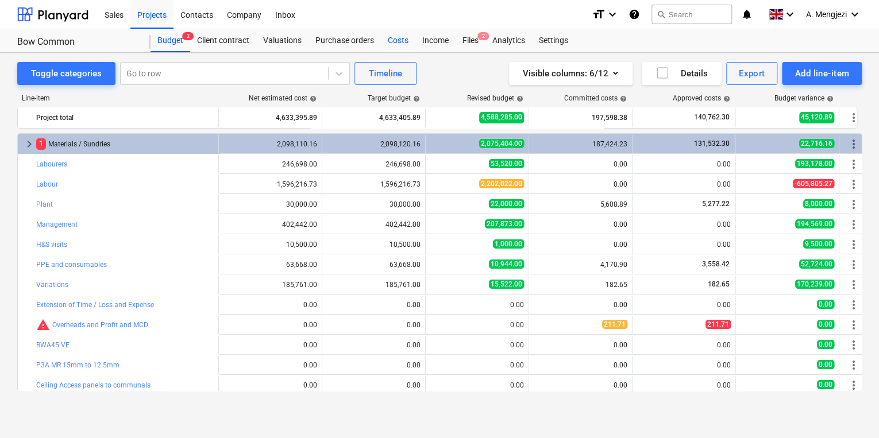
click at [401, 39] on div "Costs" at bounding box center [398, 40] width 34 height 23
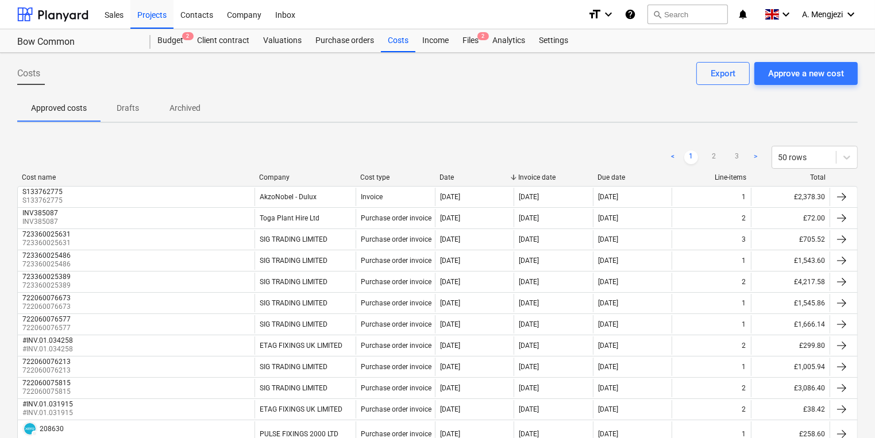
click at [297, 175] on div "Company" at bounding box center [305, 178] width 92 height 8
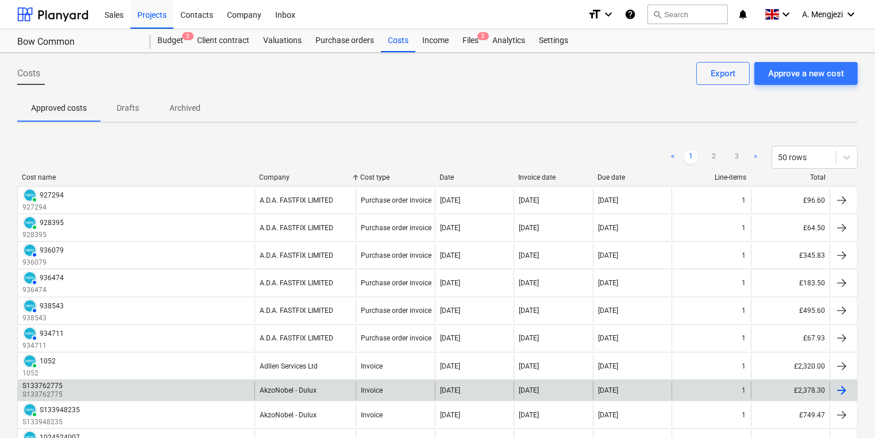
scroll to position [230, 0]
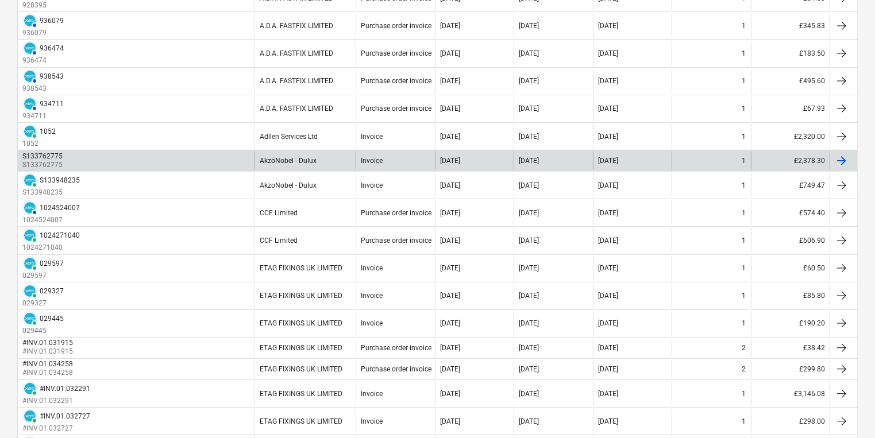
click at [848, 154] on div at bounding box center [842, 161] width 14 height 14
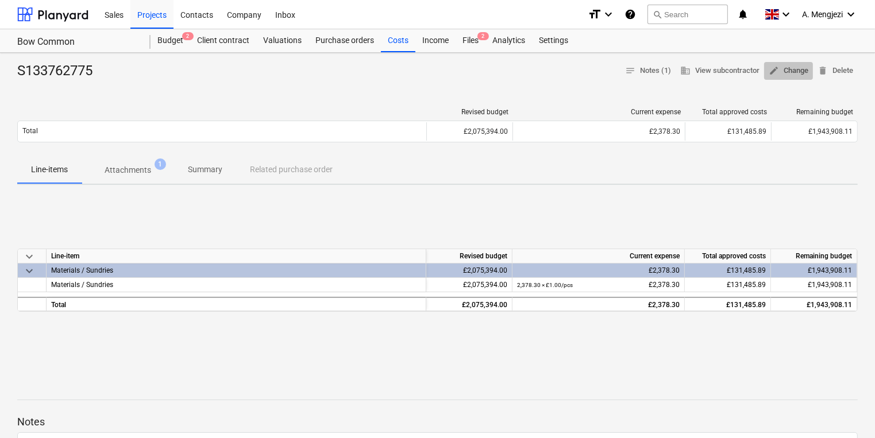
click at [793, 68] on span "edit Change" at bounding box center [789, 70] width 40 height 13
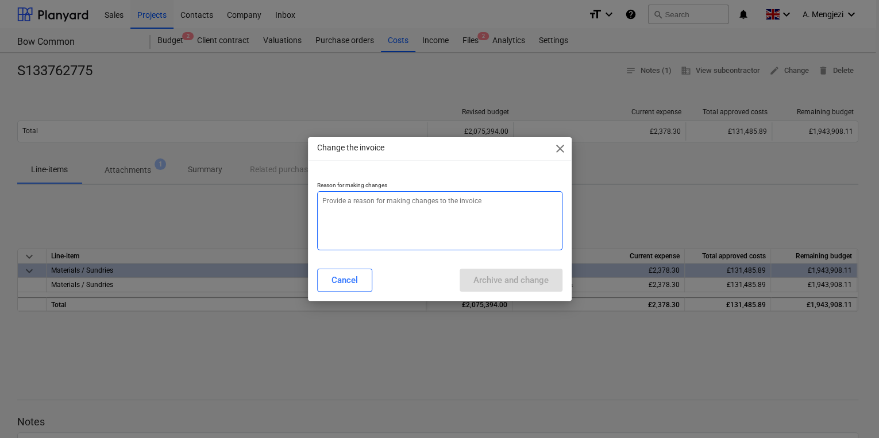
click at [429, 203] on textarea at bounding box center [439, 220] width 245 height 59
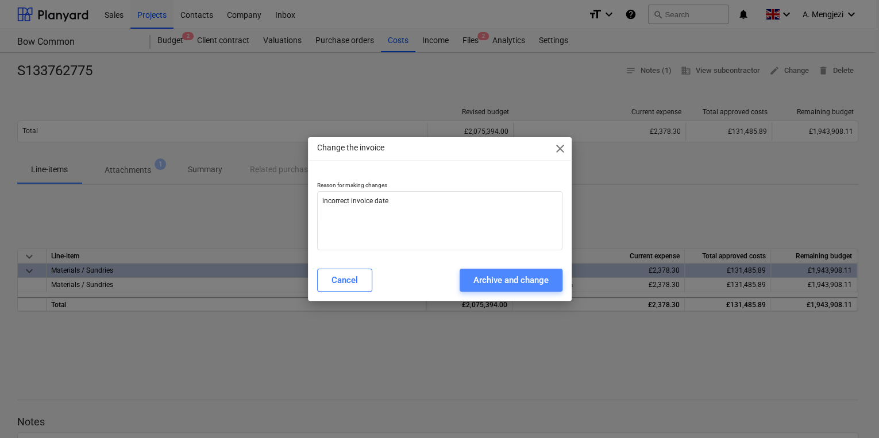
click at [476, 283] on div "Archive and change" at bounding box center [511, 280] width 75 height 15
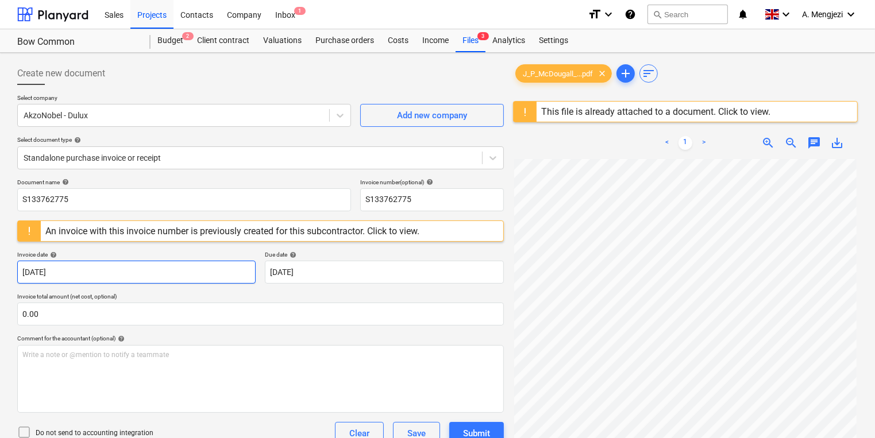
click at [120, 276] on body "Sales Projects Contacts Company Inbox 1 format_size keyboard_arrow_down help se…" at bounding box center [437, 219] width 875 height 438
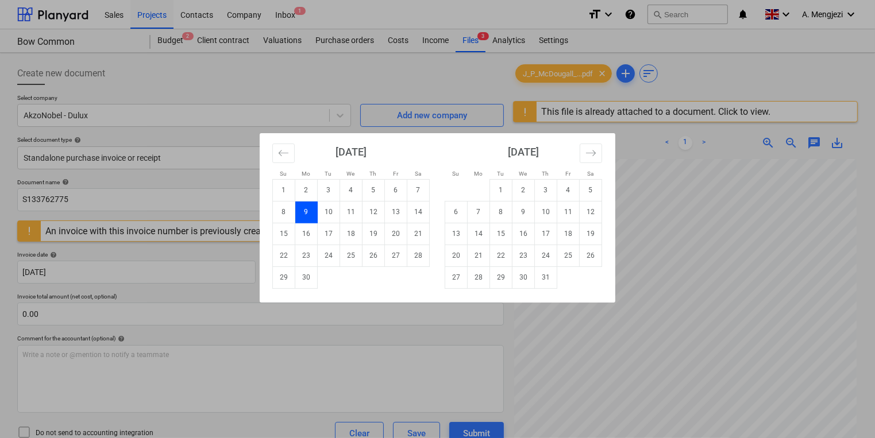
click at [309, 211] on td "9" at bounding box center [306, 212] width 22 height 22
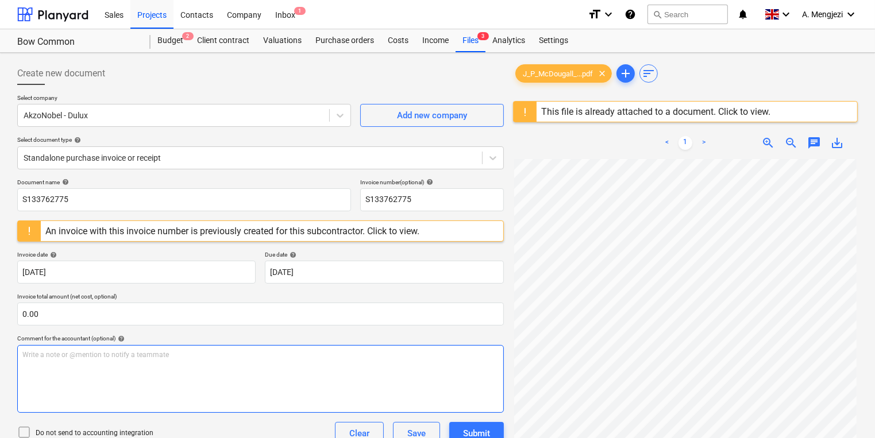
scroll to position [156, 0]
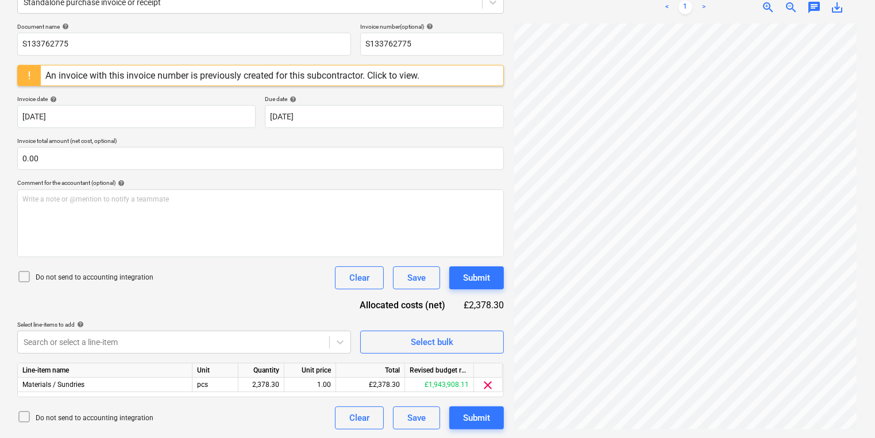
click at [22, 276] on icon at bounding box center [24, 277] width 14 height 14
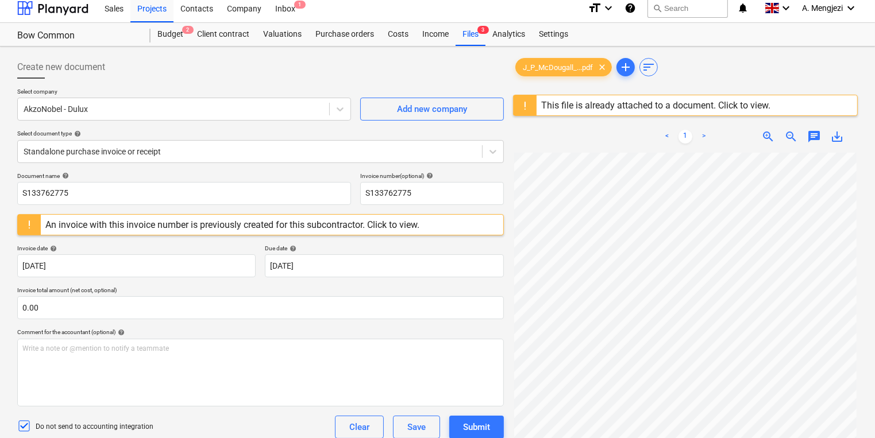
scroll to position [0, 0]
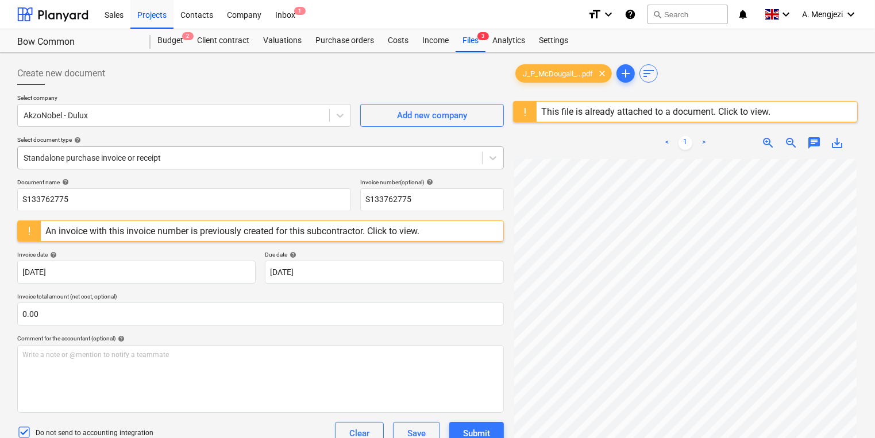
click at [357, 158] on div at bounding box center [250, 157] width 453 height 11
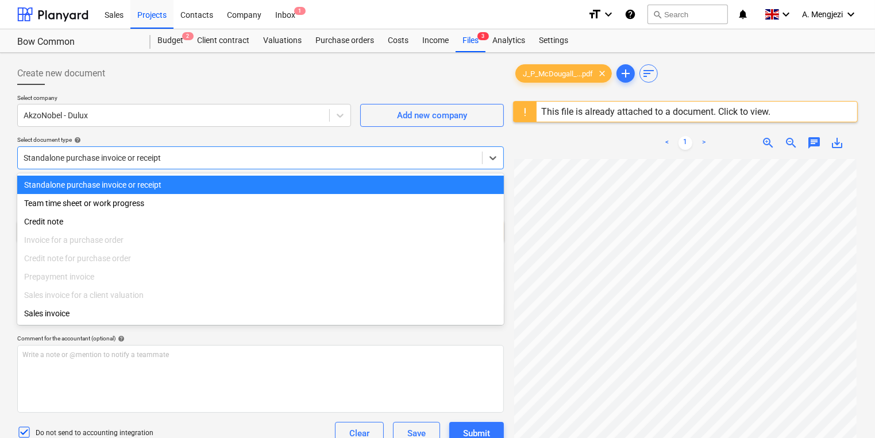
click at [357, 158] on div at bounding box center [250, 157] width 453 height 11
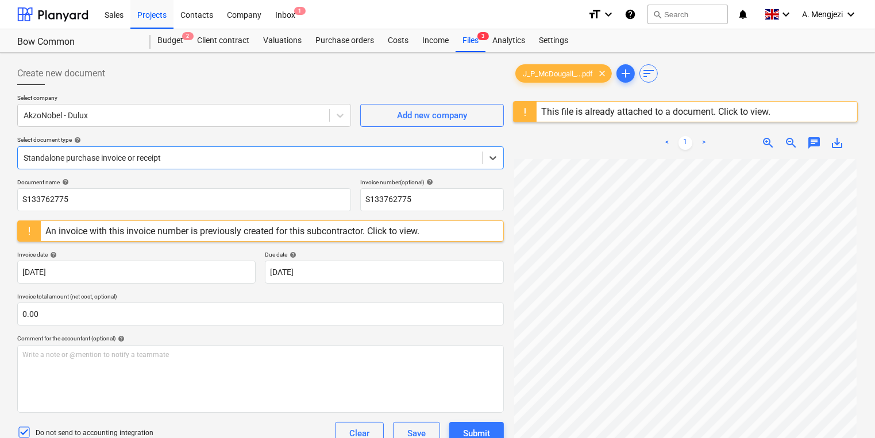
click at [231, 246] on div "Document name help S133762775 Invoice number (optional) help S133762775 An invo…" at bounding box center [260, 382] width 487 height 407
click at [760, 106] on div "This file is already attached to a document. Click to view." at bounding box center [655, 111] width 229 height 11
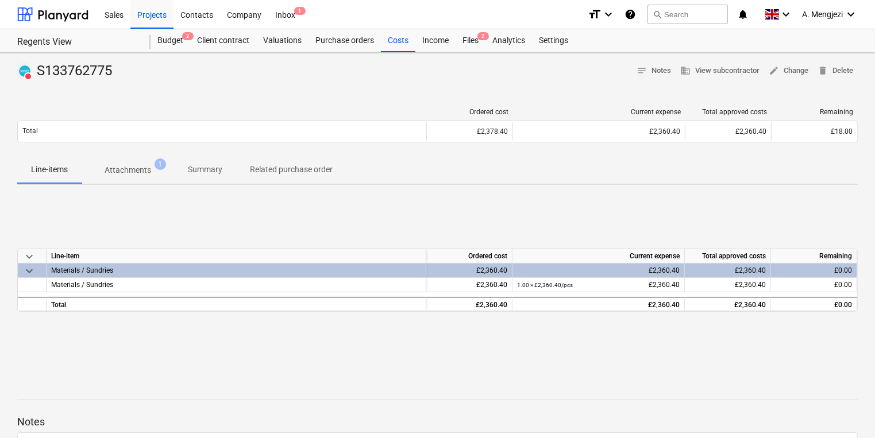
click at [29, 271] on span "keyboard_arrow_down" at bounding box center [29, 271] width 14 height 14
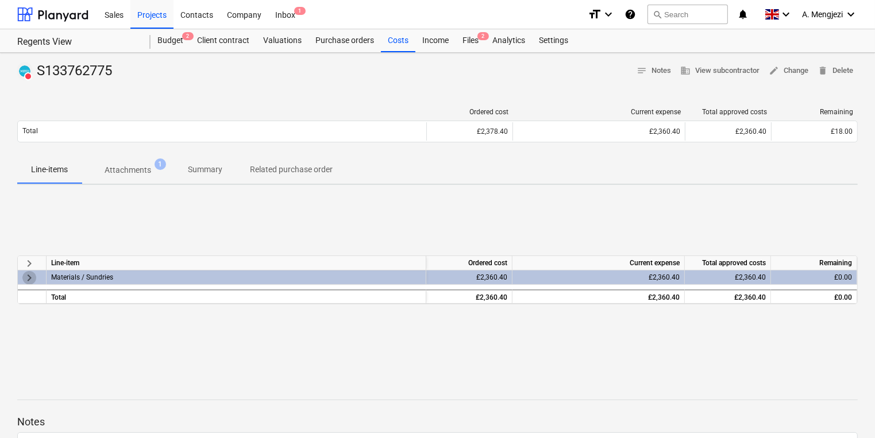
click at [29, 271] on span "keyboard_arrow_right" at bounding box center [29, 278] width 14 height 14
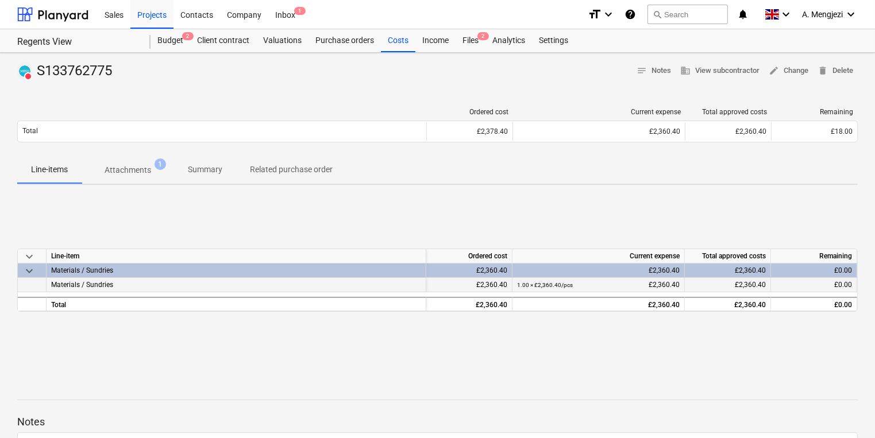
click at [200, 285] on div "Materials / Sundries" at bounding box center [237, 285] width 380 height 14
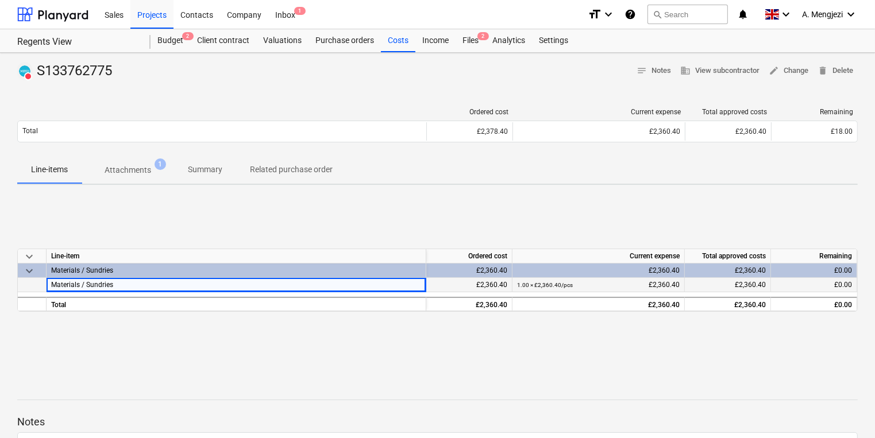
click at [200, 285] on div "Materials / Sundries" at bounding box center [237, 285] width 380 height 14
click at [549, 282] on small "1.00 × £2,360.40 / pcs" at bounding box center [545, 285] width 56 height 6
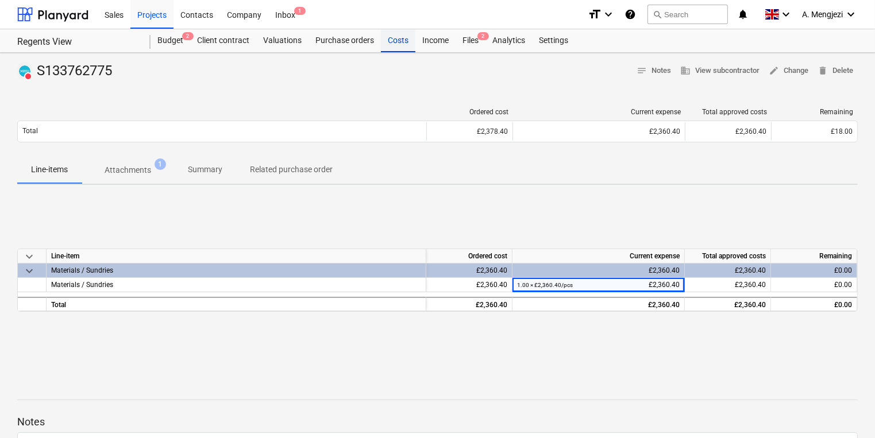
click at [400, 39] on div "Costs" at bounding box center [398, 40] width 34 height 23
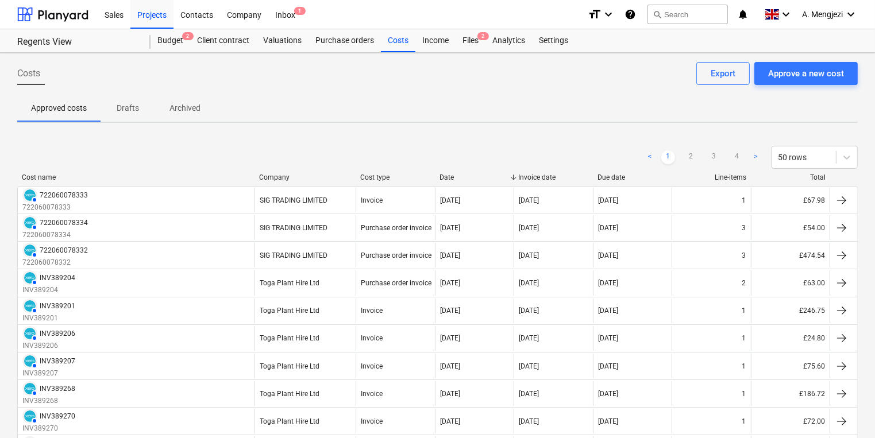
click at [134, 105] on p "Drafts" at bounding box center [128, 108] width 28 height 12
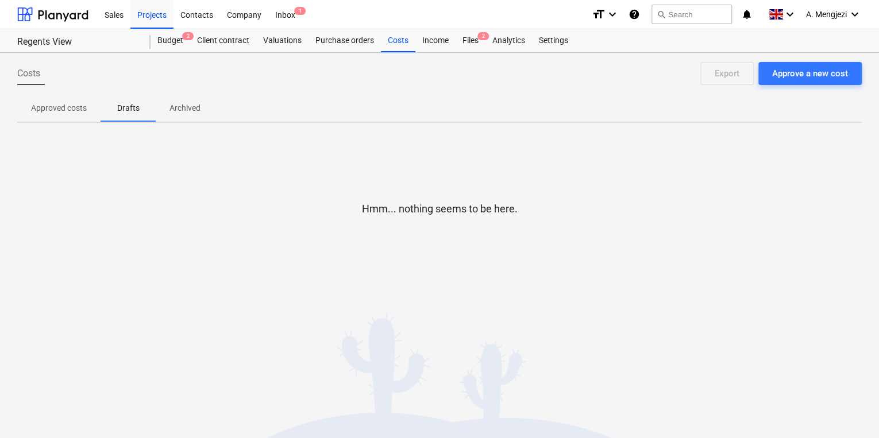
click at [49, 105] on p "Approved costs" at bounding box center [59, 108] width 56 height 12
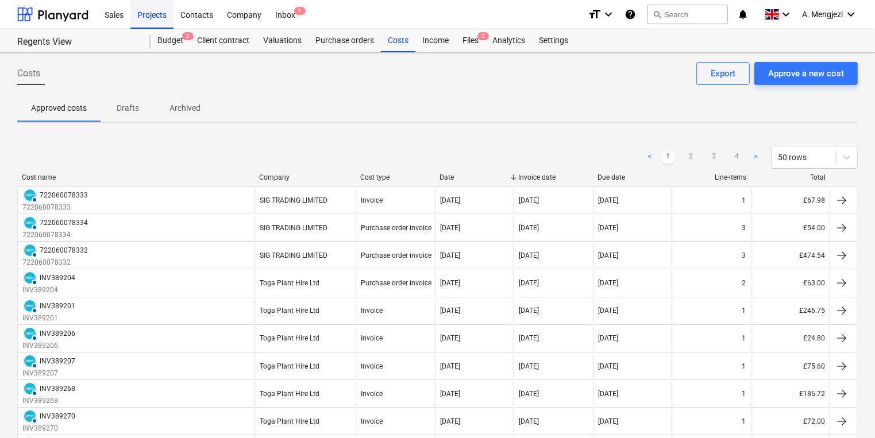
click at [153, 15] on div "Projects" at bounding box center [151, 13] width 43 height 29
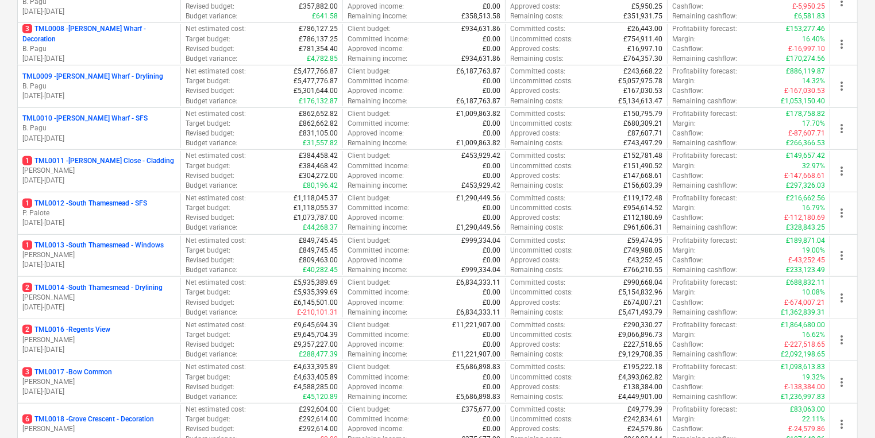
scroll to position [690, 0]
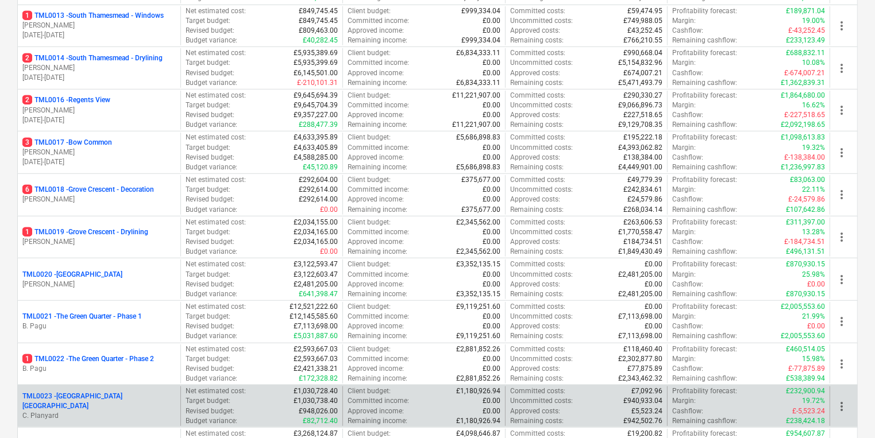
click at [132, 411] on p "C. Planyard" at bounding box center [98, 416] width 153 height 10
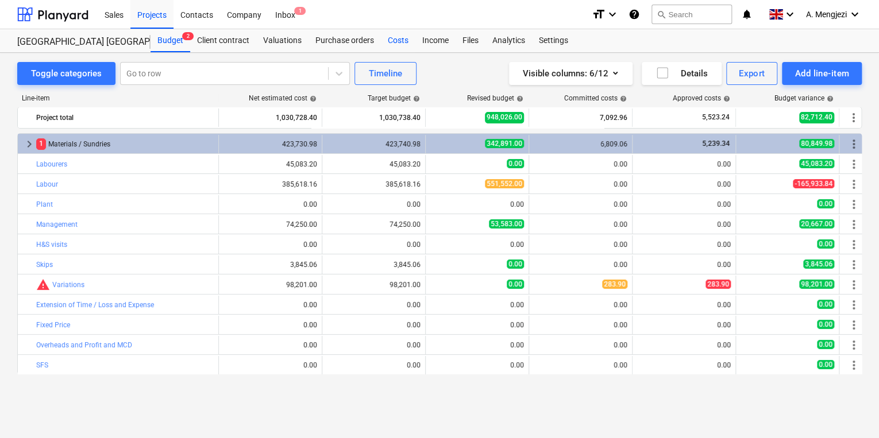
click at [391, 40] on div "Costs" at bounding box center [398, 40] width 34 height 23
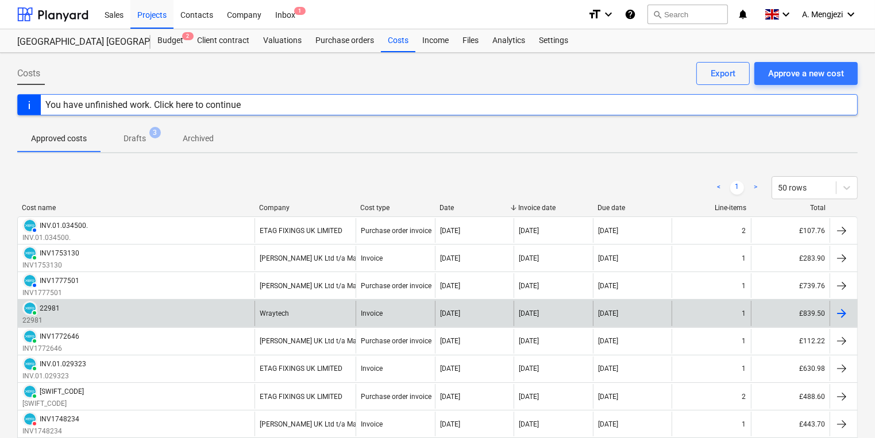
click at [841, 311] on div at bounding box center [842, 314] width 14 height 14
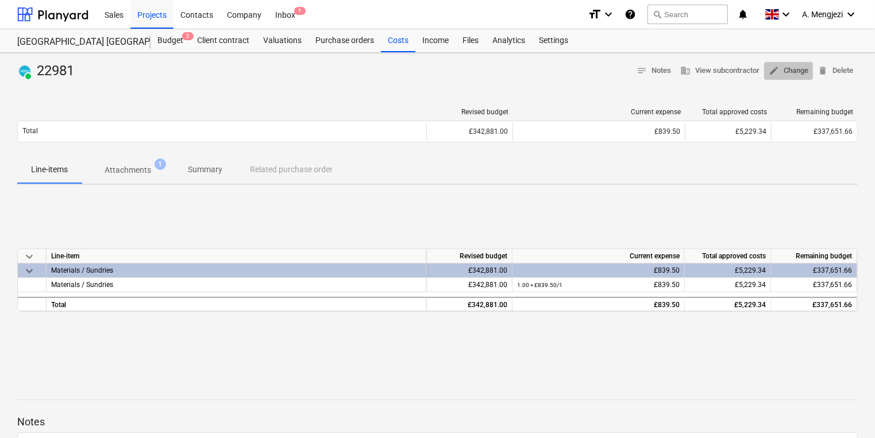
click at [797, 67] on span "edit Change" at bounding box center [789, 70] width 40 height 13
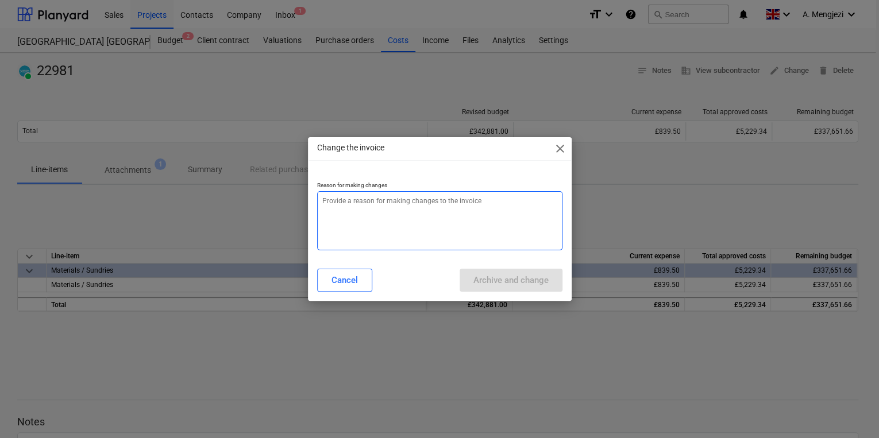
click at [446, 202] on textarea at bounding box center [439, 220] width 245 height 59
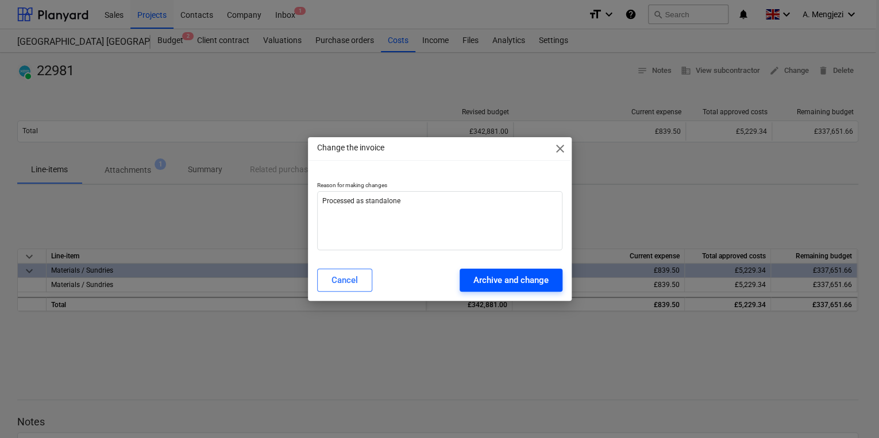
click at [533, 274] on div "Archive and change" at bounding box center [511, 280] width 75 height 15
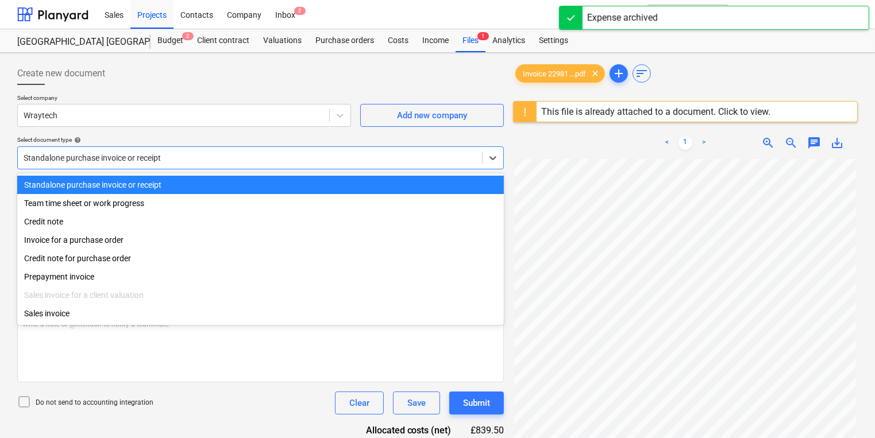
click at [182, 160] on div at bounding box center [250, 157] width 453 height 11
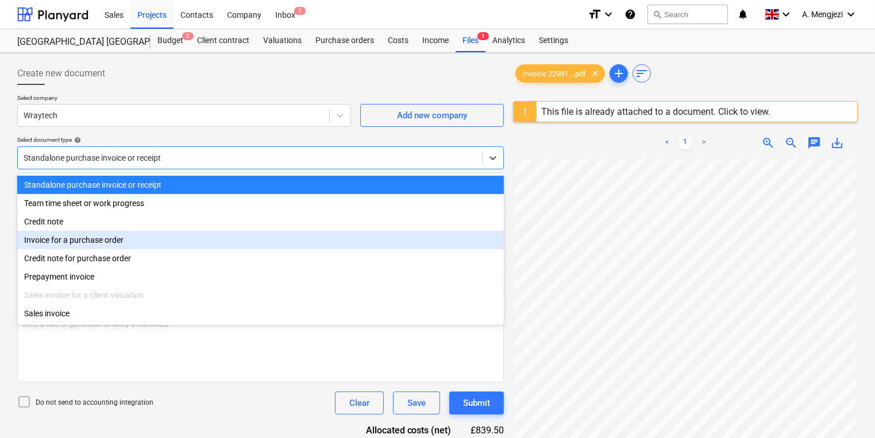
click at [152, 239] on div "Invoice for a purchase order" at bounding box center [260, 240] width 487 height 18
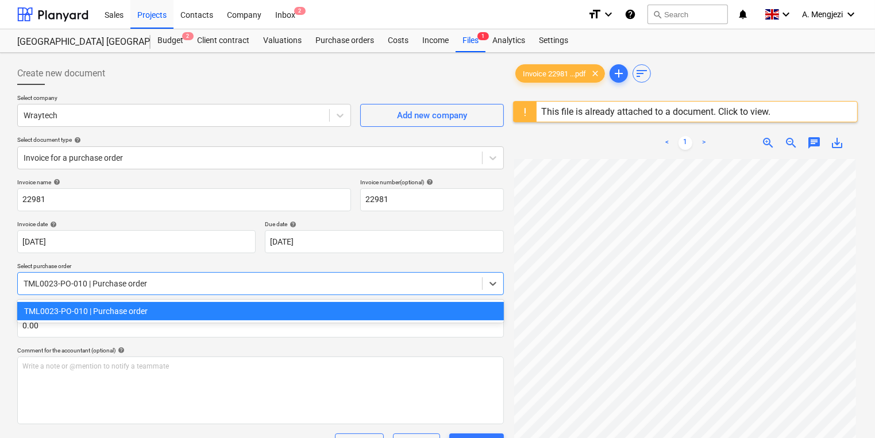
click at [154, 284] on div at bounding box center [250, 283] width 453 height 11
drag, startPoint x: 163, startPoint y: 315, endPoint x: 180, endPoint y: 325, distance: 20.1
click at [163, 315] on div "TML0023-PO-010 | Purchase order" at bounding box center [260, 311] width 487 height 18
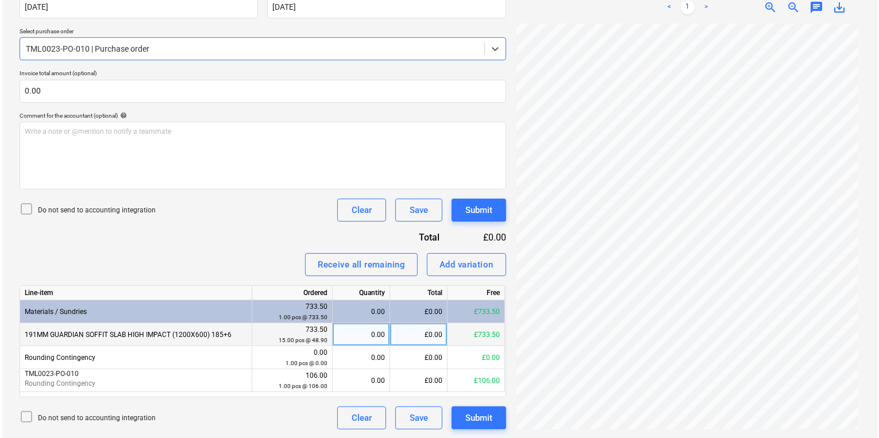
scroll to position [85, 0]
click at [366, 338] on div "0.00" at bounding box center [359, 335] width 48 height 23
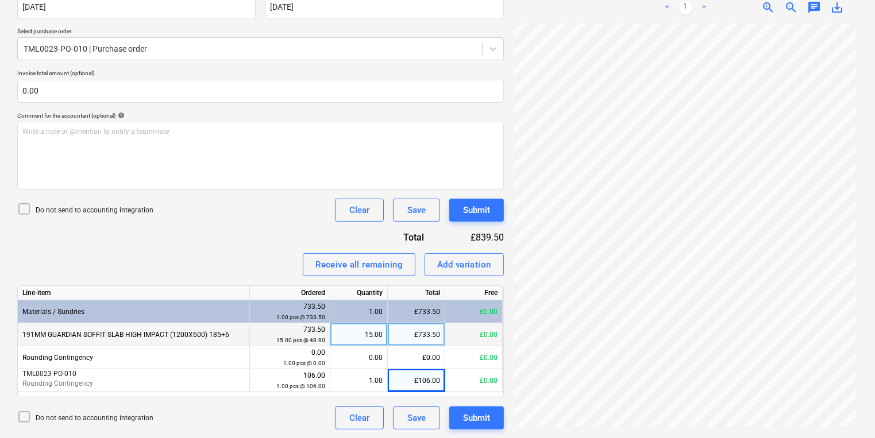
click at [25, 204] on icon at bounding box center [24, 209] width 10 height 10
click at [482, 418] on div "Submit" at bounding box center [476, 418] width 27 height 15
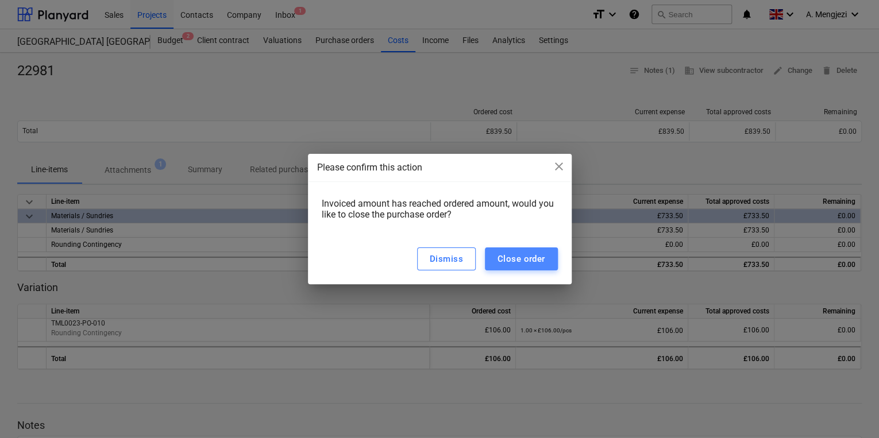
click at [497, 264] on button "Close order" at bounding box center [521, 259] width 73 height 23
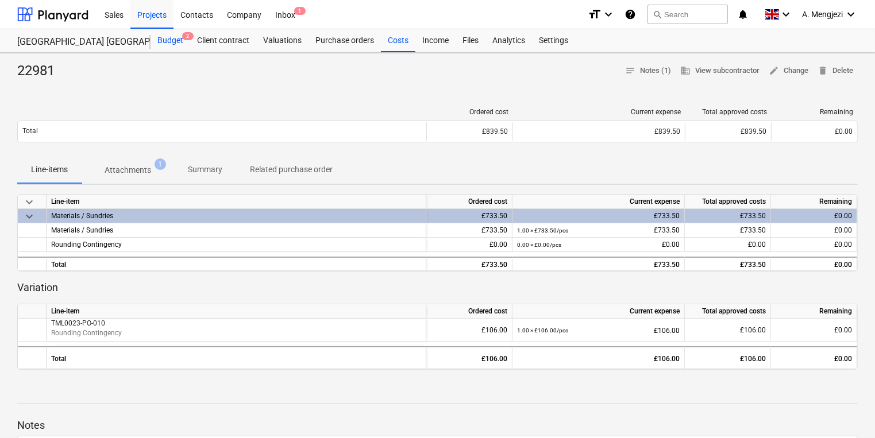
click at [168, 39] on div "Budget 2" at bounding box center [171, 40] width 40 height 23
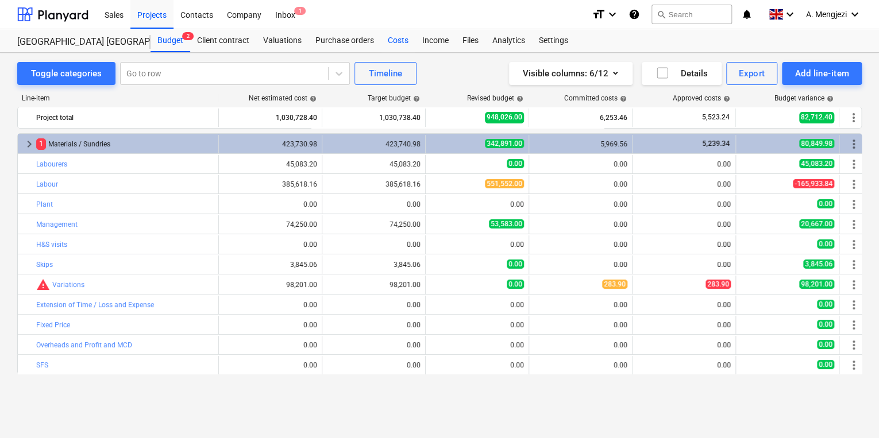
click at [398, 39] on div "Costs" at bounding box center [398, 40] width 34 height 23
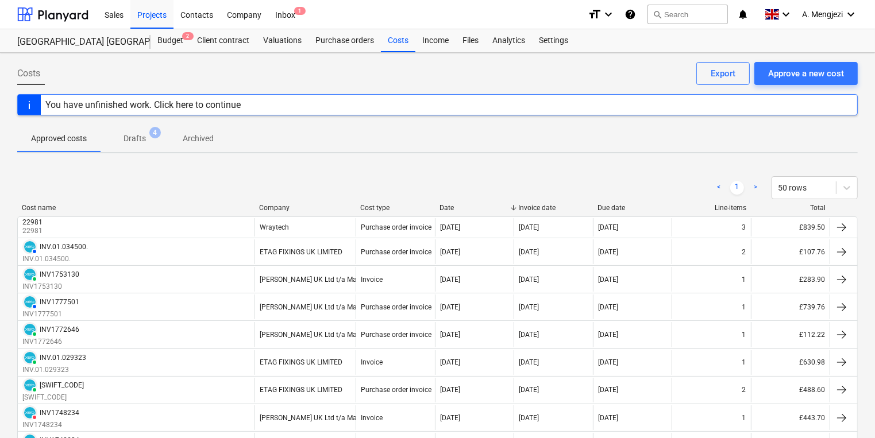
click at [143, 142] on p "Drafts" at bounding box center [135, 139] width 22 height 12
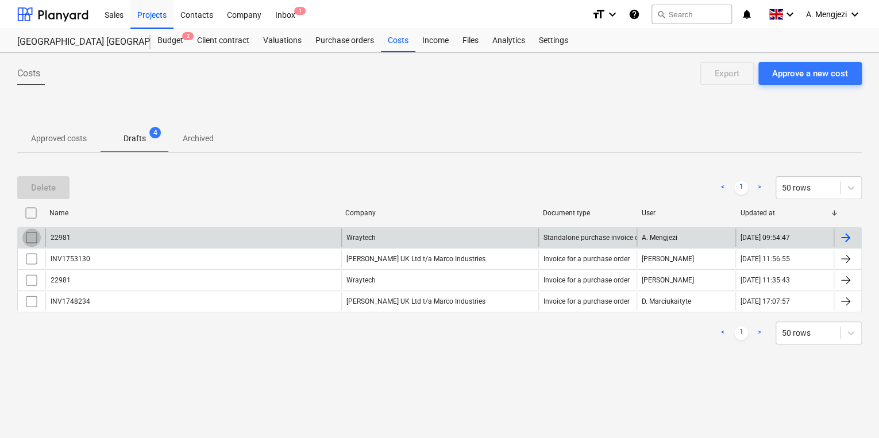
click at [32, 234] on input "checkbox" at bounding box center [31, 238] width 18 height 18
click at [64, 179] on button "Delete" at bounding box center [43, 187] width 52 height 23
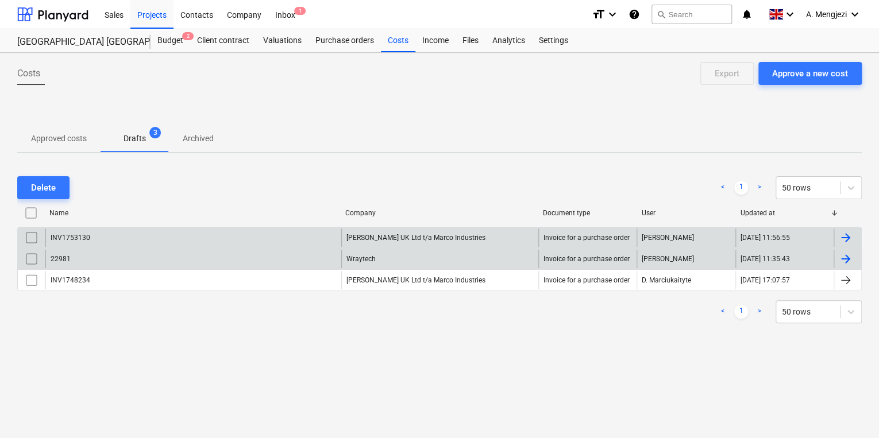
click at [32, 256] on input "checkbox" at bounding box center [31, 259] width 18 height 18
click at [45, 186] on div "Delete" at bounding box center [43, 187] width 25 height 15
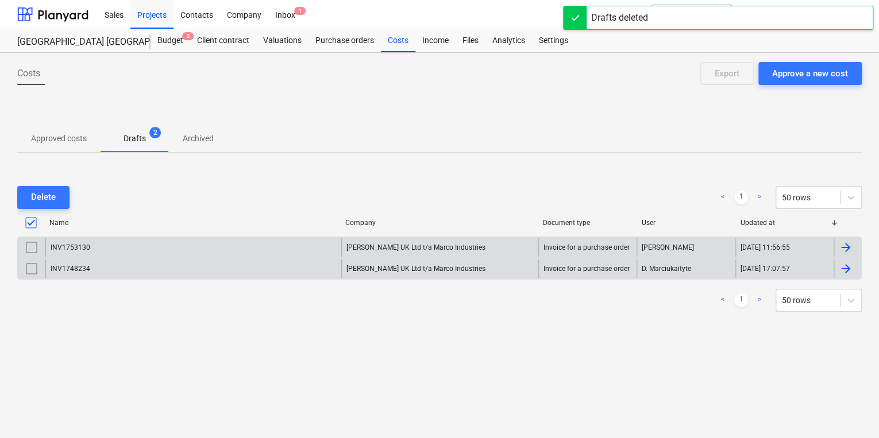
click at [31, 243] on input "checkbox" at bounding box center [31, 247] width 18 height 18
click at [48, 195] on div "Delete" at bounding box center [43, 197] width 25 height 15
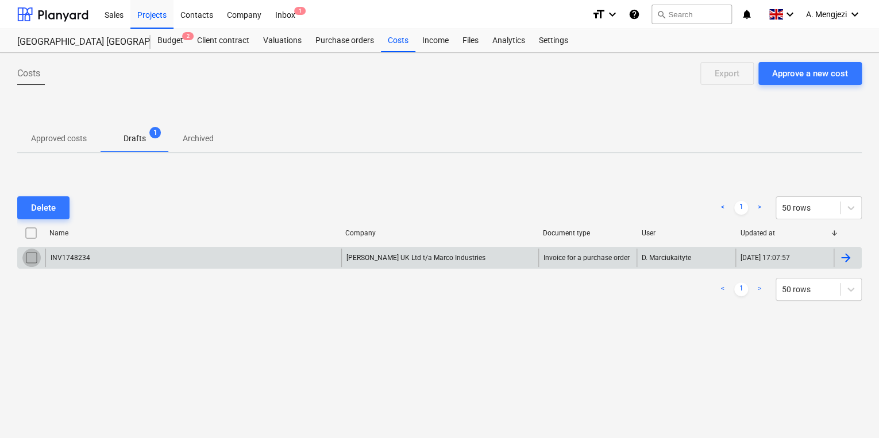
click at [34, 255] on input "checkbox" at bounding box center [31, 258] width 18 height 18
click at [62, 207] on button "Delete" at bounding box center [43, 208] width 52 height 23
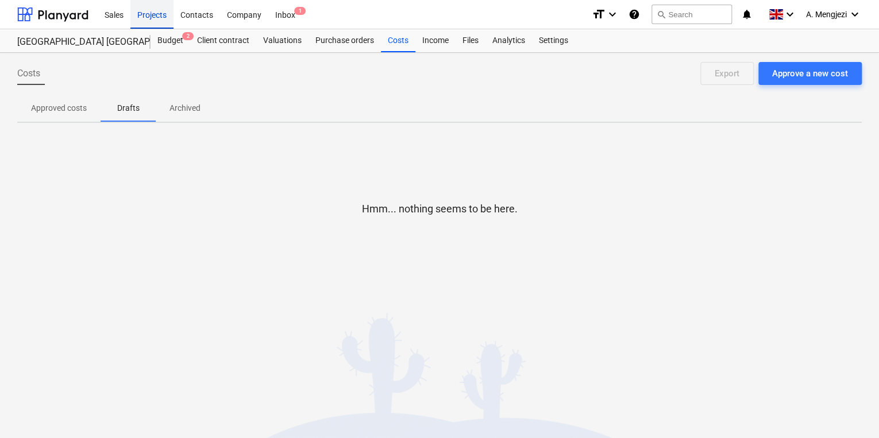
click at [147, 14] on div "Projects" at bounding box center [151, 13] width 43 height 29
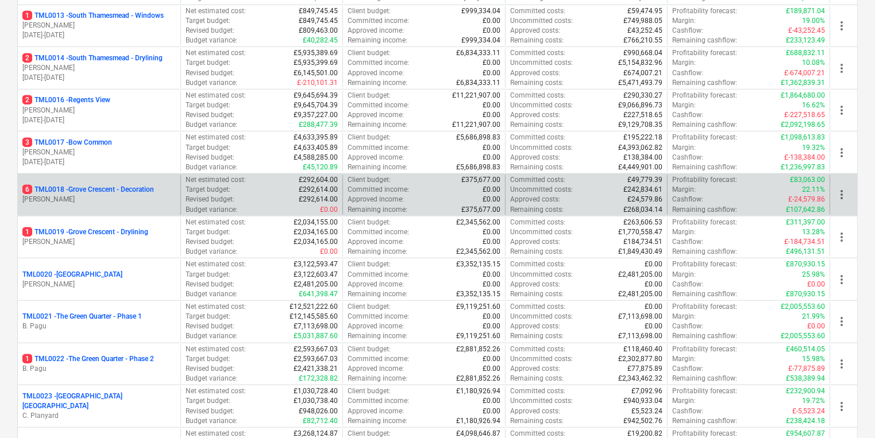
scroll to position [920, 0]
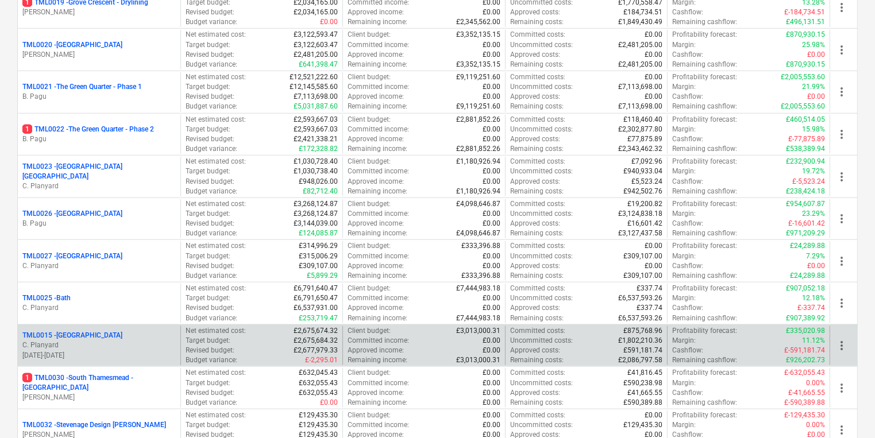
click at [136, 337] on div "TML0015 - Camden Goods Yard" at bounding box center [98, 336] width 153 height 10
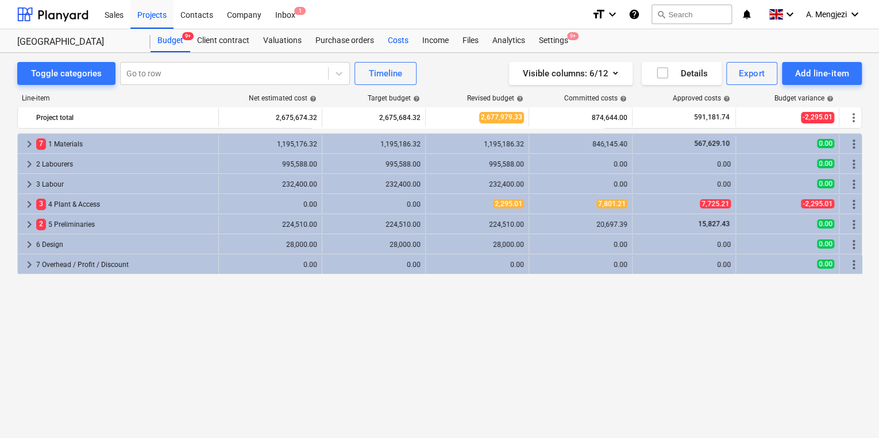
click at [402, 41] on div "Costs" at bounding box center [398, 40] width 34 height 23
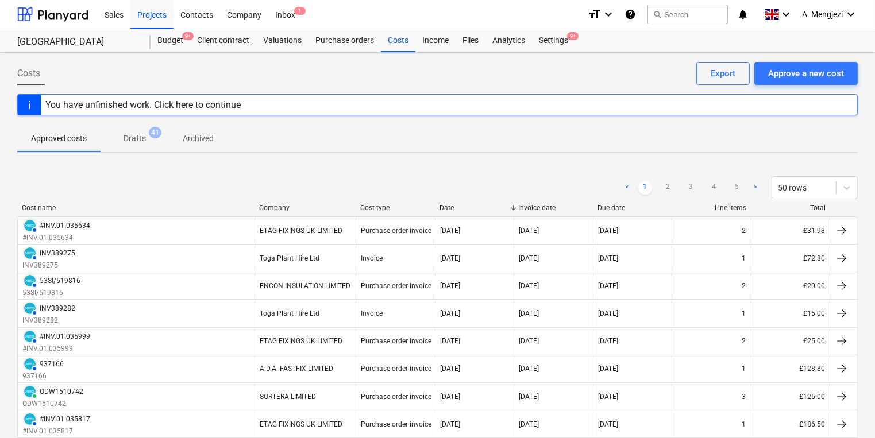
click at [144, 204] on div "Cost name" at bounding box center [136, 208] width 228 height 8
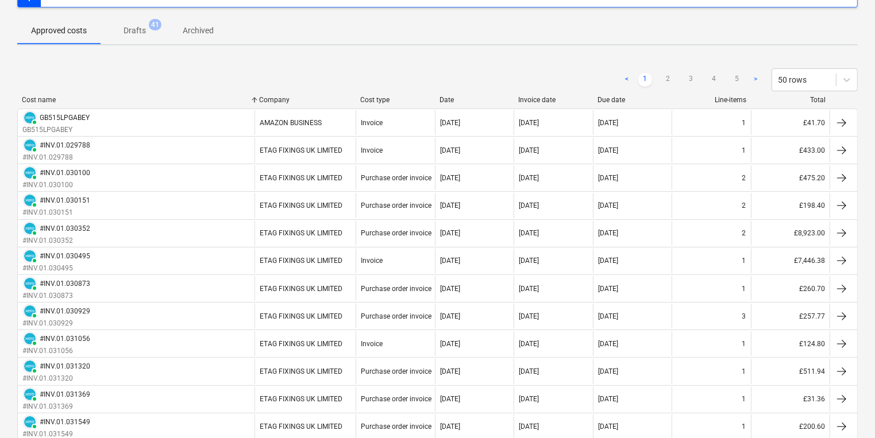
scroll to position [71, 0]
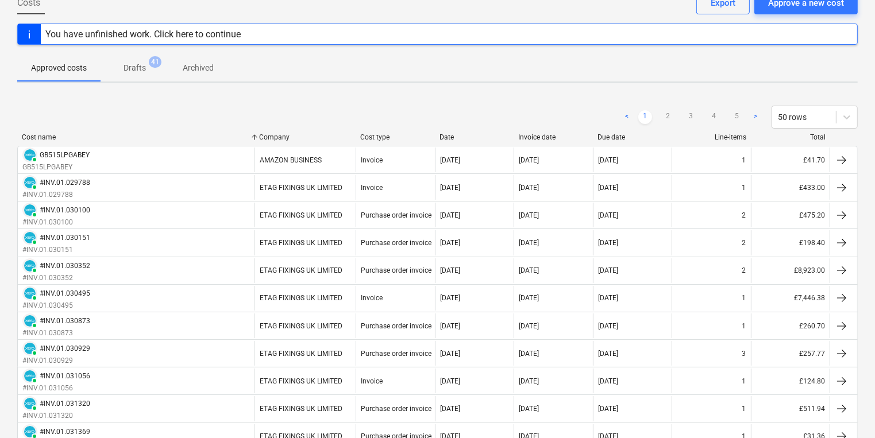
click at [537, 138] on div "Invoice date" at bounding box center [553, 137] width 70 height 8
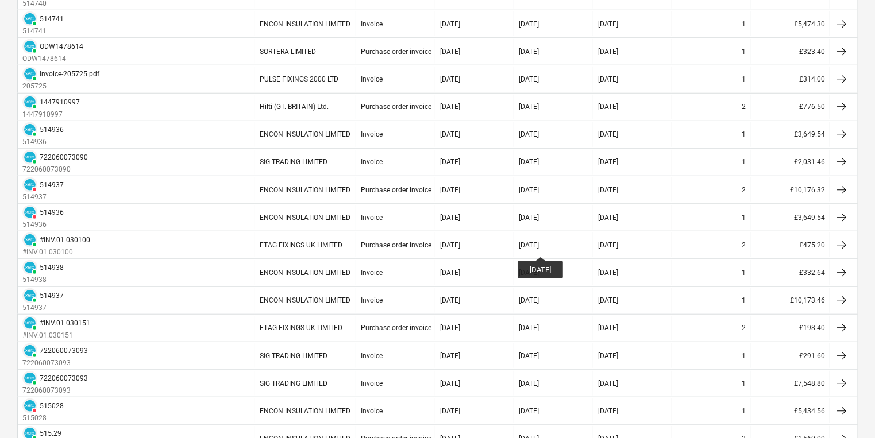
scroll to position [1195, 0]
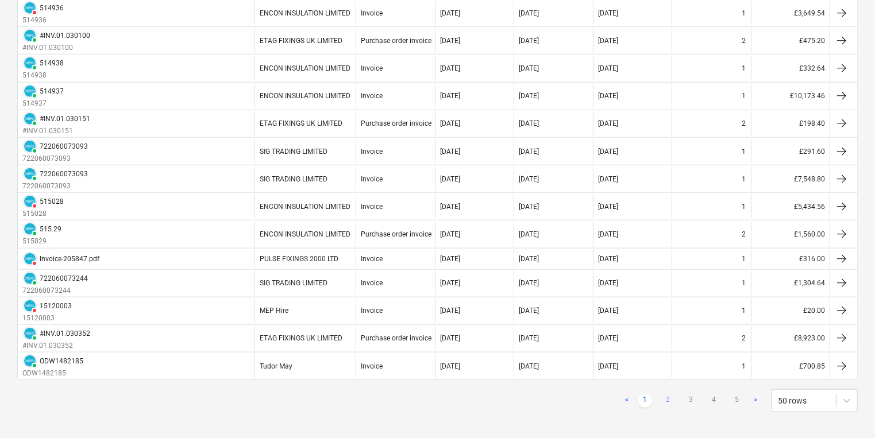
click at [672, 394] on link "2" at bounding box center [668, 401] width 14 height 14
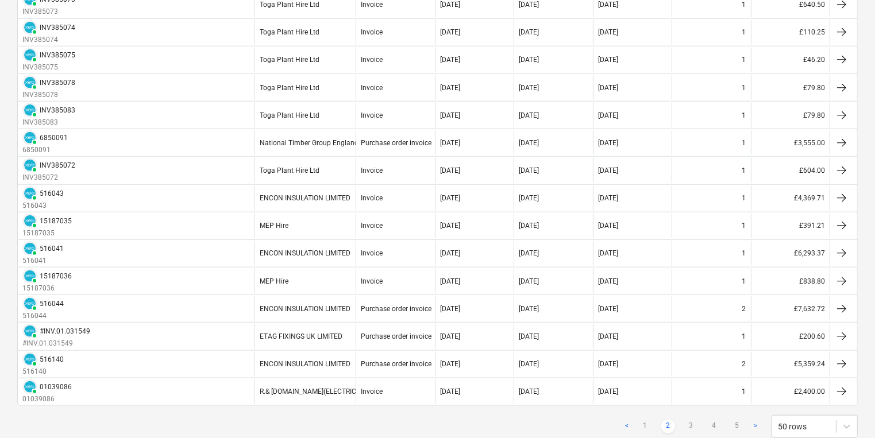
scroll to position [1214, 0]
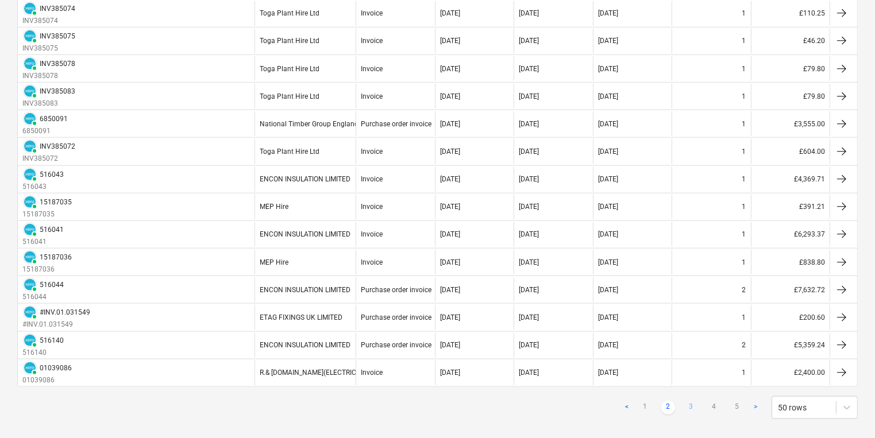
click at [693, 401] on link "3" at bounding box center [691, 408] width 14 height 14
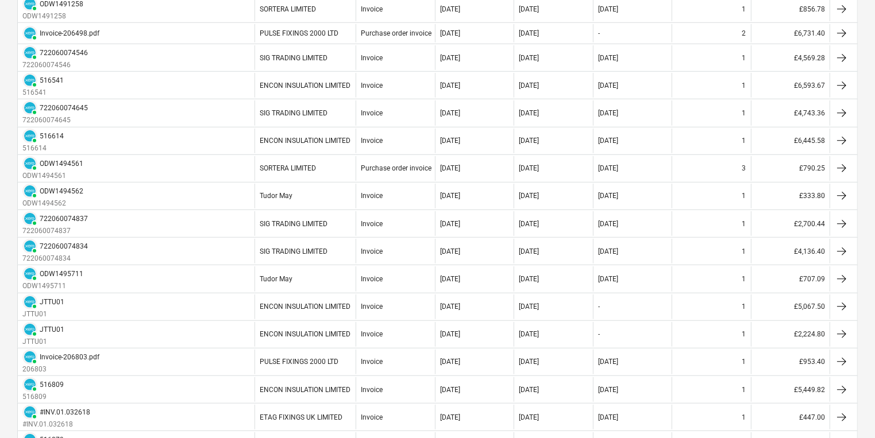
scroll to position [518, 0]
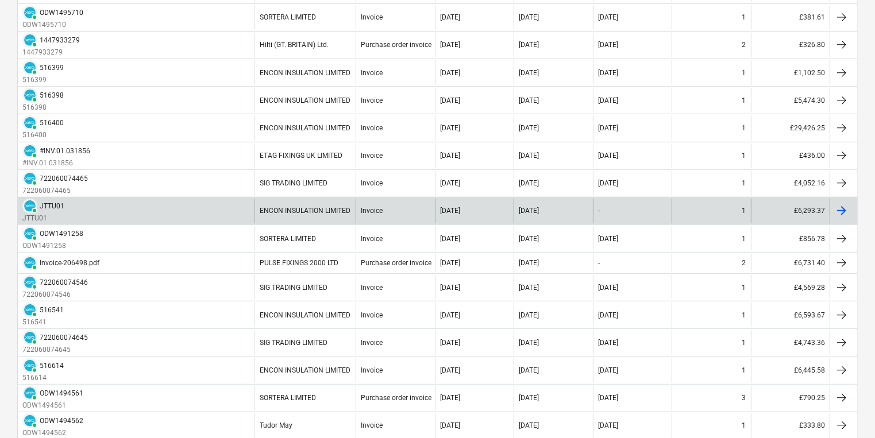
click at [846, 206] on div at bounding box center [842, 211] width 14 height 14
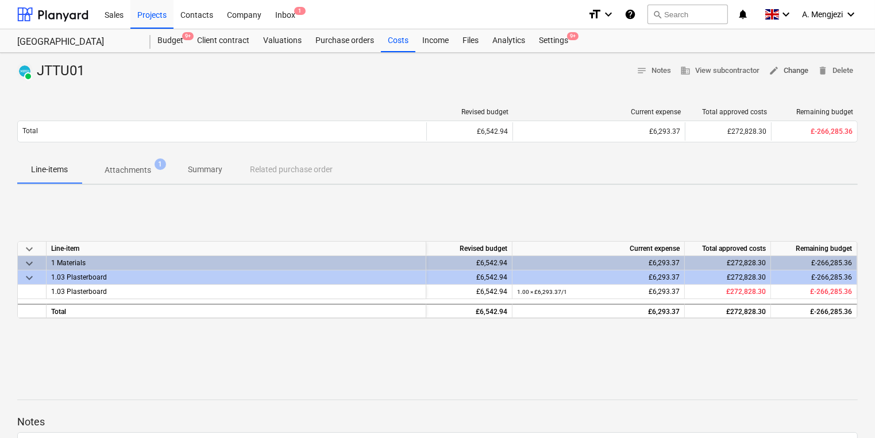
click at [788, 64] on span "edit Change" at bounding box center [789, 70] width 40 height 13
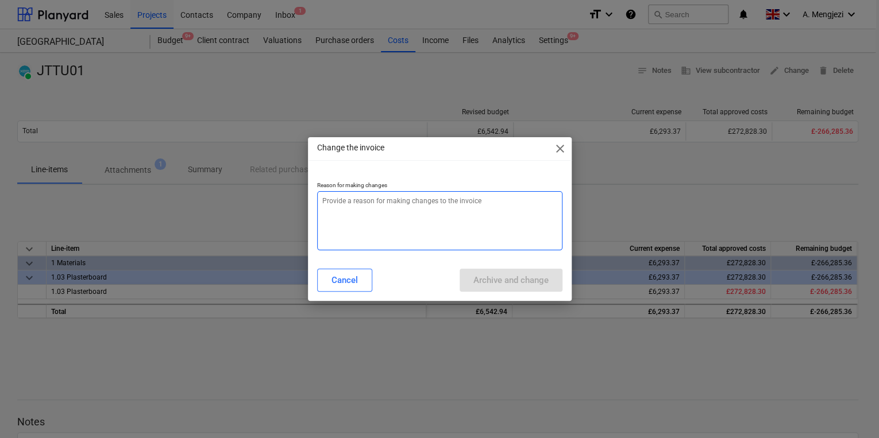
click at [341, 199] on textarea at bounding box center [439, 220] width 245 height 59
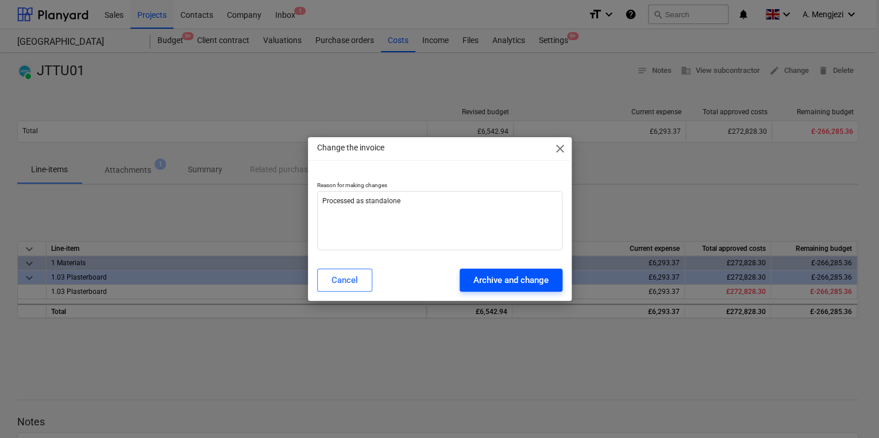
click at [513, 278] on div "Archive and change" at bounding box center [511, 280] width 75 height 15
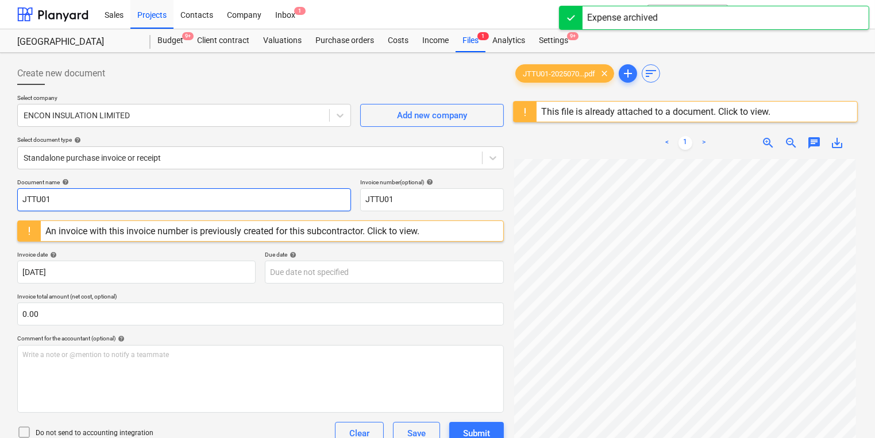
drag, startPoint x: 62, startPoint y: 201, endPoint x: -15, endPoint y: 202, distance: 77.0
click at [0, 202] on html "Sales Projects Contacts Company Inbox 1 format_size keyboard_arrow_down help se…" at bounding box center [437, 219] width 875 height 438
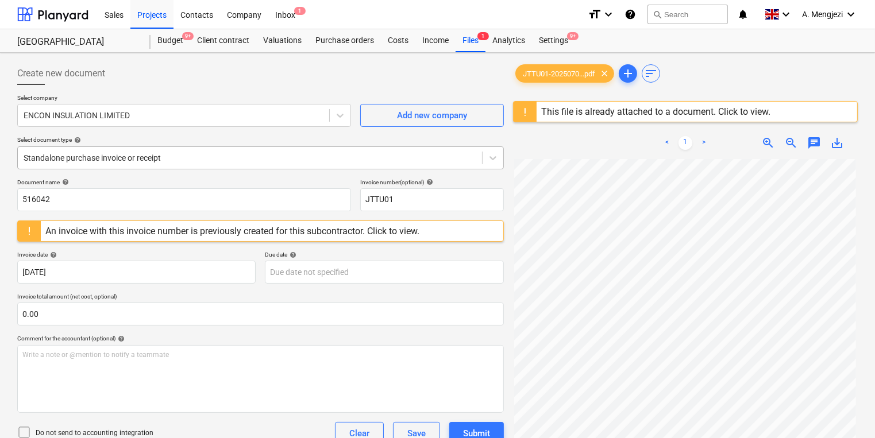
click at [144, 155] on div at bounding box center [250, 157] width 453 height 11
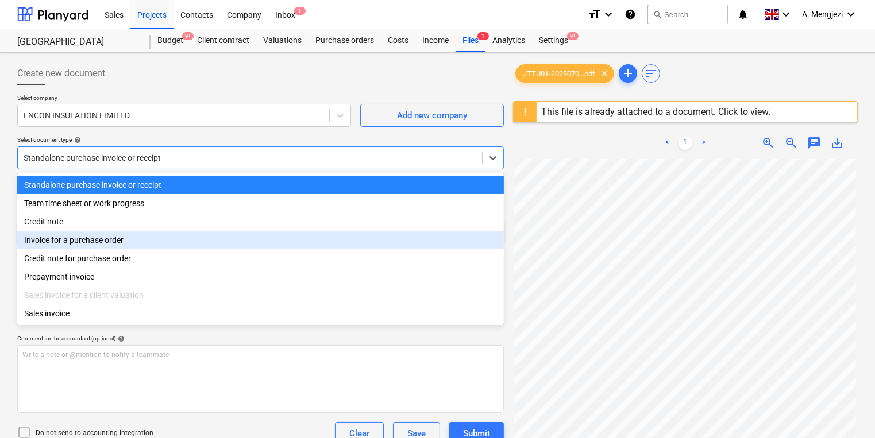
click at [114, 240] on div "Invoice for a purchase order" at bounding box center [260, 240] width 487 height 18
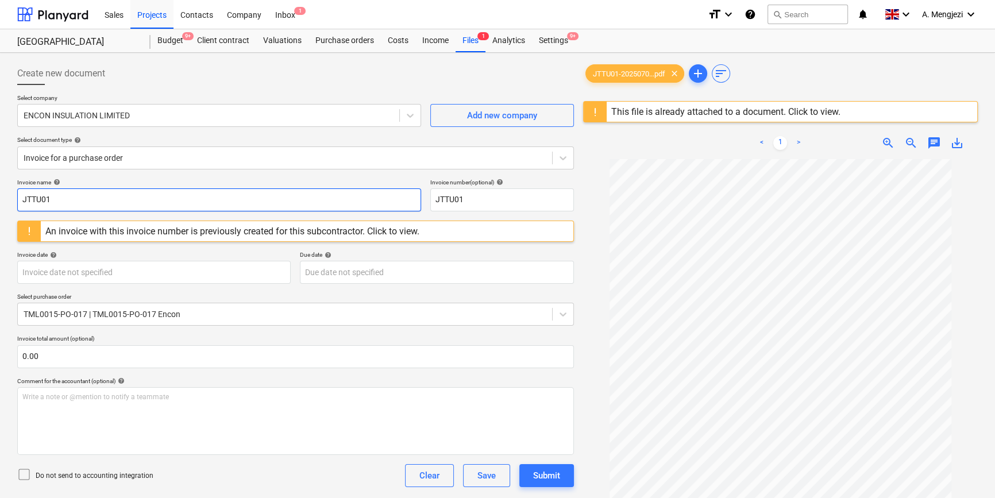
drag, startPoint x: 75, startPoint y: 199, endPoint x: 17, endPoint y: 198, distance: 57.5
click at [17, 198] on input "JTTU01" at bounding box center [219, 200] width 404 height 23
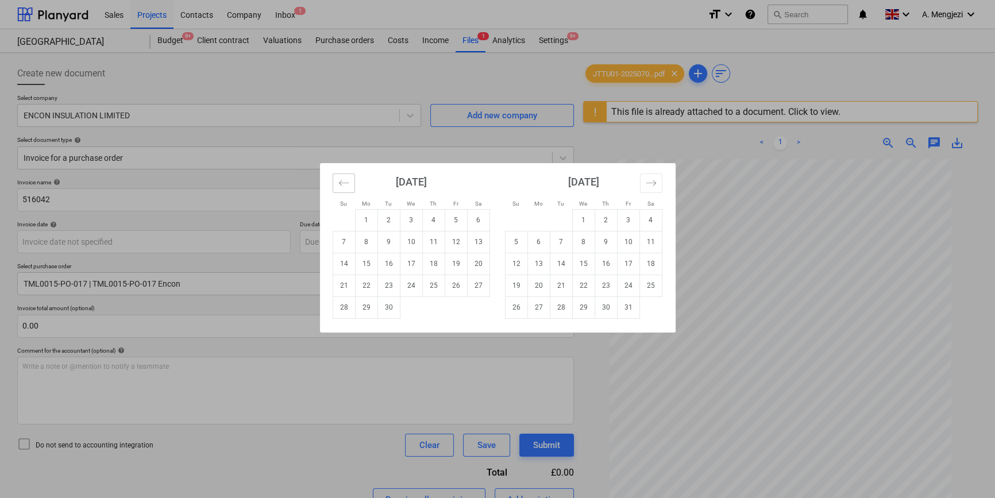
click at [339, 183] on icon "Move backward to switch to the previous month." at bounding box center [343, 183] width 10 height 6
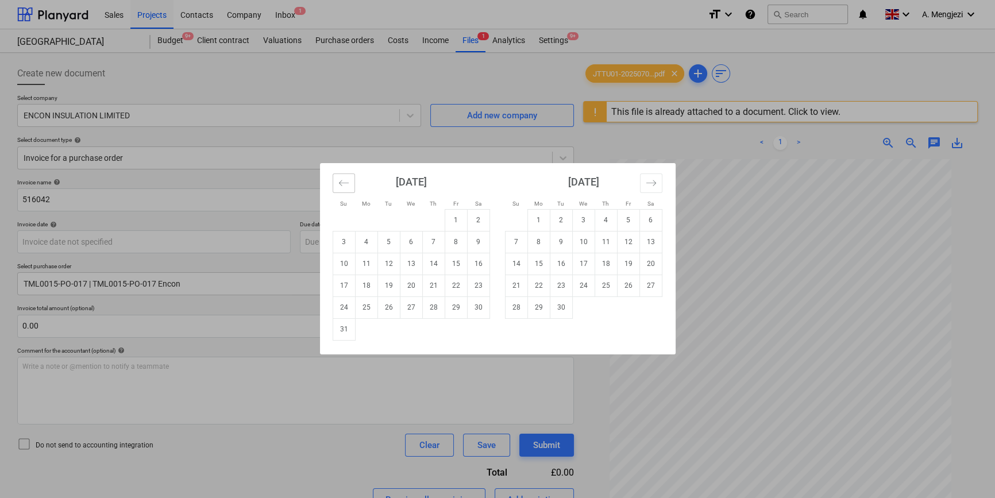
click at [339, 183] on icon "Move backward to switch to the previous month." at bounding box center [343, 183] width 10 height 6
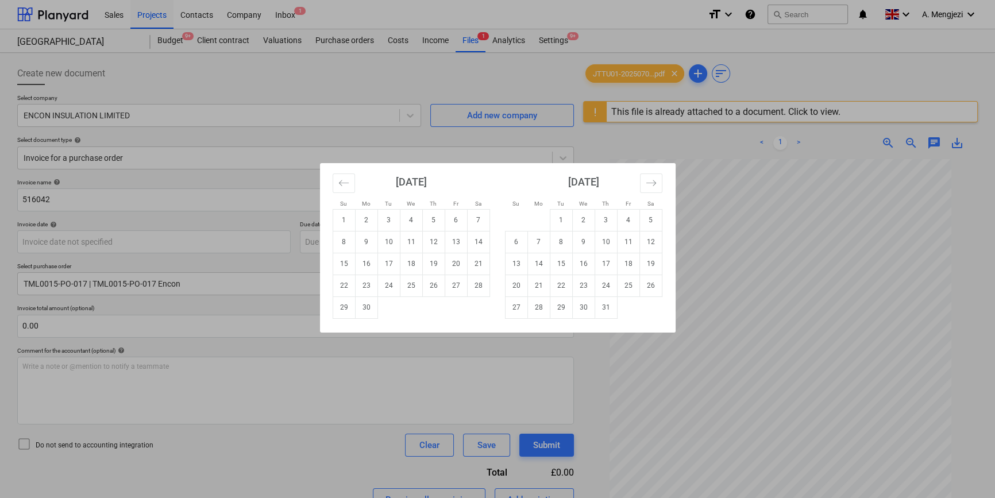
click at [368, 306] on td "30" at bounding box center [366, 308] width 22 height 22
click at [464, 242] on body "Sales Projects Contacts Company Inbox 1 format_size keyboard_arrow_down help se…" at bounding box center [497, 249] width 995 height 498
click at [338, 180] on icon "Move backward to switch to the previous month." at bounding box center [343, 183] width 11 height 11
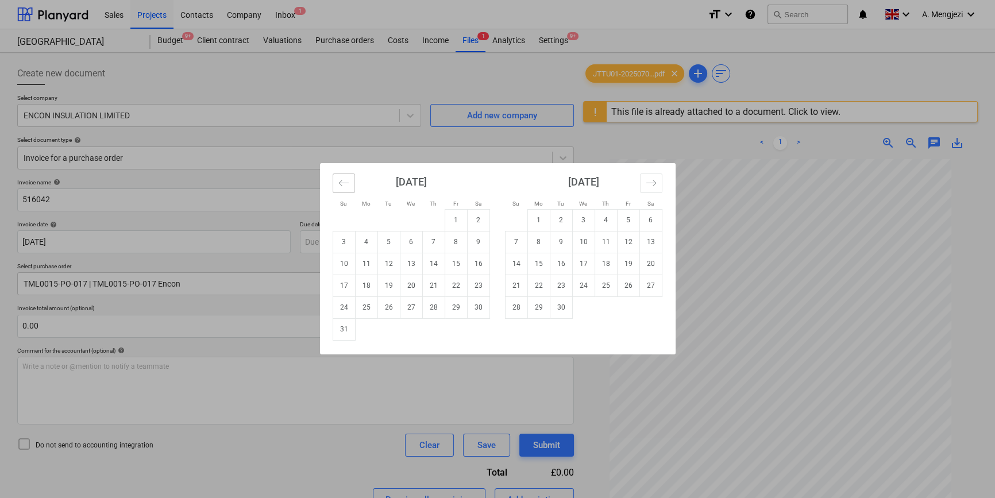
click at [338, 180] on icon "Move backward to switch to the previous month." at bounding box center [343, 183] width 11 height 11
click at [437, 309] on td "31" at bounding box center [433, 308] width 22 height 22
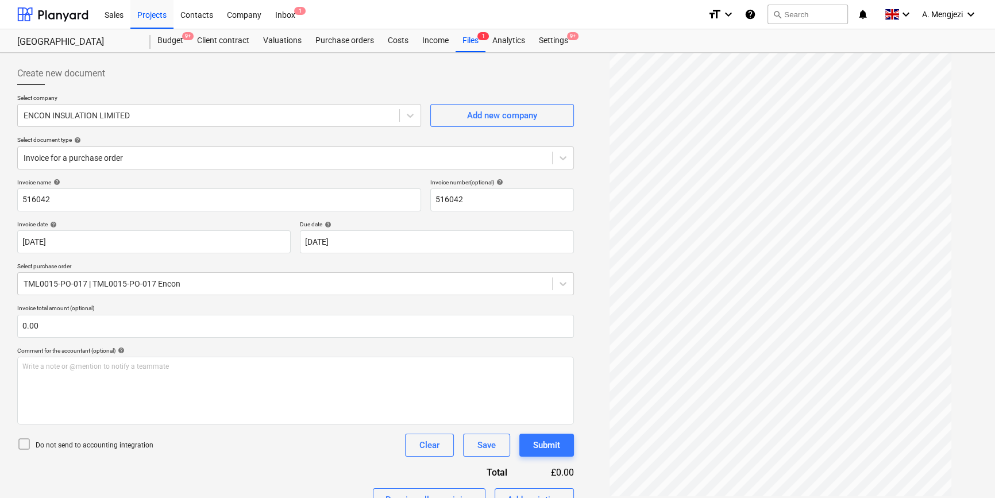
scroll to position [462, 0]
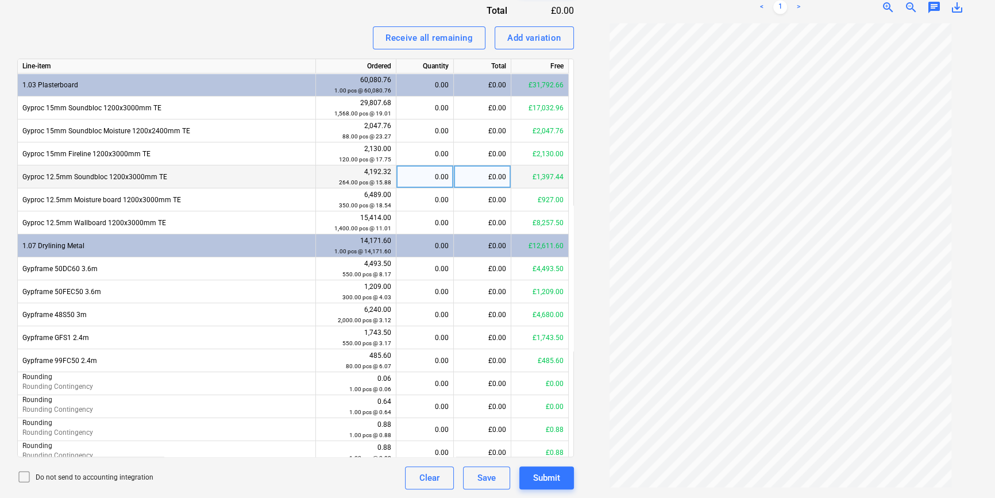
click at [425, 176] on div "0.00" at bounding box center [425, 177] width 48 height 23
click at [434, 179] on div "88.00" at bounding box center [425, 177] width 48 height 23
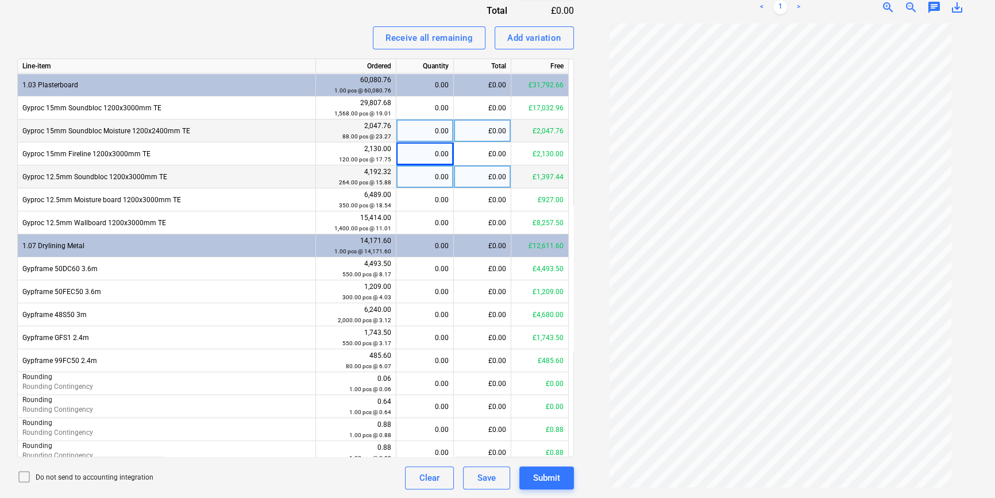
click at [412, 128] on div "0.00" at bounding box center [425, 131] width 48 height 23
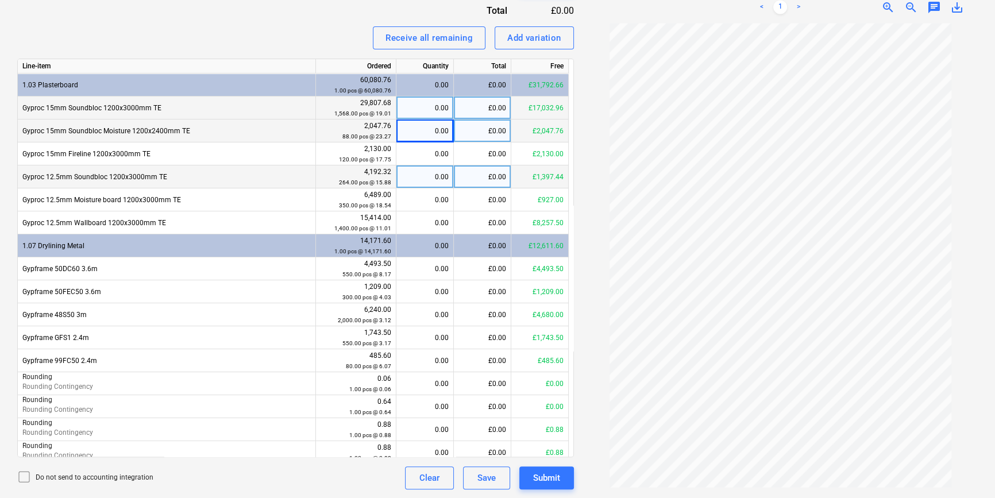
click at [428, 106] on div "0.00" at bounding box center [425, 108] width 48 height 23
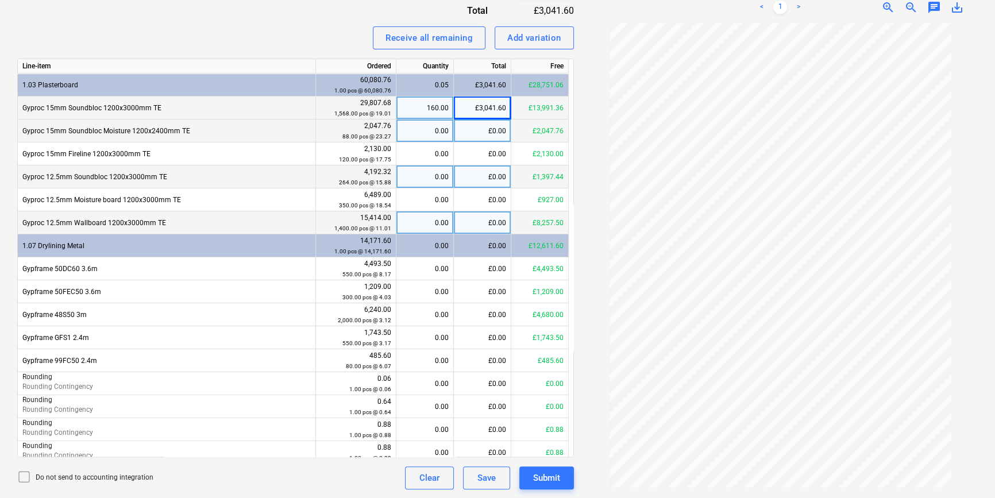
click at [424, 220] on div "0.00" at bounding box center [425, 222] width 48 height 23
click at [488, 222] on div "£2,202.00" at bounding box center [482, 222] width 57 height 23
click at [482, 109] on div "£3,041.60" at bounding box center [482, 108] width 57 height 23
click at [504, 110] on input "3041.6" at bounding box center [482, 108] width 57 height 22
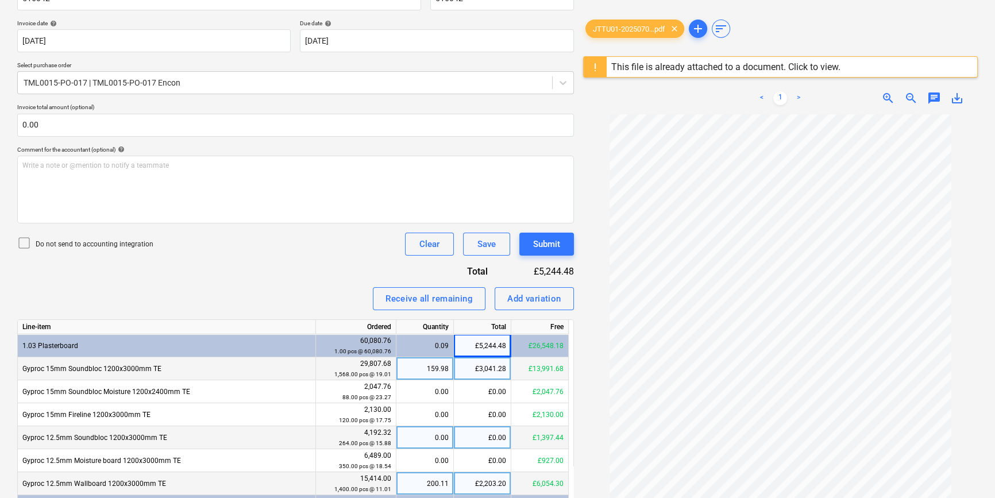
click at [23, 241] on icon at bounding box center [24, 243] width 14 height 14
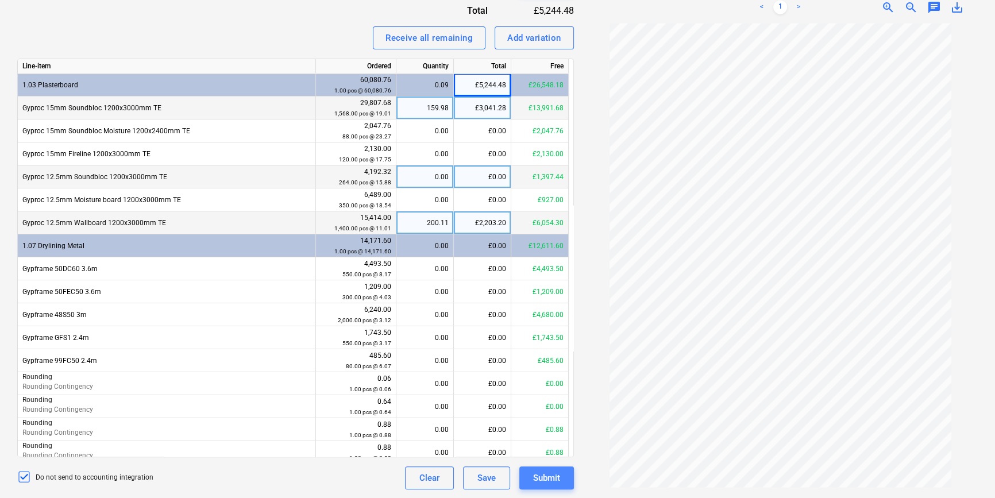
click at [545, 438] on div "Submit" at bounding box center [546, 478] width 27 height 15
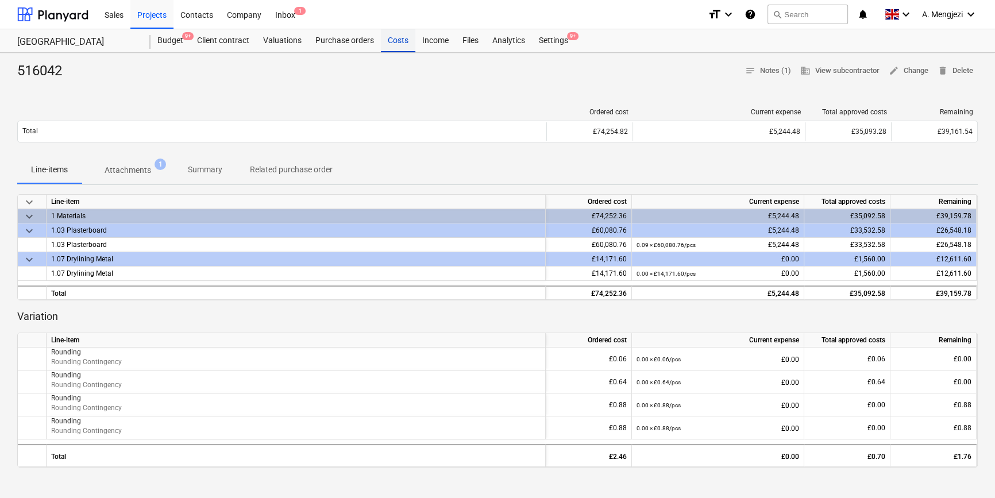
click at [389, 40] on div "Costs" at bounding box center [398, 40] width 34 height 23
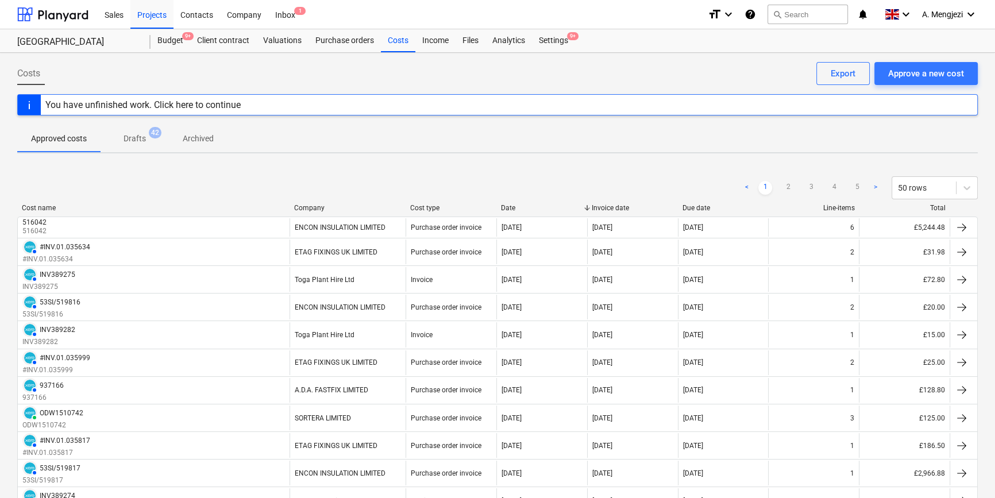
click at [620, 205] on div "Invoice date" at bounding box center [633, 208] width 82 height 8
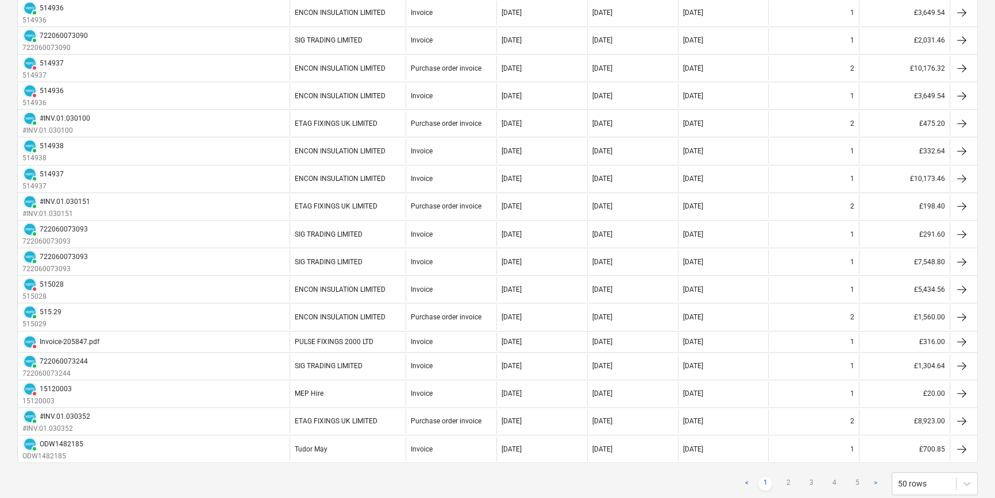
scroll to position [1138, 0]
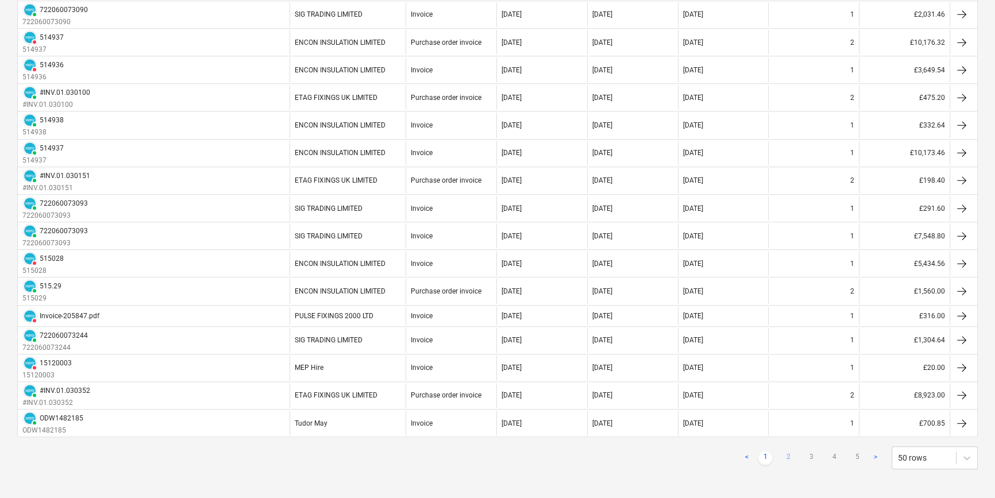
click at [789, 438] on link "2" at bounding box center [789, 458] width 14 height 14
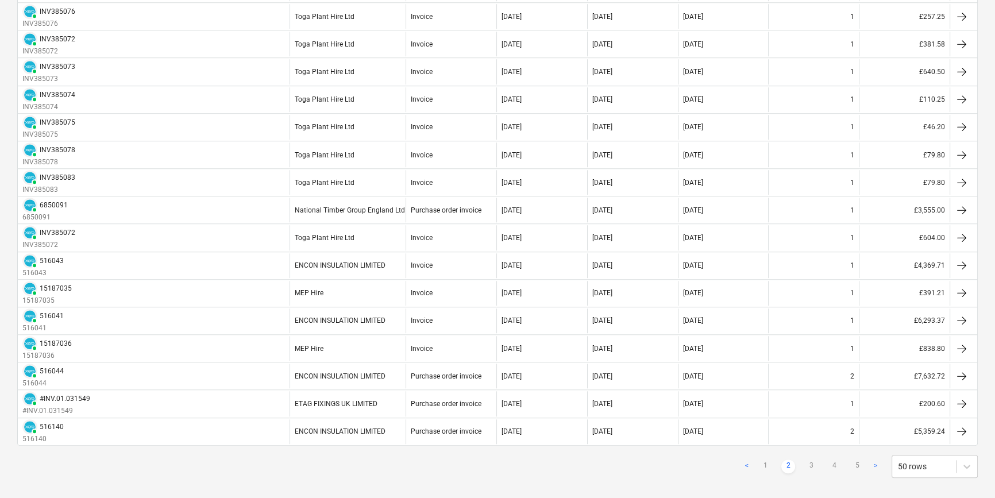
scroll to position [1157, 0]
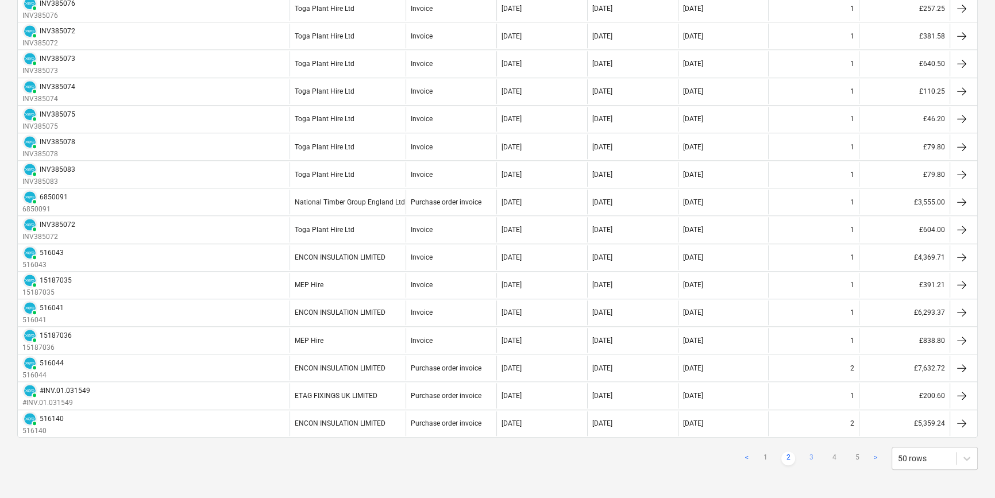
click at [810, 438] on link "3" at bounding box center [812, 459] width 14 height 14
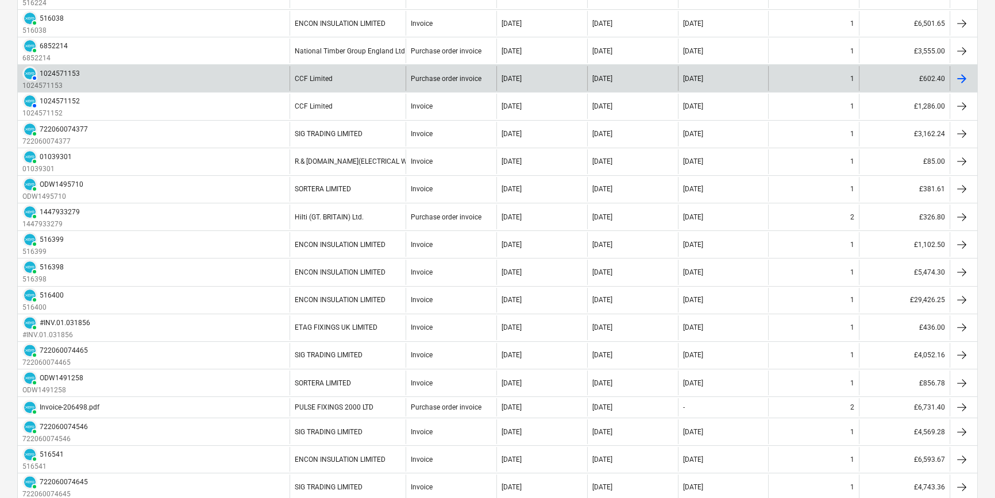
scroll to position [112, 0]
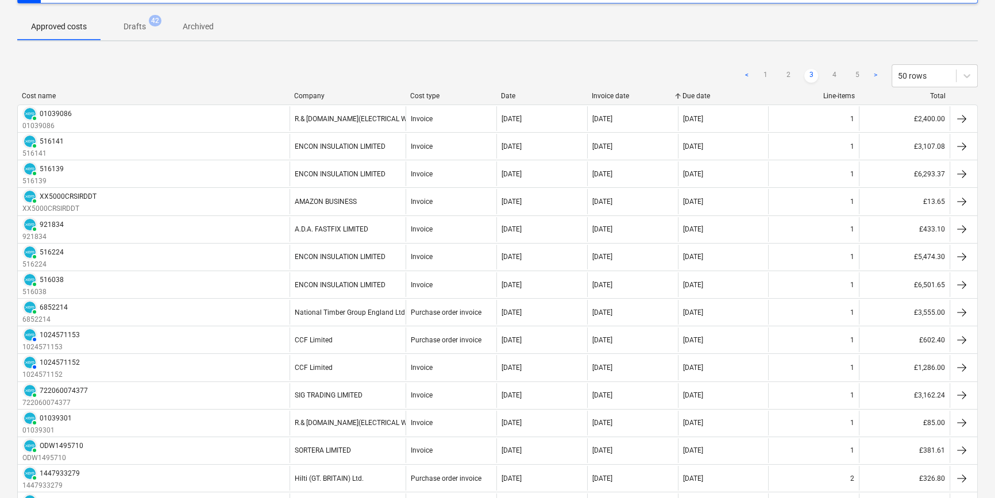
click at [347, 95] on div "Company" at bounding box center [347, 96] width 107 height 8
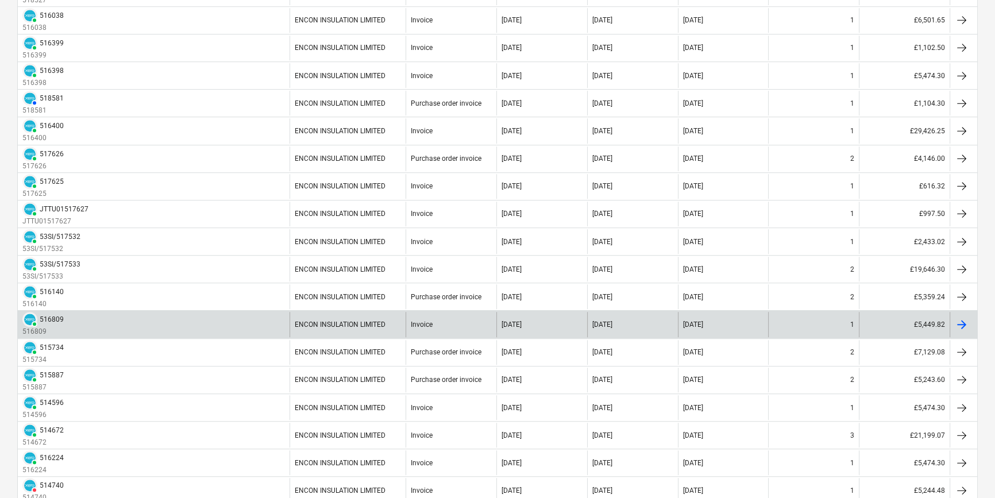
scroll to position [1157, 0]
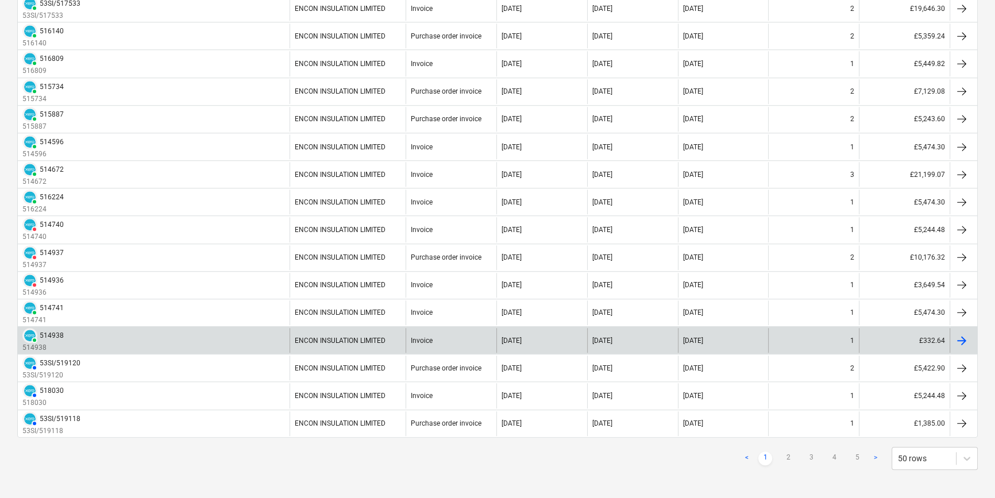
click at [879, 335] on div at bounding box center [962, 341] width 14 height 14
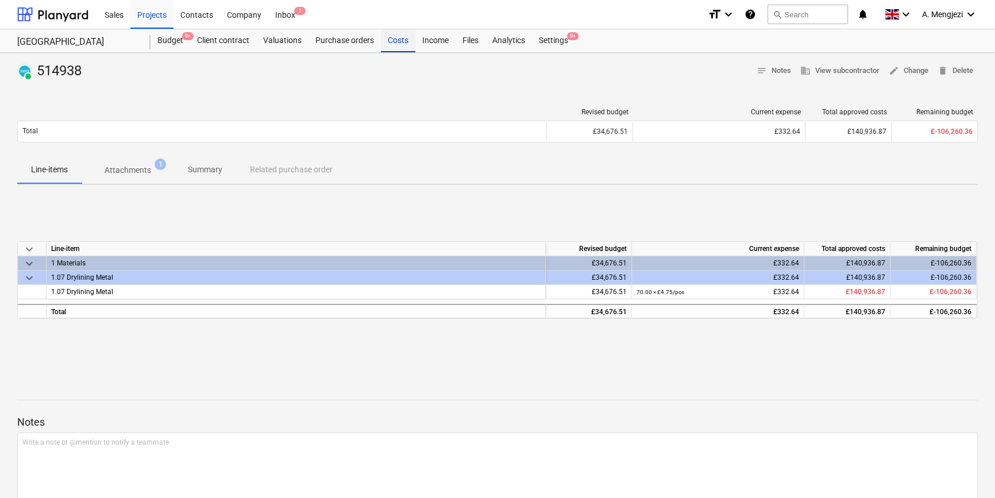
click at [402, 40] on div "Costs" at bounding box center [398, 40] width 34 height 23
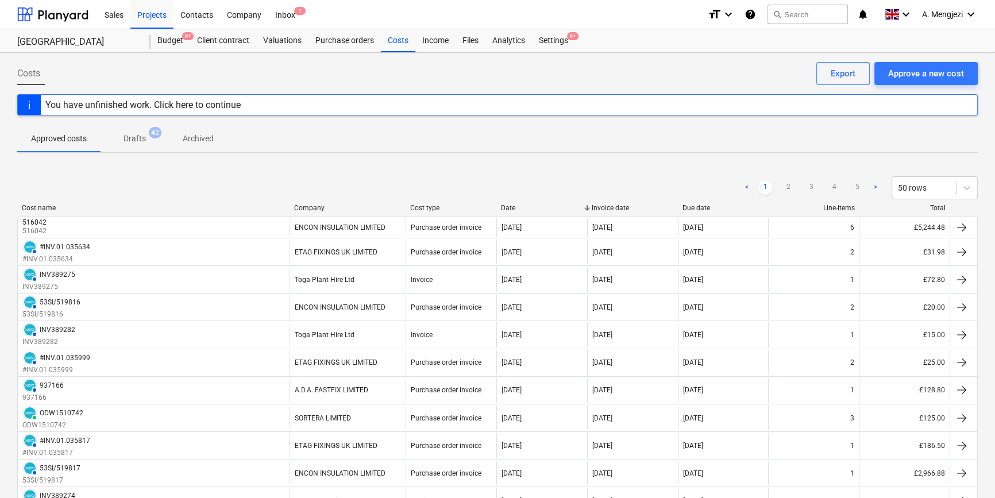
click at [443, 208] on div "Cost type" at bounding box center [451, 208] width 82 height 8
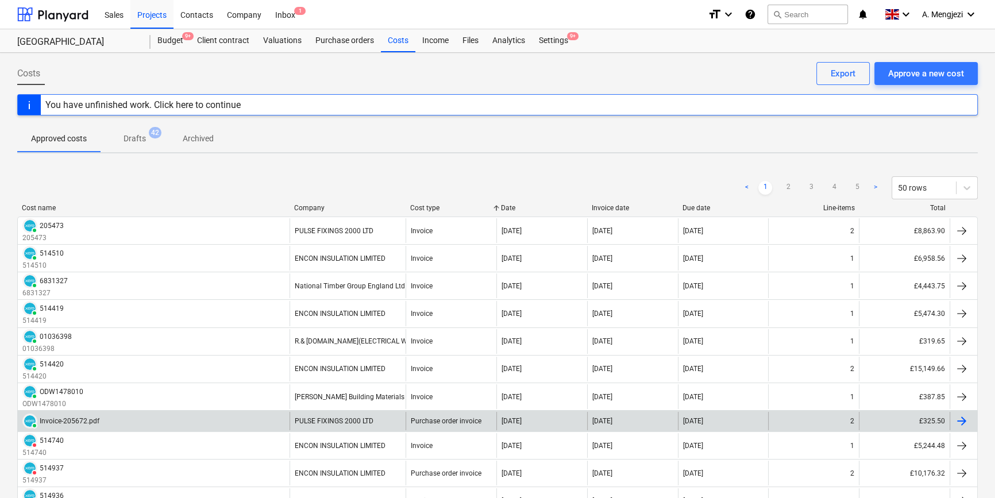
click at [879, 416] on div at bounding box center [962, 421] width 14 height 14
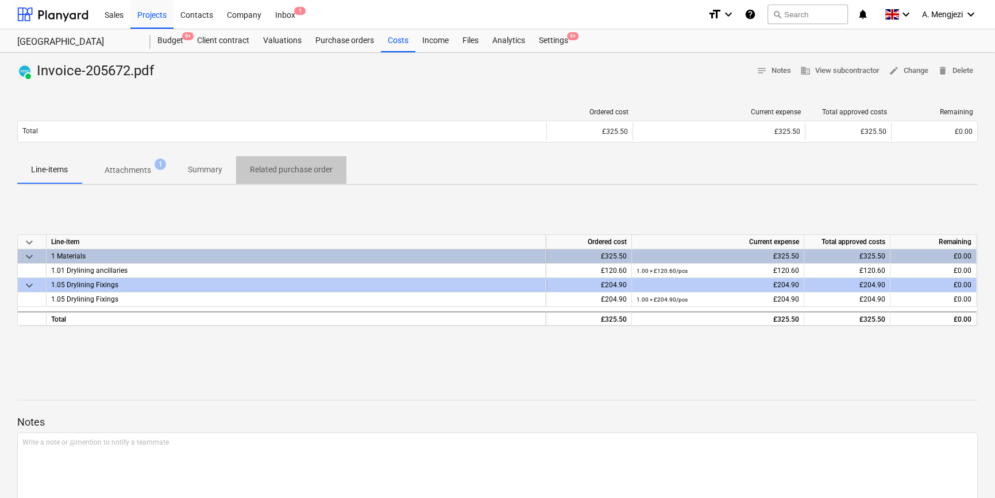
click at [321, 172] on p "Related purchase order" at bounding box center [291, 170] width 83 height 12
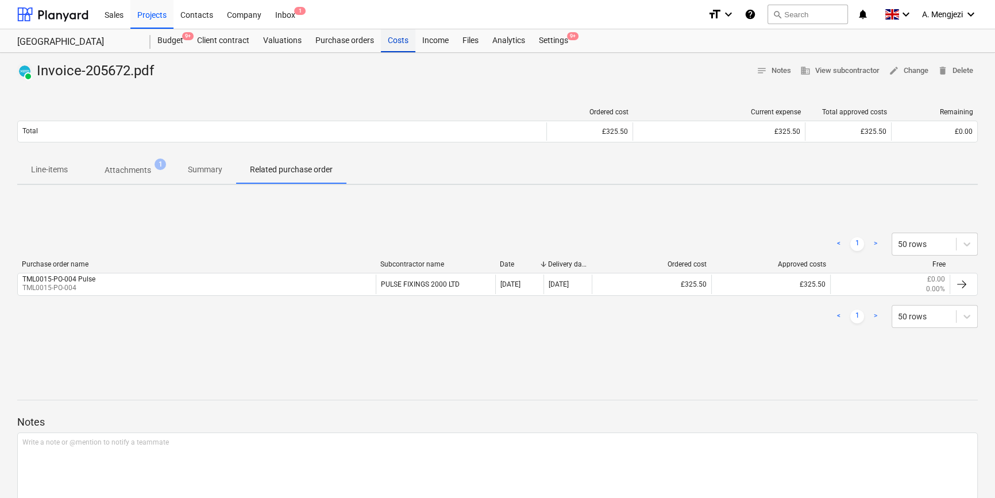
click at [389, 40] on div "Costs" at bounding box center [398, 40] width 34 height 23
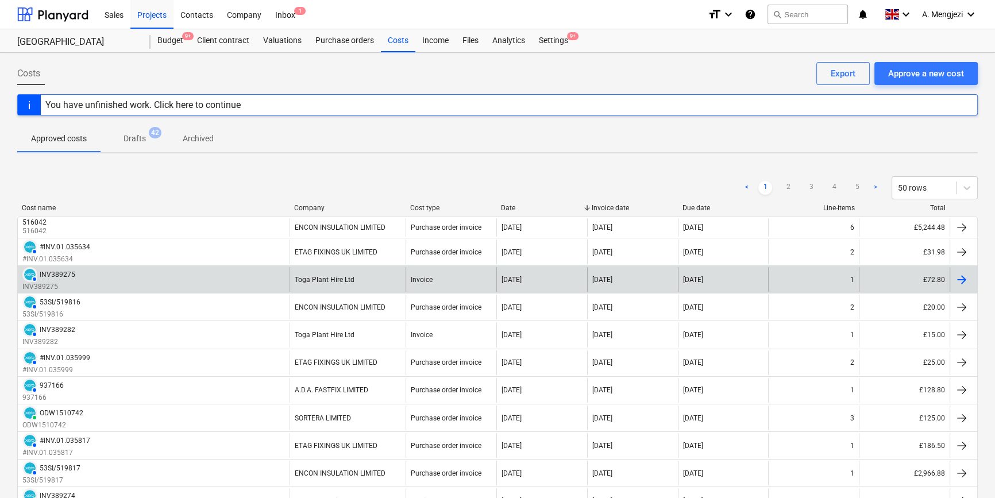
click at [879, 276] on div at bounding box center [962, 280] width 14 height 14
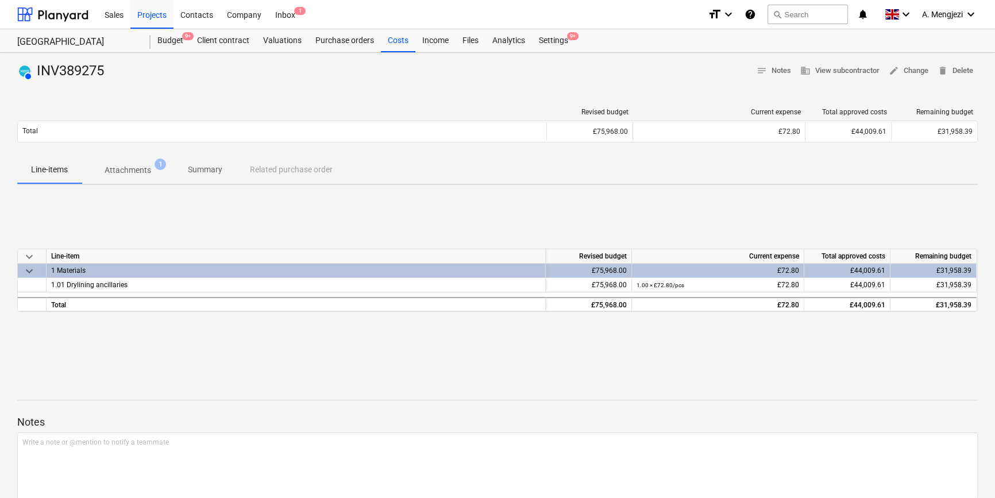
click at [325, 172] on div "Line-items Attachments 1 Summary Related purchase order" at bounding box center [497, 170] width 961 height 28
click at [394, 40] on div "Costs" at bounding box center [398, 40] width 34 height 23
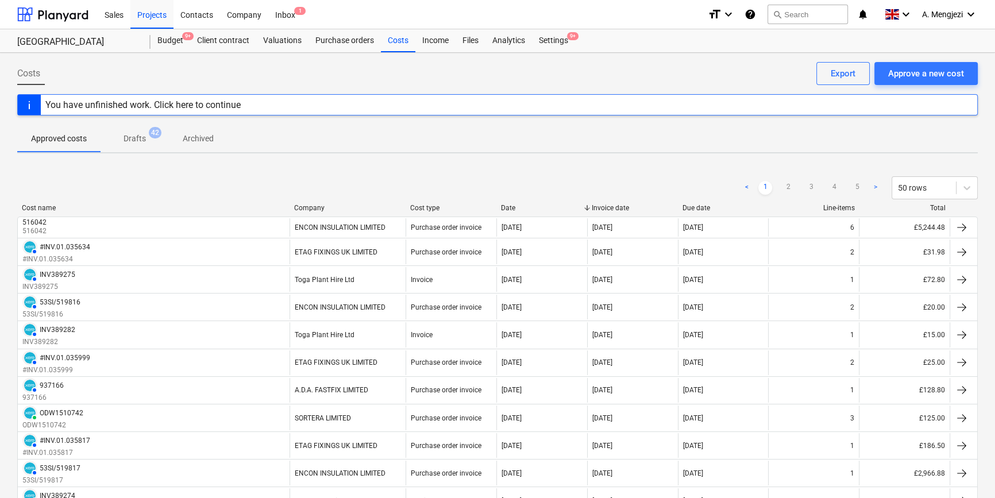
click at [452, 207] on div "Cost type" at bounding box center [451, 208] width 82 height 8
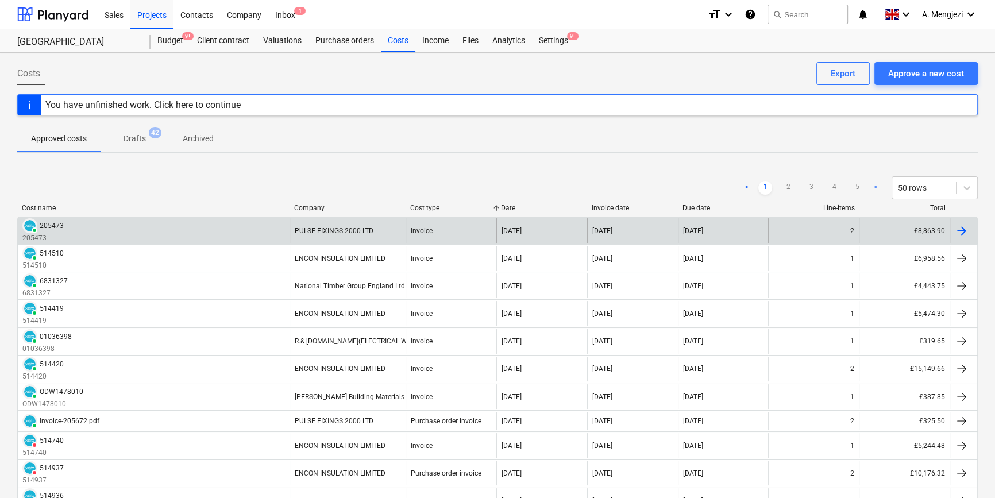
click at [965, 228] on div at bounding box center [962, 231] width 14 height 14
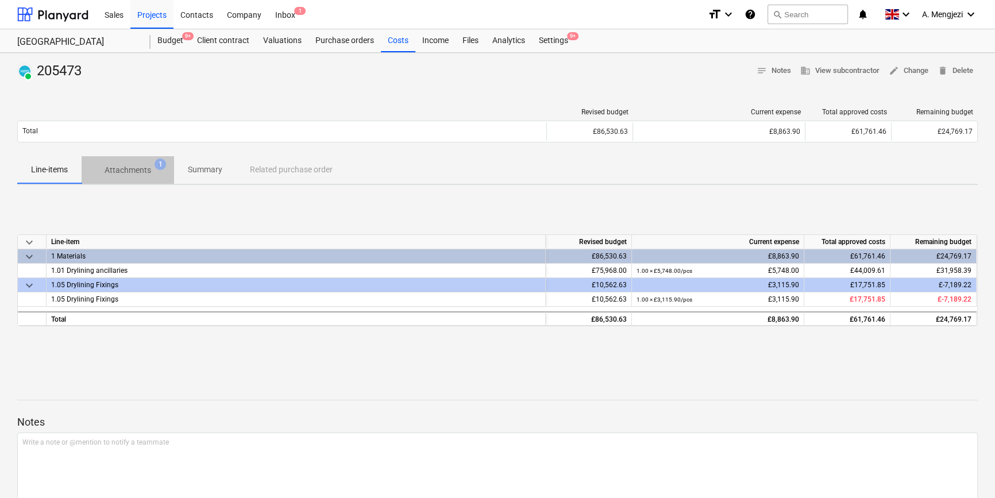
click at [143, 167] on p "Attachments" at bounding box center [128, 170] width 47 height 12
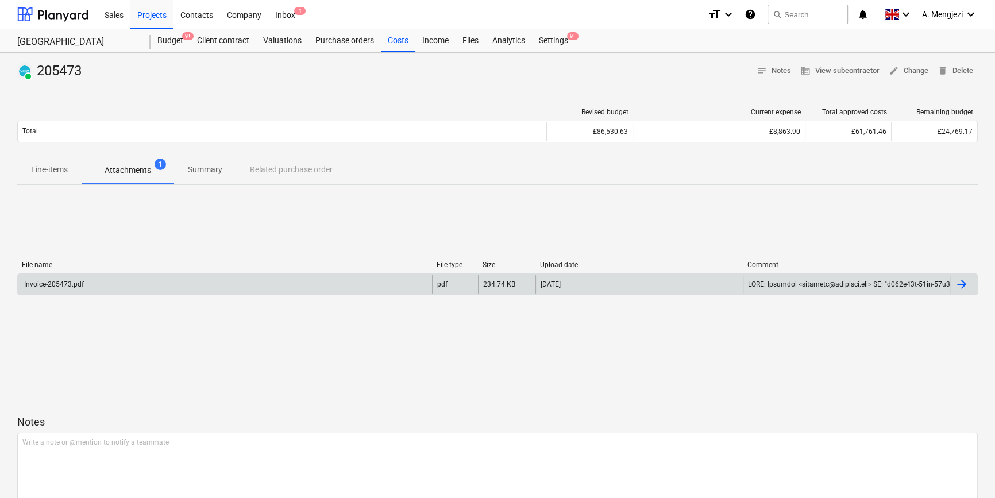
click at [193, 279] on div "Invoice-205473.pdf" at bounding box center [225, 284] width 414 height 18
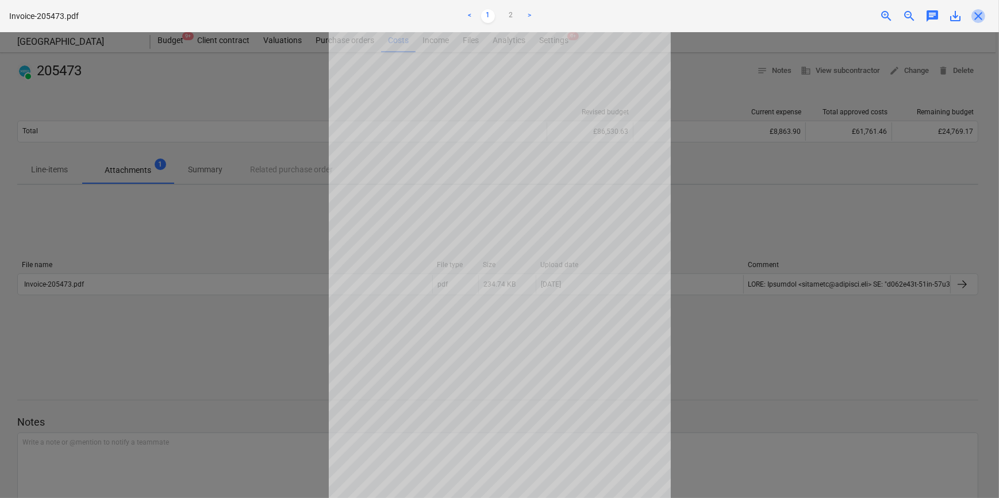
click at [979, 17] on span "close" at bounding box center [978, 16] width 14 height 14
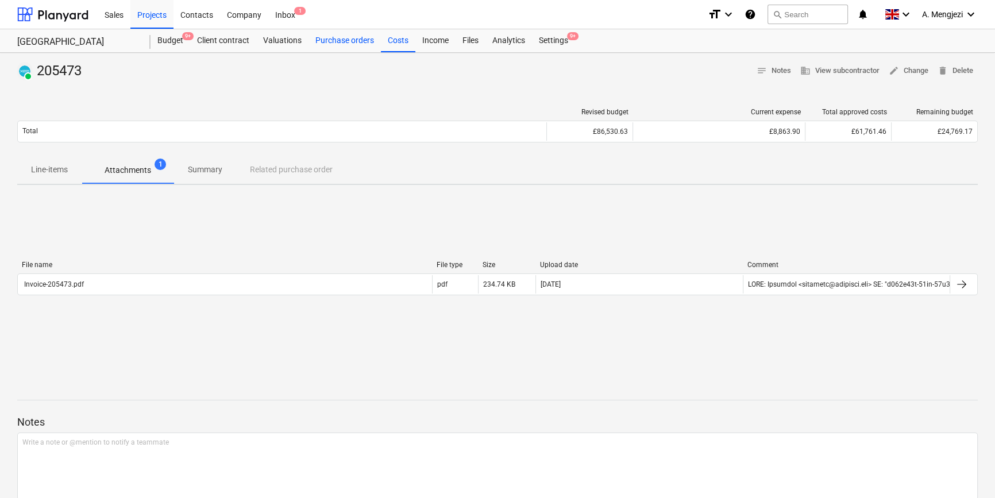
click at [357, 34] on div "Purchase orders" at bounding box center [345, 40] width 72 height 23
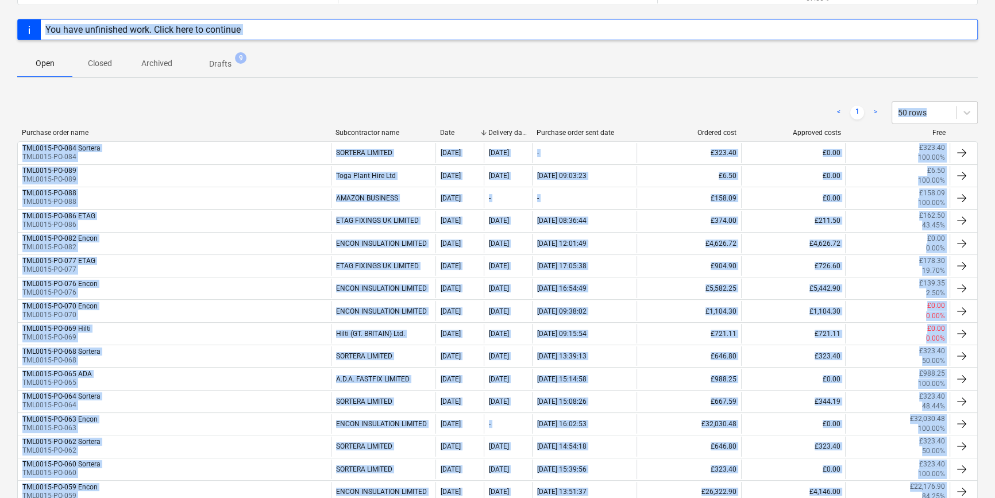
scroll to position [62, 0]
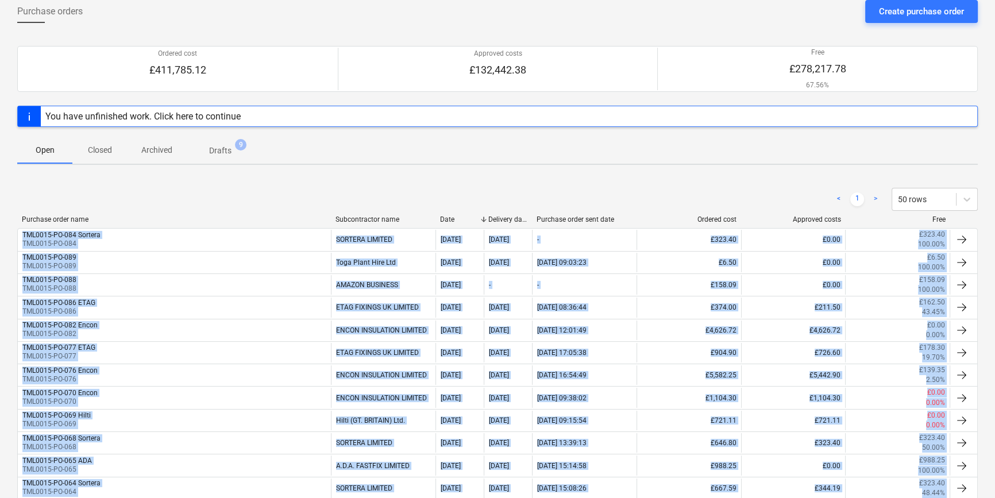
drag, startPoint x: 20, startPoint y: 430, endPoint x: 931, endPoint y: 225, distance: 933.6
copy div "TML0015-PO-084 Sortera TML0015-PO-084 SORTERA LIMITED 11 Sep 2025 04 Sep 2025 -…"
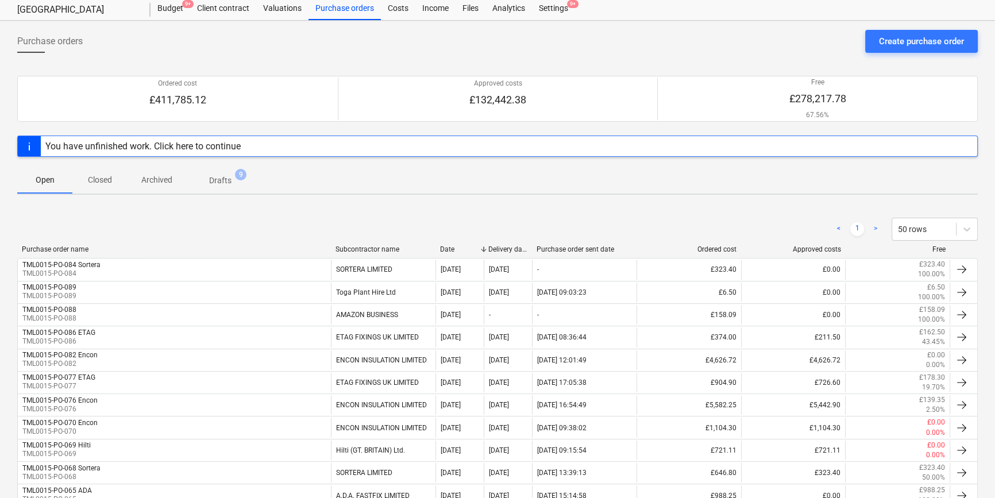
scroll to position [0, 0]
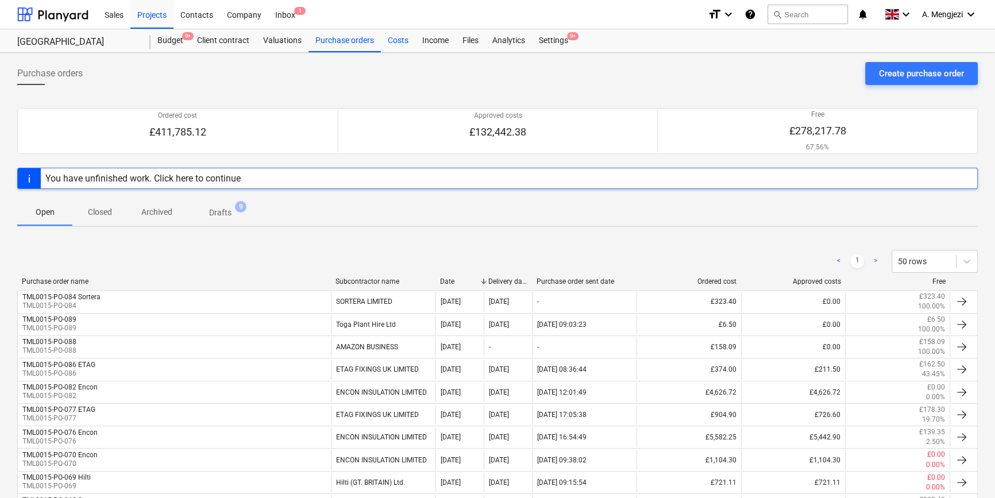
click at [393, 44] on div "Costs" at bounding box center [398, 40] width 34 height 23
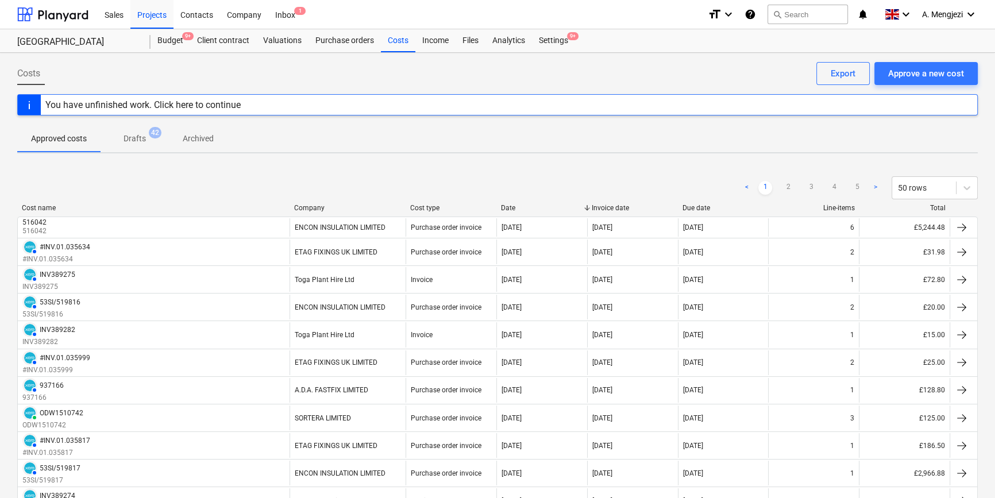
click at [438, 207] on div "Cost type" at bounding box center [451, 208] width 82 height 8
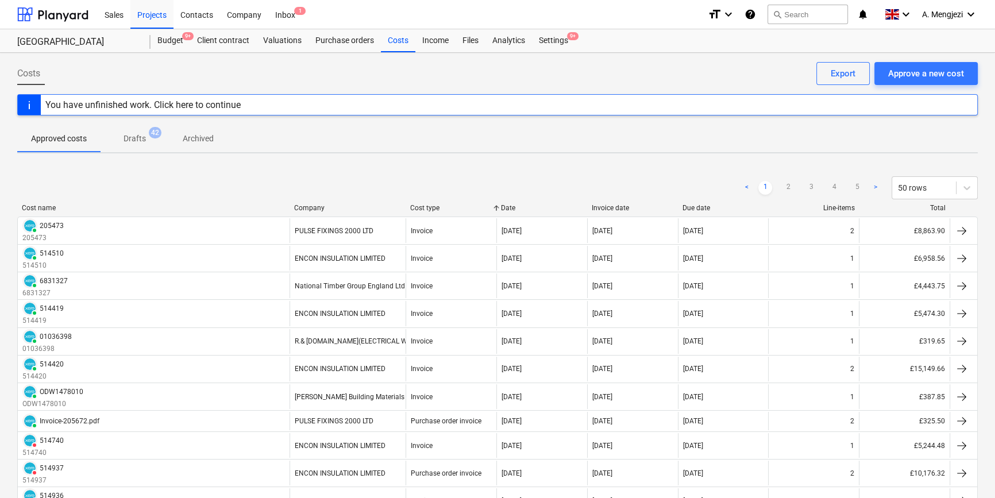
click at [267, 103] on div "You have unfinished work. Click here to continue" at bounding box center [497, 104] width 961 height 21
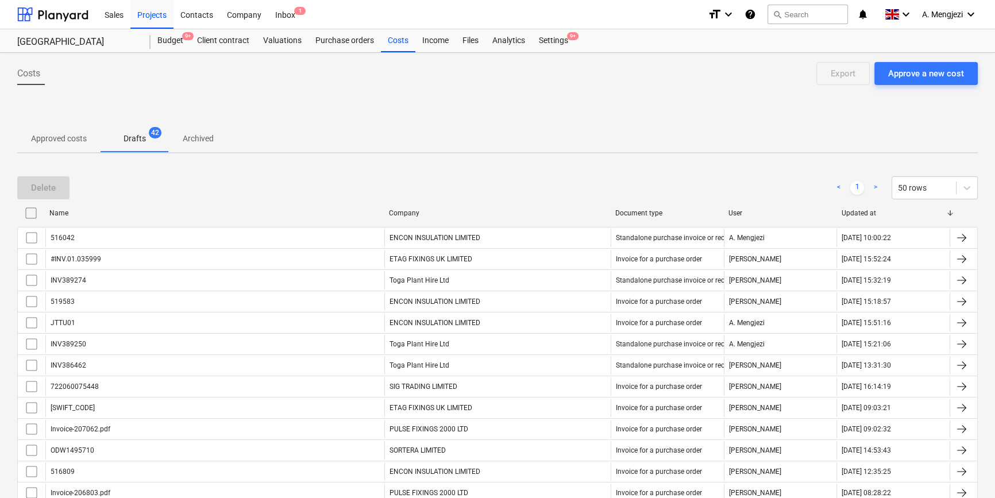
click at [79, 139] on p "Approved costs" at bounding box center [59, 139] width 56 height 12
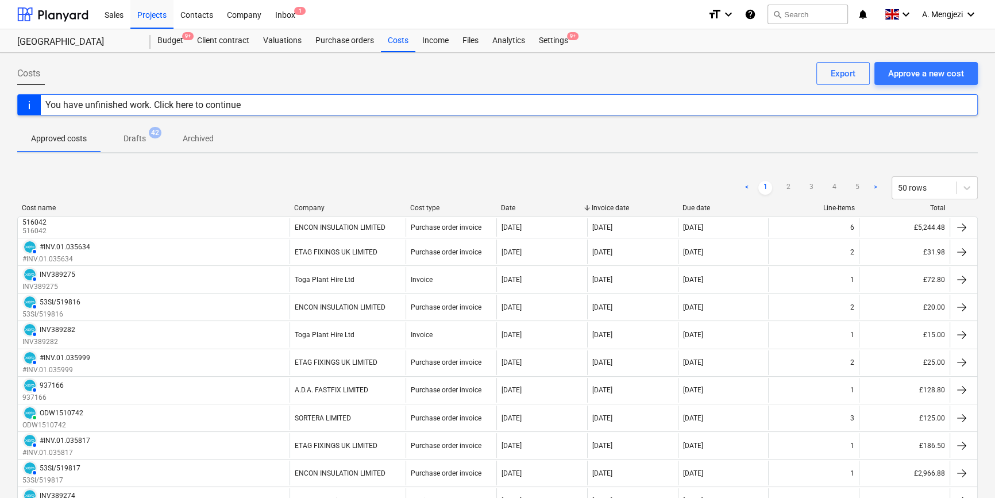
click at [451, 205] on div "Cost type" at bounding box center [451, 208] width 82 height 8
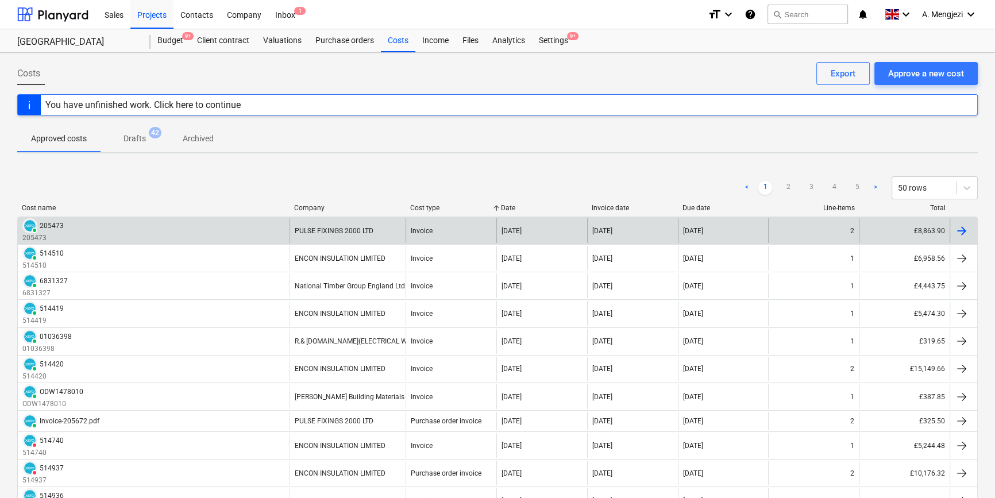
click at [969, 227] on div at bounding box center [964, 230] width 28 height 25
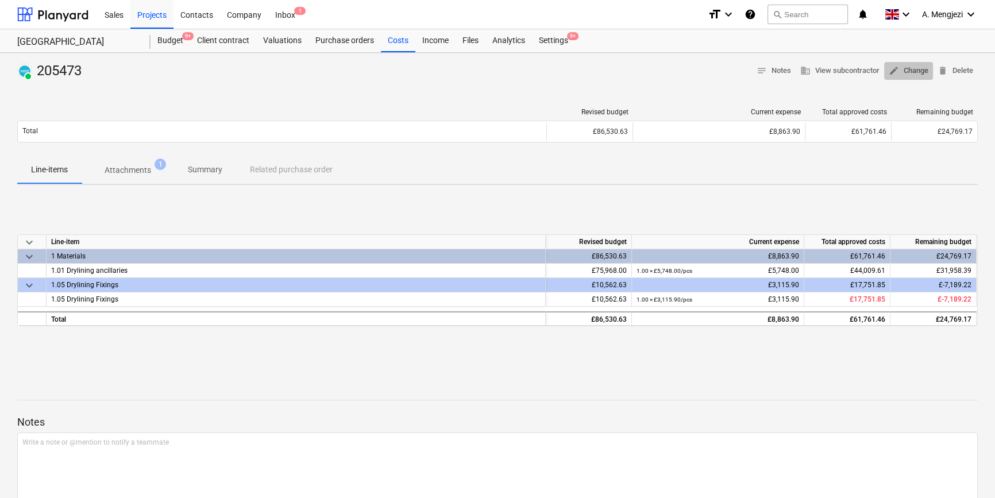
click at [914, 68] on span "edit Change" at bounding box center [909, 70] width 40 height 13
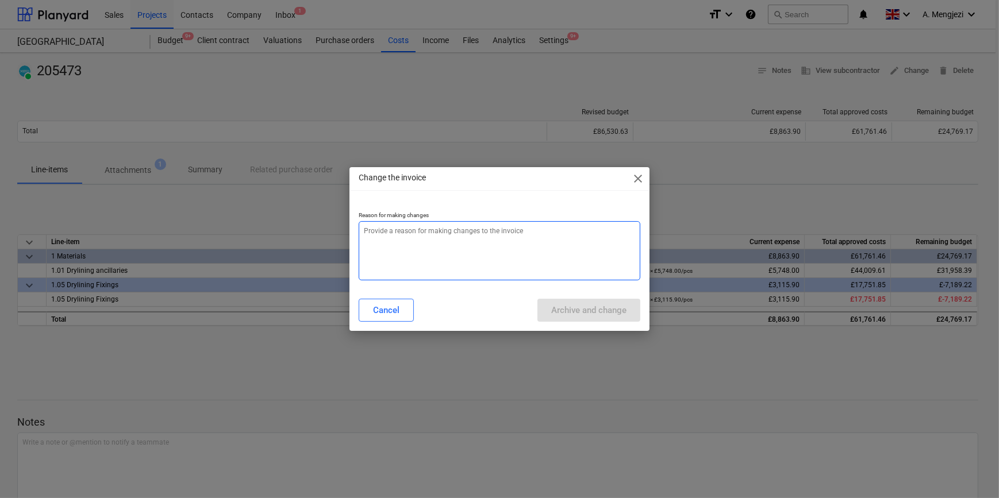
click at [452, 232] on textarea at bounding box center [499, 250] width 281 height 59
type textarea "x"
type textarea "P"
type textarea "x"
type textarea "Pr"
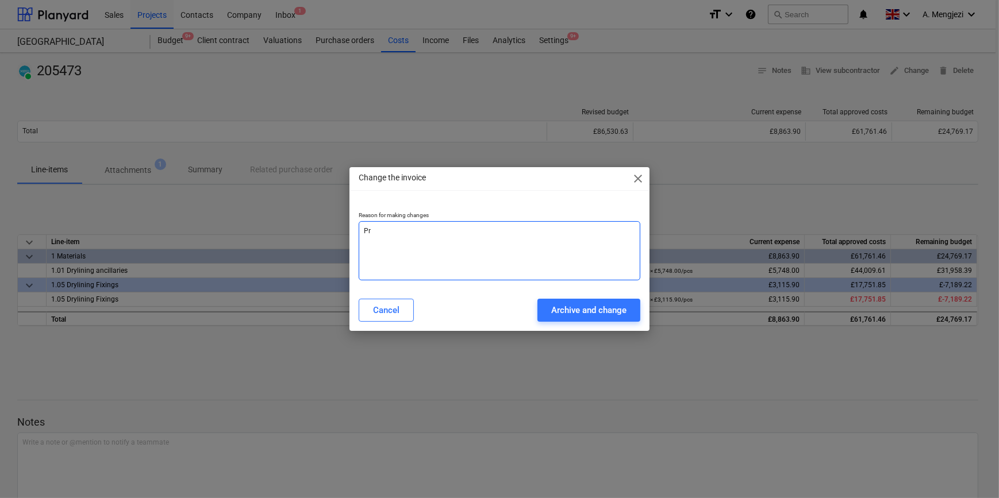
type textarea "x"
type textarea "Pro"
type textarea "x"
type textarea "Proc"
type textarea "x"
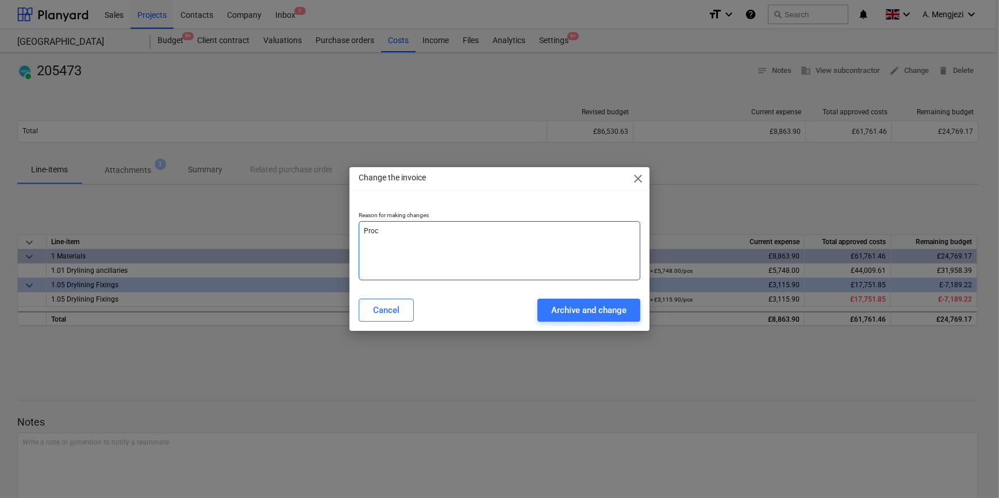
type textarea "Proce"
type textarea "x"
type textarea "Proces"
type textarea "x"
type textarea "Process"
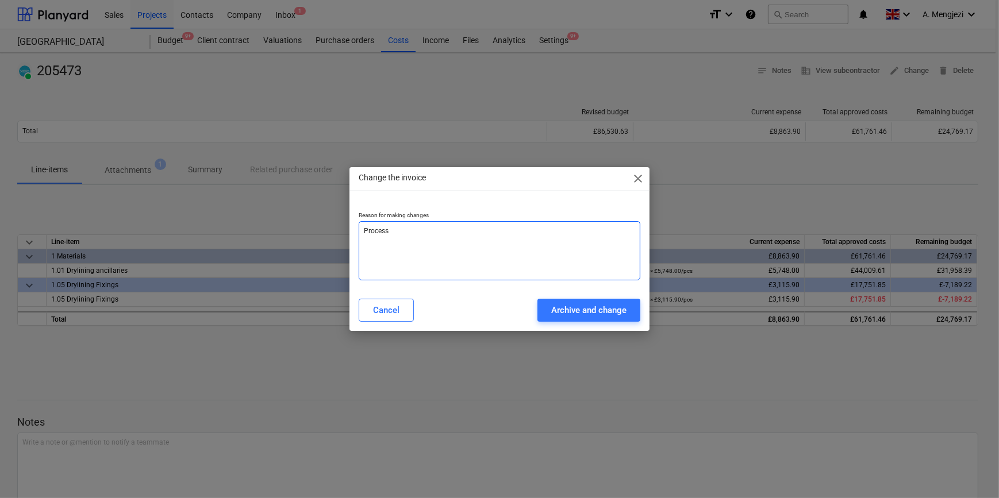
type textarea "x"
type textarea "Processe"
type textarea "x"
type textarea "Processed"
type textarea "x"
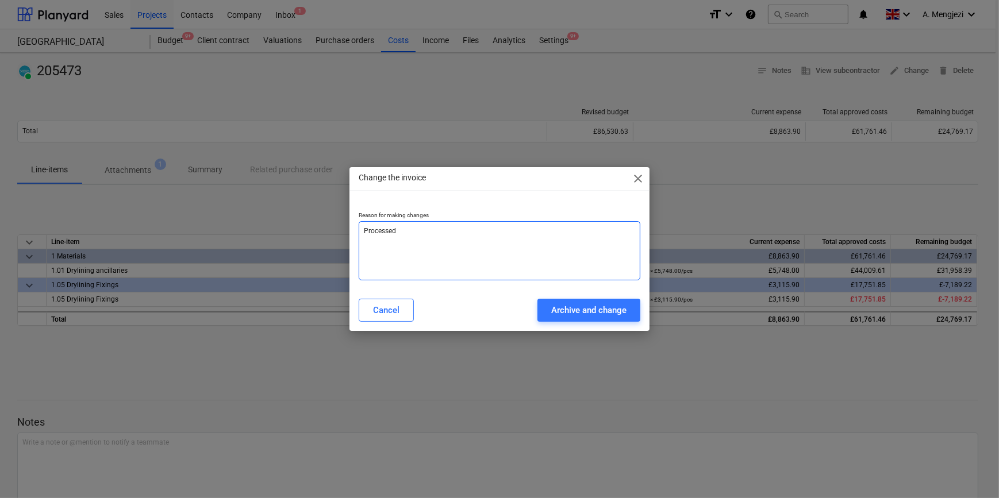
type textarea "Processed"
type textarea "x"
type textarea "Processed a"
type textarea "x"
type textarea "Processed as"
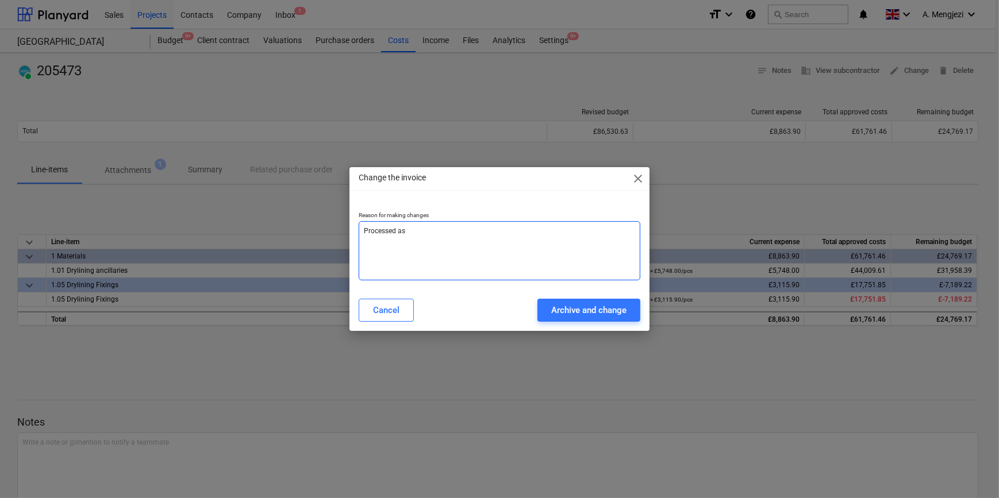
type textarea "x"
type textarea "Processed as"
type textarea "x"
type textarea "Processed as s"
type textarea "x"
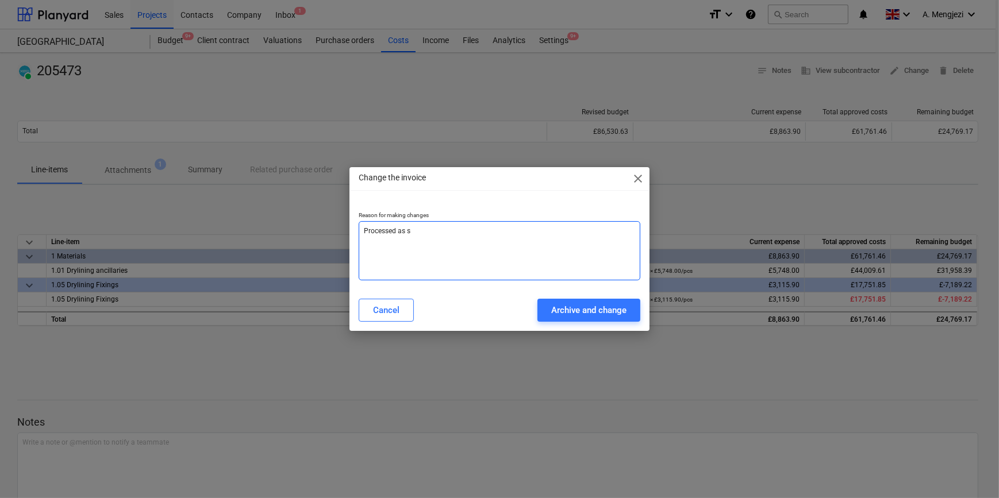
type textarea "Processed as st"
type textarea "x"
type textarea "Processed as sta"
type textarea "x"
type textarea "Processed as stan"
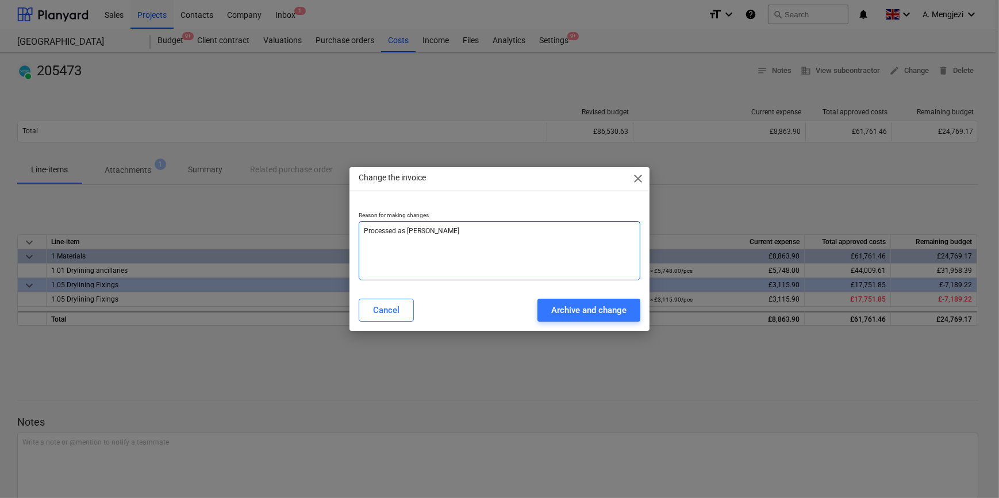
type textarea "x"
type textarea "Processed as stand"
type textarea "x"
type textarea "Processed as standa"
type textarea "x"
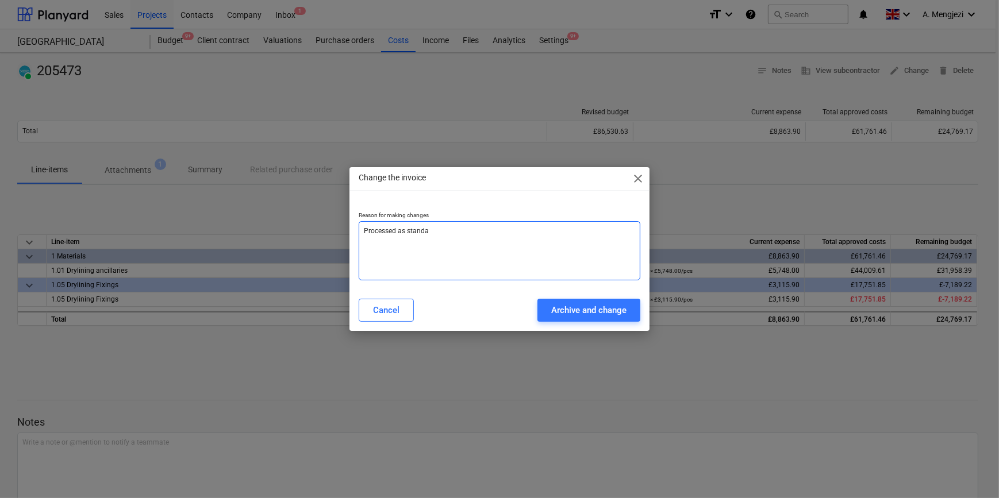
type textarea "Processed as standal"
type textarea "x"
type textarea "Processed as standalo"
type textarea "x"
type textarea "Processed as standalon"
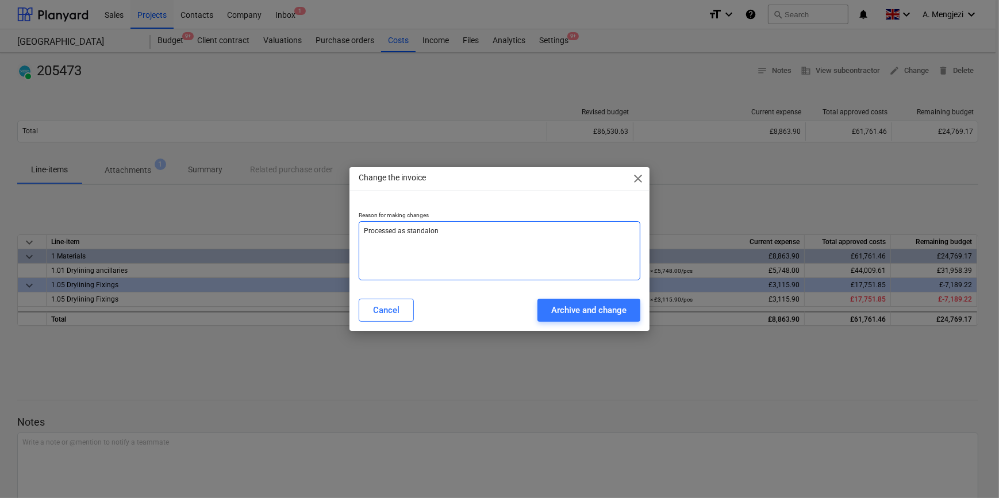
type textarea "x"
type textarea "Processed as standalone"
click at [580, 309] on div "Archive and change" at bounding box center [588, 310] width 75 height 15
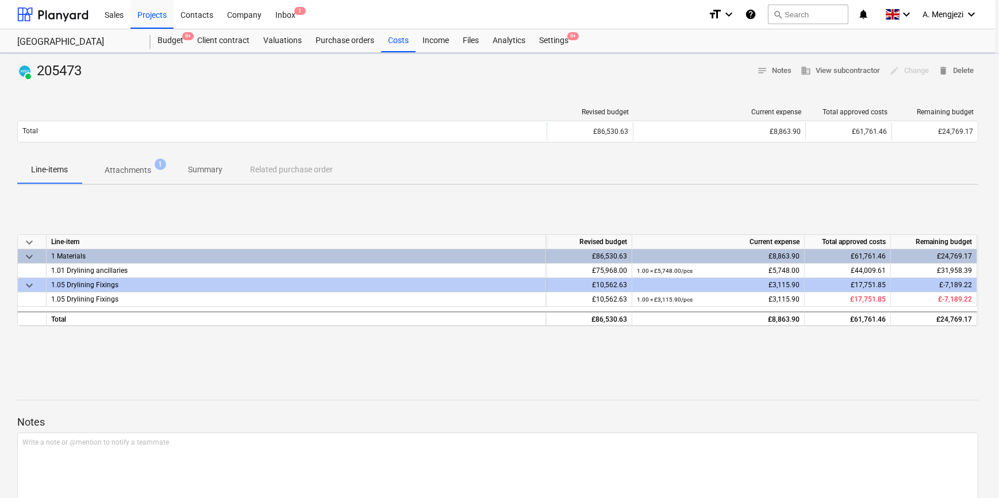
type textarea "x"
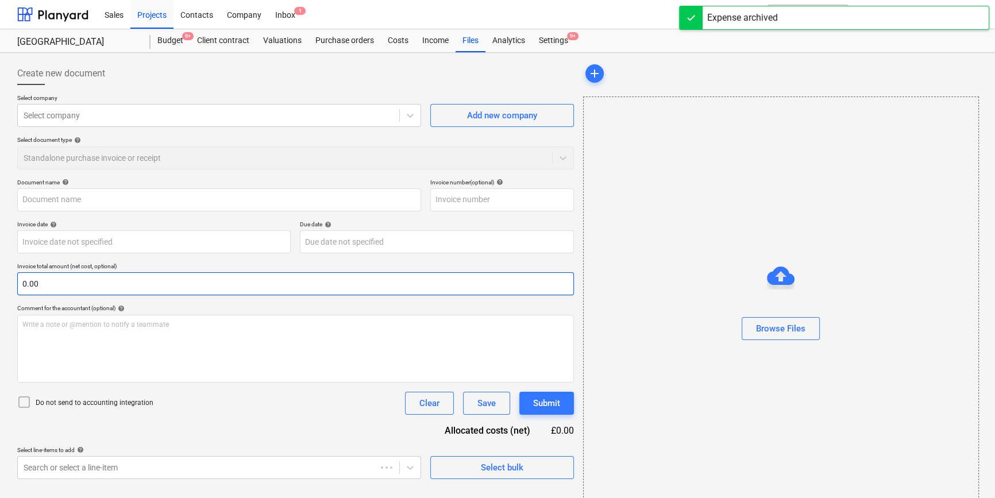
type input "205473"
type input "03 Jun 2025"
type input "31 Jul 2025"
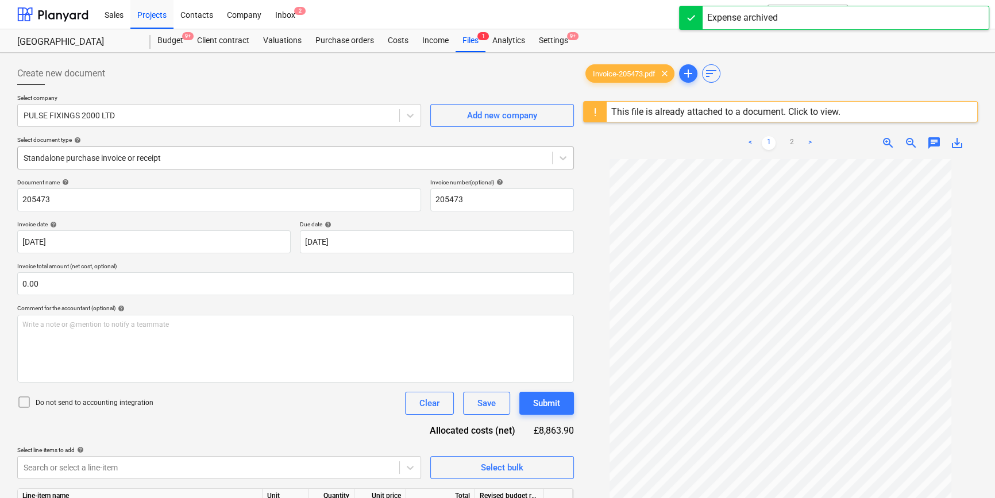
click at [147, 154] on div at bounding box center [285, 157] width 523 height 11
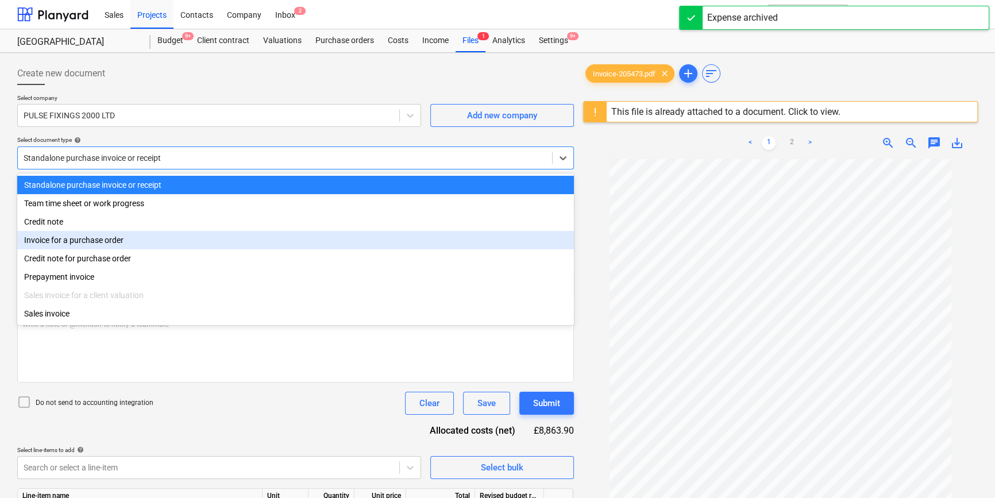
click at [107, 245] on div "Invoice for a purchase order" at bounding box center [295, 240] width 557 height 18
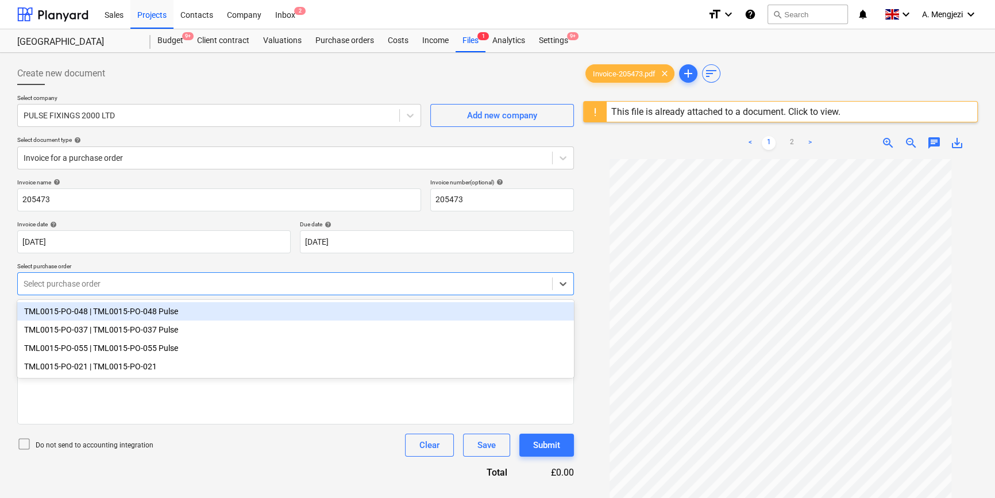
click at [168, 286] on div at bounding box center [285, 283] width 523 height 11
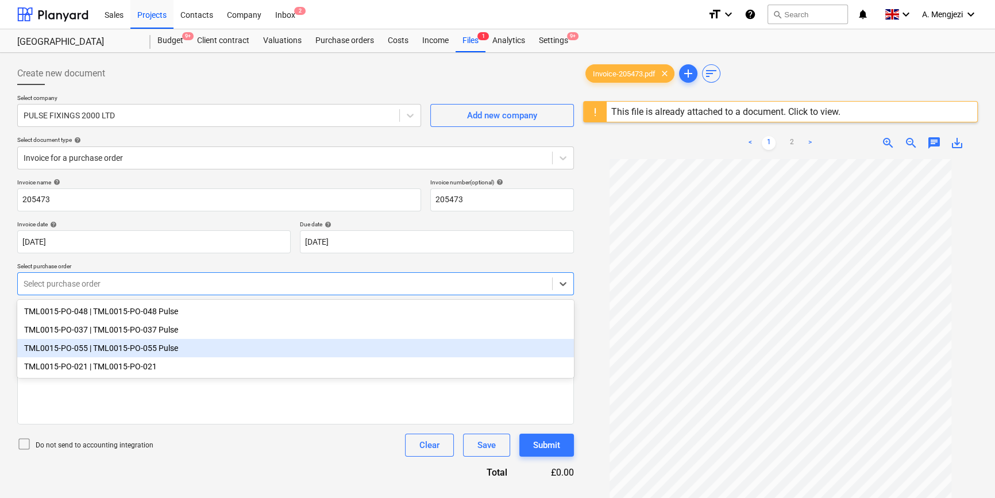
click at [108, 353] on div "TML0015-PO-055 | TML0015-PO-055 Pulse" at bounding box center [295, 348] width 557 height 18
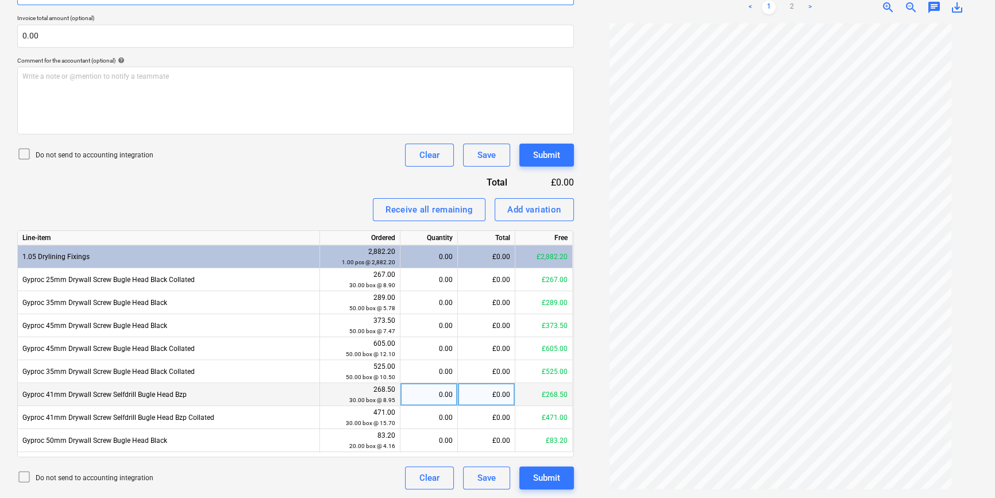
scroll to position [19, 0]
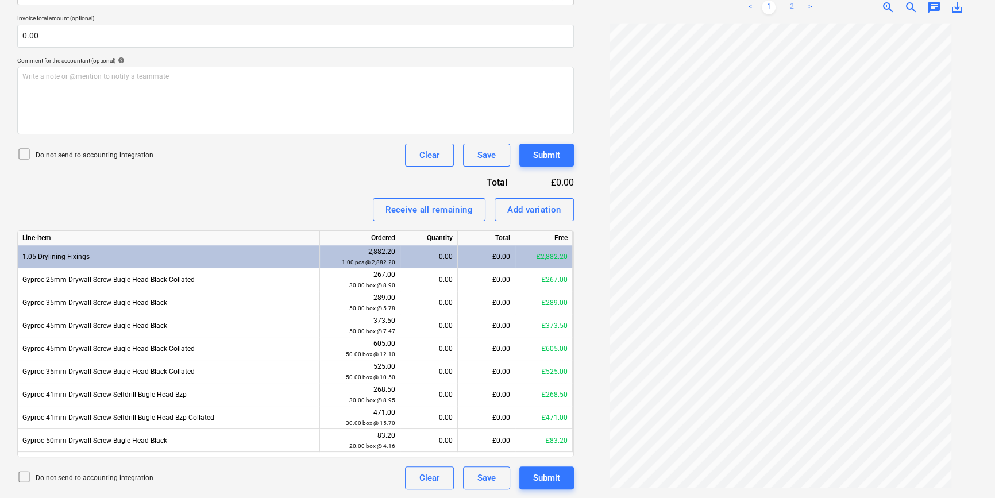
click at [794, 6] on link "2" at bounding box center [792, 8] width 14 height 14
click at [409, 208] on div "Receive all remaining" at bounding box center [429, 209] width 87 height 15
click at [25, 153] on icon at bounding box center [24, 154] width 14 height 14
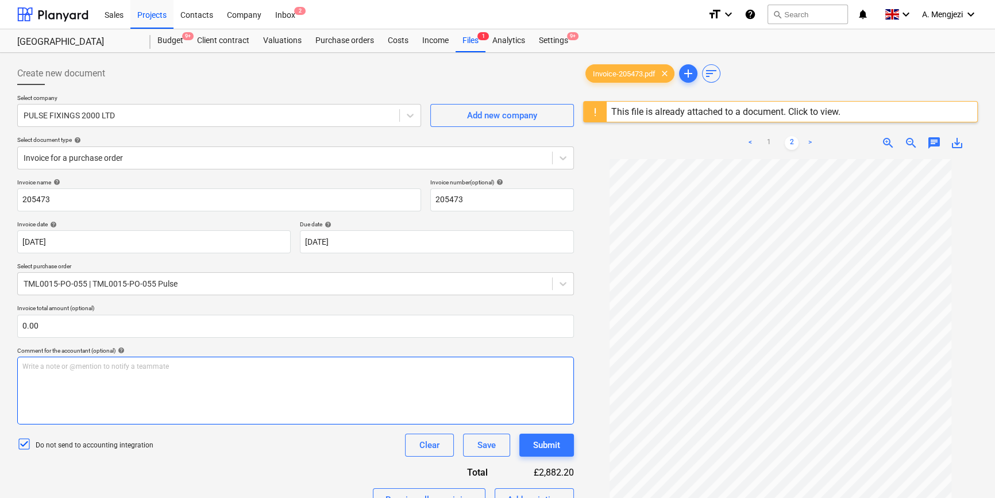
scroll to position [261, 0]
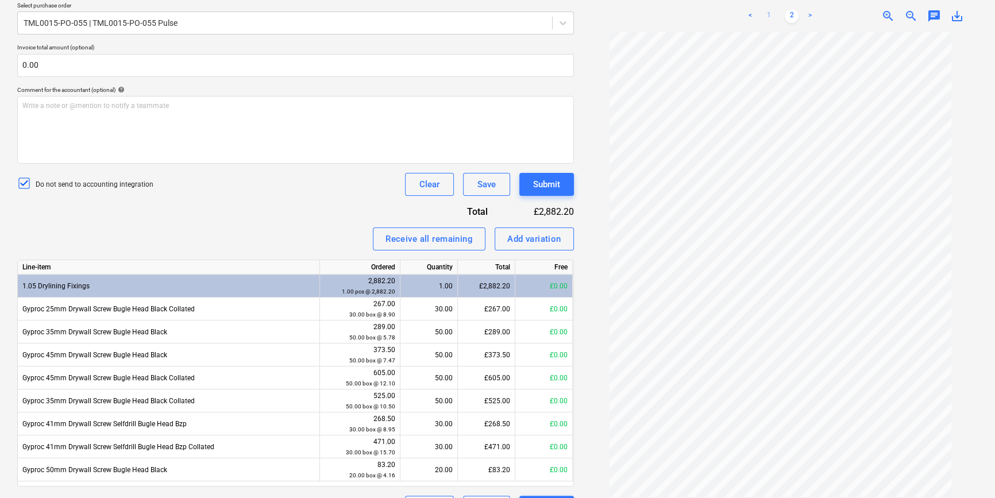
click at [767, 14] on link "1" at bounding box center [769, 16] width 14 height 14
click at [524, 237] on div "Add variation" at bounding box center [534, 239] width 54 height 15
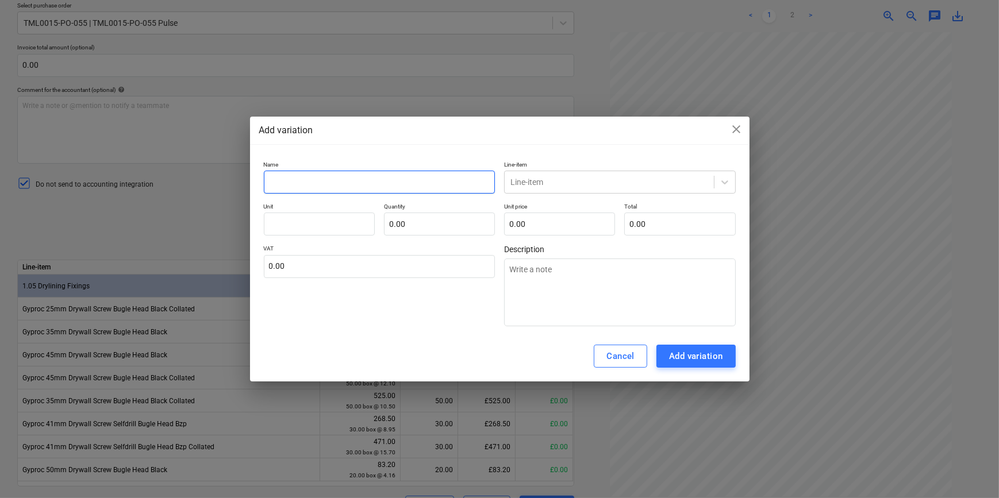
click at [306, 182] on input "text" at bounding box center [380, 182] width 232 height 23
type textarea "x"
type input "Q"
type textarea "x"
type input "Qu"
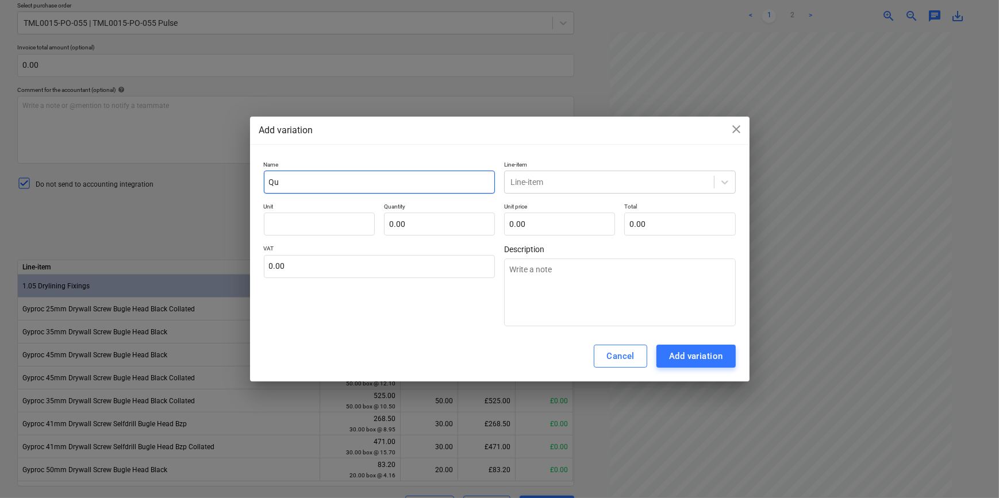
type textarea "x"
type input "Qun"
type textarea "x"
type input "Quna"
type textarea "x"
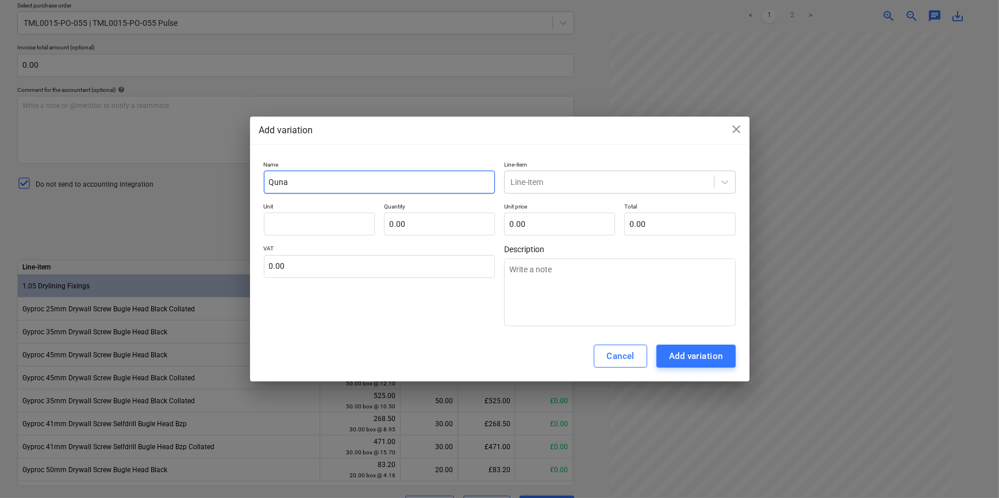
type input "Qunat"
type textarea "x"
type input "Qunati"
type textarea "x"
type input "Qunatit"
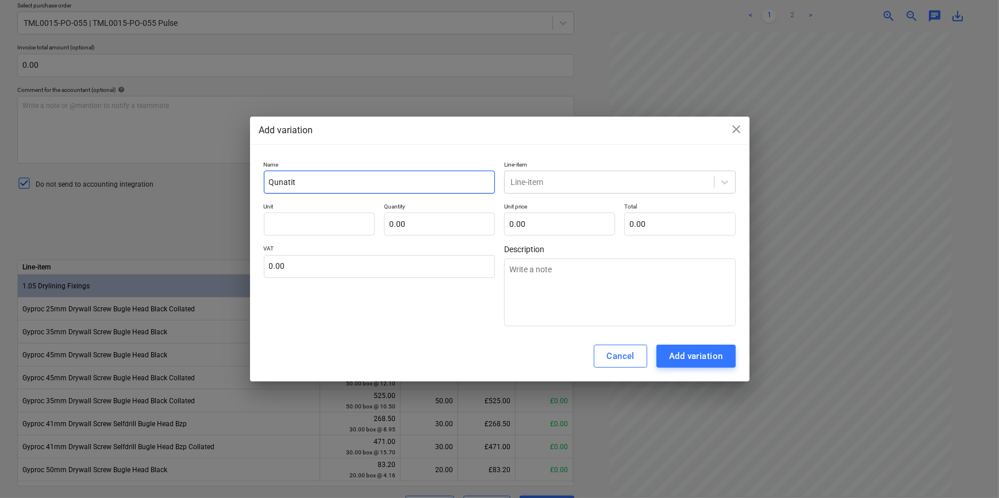
type textarea "x"
type input "Qunatity"
type textarea "x"
type input "Qunatity"
type textarea "x"
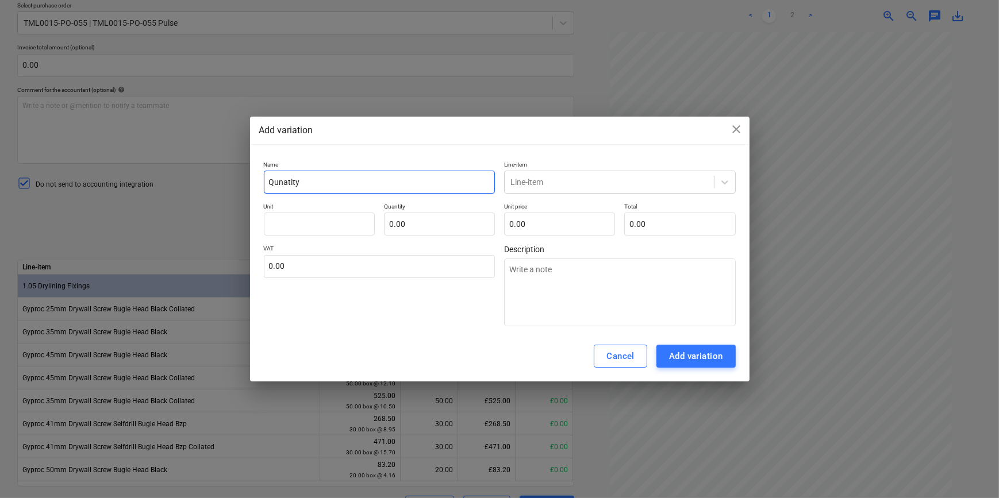
type input "Qunatity o"
type textarea "x"
type input "Qunatity of"
type textarea "x"
type input "Qunatity of"
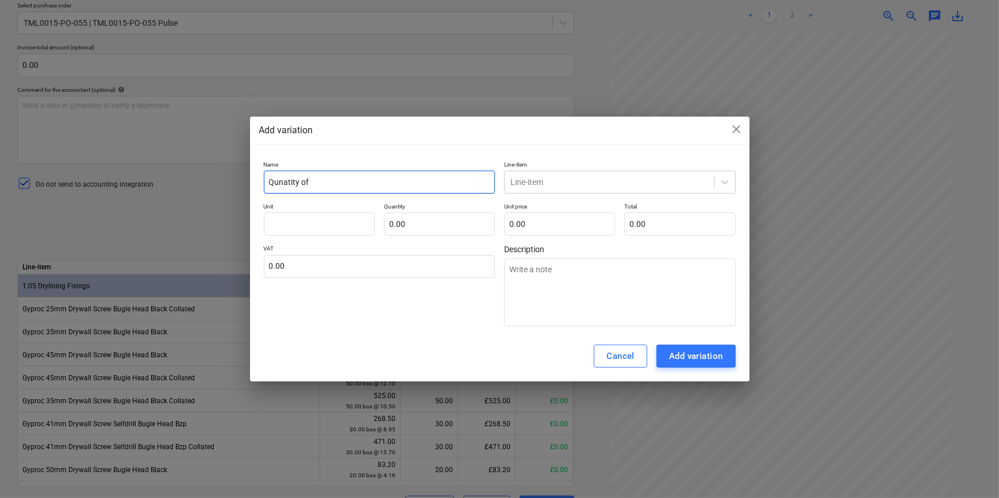
type textarea "x"
type input "Qunatity of m"
type textarea "x"
type input "Qunatity of ma"
type textarea "x"
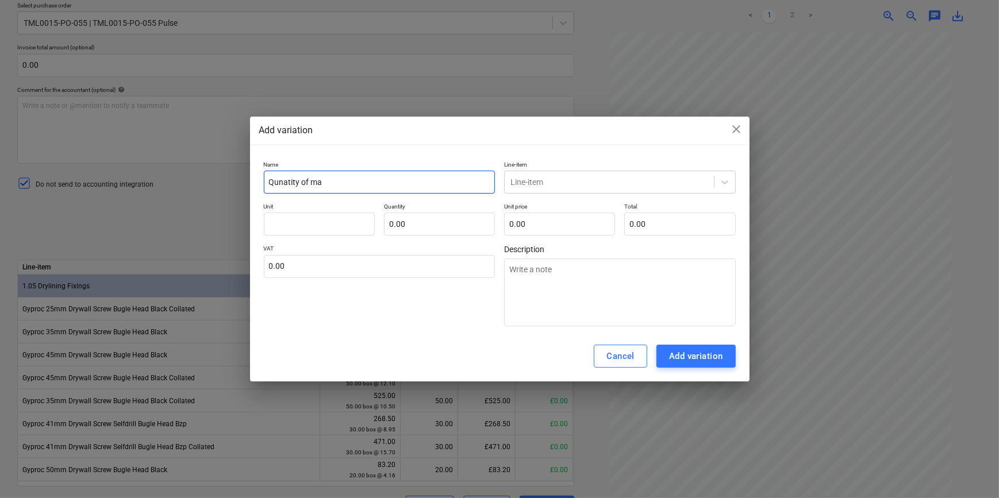
type input "Qunatity of mat"
type textarea "x"
type input "Qunatity of mate"
type textarea "x"
type input "Qunatity of mater"
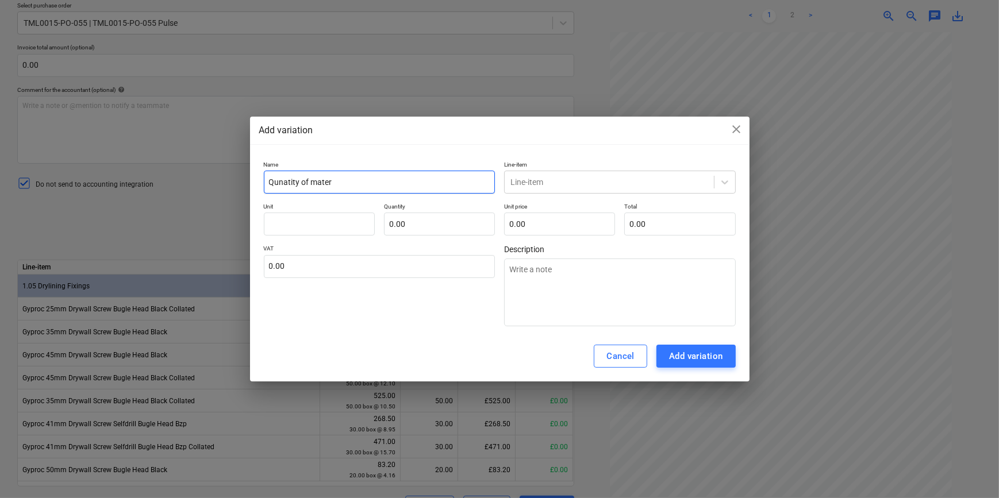
type textarea "x"
type input "Qunatity of materi"
type textarea "x"
type input "Qunatity of materia"
type textarea "x"
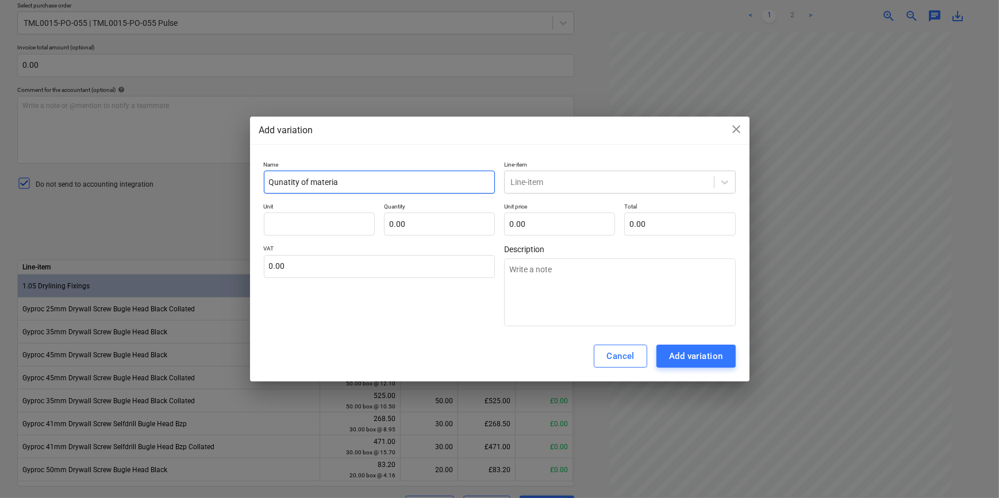
type input "Qunatity of material"
type textarea "x"
type input "Qunatity of materials"
type textarea "x"
type input "Qunatity of materials"
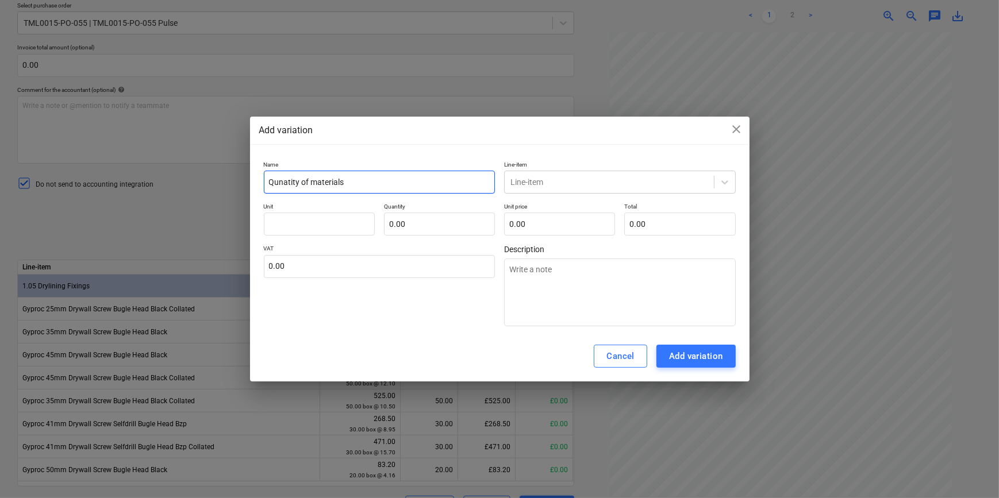
type textarea "x"
type input "Qunatity of materials d"
type textarea "x"
type input "Qunatity of materials de"
type textarea "x"
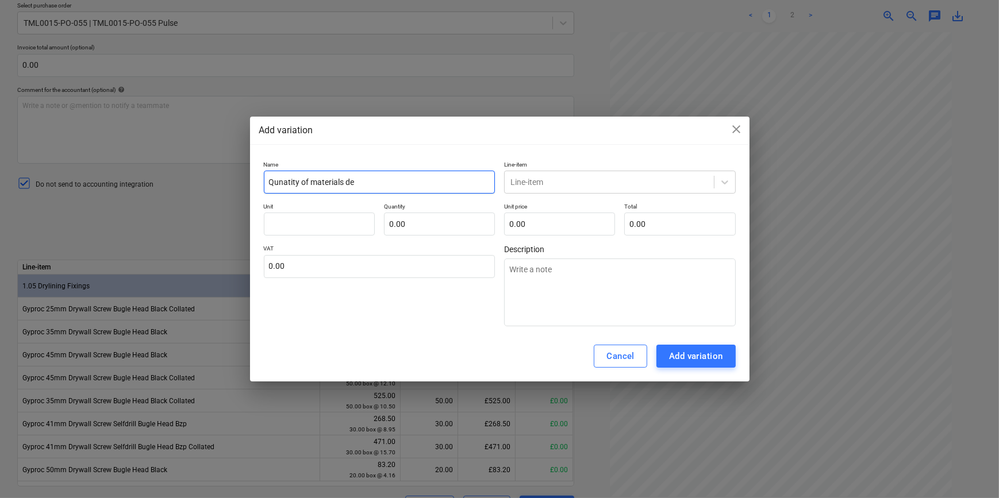
type input "Qunatity of materials del"
type textarea "x"
type input "Qunatity of materials deli"
type textarea "x"
type input "Qunatity of materials deliv"
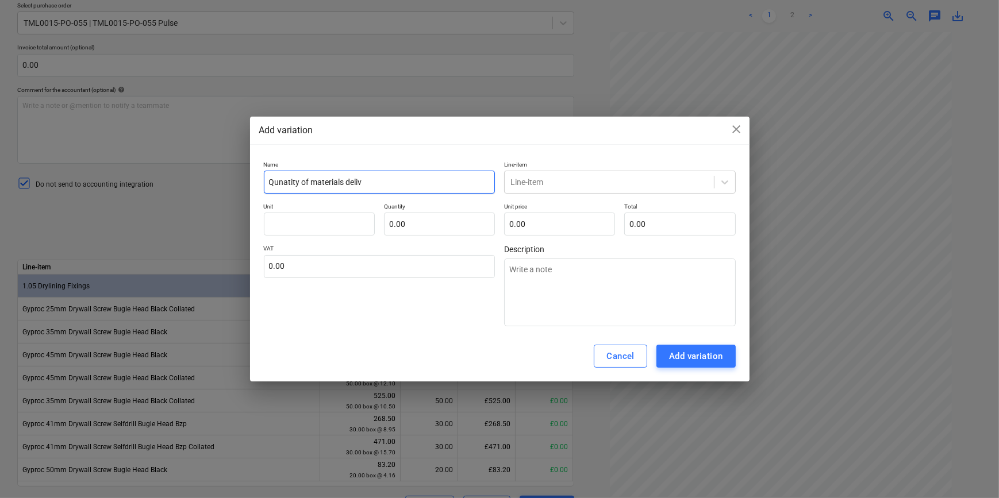
type textarea "x"
type input "Qunatity of materials delive"
type textarea "x"
type input "Qunatity of materials deliver"
type textarea "x"
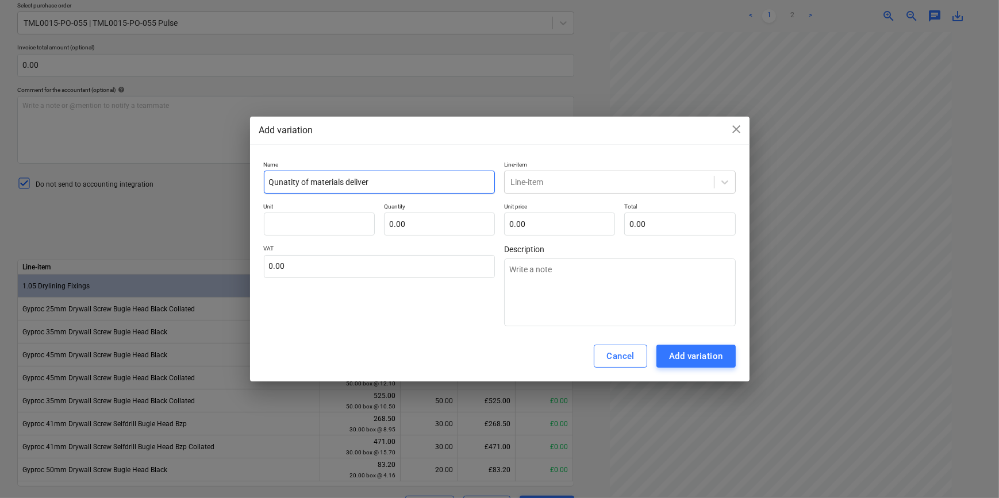
type input "Qunatity of materials delivere"
type textarea "x"
type input "Qunatity of materials delivered"
type textarea "x"
type input "Qunatity of materials deliveredh"
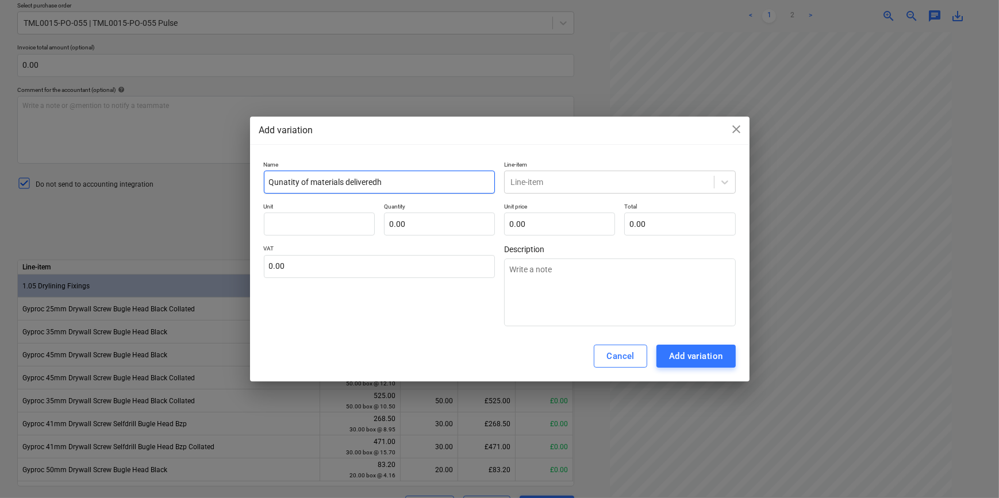
type textarea "x"
type input "Qunatity of materials deliveredhi"
type textarea "x"
type input "Qunatity of materials deliveredhig"
type textarea "x"
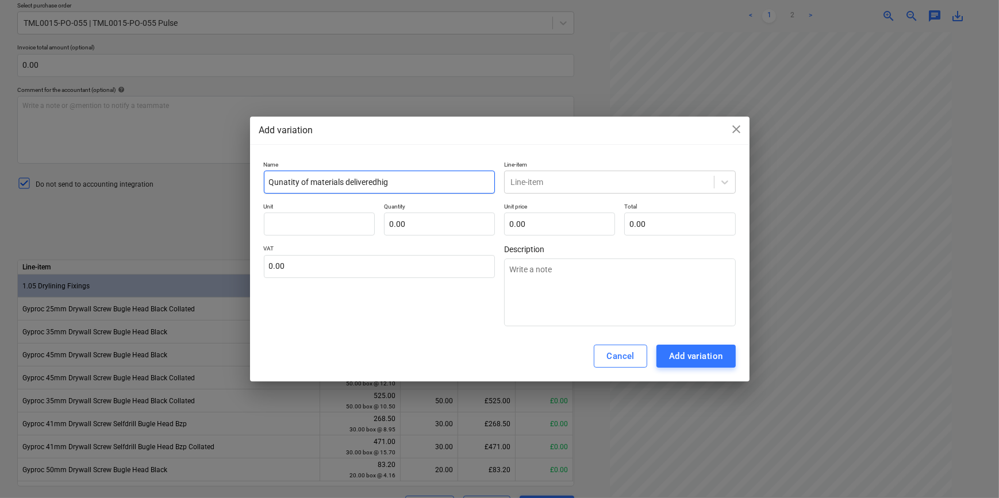
type input "Qunatity of materials deliveredhigh"
type textarea "x"
type input "Qunatity of materials deliveredhighe"
type textarea "x"
type input "Qunatity of materials deliveredhigher"
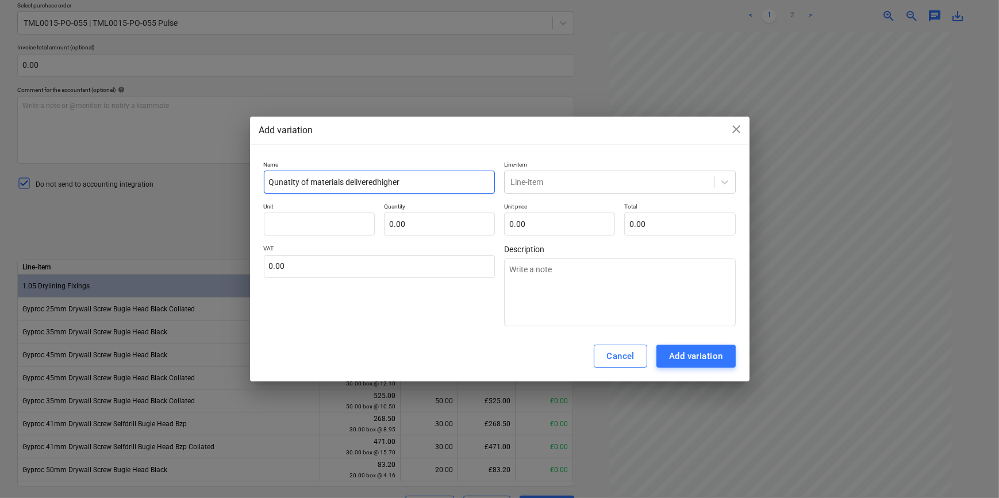
type textarea "x"
type input "Qunatity of materials deliveredhigher"
type textarea "x"
type input "Qunatity of materials deliveredhigher t"
type textarea "x"
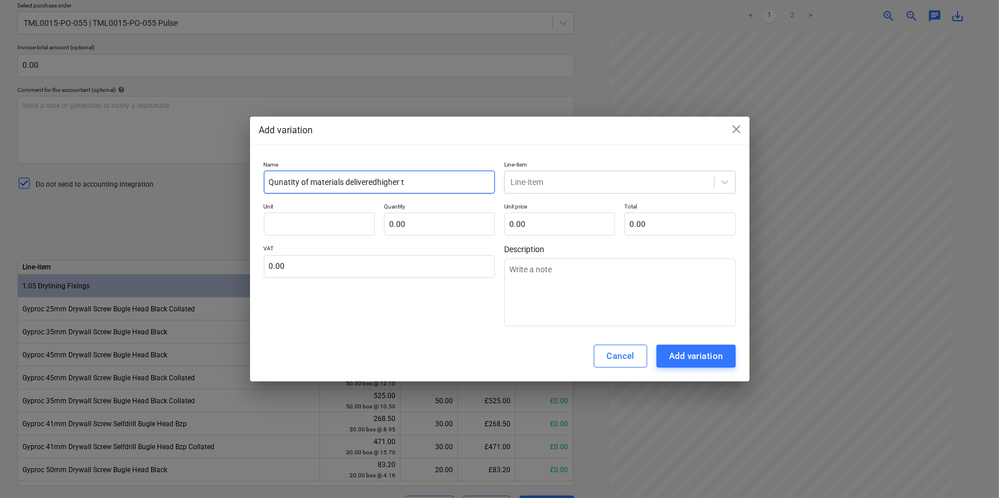
type input "Qunatity of materials deliveredhigher th"
type textarea "x"
type input "Qunatity of materials deliveredhigher tha"
type textarea "x"
type input "Qunatity of materials deliveredhigher than"
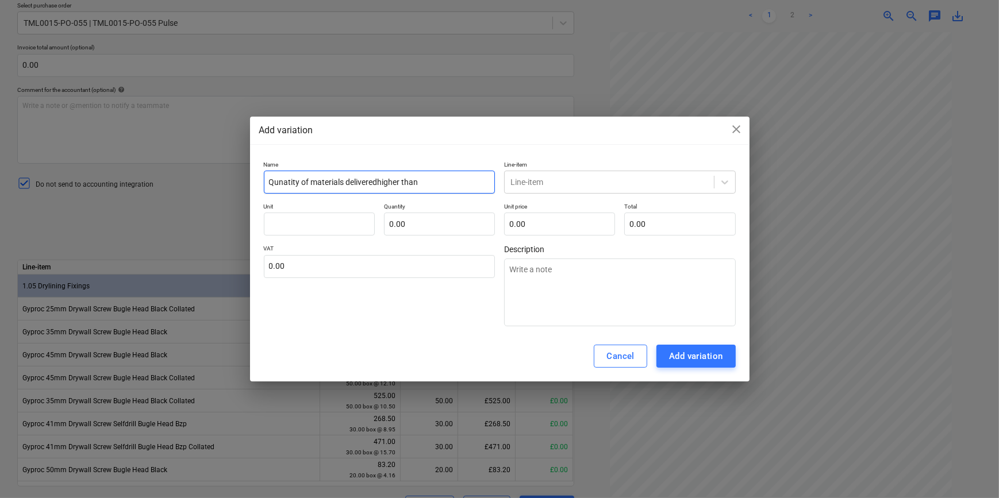
type textarea "x"
type input "Qunatity of materials deliveredhigher than"
click at [378, 183] on input "Qunatity of materials deliveredhigher than" at bounding box center [380, 182] width 232 height 23
type textarea "x"
type input "Qunatity of materials delivered higher than"
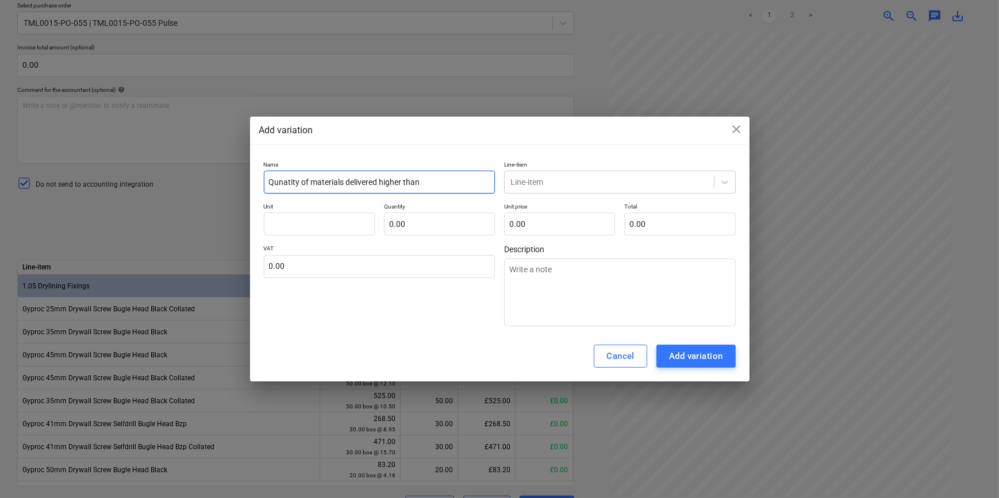
click at [288, 178] on input "Qunatity of materials delivered higher than" at bounding box center [380, 182] width 232 height 23
type textarea "x"
type input "Quantity of materials delivered higher than"
click at [427, 187] on input "Quantity of materials delivered higher than" at bounding box center [380, 182] width 232 height 23
type textarea "x"
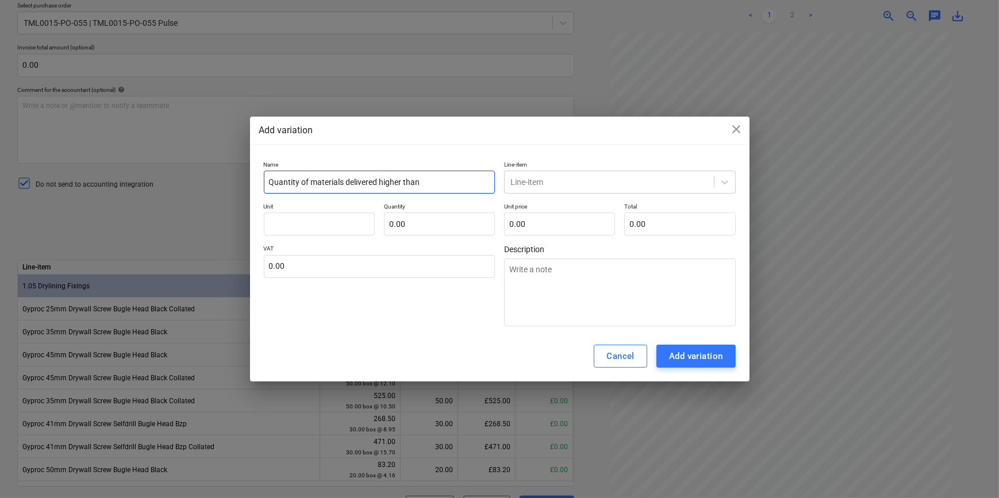
type input "Quantity of materials delivered higher than o"
type textarea "x"
type input "Quantity of materials delivered higher than or"
type textarea "x"
type input "Quantity of materials delivered higher than ord"
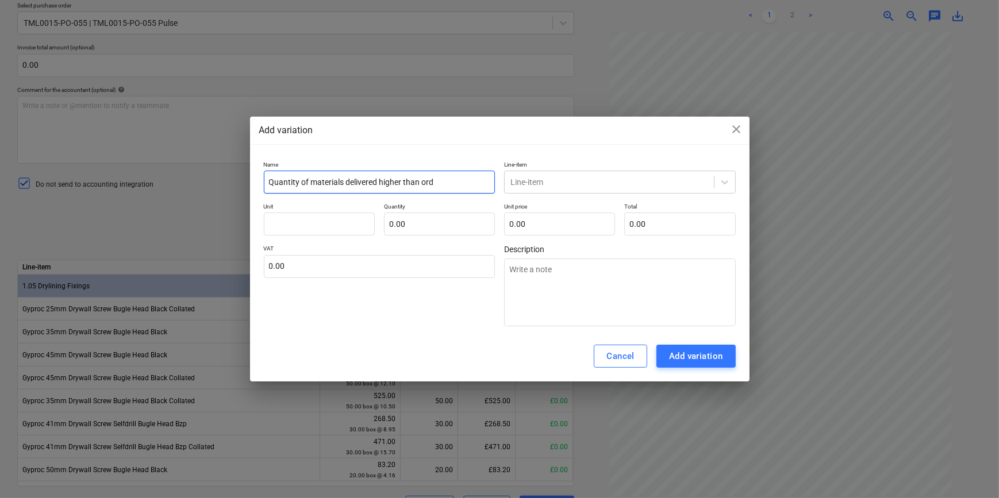
type textarea "x"
type input "Quantity of materials delivered higher than orde"
type textarea "x"
type input "Quantity of materials delivered higher than order"
type textarea "x"
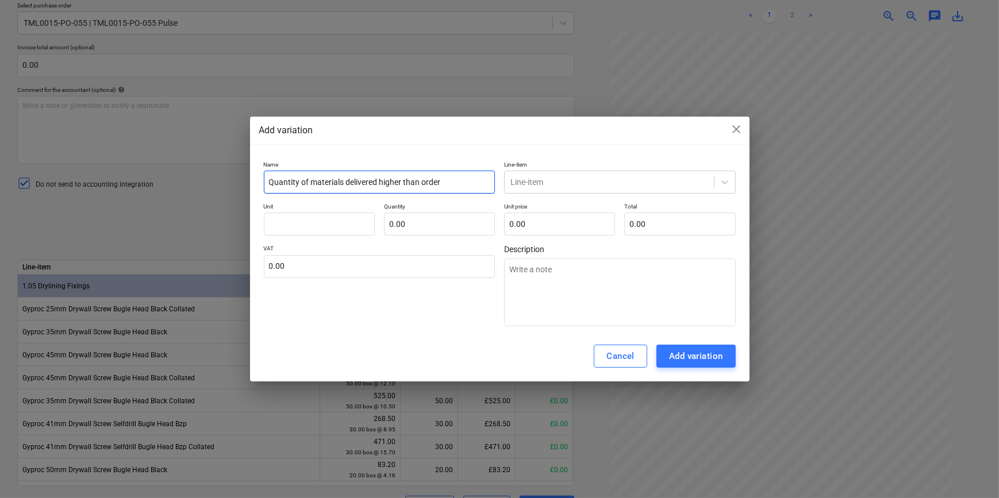
type input "Quantity of materials delivered higher than ordere"
type textarea "x"
type input "Quantity of materials delivered higher than ordered"
click at [626, 355] on div "Cancel" at bounding box center [620, 356] width 28 height 15
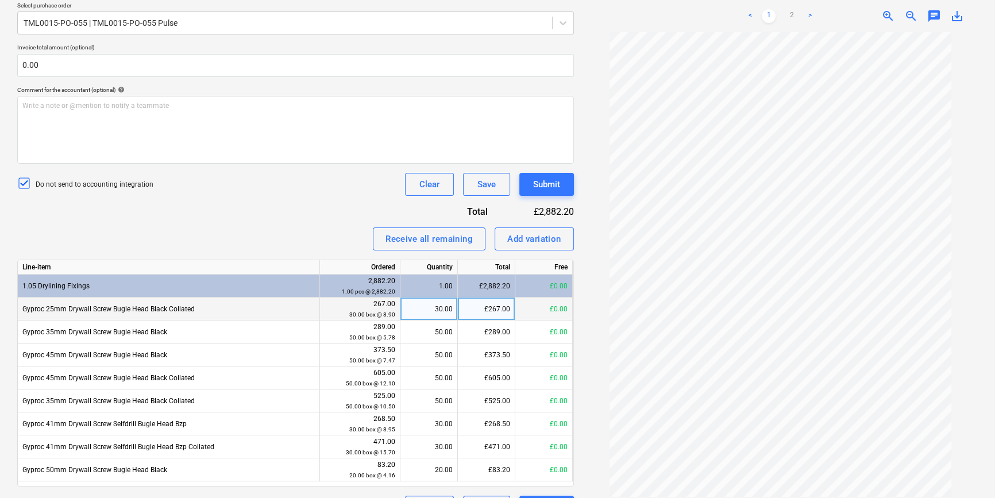
click at [426, 306] on div "30.00" at bounding box center [429, 309] width 48 height 23
type input "0"
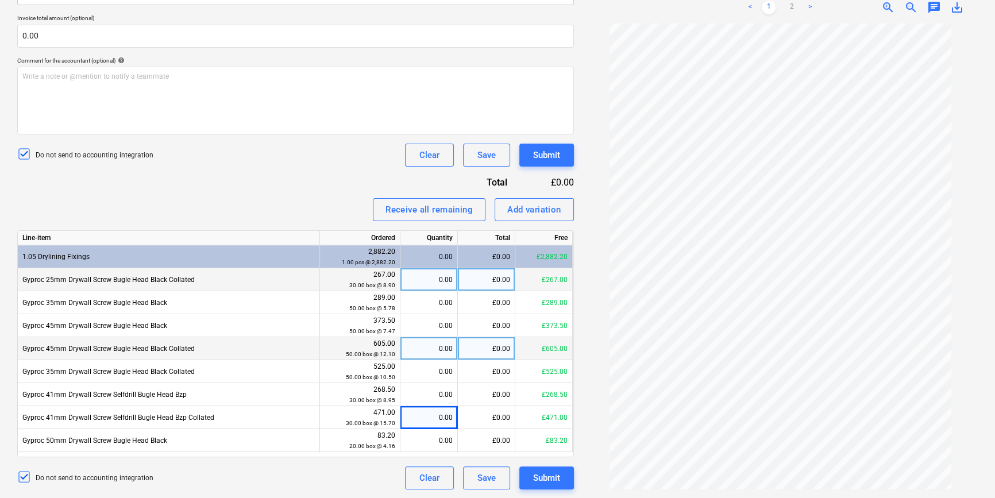
scroll to position [0, 0]
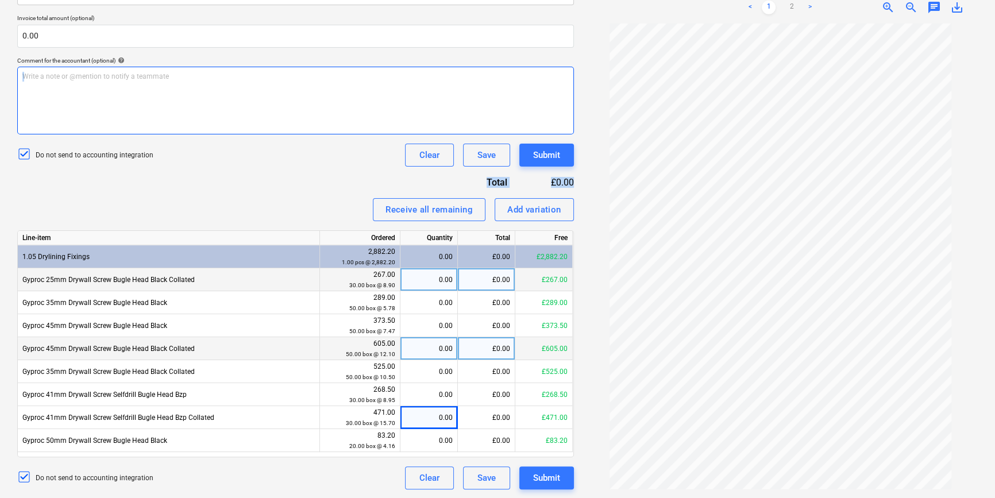
drag, startPoint x: 295, startPoint y: 221, endPoint x: 305, endPoint y: 123, distance: 98.2
click at [305, 123] on div "Invoice name help 205473 Invoice number (optional) help 205473 Invoice date hel…" at bounding box center [295, 189] width 557 height 601
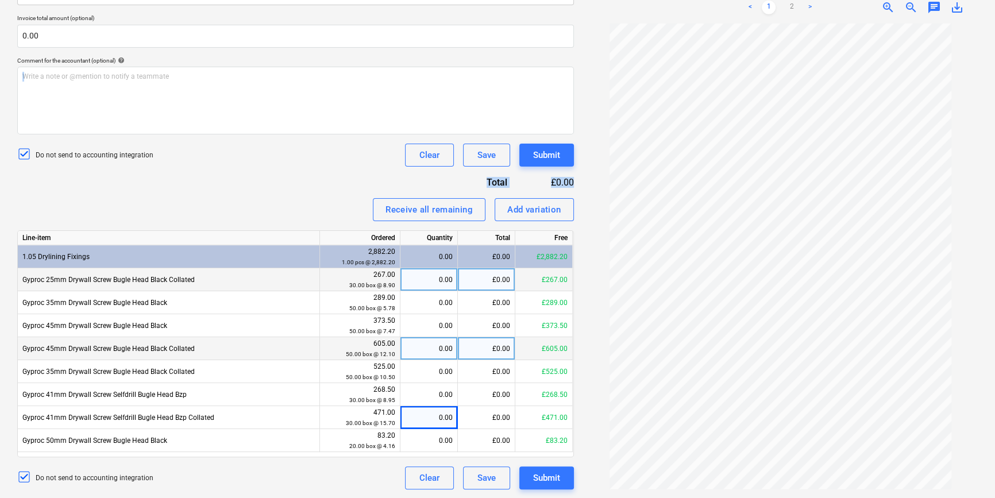
click at [287, 198] on div "Receive all remaining Add variation" at bounding box center [295, 209] width 557 height 23
click at [790, 6] on link "2" at bounding box center [792, 8] width 14 height 14
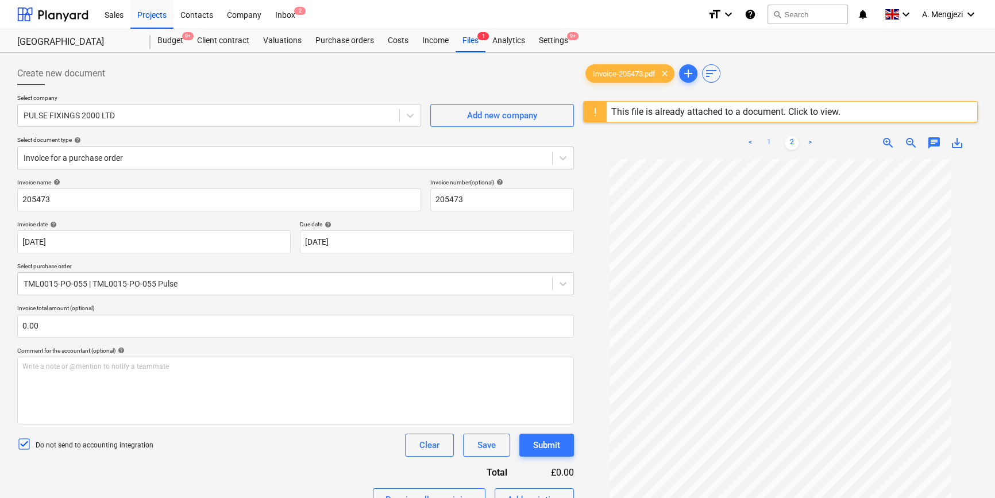
click at [771, 139] on link "1" at bounding box center [769, 143] width 14 height 14
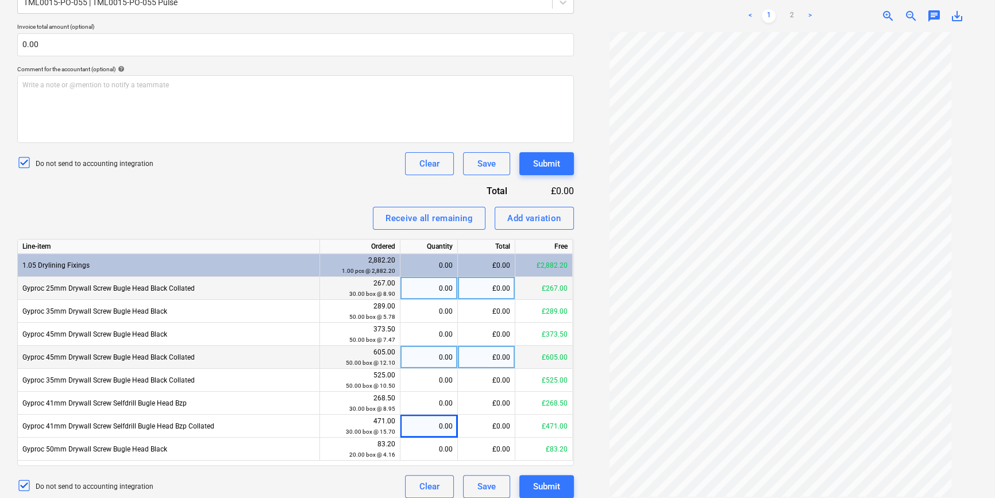
scroll to position [290, 0]
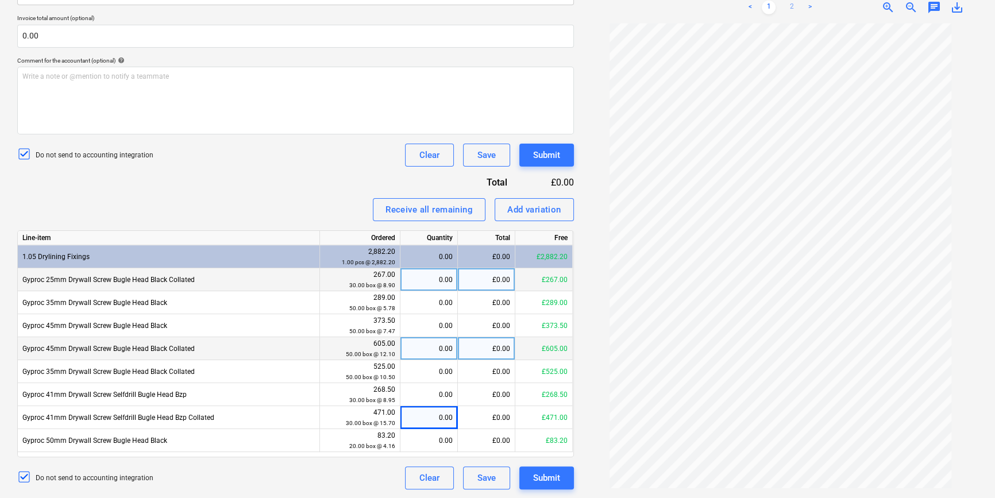
click at [793, 8] on link "2" at bounding box center [792, 8] width 14 height 14
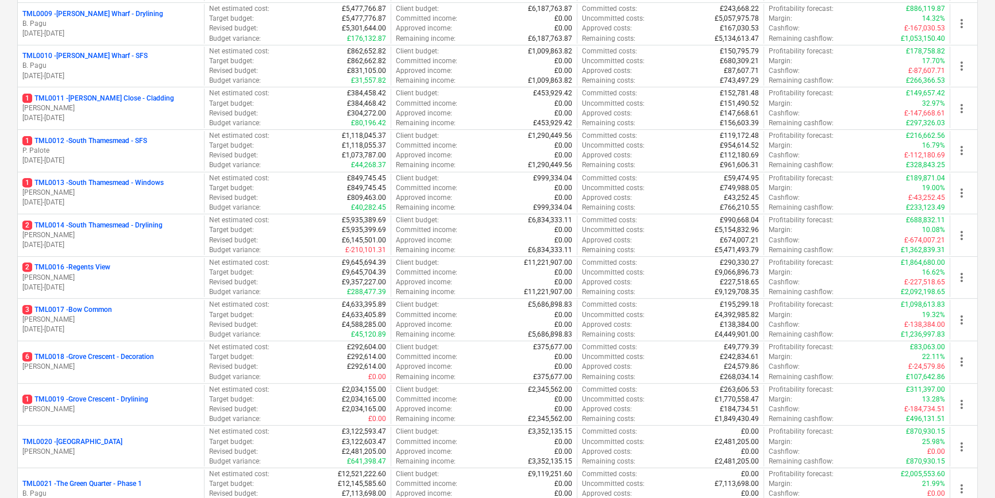
scroll to position [783, 0]
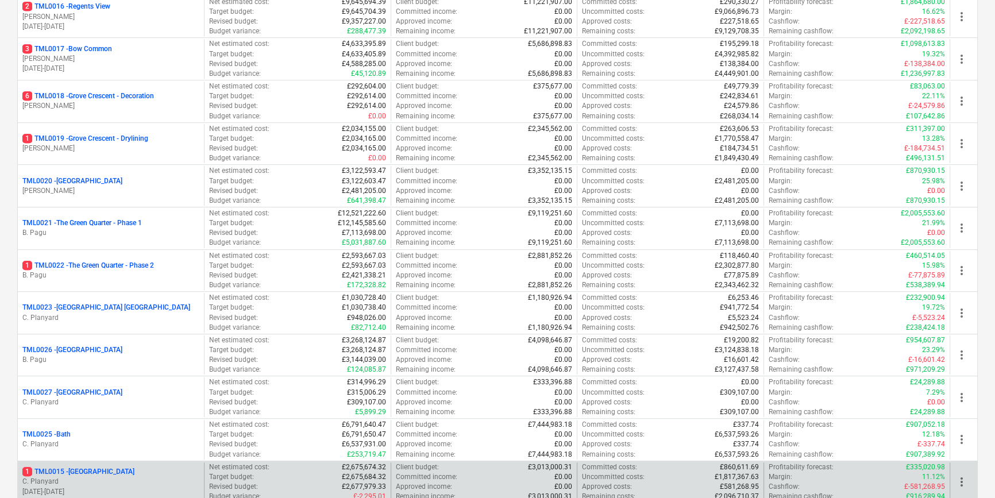
click at [124, 474] on p "1 TML0015 - [GEOGRAPHIC_DATA]" at bounding box center [78, 472] width 112 height 10
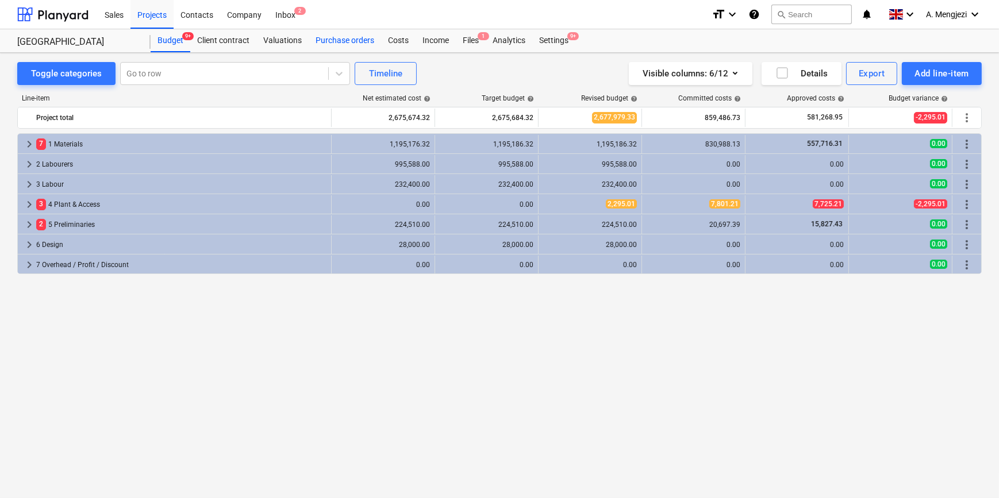
click at [355, 34] on div "Purchase orders" at bounding box center [345, 40] width 72 height 23
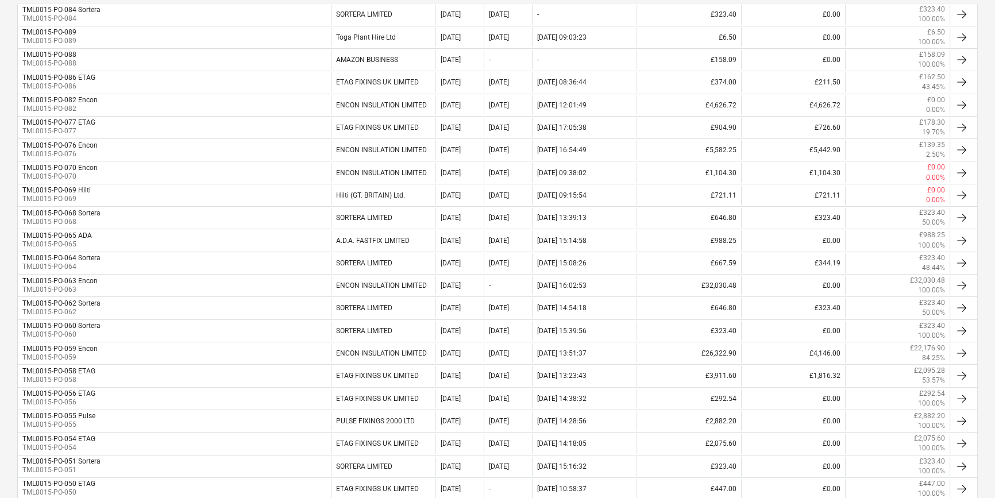
scroll to position [177, 0]
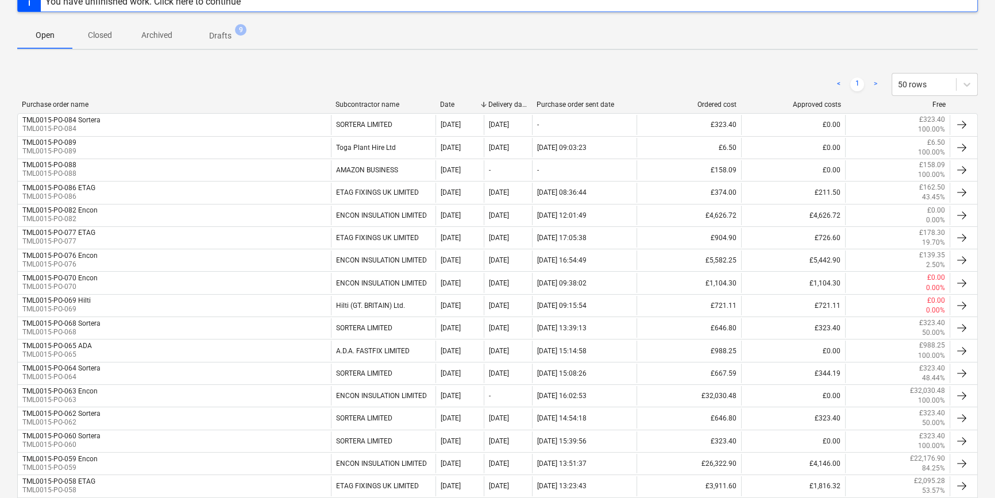
click at [366, 106] on div "Subcontractor name" at bounding box center [383, 105] width 95 height 8
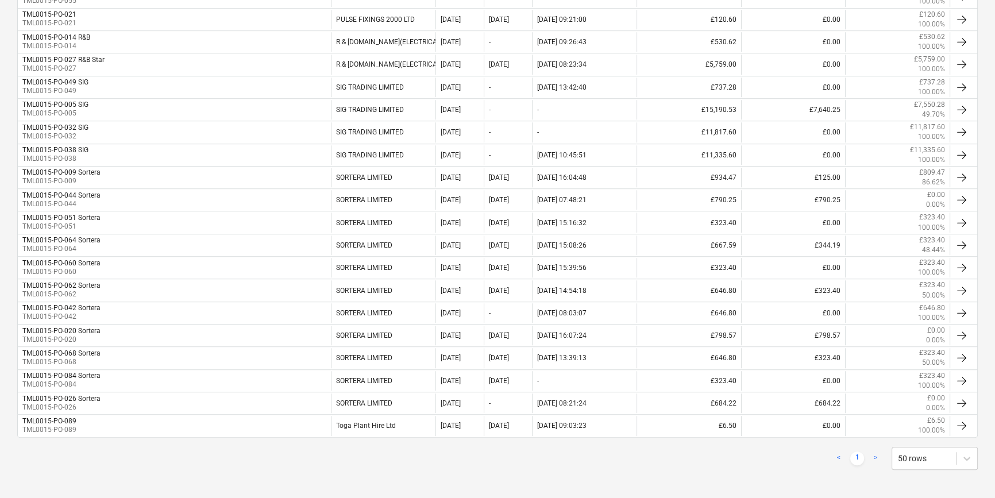
scroll to position [699, 0]
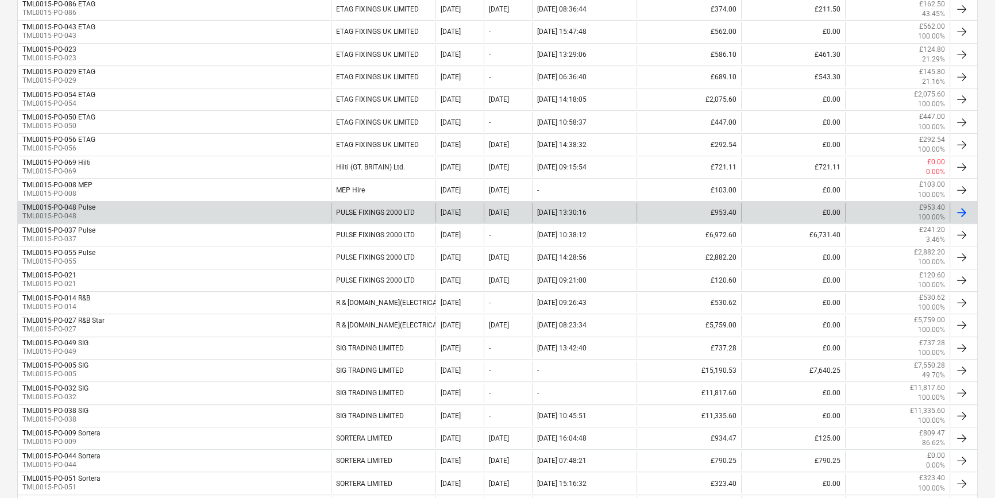
click at [397, 213] on div "PULSE FIXINGS 2000 LTD" at bounding box center [383, 213] width 105 height 20
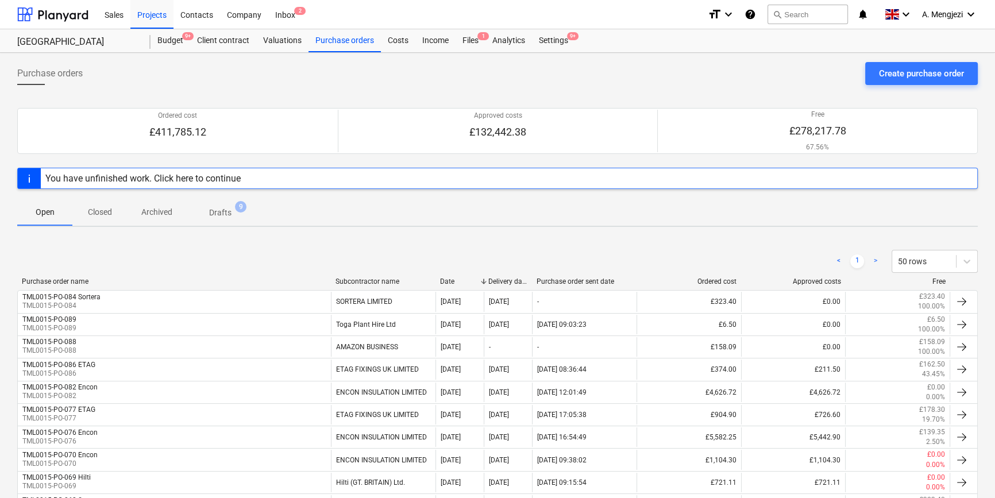
click at [382, 282] on div "Subcontractor name" at bounding box center [383, 282] width 95 height 8
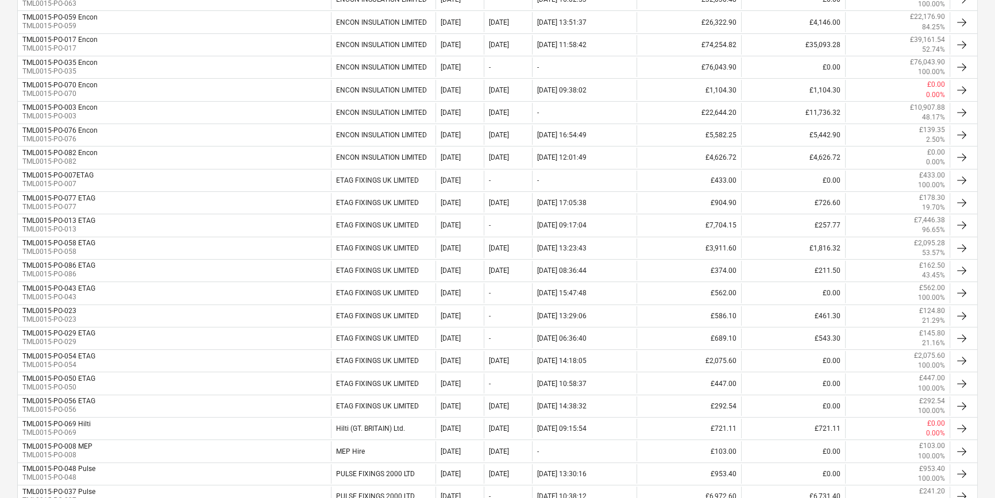
scroll to position [699, 0]
